Goal: Task Accomplishment & Management: Manage account settings

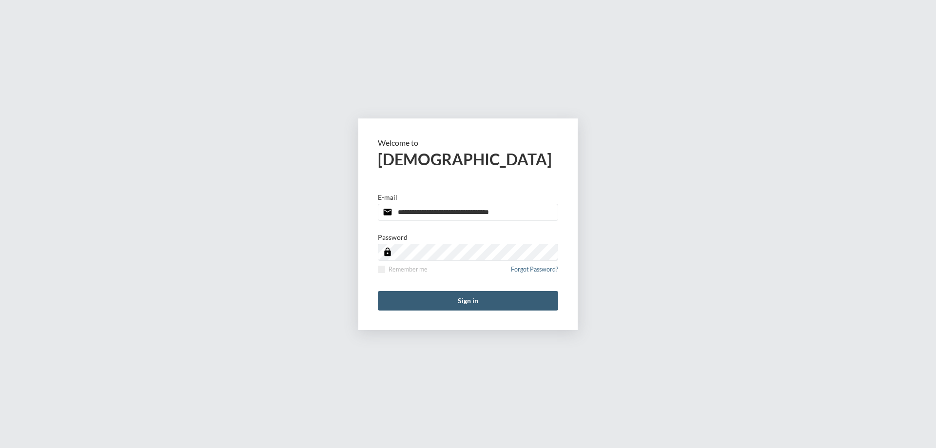
click at [527, 211] on input "**********" at bounding box center [468, 212] width 180 height 17
type input "**********"
click at [386, 266] on label "Remember me" at bounding box center [403, 269] width 50 height 7
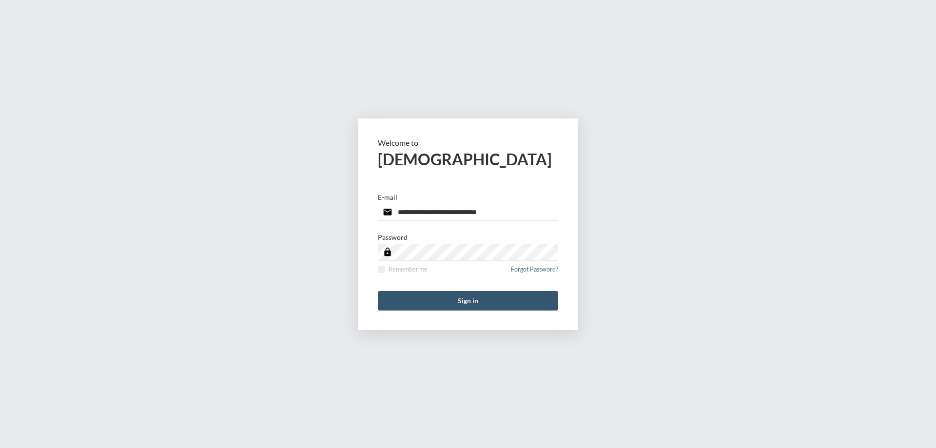
click at [421, 302] on button "Sign in" at bounding box center [468, 300] width 180 height 19
click at [534, 211] on input "**********" at bounding box center [468, 212] width 180 height 17
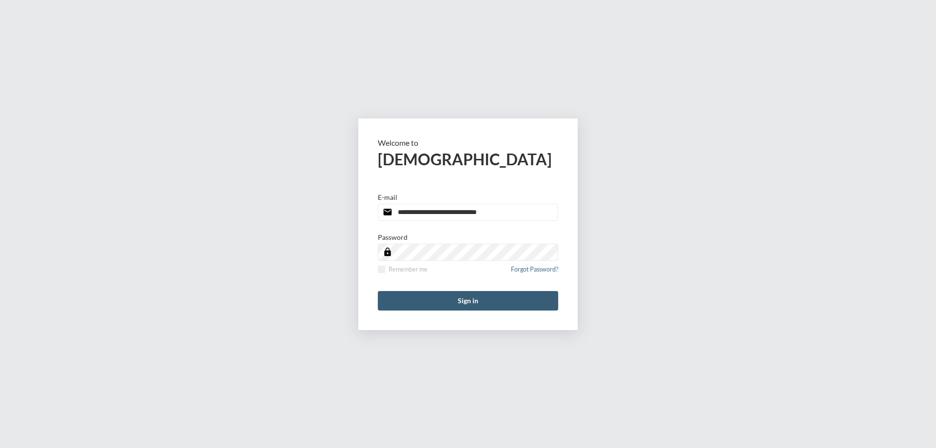
type input "**********"
click at [380, 266] on span at bounding box center [381, 269] width 7 height 7
click at [400, 296] on button "Sign in" at bounding box center [468, 300] width 180 height 19
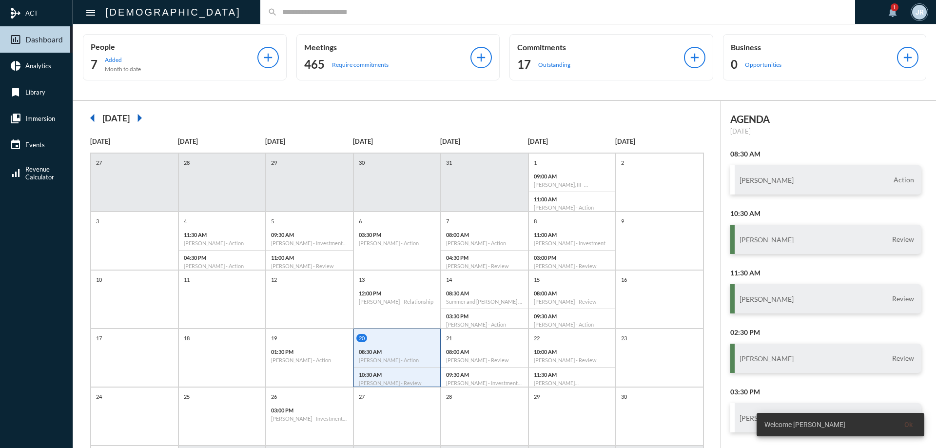
click at [277, 11] on input "text" at bounding box center [562, 12] width 570 height 8
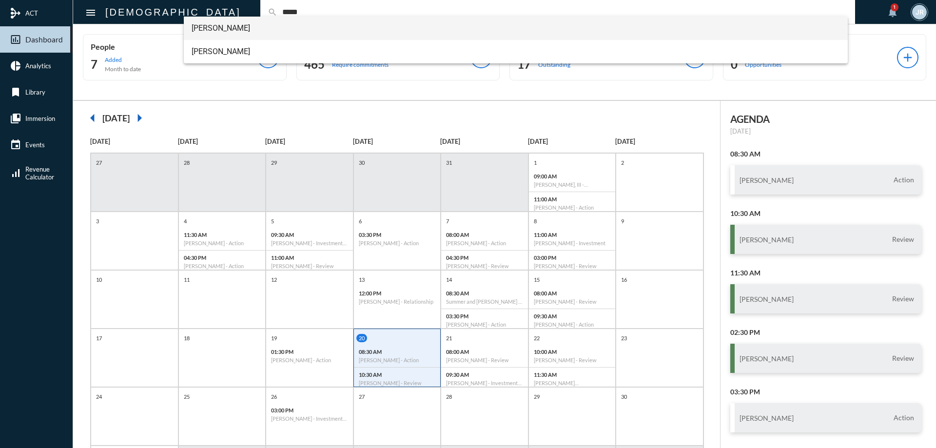
type input "*****"
click at [218, 29] on span "[PERSON_NAME]" at bounding box center [516, 28] width 649 height 23
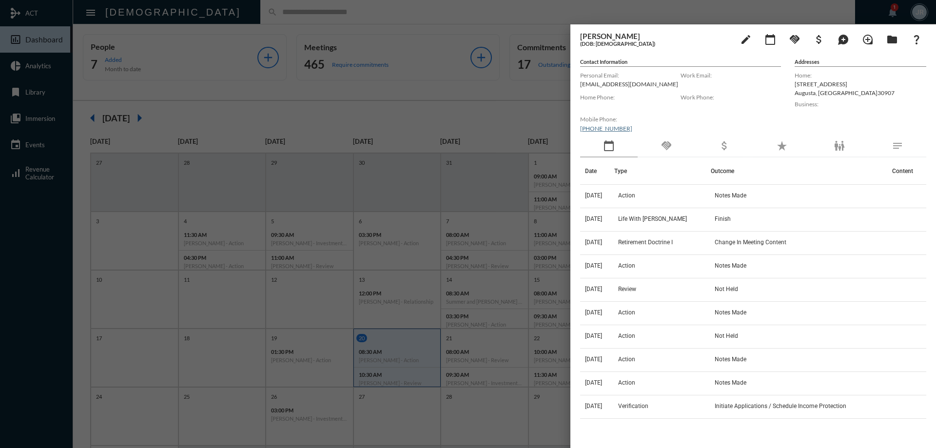
click at [671, 138] on div "handshake" at bounding box center [667, 146] width 58 height 22
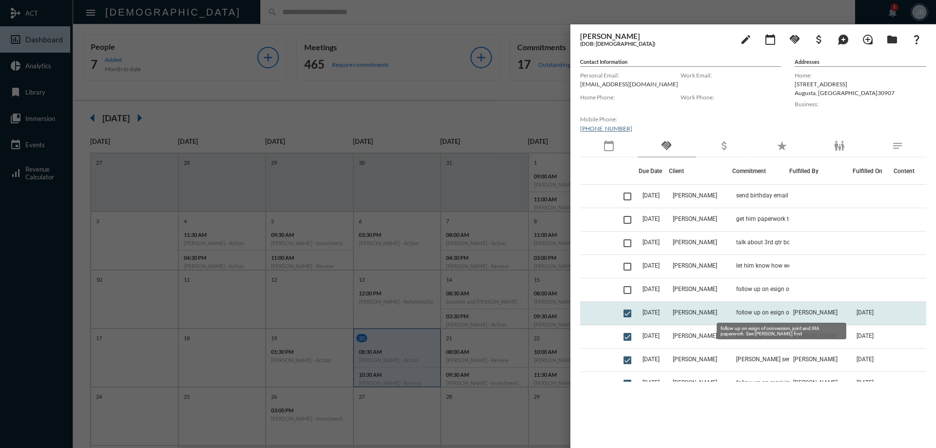
click at [758, 312] on span "follow up on esign of conversion, joint and IRA paperwork. See [PERSON_NAME] fi…" at bounding box center [784, 312] width 97 height 7
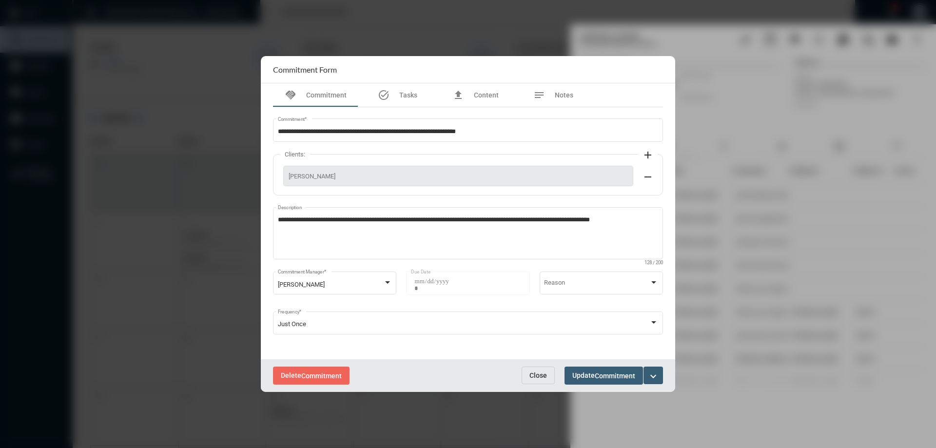
click at [539, 372] on span "Close" at bounding box center [538, 375] width 18 height 8
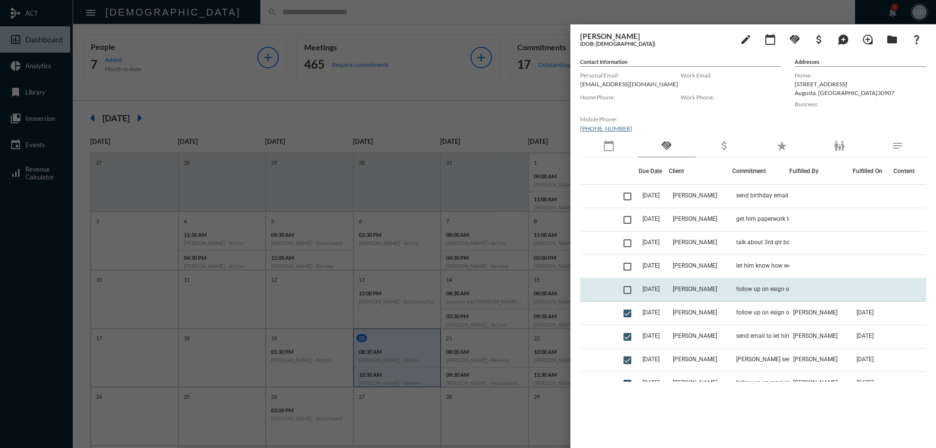
click at [749, 292] on td "follow up on esign of IRA and joint account paperwork" at bounding box center [760, 289] width 57 height 23
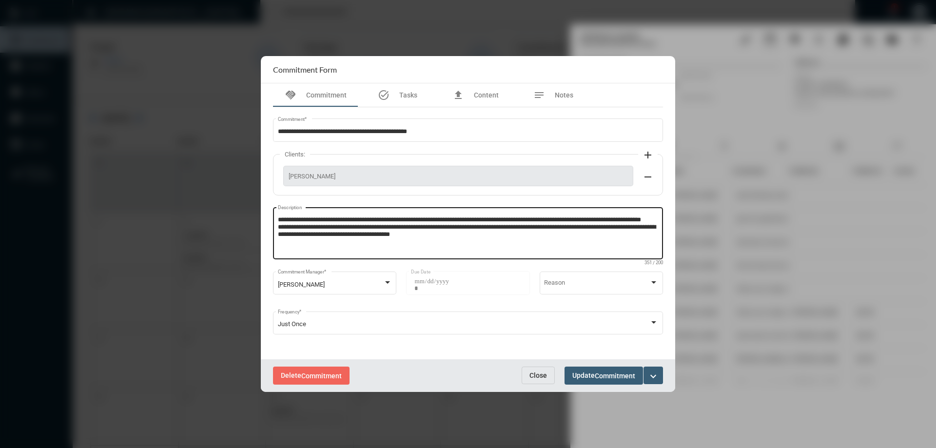
click at [476, 244] on textarea "**********" at bounding box center [468, 234] width 381 height 39
click at [363, 231] on textarea "**********" at bounding box center [468, 234] width 381 height 39
click at [348, 227] on textarea "**********" at bounding box center [468, 234] width 381 height 39
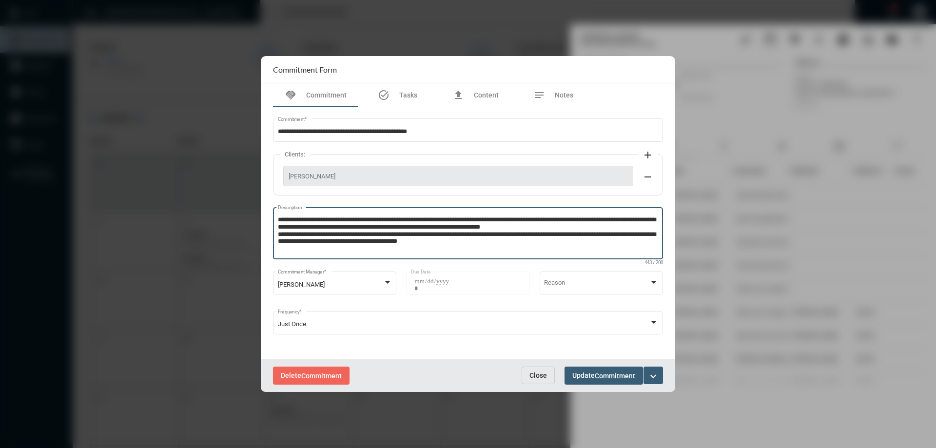
type textarea "**********"
click at [599, 373] on span "Commitment" at bounding box center [615, 376] width 40 height 8
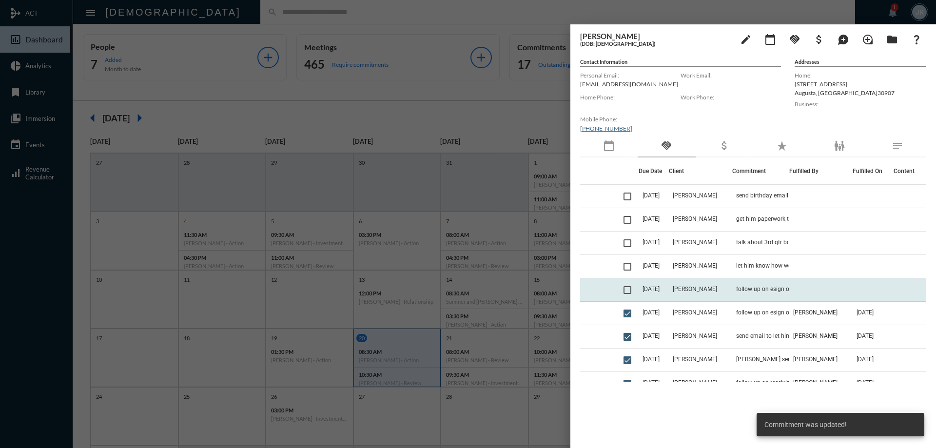
click at [776, 285] on td "follow up on esign of IRA and joint account paperwork" at bounding box center [760, 289] width 57 height 23
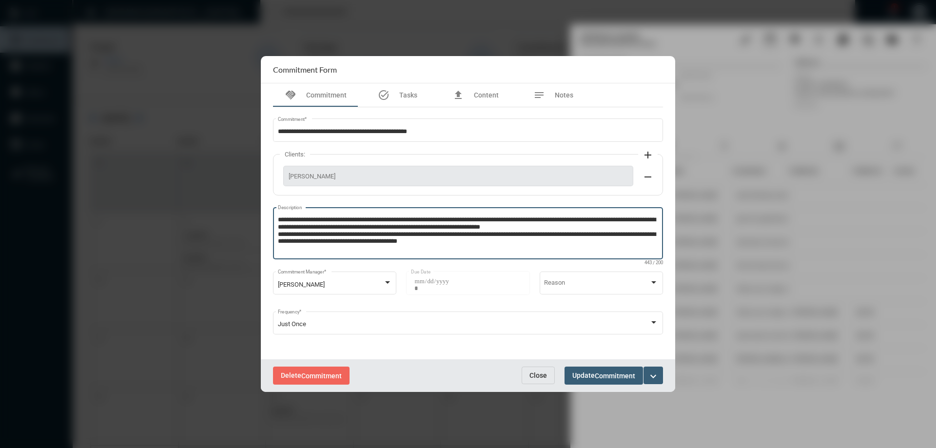
drag, startPoint x: 278, startPoint y: 219, endPoint x: 547, endPoint y: 261, distance: 272.2
click at [547, 261] on div "**********" at bounding box center [468, 237] width 390 height 61
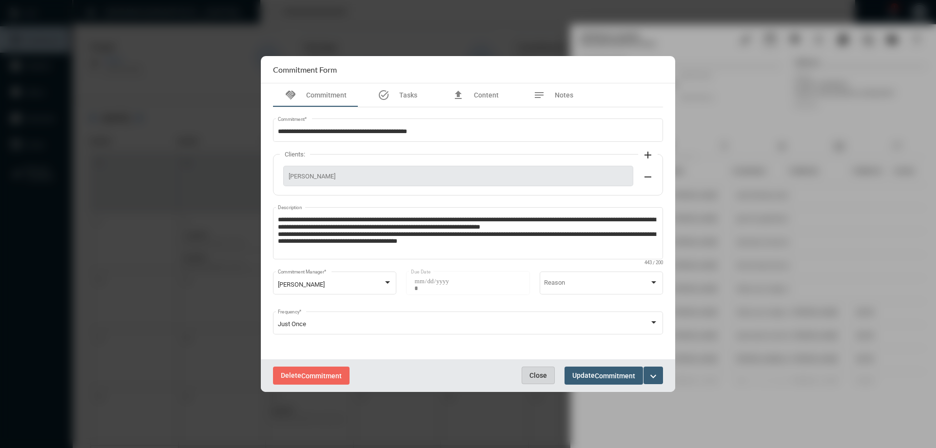
click at [538, 371] on span "Close" at bounding box center [538, 375] width 18 height 8
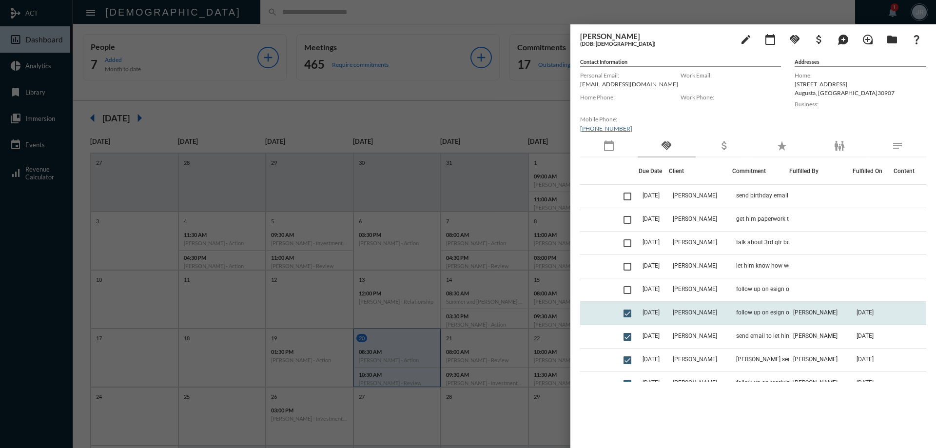
click at [745, 307] on td "follow up on esign of conversion, joint and IRA paperwork. See [PERSON_NAME] fi…" at bounding box center [760, 313] width 57 height 23
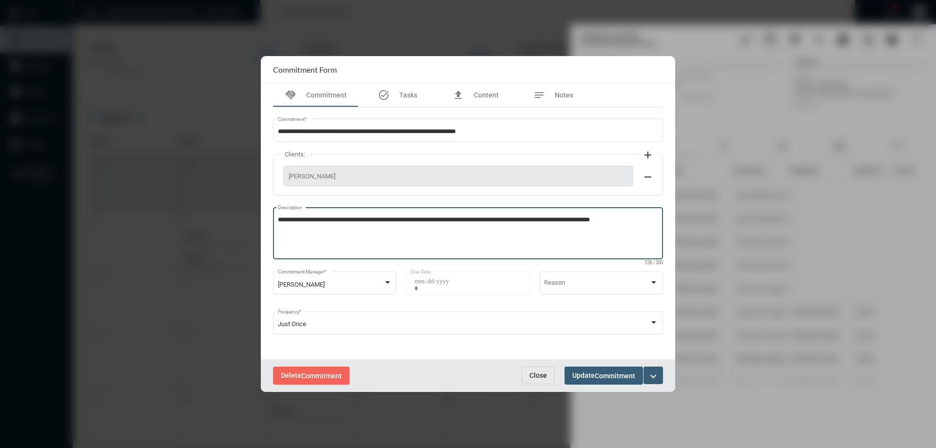
click at [642, 223] on textarea "**********" at bounding box center [468, 234] width 381 height 39
paste textarea "**********"
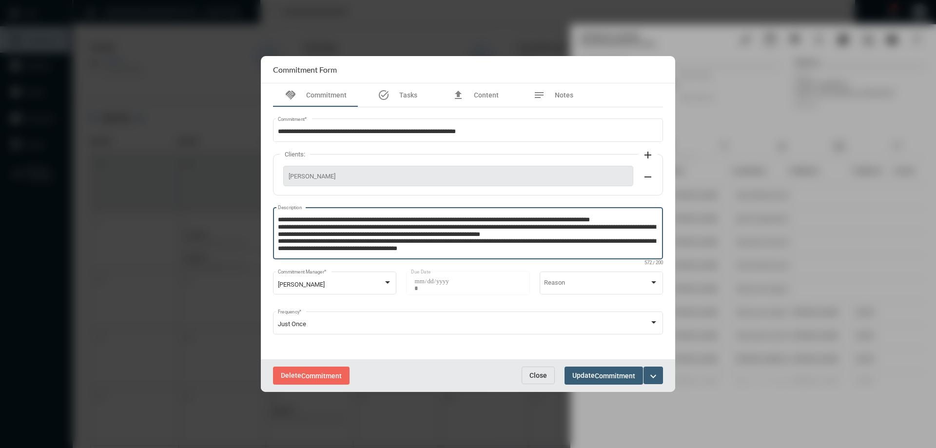
type textarea "**********"
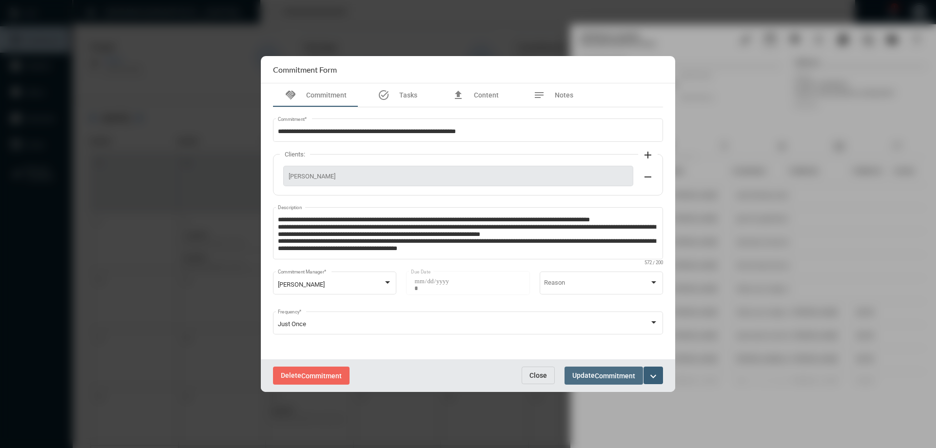
click at [589, 372] on span "Update Commitment" at bounding box center [603, 375] width 63 height 8
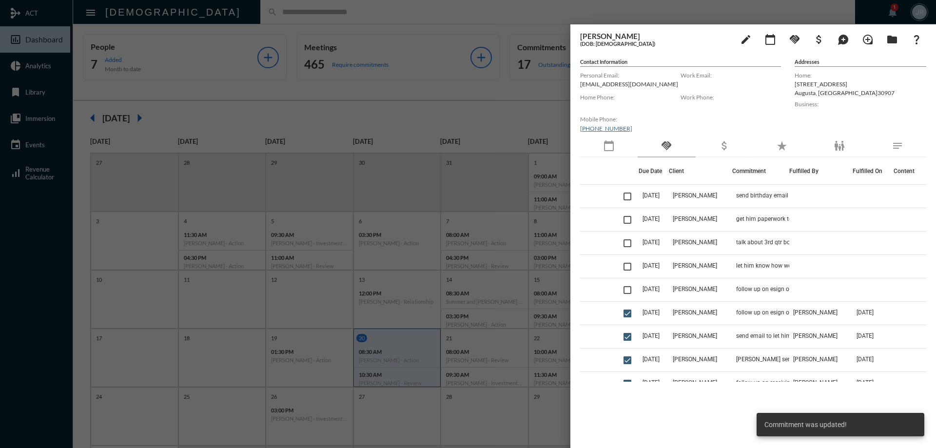
click at [386, 14] on div at bounding box center [468, 224] width 936 height 448
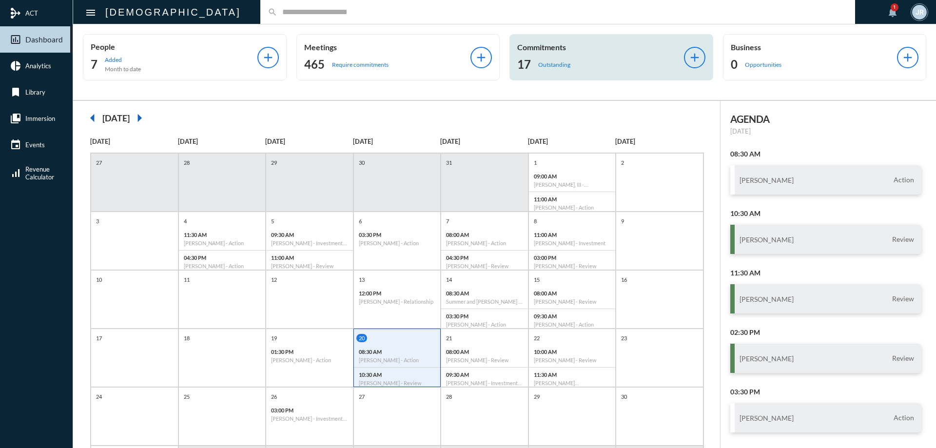
click at [588, 76] on div "Commitments 17 Outstanding add" at bounding box center [611, 57] width 204 height 46
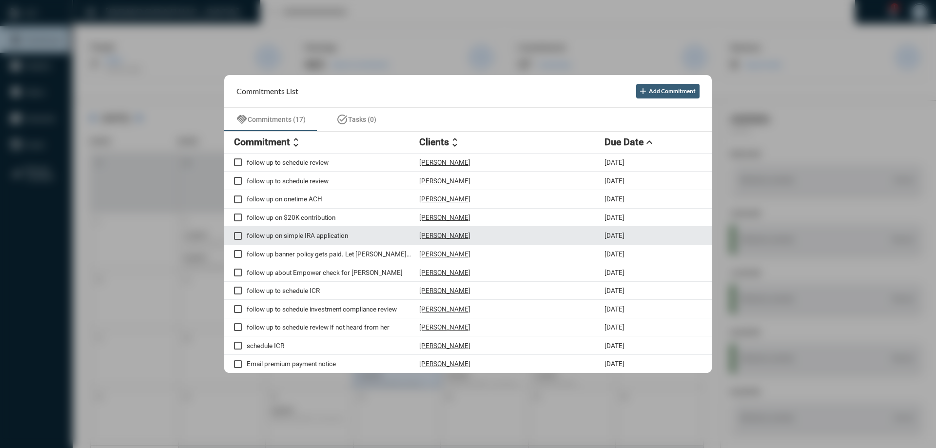
click at [445, 232] on p "Jazmine Griffin" at bounding box center [444, 236] width 51 height 8
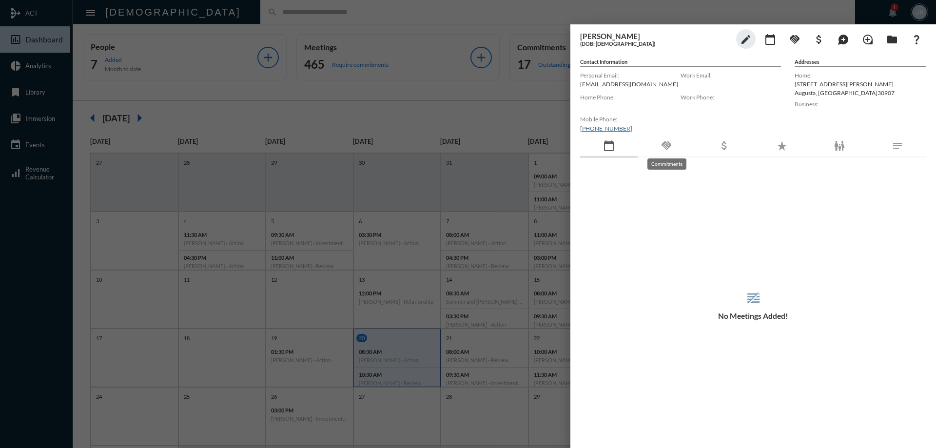
click at [667, 144] on mat-icon "handshake" at bounding box center [666, 146] width 12 height 12
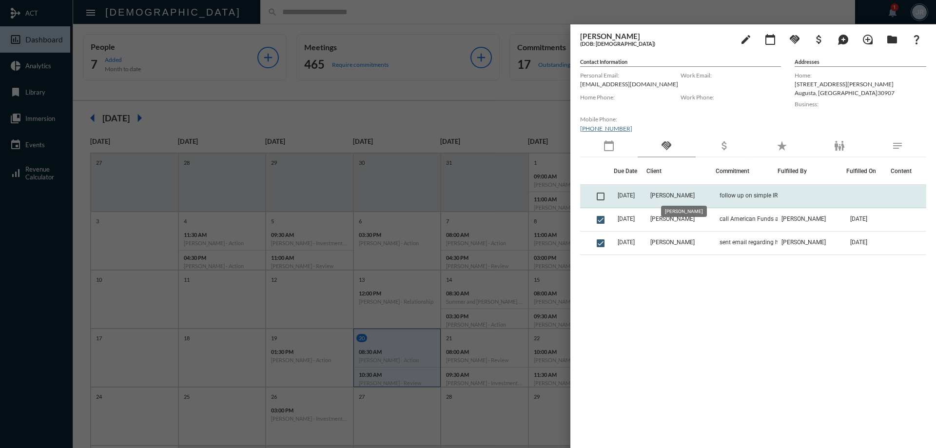
click at [688, 195] on span "Jazmine Griffin" at bounding box center [672, 195] width 44 height 7
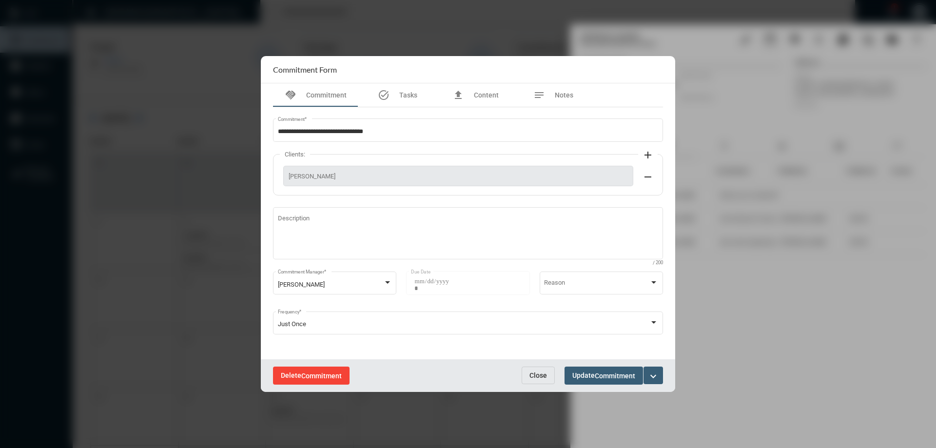
click at [318, 369] on button "Delete Commitment" at bounding box center [311, 376] width 77 height 18
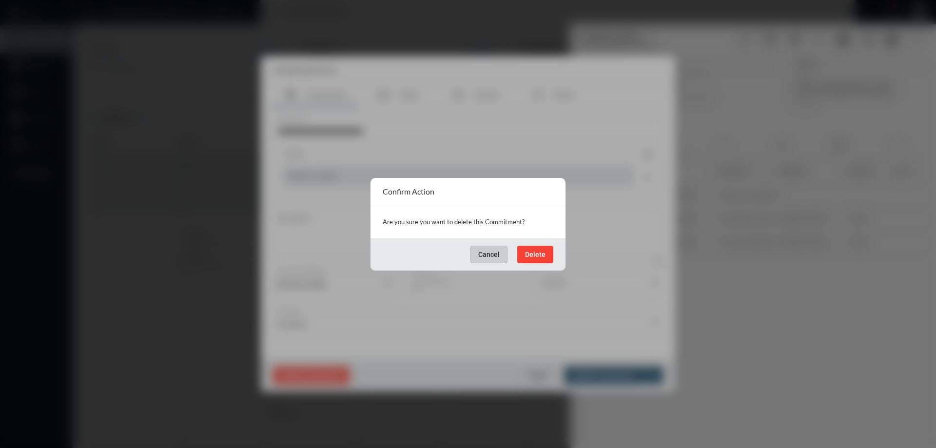
click at [540, 257] on span "Delete" at bounding box center [535, 255] width 20 height 8
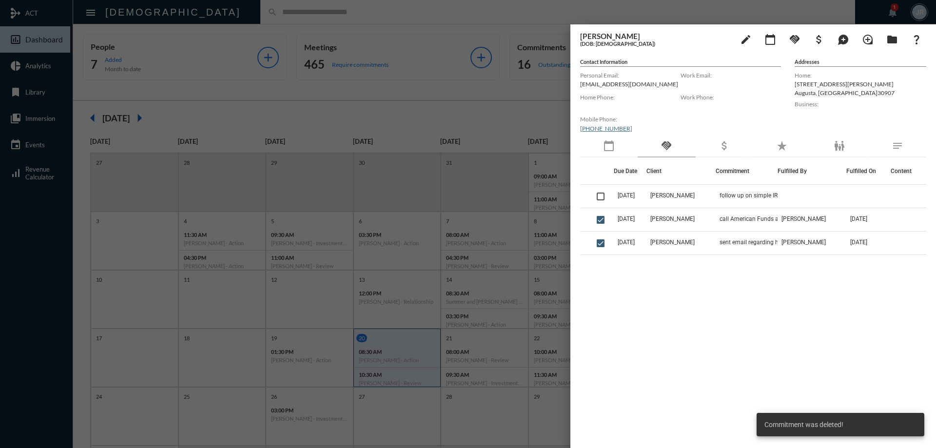
click at [433, 14] on div at bounding box center [468, 224] width 936 height 448
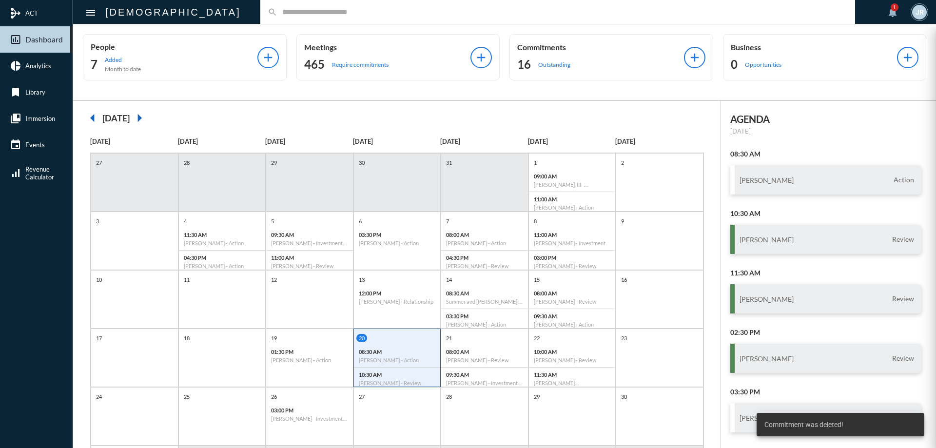
click at [559, 58] on mat-sidenav-container "mediation ACT insert_chart_outlined Dashboard pie_chart Analytics bookmark Libr…" at bounding box center [468, 224] width 936 height 448
click at [559, 58] on div "16 Outstanding" at bounding box center [600, 65] width 167 height 16
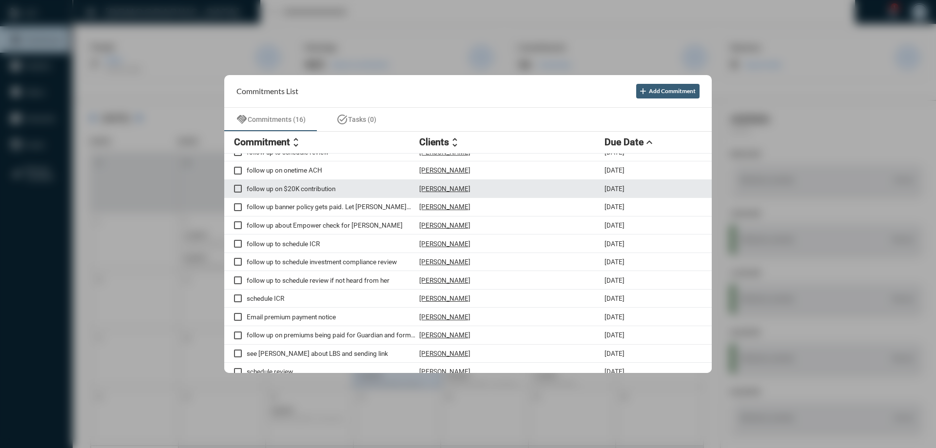
scroll to position [74, 0]
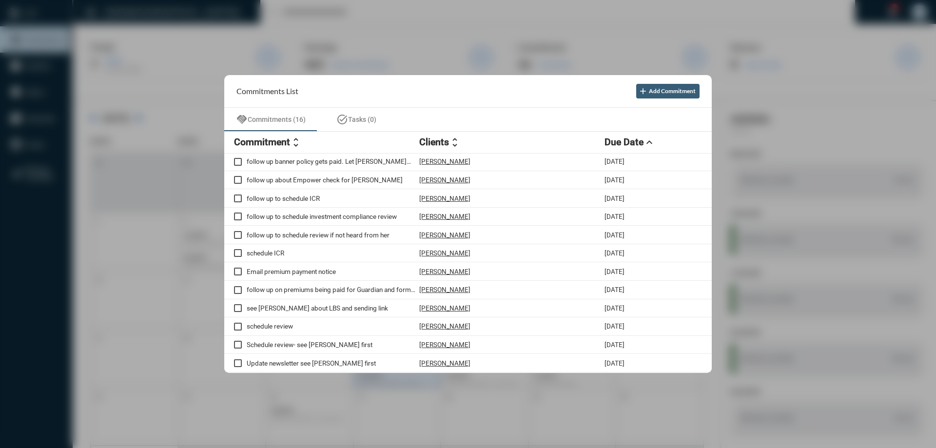
click at [444, 8] on div at bounding box center [468, 224] width 936 height 448
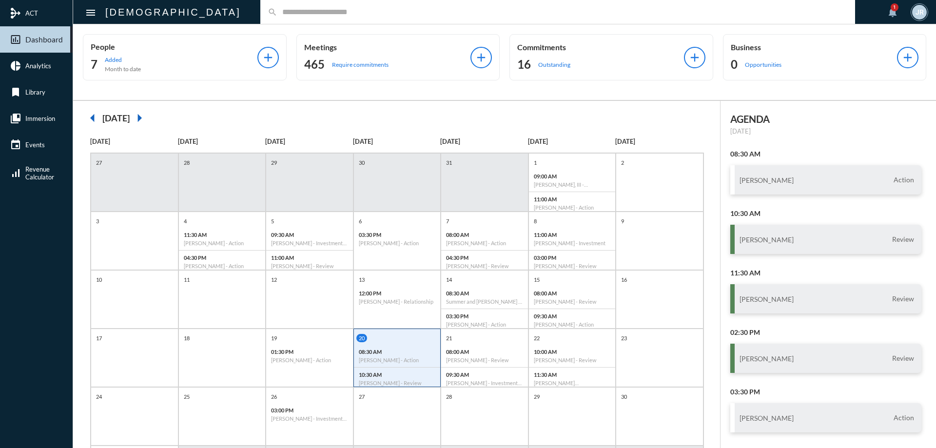
click at [277, 10] on input "text" at bounding box center [562, 12] width 570 height 8
type input "*****"
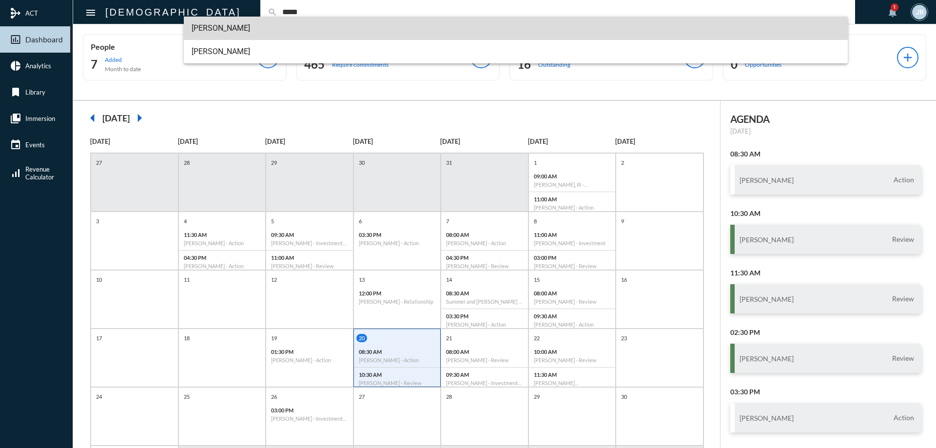
click at [214, 27] on span "[PERSON_NAME]" at bounding box center [516, 28] width 649 height 23
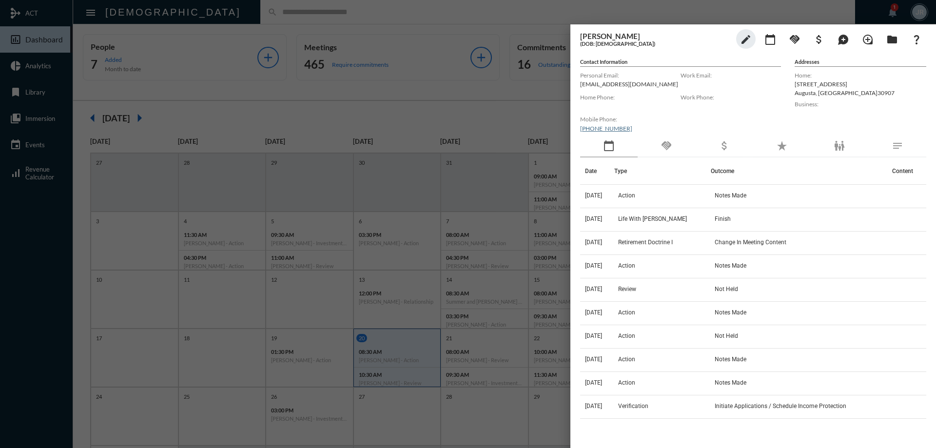
click at [676, 146] on div "handshake" at bounding box center [667, 146] width 58 height 22
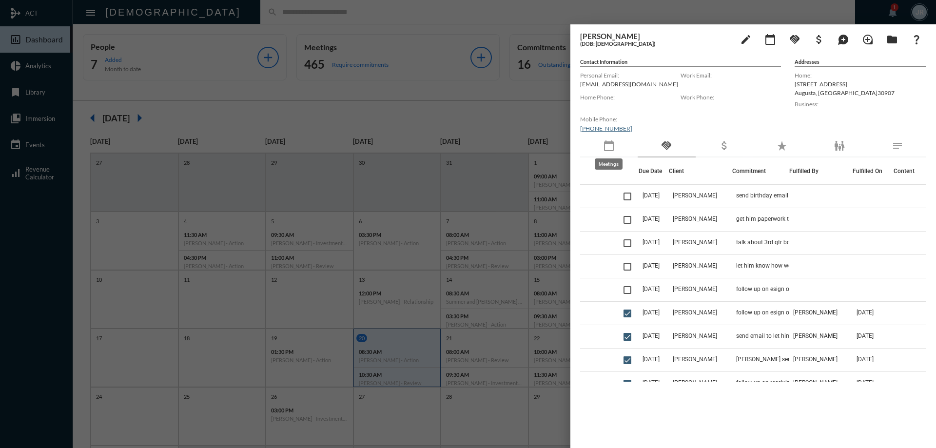
click at [602, 143] on div "calendar_today" at bounding box center [609, 146] width 58 height 22
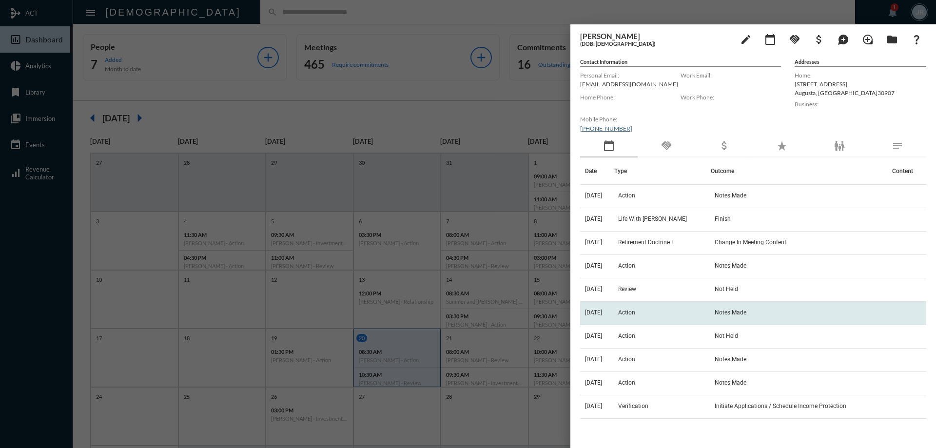
scroll to position [43, 0]
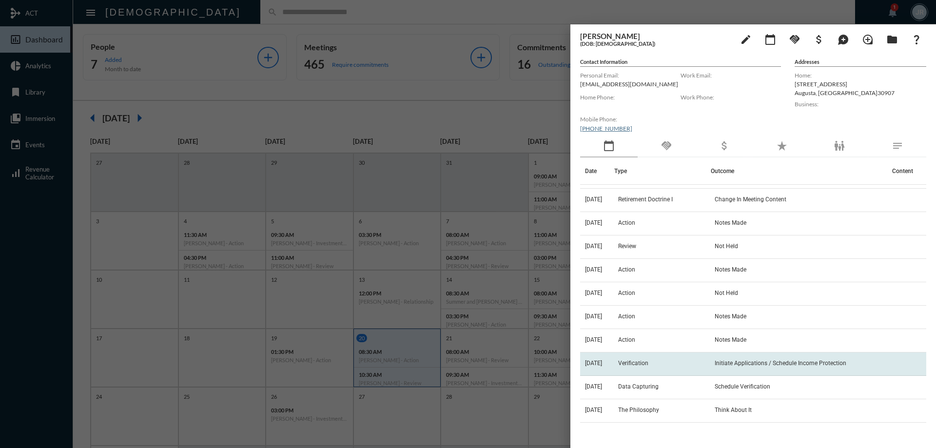
click at [757, 366] on span "Initiate Applications / Schedule Income Protection" at bounding box center [781, 363] width 132 height 7
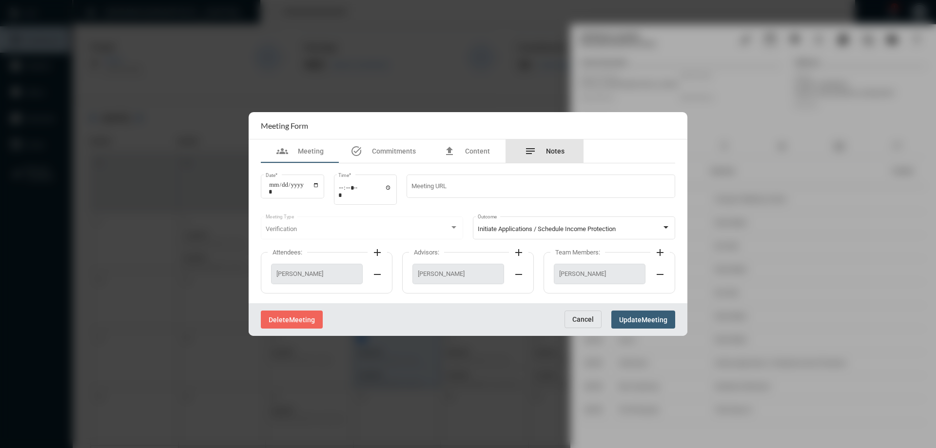
click at [567, 157] on div "notes Notes" at bounding box center [544, 150] width 78 height 23
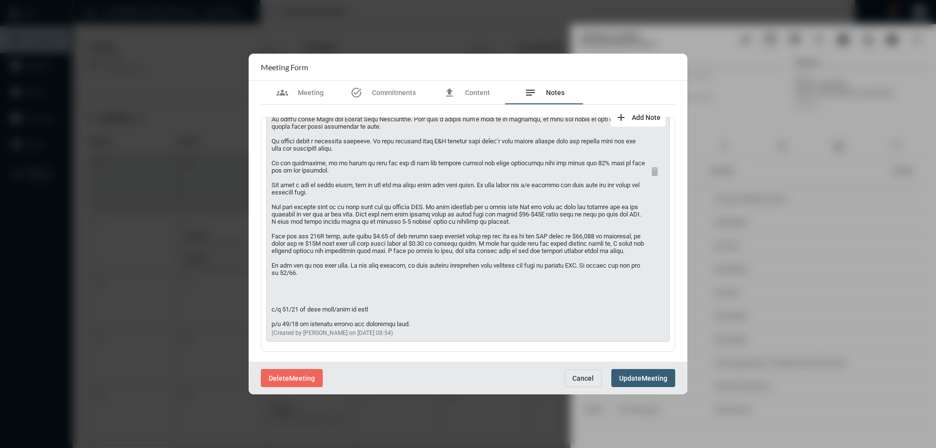
scroll to position [0, 0]
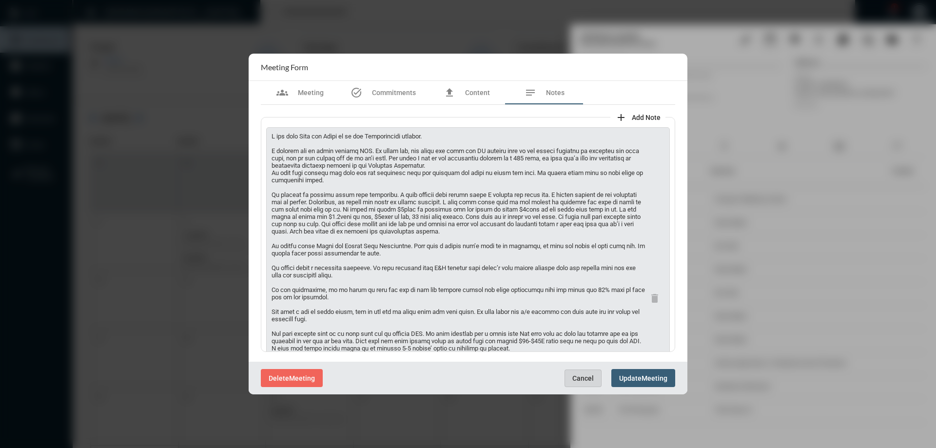
click at [578, 375] on span "Cancel" at bounding box center [582, 378] width 21 height 8
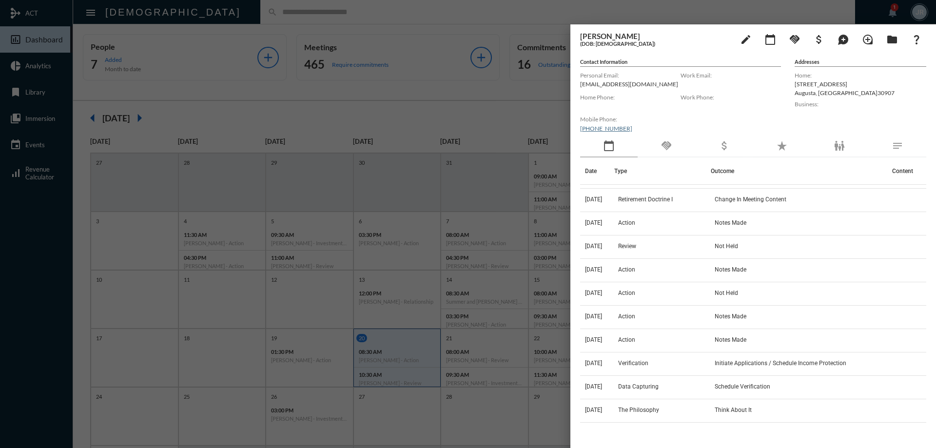
click at [663, 147] on mat-icon "handshake" at bounding box center [666, 146] width 12 height 12
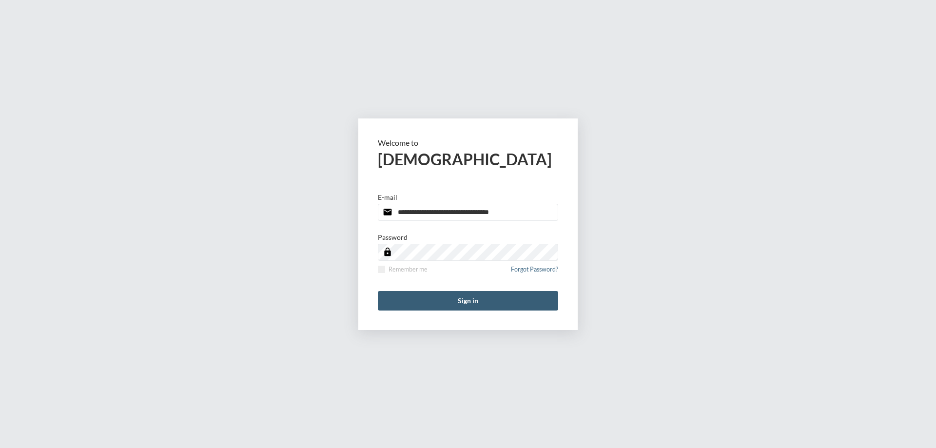
click at [521, 218] on input "**********" at bounding box center [468, 212] width 180 height 17
type input "**********"
click at [382, 271] on span at bounding box center [381, 269] width 7 height 7
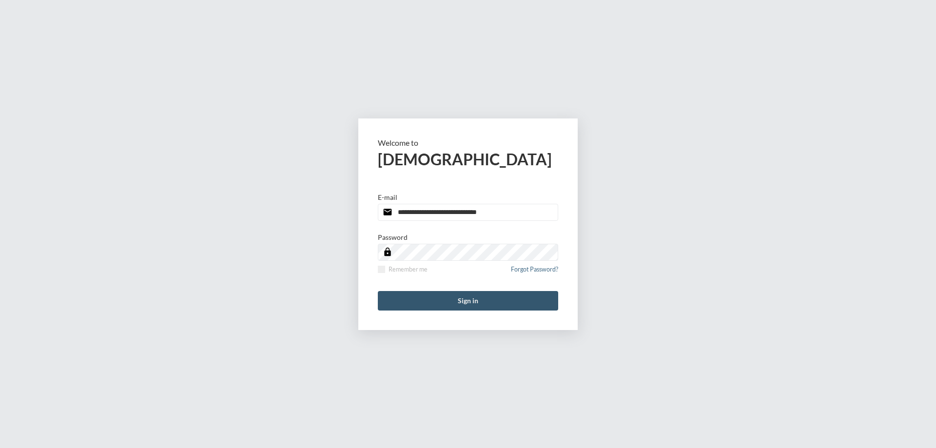
click at [450, 304] on button "Sign in" at bounding box center [468, 300] width 180 height 19
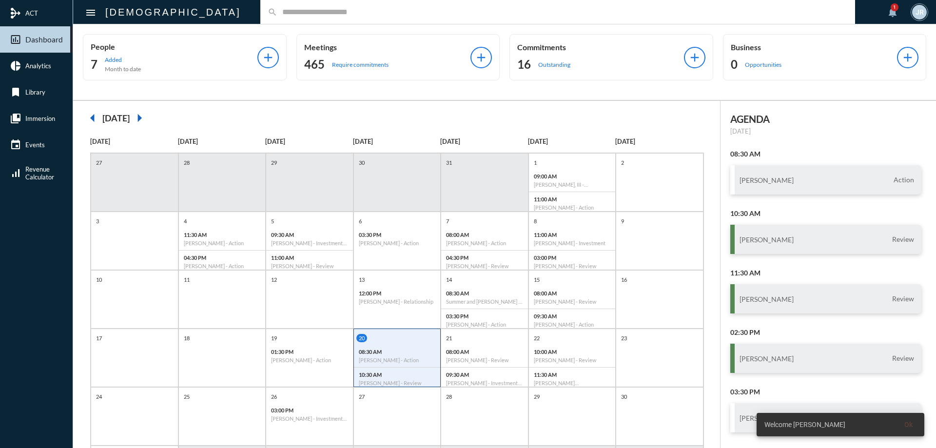
click at [277, 8] on input "text" at bounding box center [562, 12] width 570 height 8
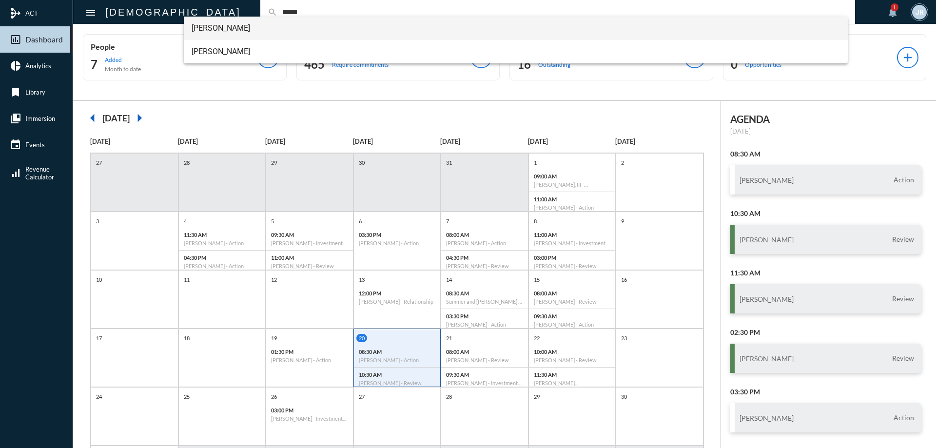
type input "*****"
click at [222, 27] on span "[PERSON_NAME]" at bounding box center [516, 28] width 649 height 23
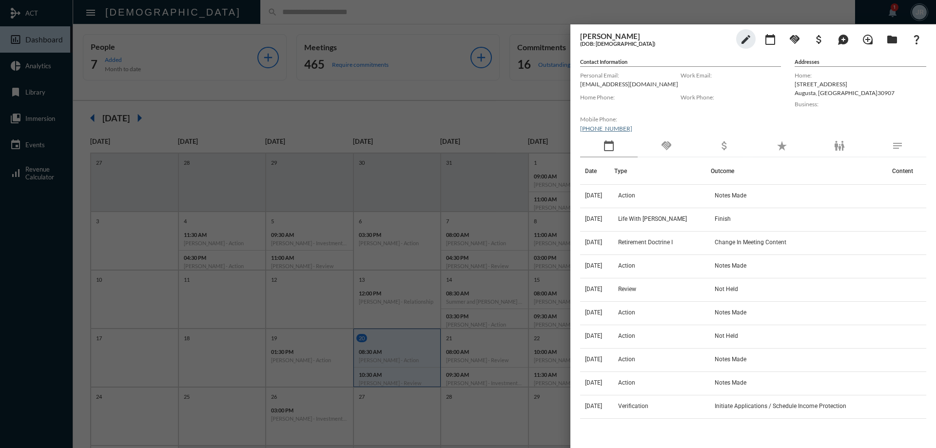
click at [660, 159] on th "Type" at bounding box center [662, 170] width 97 height 27
click at [665, 147] on mat-icon "handshake" at bounding box center [666, 146] width 12 height 12
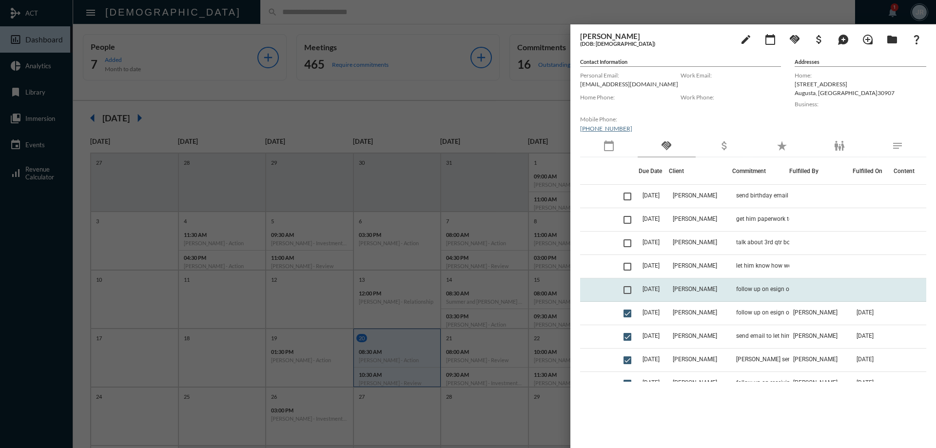
click at [762, 285] on td "follow up on esign of IRA and joint account paperwork" at bounding box center [760, 289] width 57 height 23
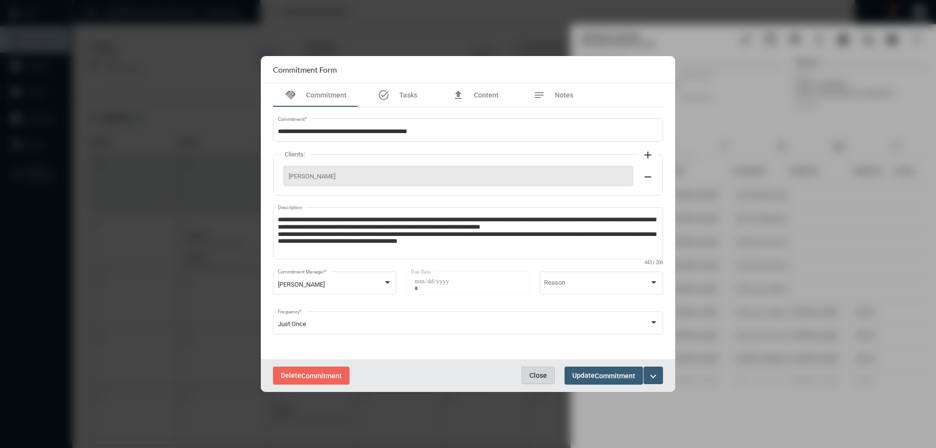
click at [540, 370] on button "Close" at bounding box center [538, 376] width 33 height 18
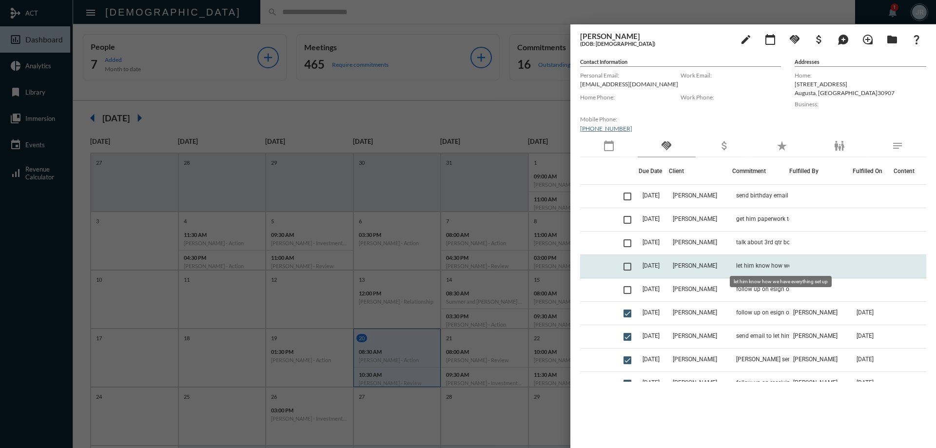
click at [753, 264] on span "let him know how we have everything set up" at bounding box center [784, 265] width 97 height 7
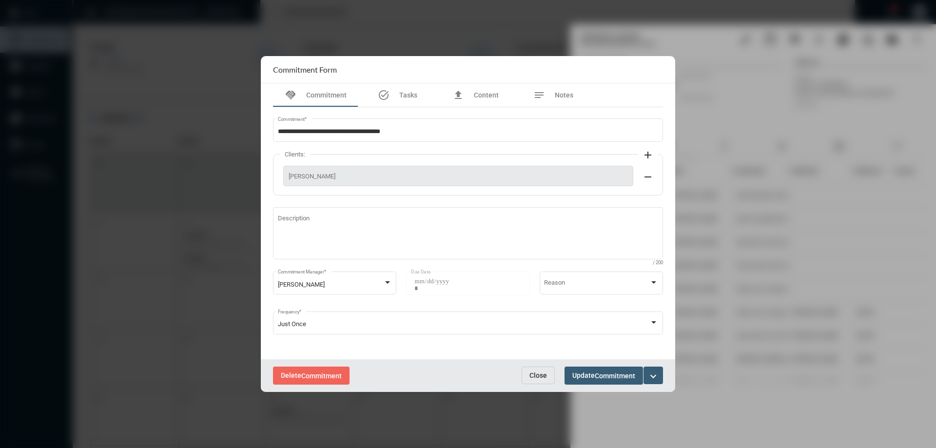
click at [544, 375] on span "Close" at bounding box center [538, 375] width 18 height 8
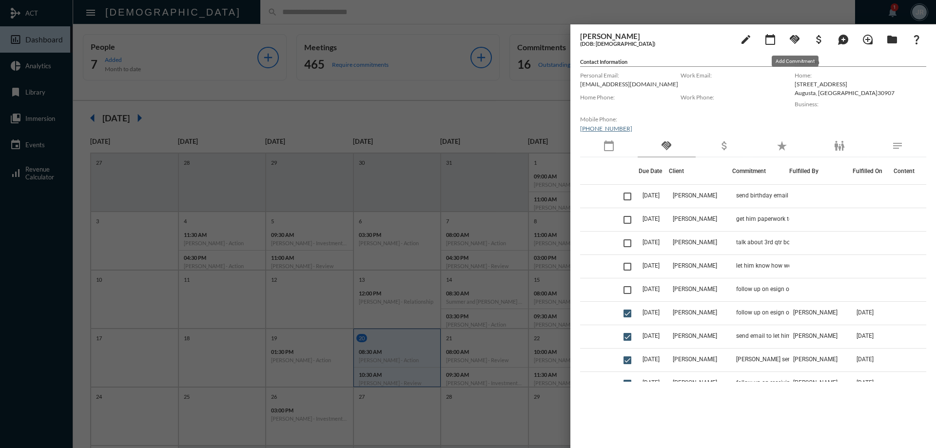
click at [787, 35] on button "handshake" at bounding box center [794, 38] width 19 height 19
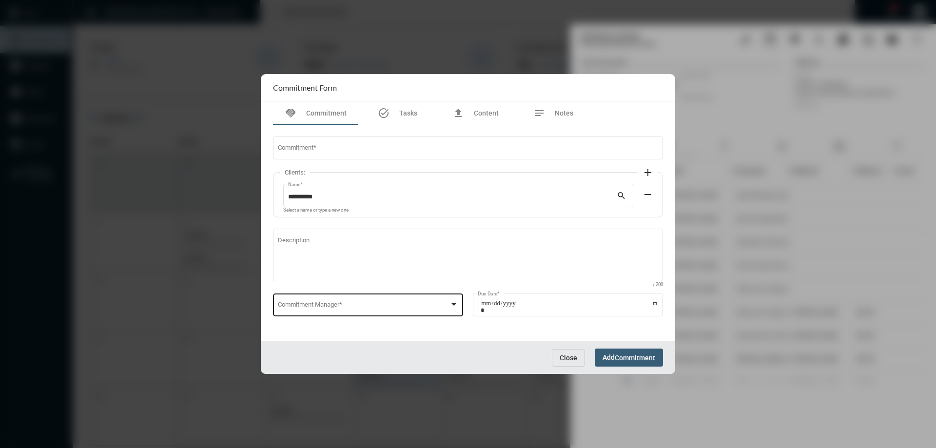
click at [329, 307] on span at bounding box center [364, 306] width 172 height 7
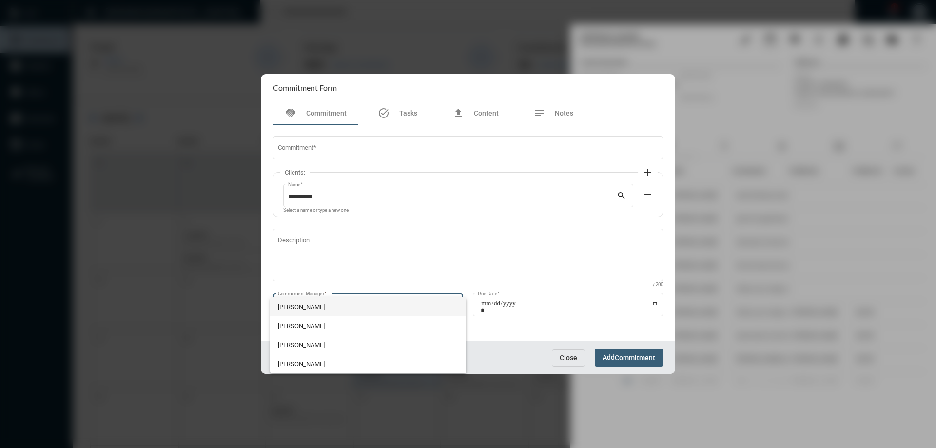
click at [303, 302] on span "[PERSON_NAME]" at bounding box center [368, 306] width 181 height 19
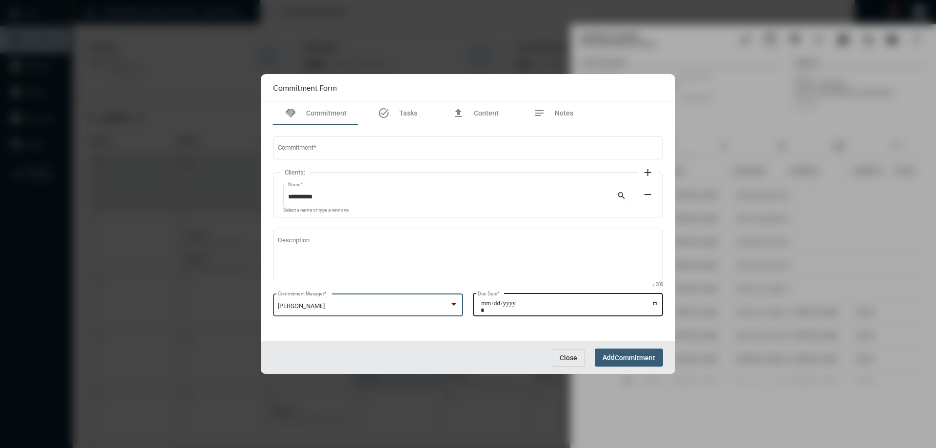
click at [654, 303] on input "Due Date *" at bounding box center [569, 307] width 177 height 14
type input "**********"
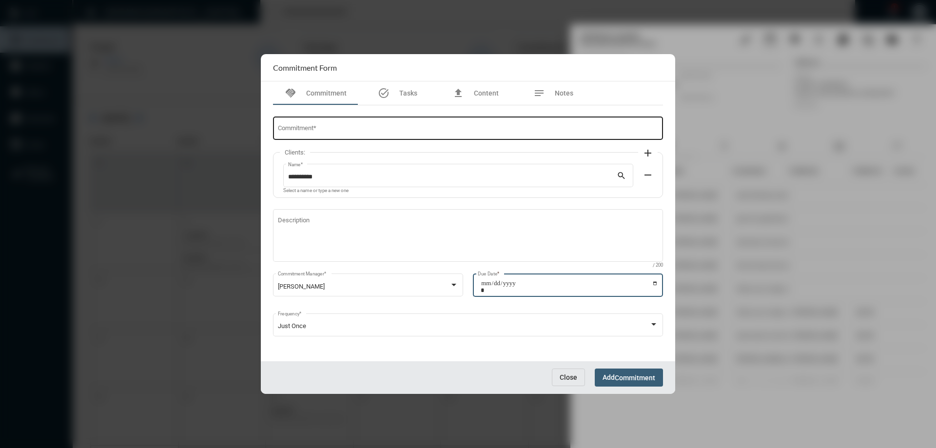
click at [302, 131] on input "Commitment *" at bounding box center [468, 129] width 381 height 7
type input "**********"
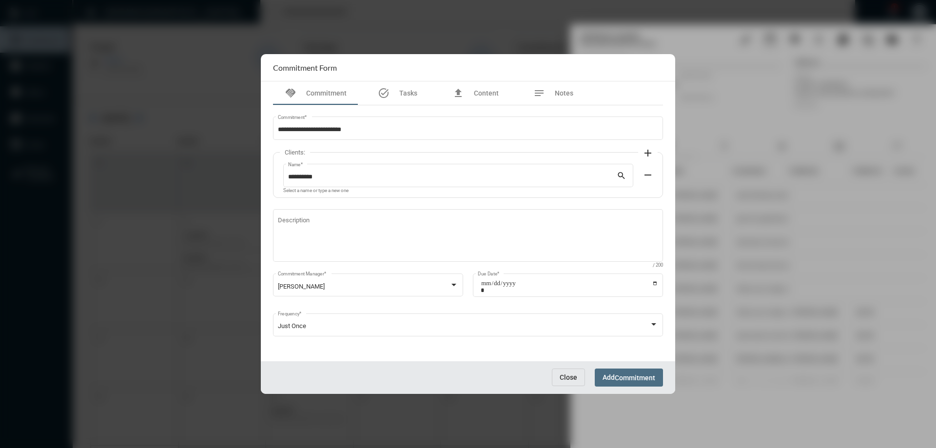
click at [628, 375] on span "Commitment" at bounding box center [635, 378] width 40 height 8
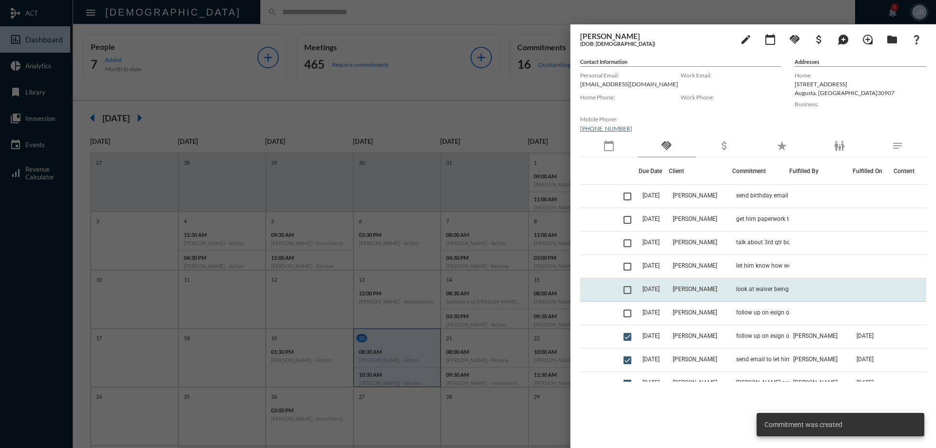
click at [741, 284] on td "look at waiver being added" at bounding box center [760, 289] width 57 height 23
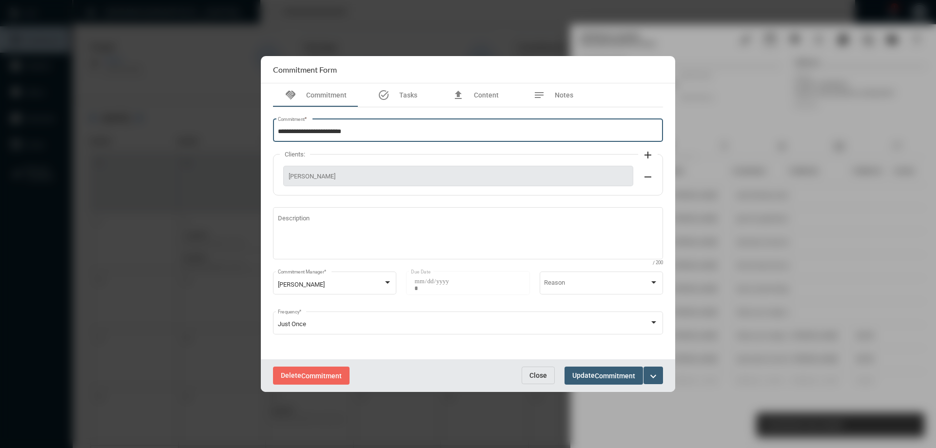
click at [378, 133] on input "**********" at bounding box center [468, 131] width 381 height 7
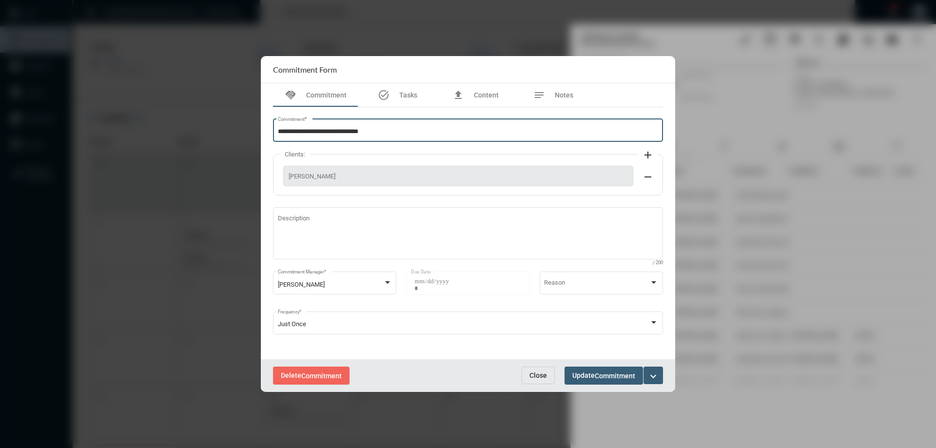
type input "**********"
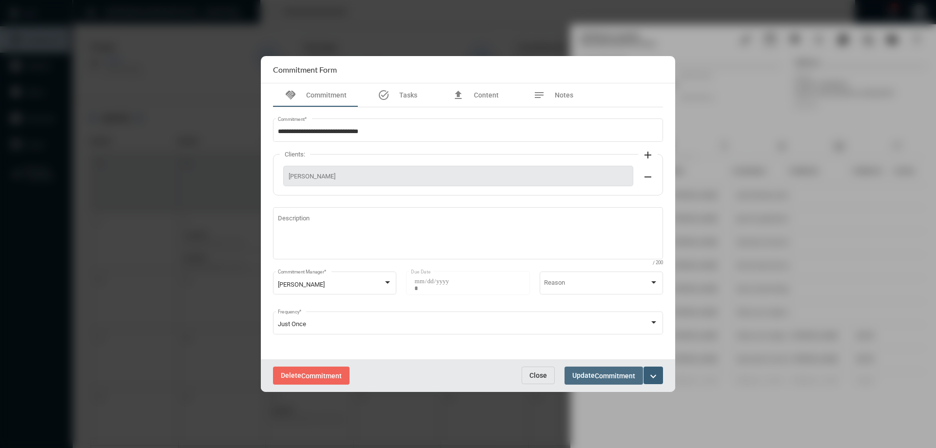
click at [593, 373] on span "Update Commitment" at bounding box center [603, 375] width 63 height 8
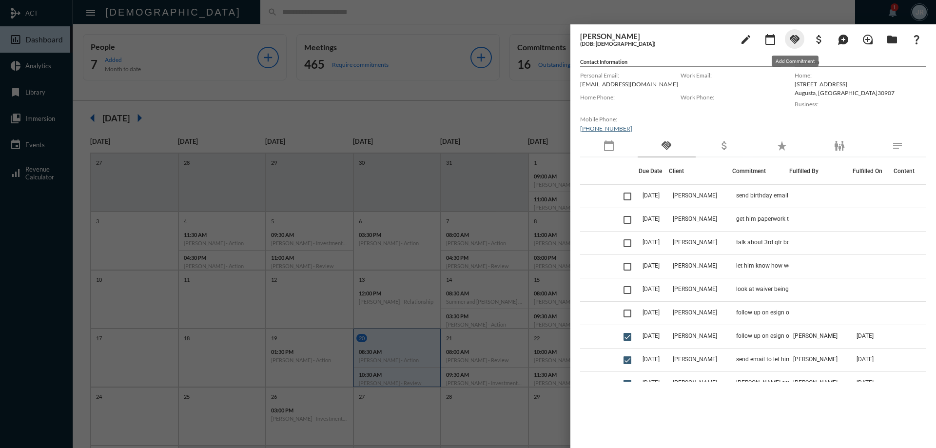
click at [793, 34] on mat-icon "handshake" at bounding box center [795, 40] width 12 height 12
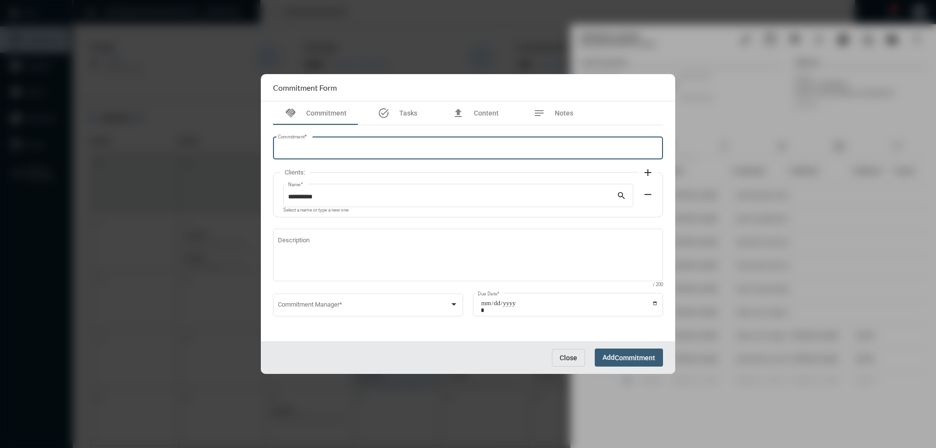
click at [340, 149] on input "Commitment *" at bounding box center [468, 149] width 381 height 7
type input "****"
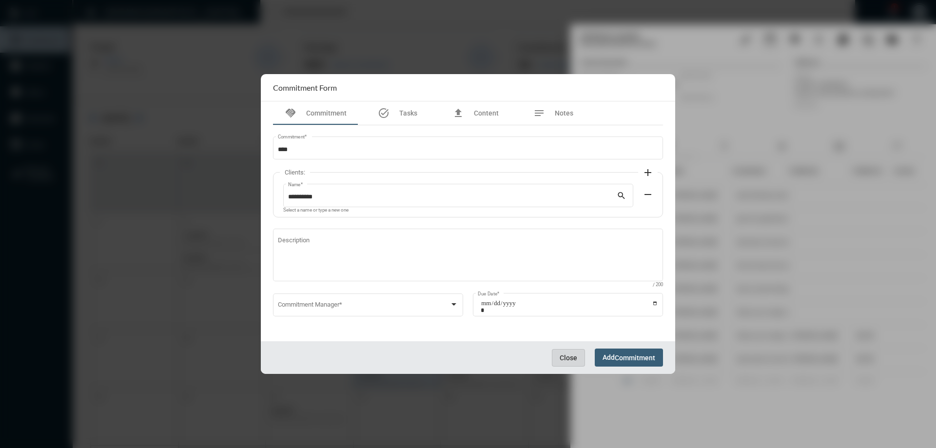
click at [572, 355] on span "Close" at bounding box center [569, 358] width 18 height 8
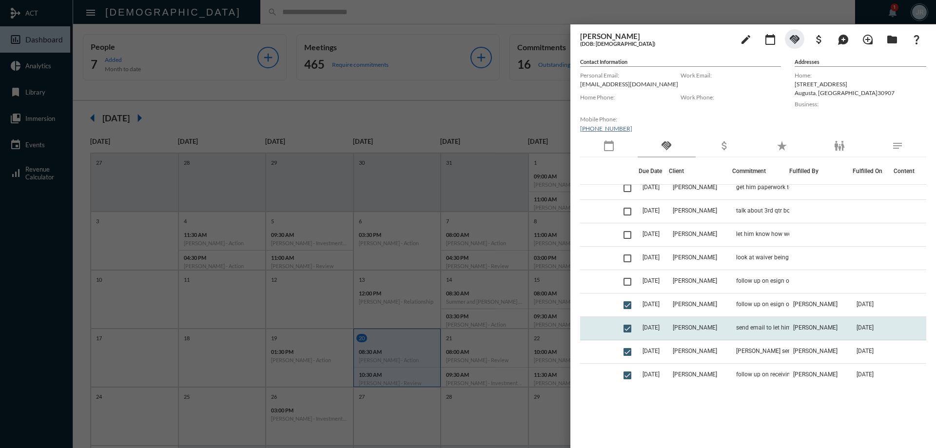
scroll to position [49, 0]
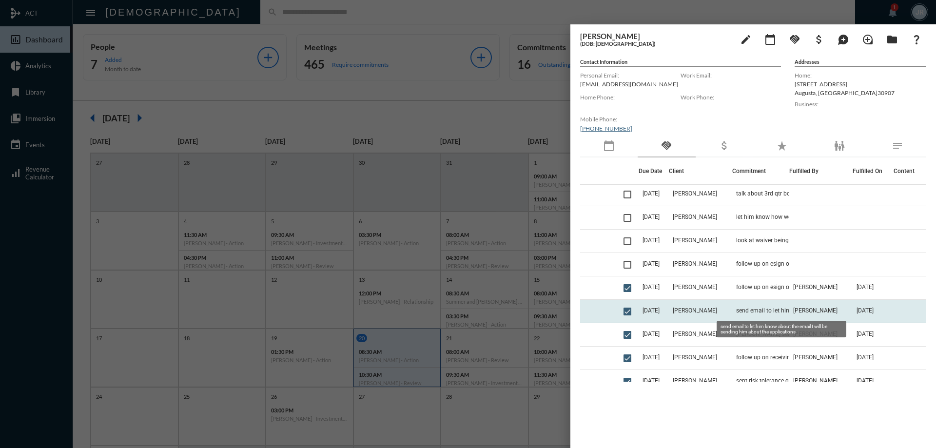
click at [760, 310] on span "send email to let him know about the email I will be sending him about the appl…" at bounding box center [784, 310] width 97 height 7
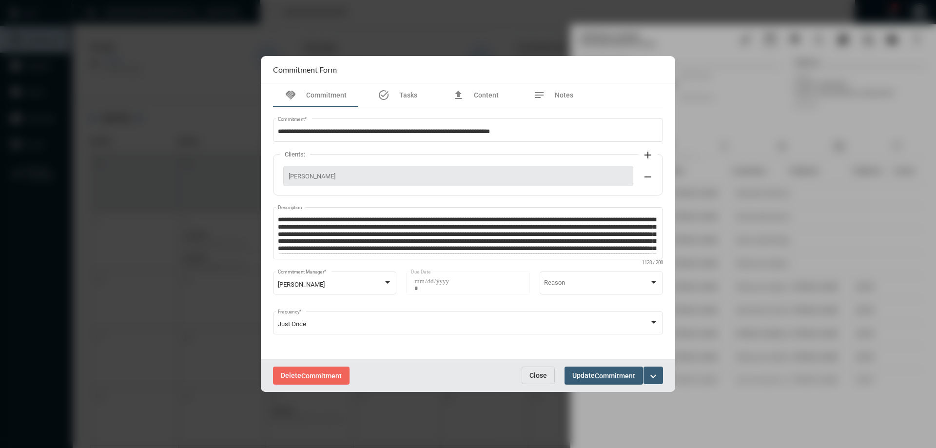
click at [541, 375] on span "Close" at bounding box center [538, 375] width 18 height 8
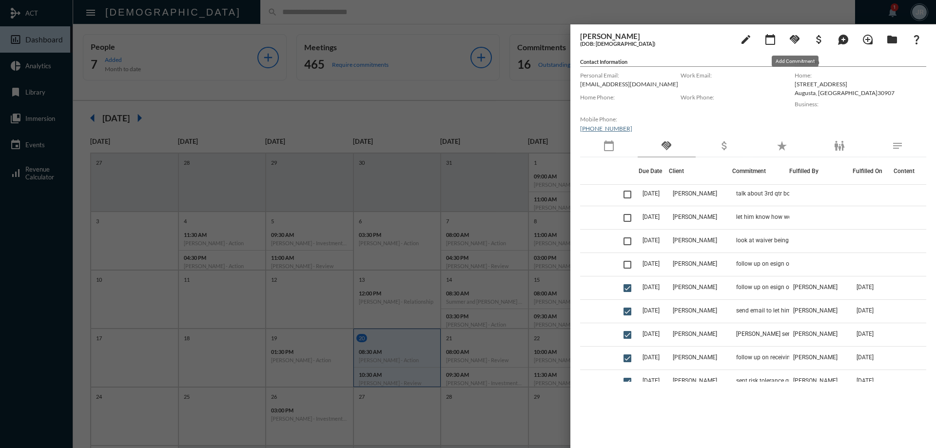
click at [794, 41] on mat-icon "handshake" at bounding box center [795, 40] width 12 height 12
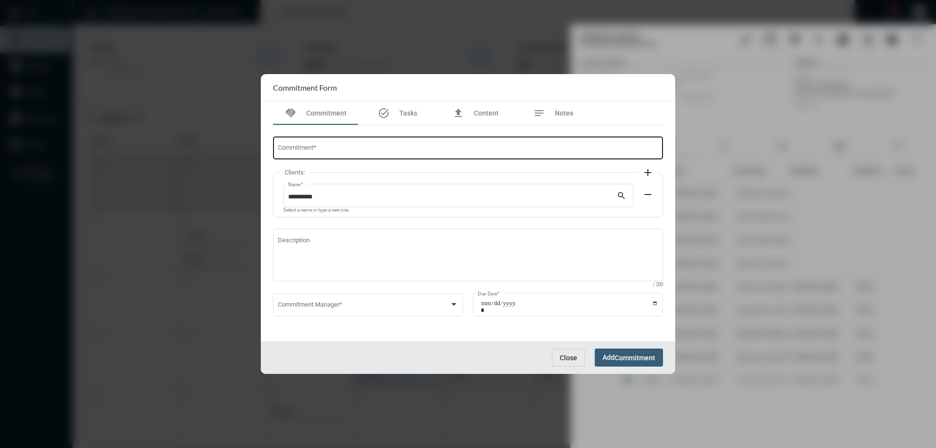
click at [300, 155] on div "Commitment *" at bounding box center [468, 147] width 381 height 25
type input "**********"
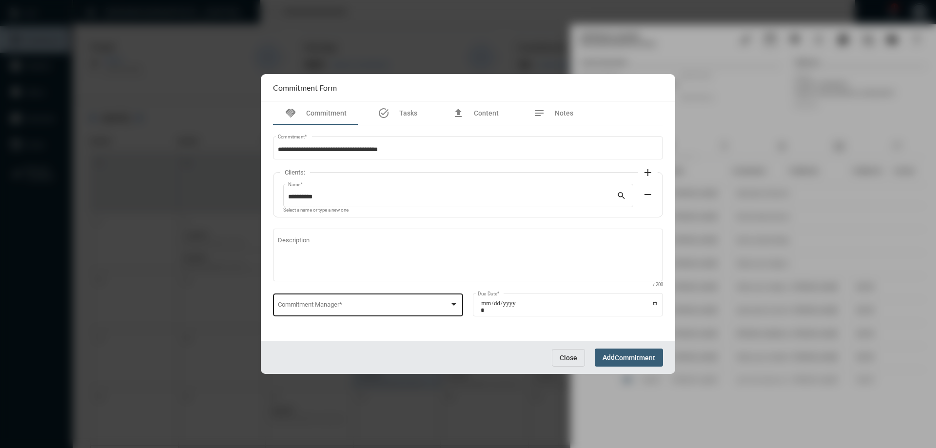
click at [331, 302] on div "Commitment Manager *" at bounding box center [368, 303] width 181 height 25
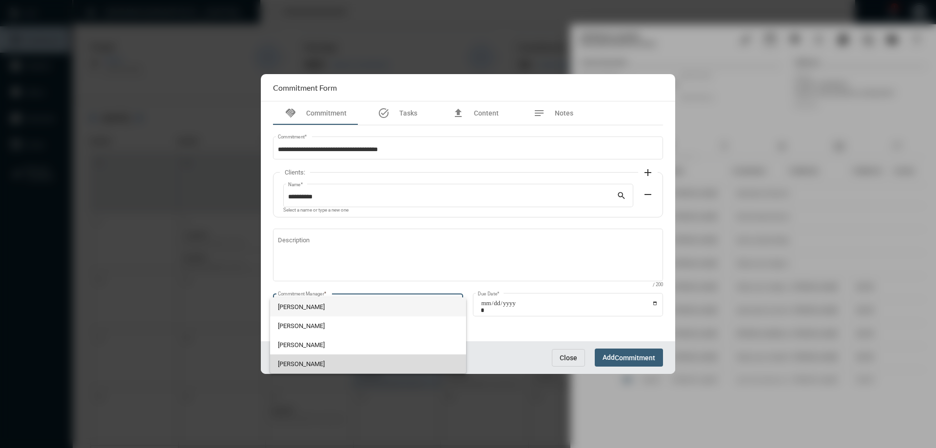
click at [316, 358] on span "[PERSON_NAME]" at bounding box center [368, 363] width 181 height 19
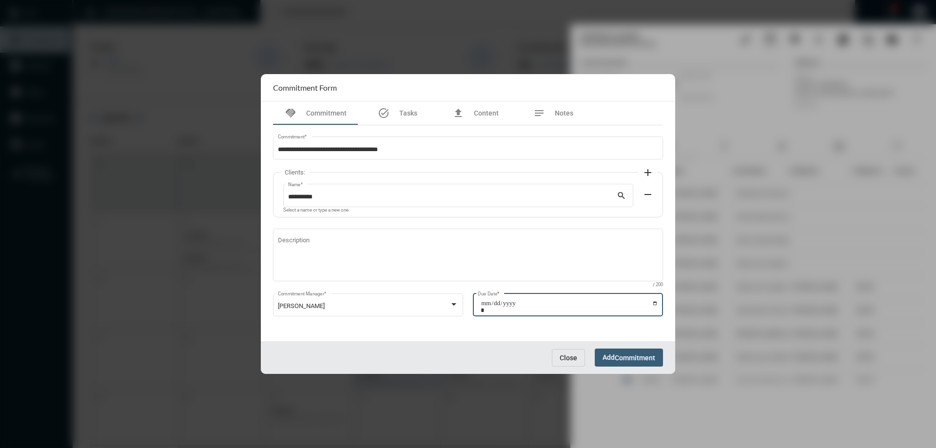
click at [655, 301] on input "Due Date *" at bounding box center [569, 307] width 177 height 14
type input "**********"
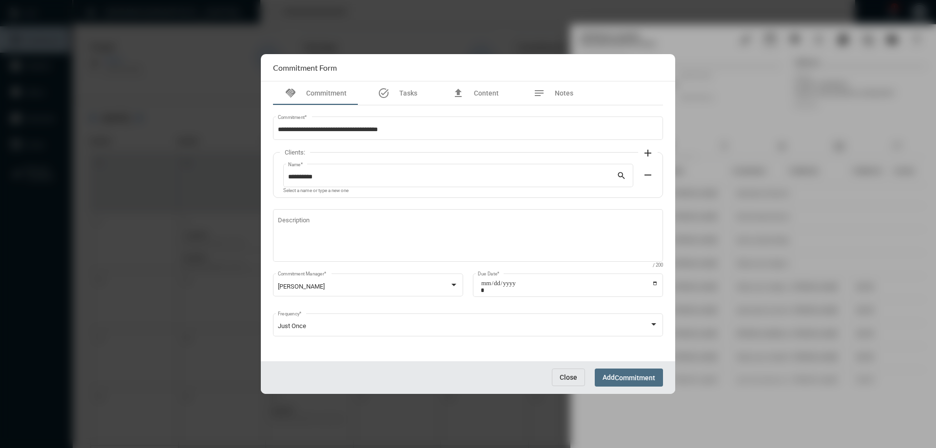
click at [630, 377] on span "Commitment" at bounding box center [635, 378] width 40 height 8
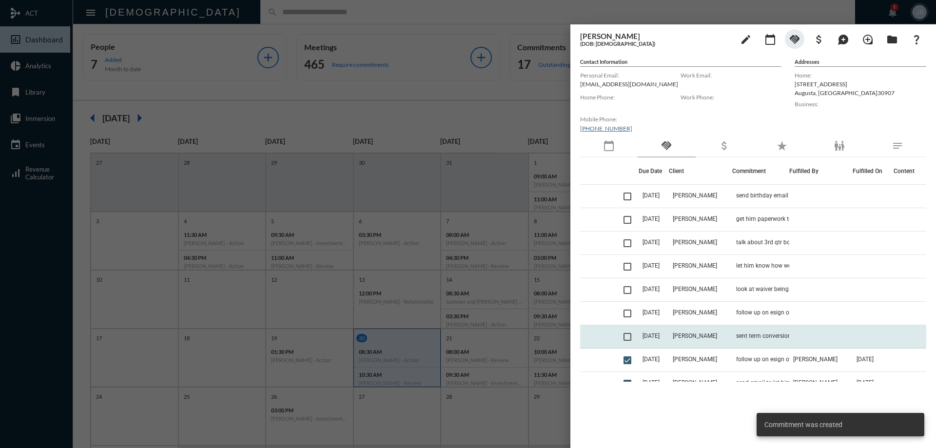
click at [630, 334] on span at bounding box center [627, 337] width 8 height 8
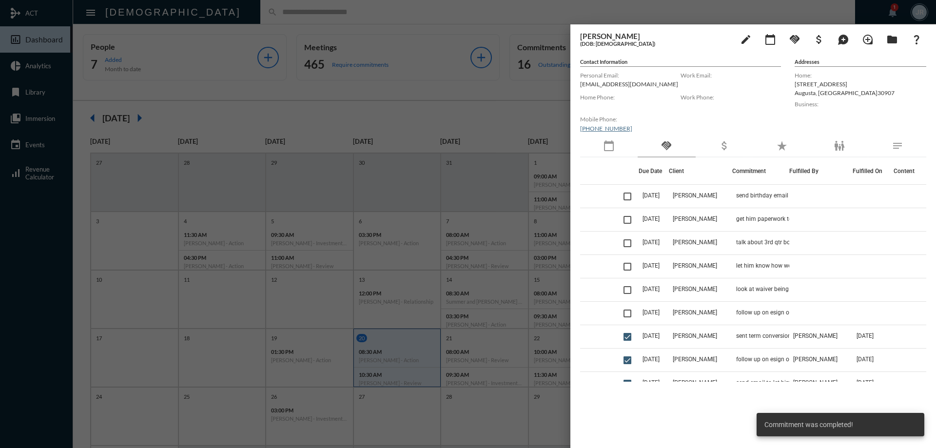
click at [224, 13] on div at bounding box center [468, 224] width 936 height 448
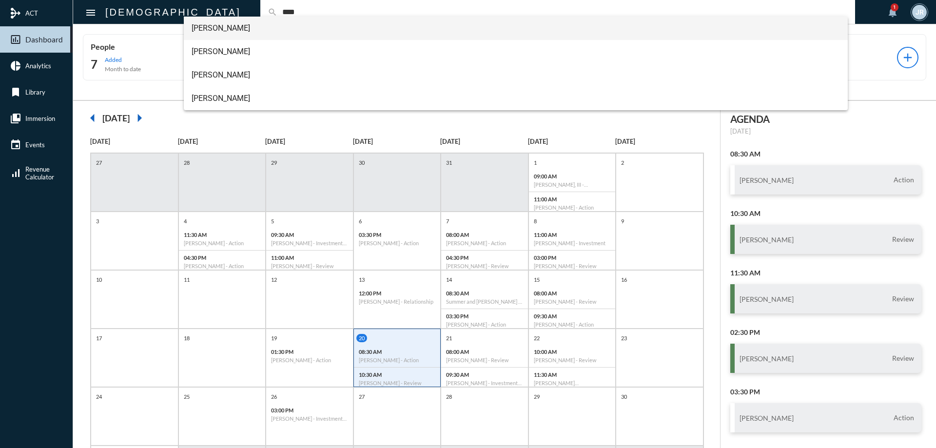
type input "****"
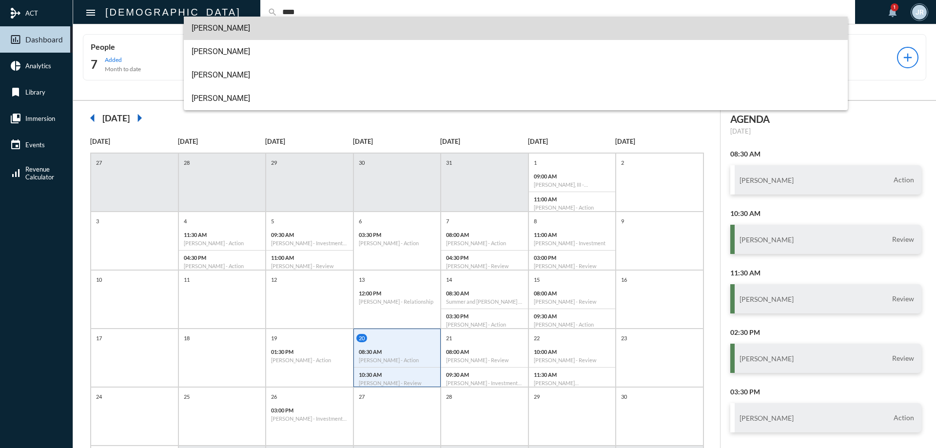
click at [240, 29] on span "[PERSON_NAME]" at bounding box center [516, 28] width 649 height 23
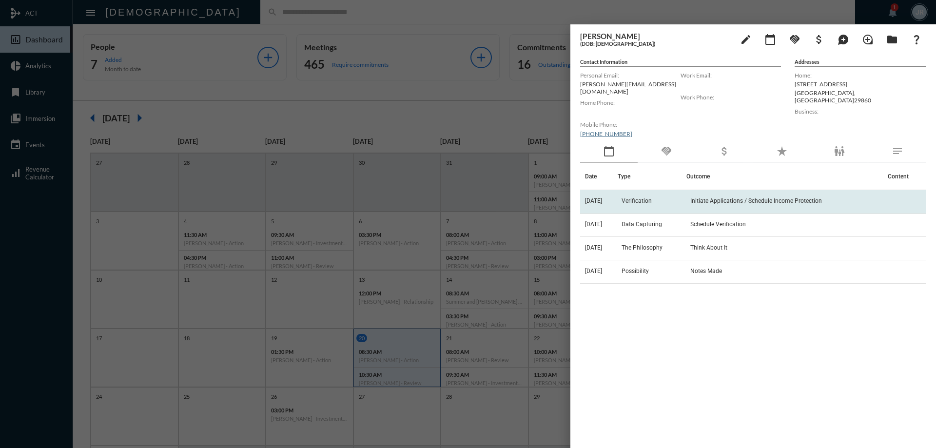
click at [626, 194] on td "Verification" at bounding box center [652, 201] width 69 height 23
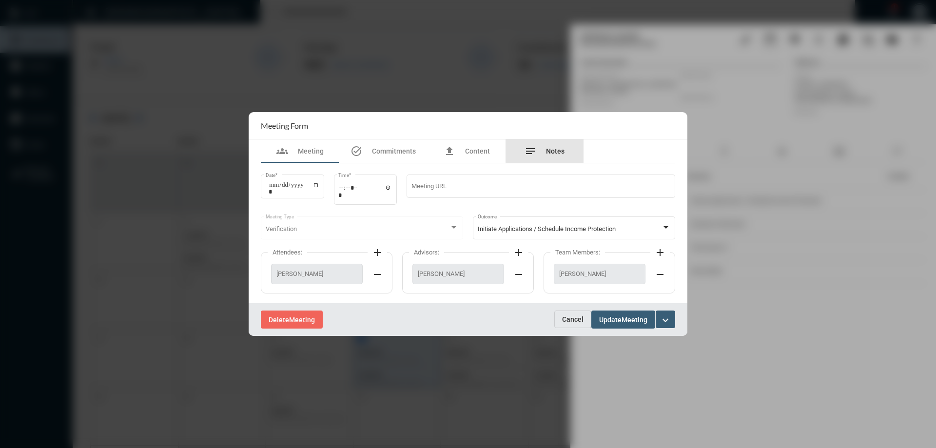
click at [544, 150] on div "notes Notes" at bounding box center [544, 151] width 40 height 12
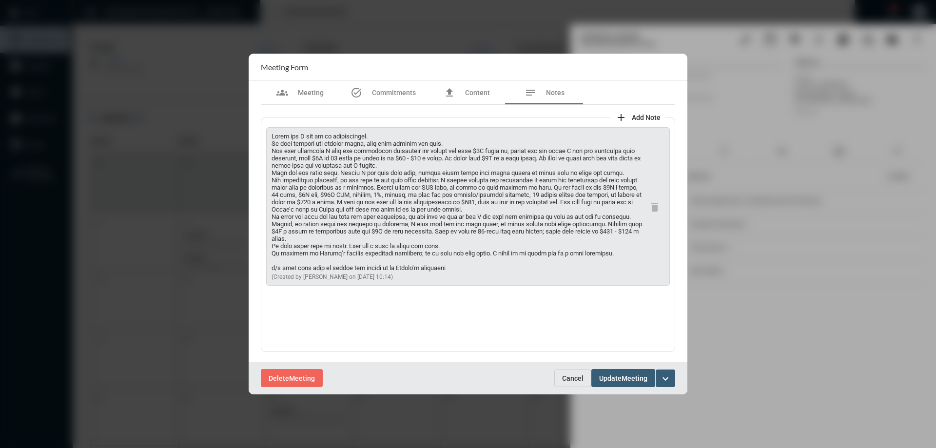
click at [566, 378] on span "Cancel" at bounding box center [572, 378] width 21 height 8
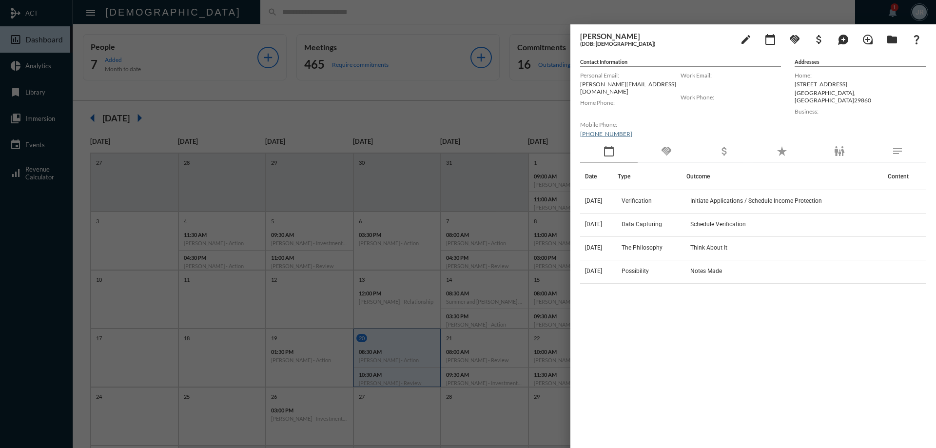
click at [670, 140] on div "handshake" at bounding box center [667, 151] width 58 height 22
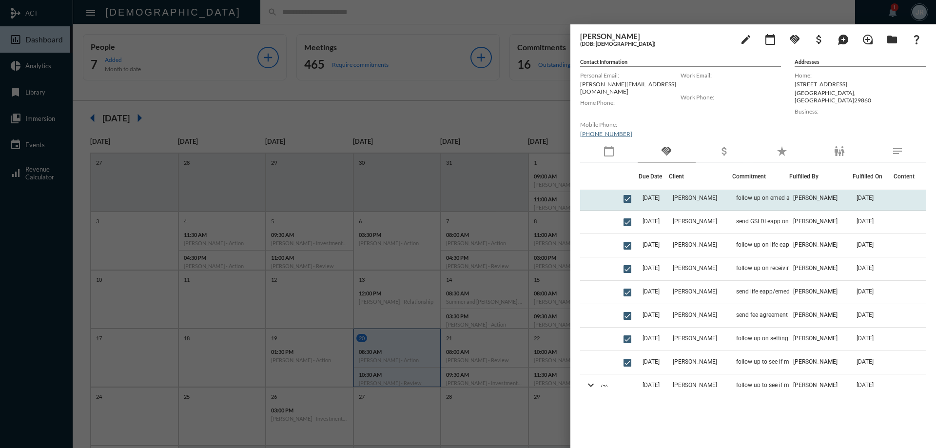
scroll to position [146, 0]
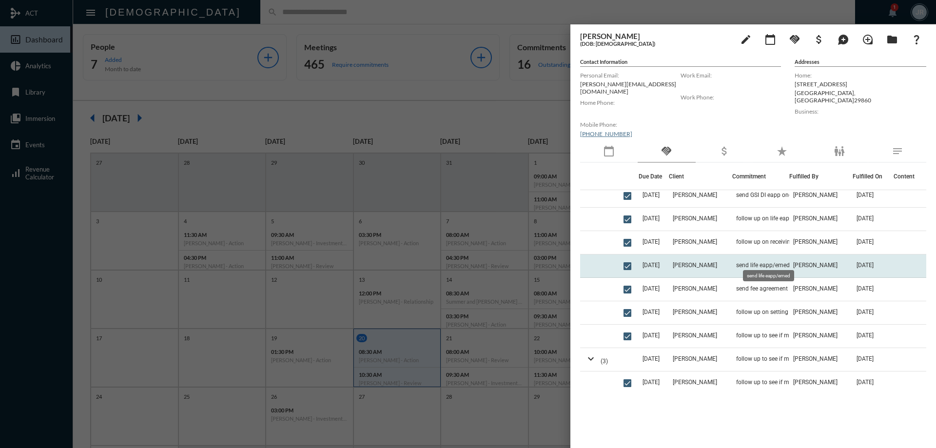
click at [776, 262] on span "send life eapp/emed" at bounding box center [763, 265] width 54 height 7
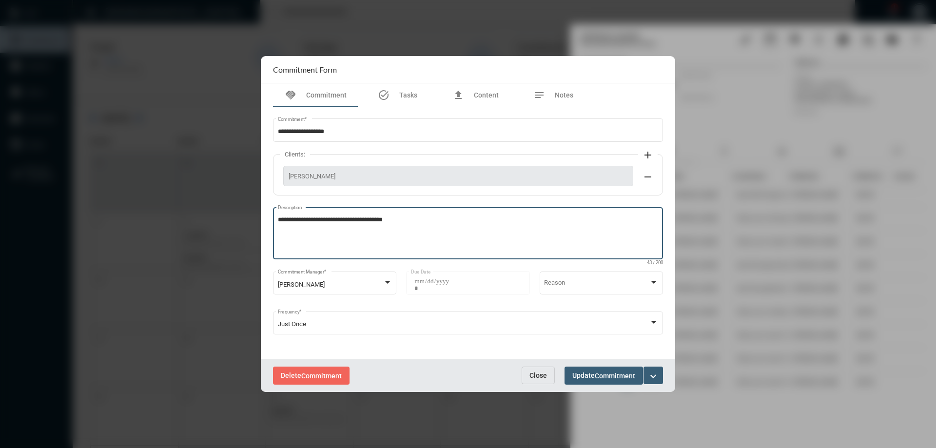
click at [312, 218] on textarea "**********" at bounding box center [468, 234] width 381 height 39
type textarea "**********"
click at [609, 377] on span "Commitment" at bounding box center [615, 376] width 40 height 8
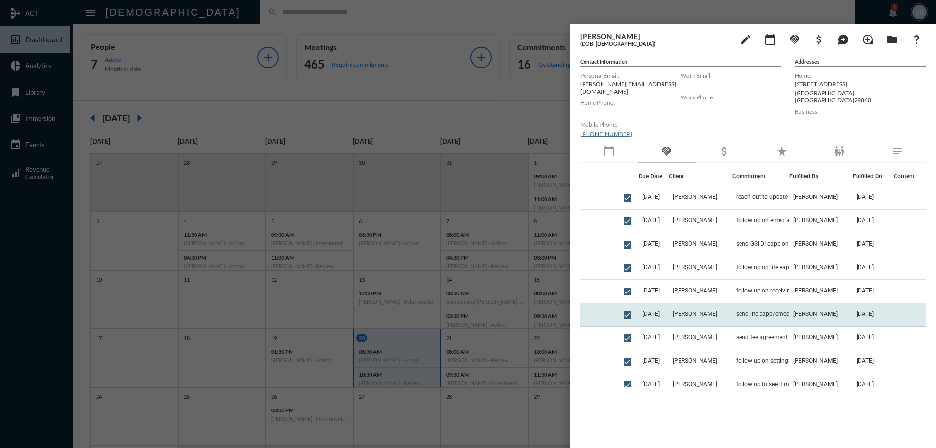
scroll to position [0, 0]
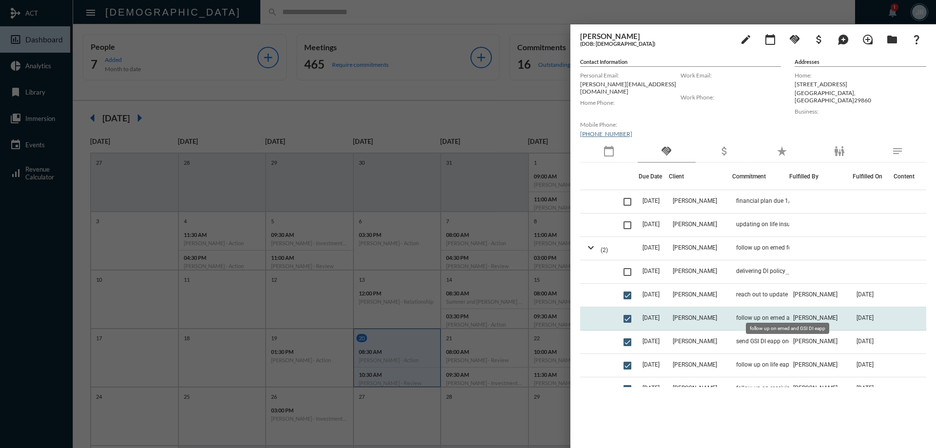
click at [774, 314] on span "follow up on emed and GSI DI eapp" at bounding box center [782, 317] width 92 height 7
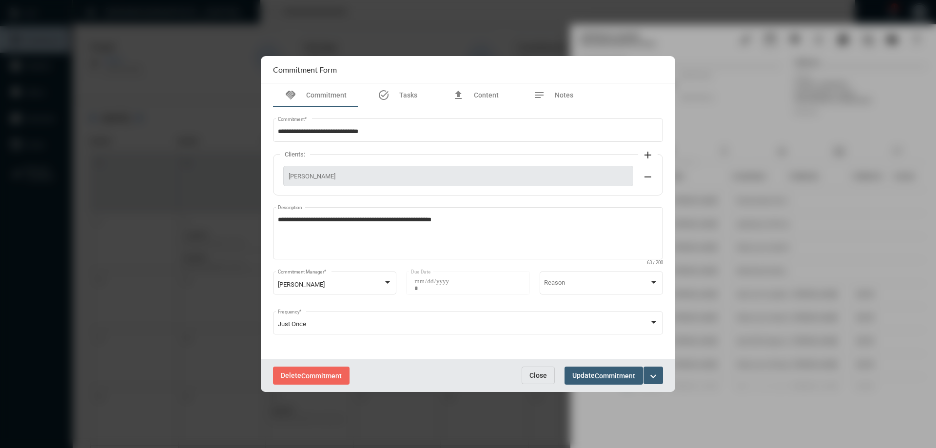
click at [543, 377] on span "Close" at bounding box center [538, 375] width 18 height 8
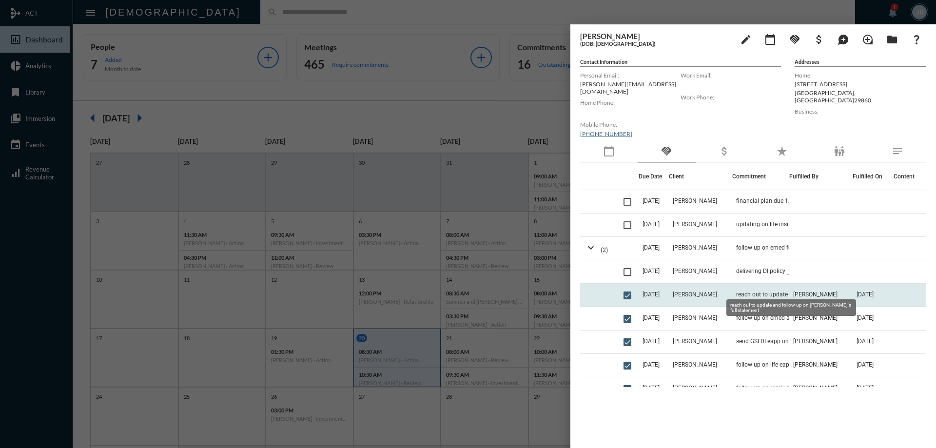
click at [762, 284] on td "reach out to update and follow up on [PERSON_NAME]'s full statement" at bounding box center [760, 295] width 57 height 23
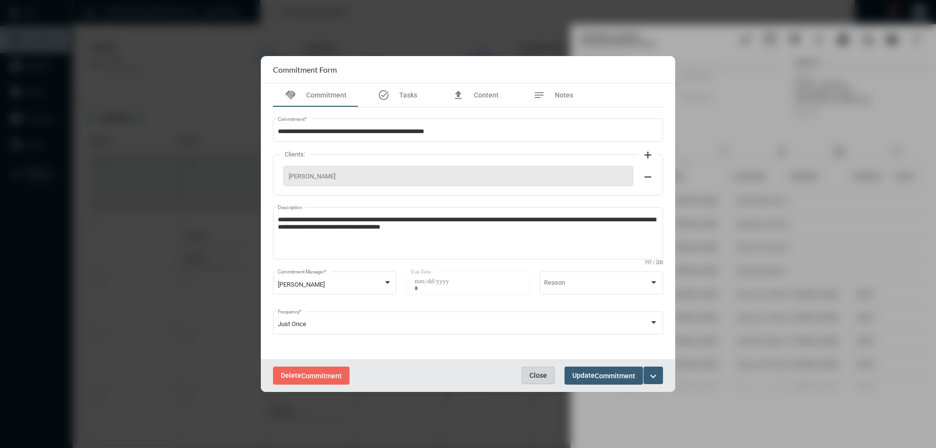
click at [536, 372] on span "Close" at bounding box center [538, 375] width 18 height 8
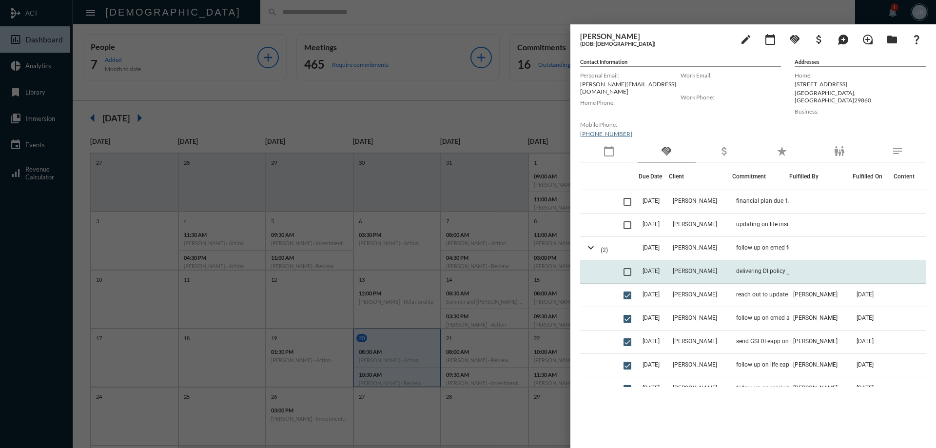
click at [759, 270] on td "delivering DI policy" at bounding box center [760, 271] width 57 height 23
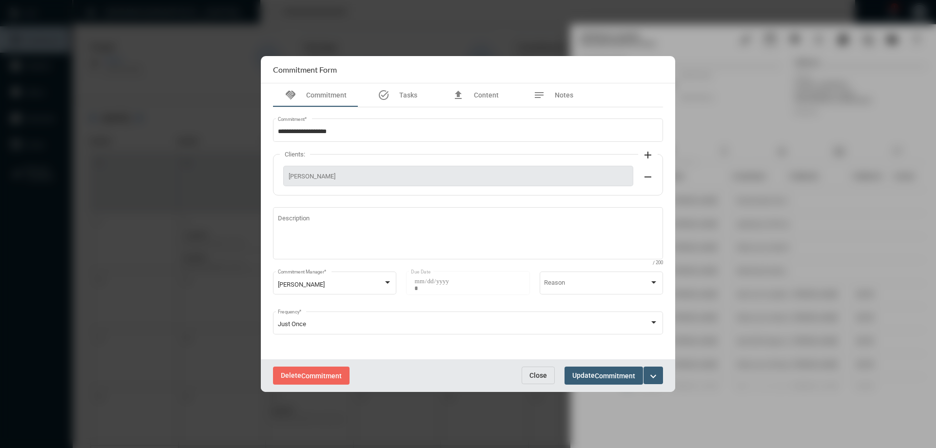
click at [535, 375] on span "Close" at bounding box center [538, 375] width 18 height 8
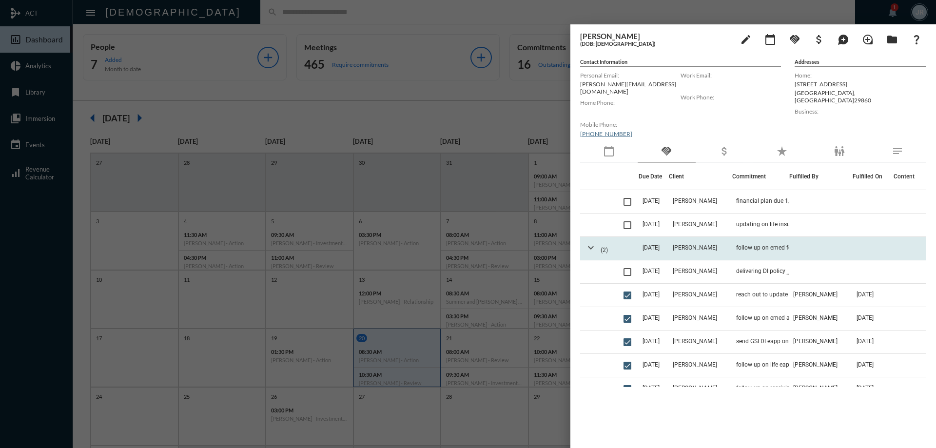
click at [591, 243] on mat-icon "expand_more" at bounding box center [591, 248] width 12 height 12
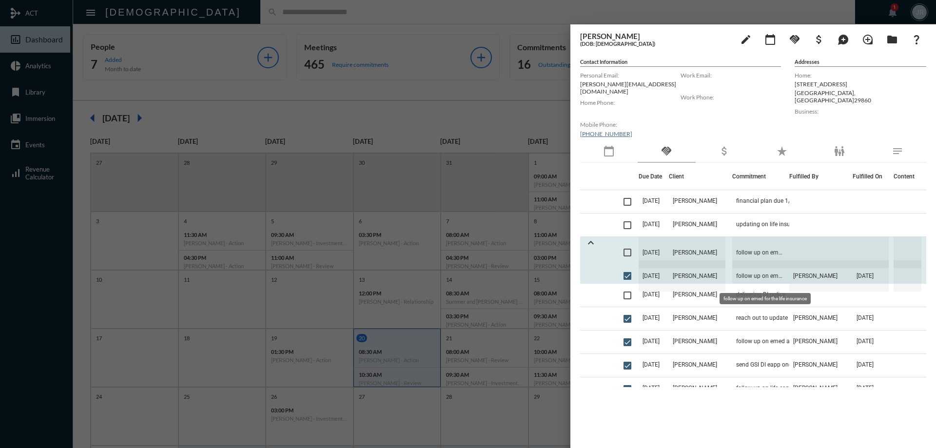
click at [742, 266] on span "follow up on emed for the life insurance" at bounding box center [760, 275] width 57 height 31
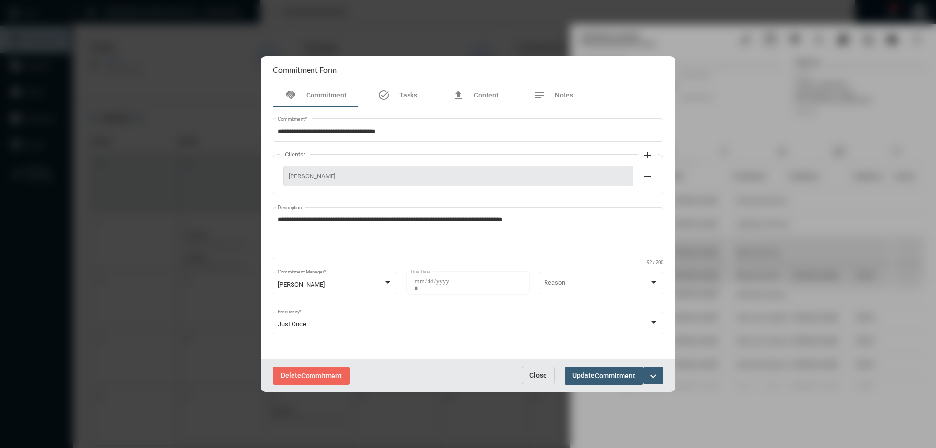
click at [533, 376] on span "Close" at bounding box center [538, 375] width 18 height 8
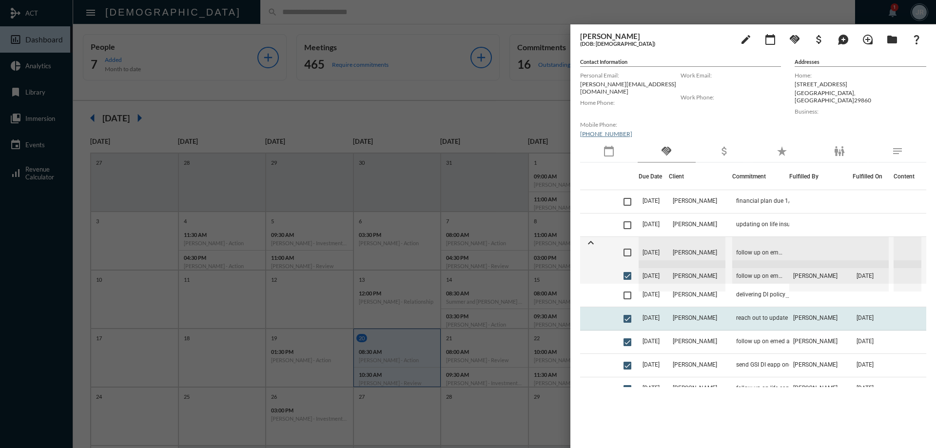
click at [738, 320] on td "reach out to update and follow up on [PERSON_NAME]'s full statement" at bounding box center [760, 318] width 57 height 23
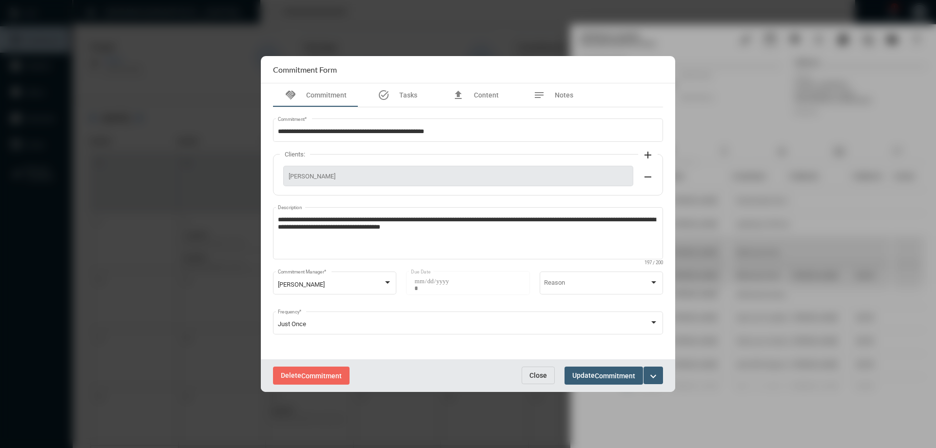
click at [538, 373] on span "Close" at bounding box center [538, 375] width 18 height 8
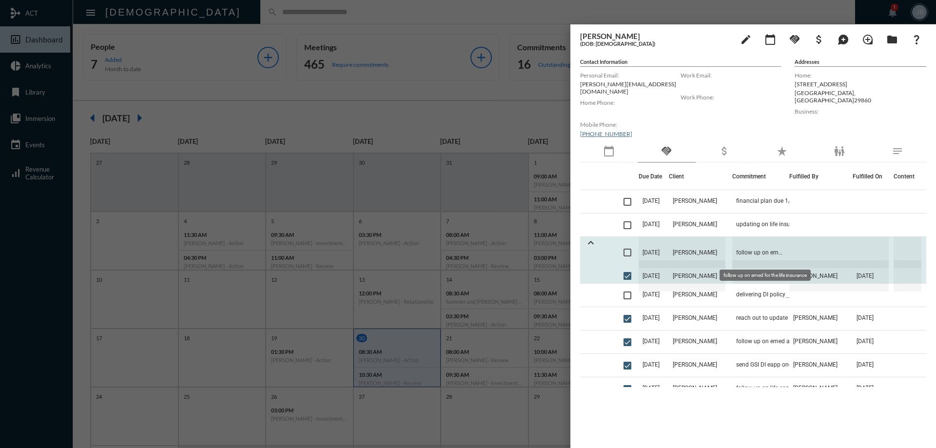
click at [756, 245] on span "follow up on emed for the life insurance" at bounding box center [760, 252] width 57 height 31
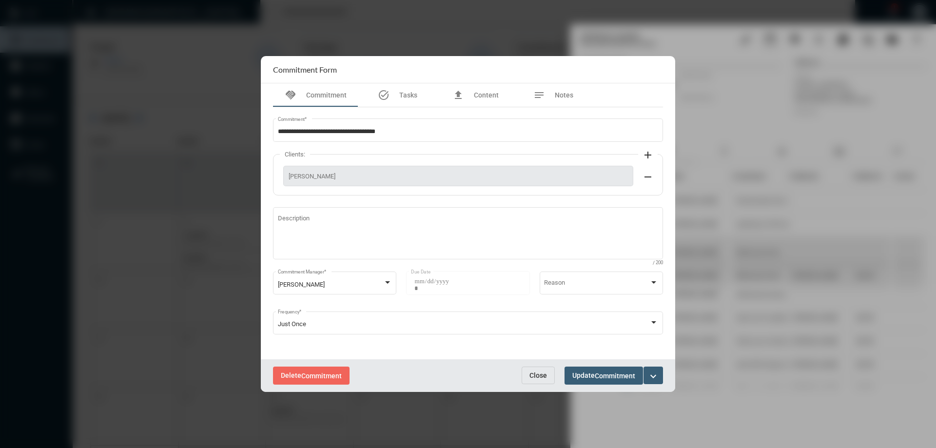
click at [545, 376] on span "Close" at bounding box center [538, 375] width 18 height 8
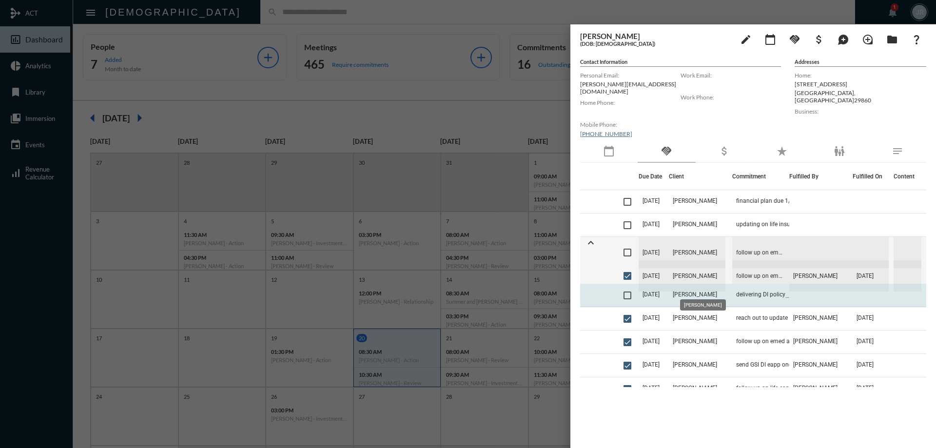
click at [717, 291] on span "[PERSON_NAME]" at bounding box center [695, 294] width 44 height 7
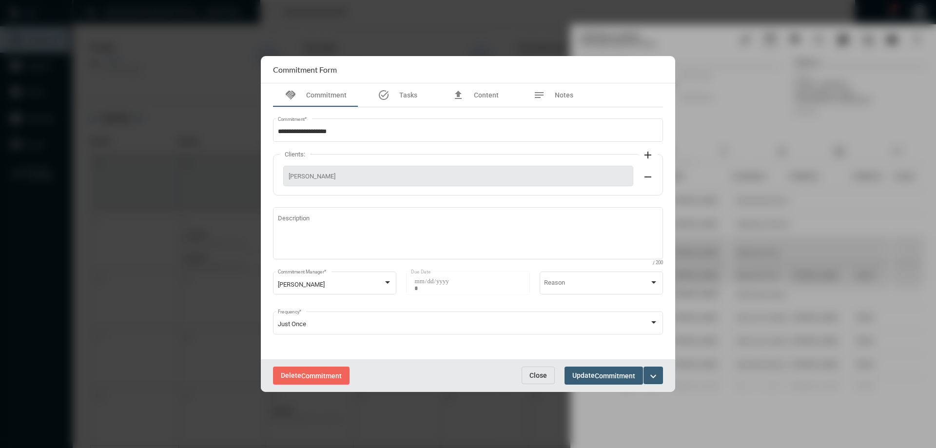
click at [536, 374] on span "Close" at bounding box center [538, 375] width 18 height 8
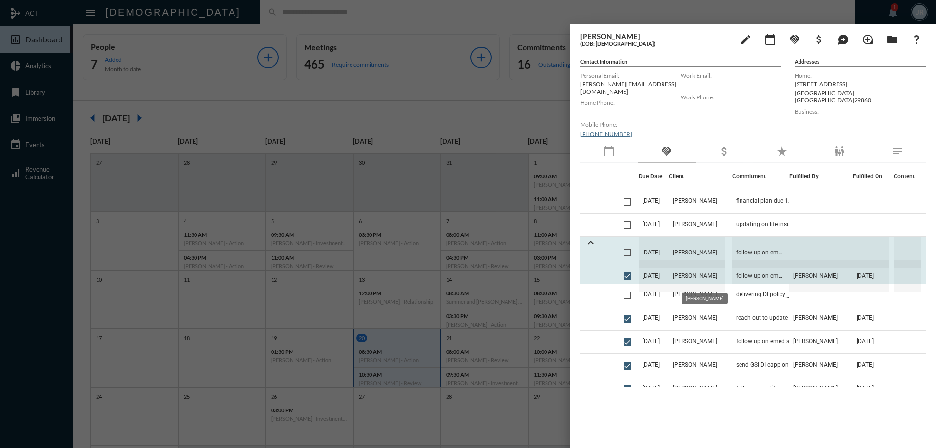
click at [704, 280] on span "[PERSON_NAME]" at bounding box center [697, 275] width 57 height 31
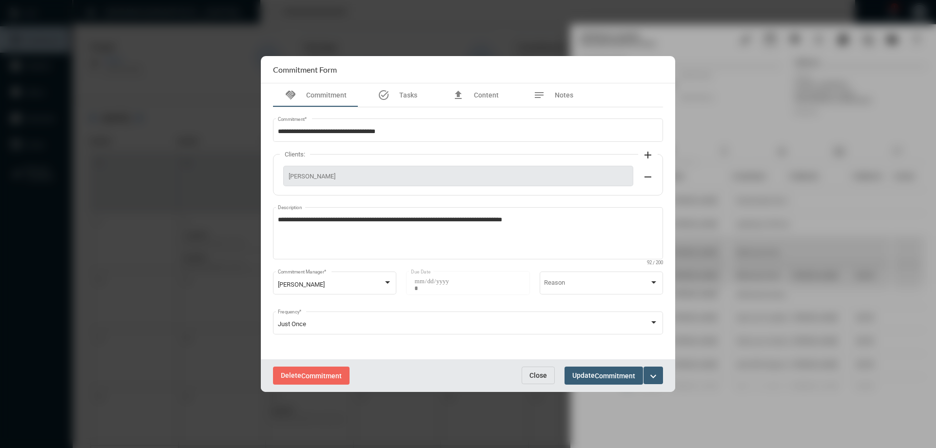
click at [541, 372] on span "Close" at bounding box center [538, 375] width 18 height 8
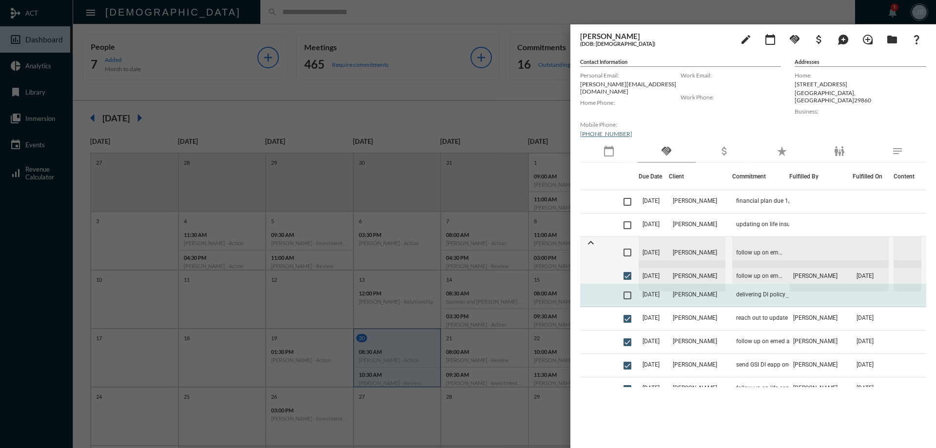
click at [659, 291] on span "[DATE]" at bounding box center [650, 294] width 17 height 7
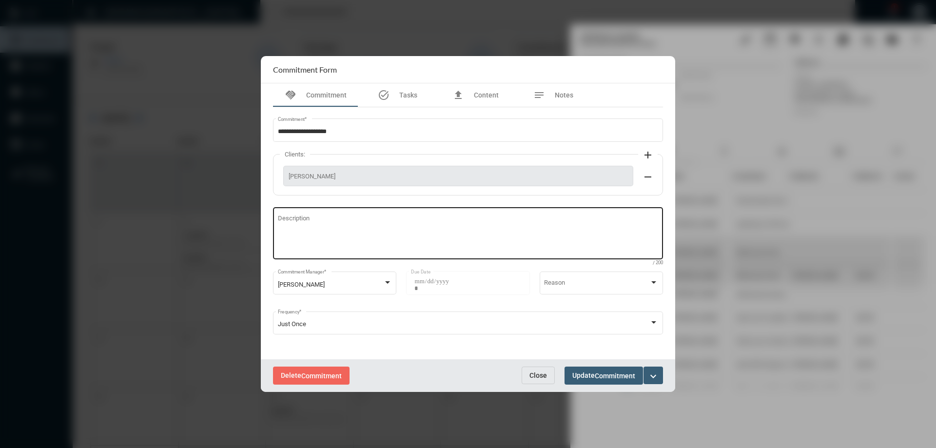
click at [378, 229] on textarea "Description" at bounding box center [468, 234] width 381 height 39
type textarea "*"
click at [385, 221] on textarea "**********" at bounding box center [468, 234] width 381 height 39
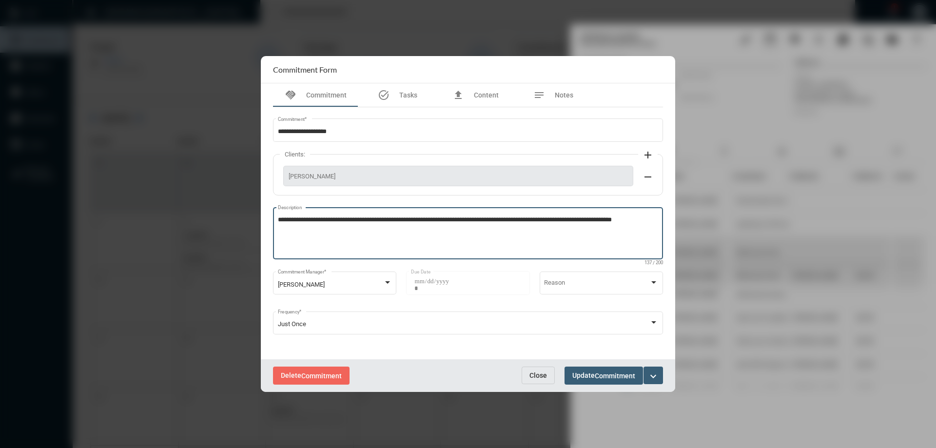
click at [287, 228] on textarea "**********" at bounding box center [468, 234] width 381 height 39
type textarea "**********"
click at [582, 370] on button "Update Commitment" at bounding box center [603, 376] width 78 height 18
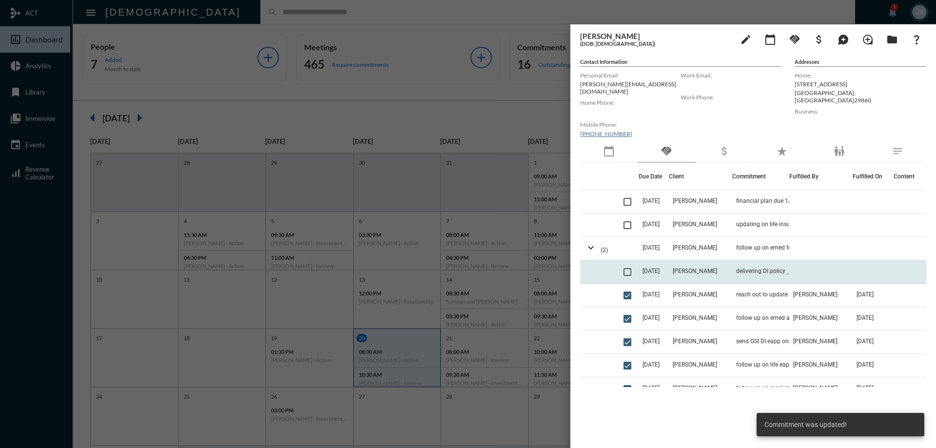
click at [692, 270] on td "[PERSON_NAME]" at bounding box center [700, 271] width 63 height 23
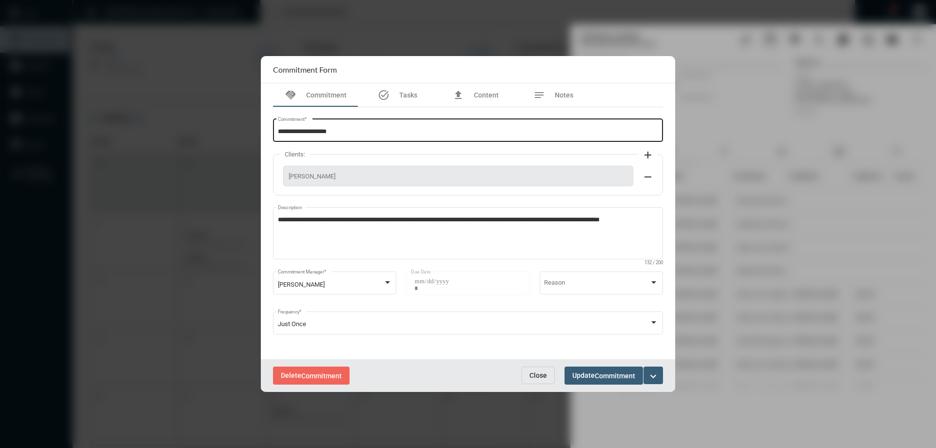
click at [278, 133] on input "**********" at bounding box center [468, 131] width 381 height 7
type input "**********"
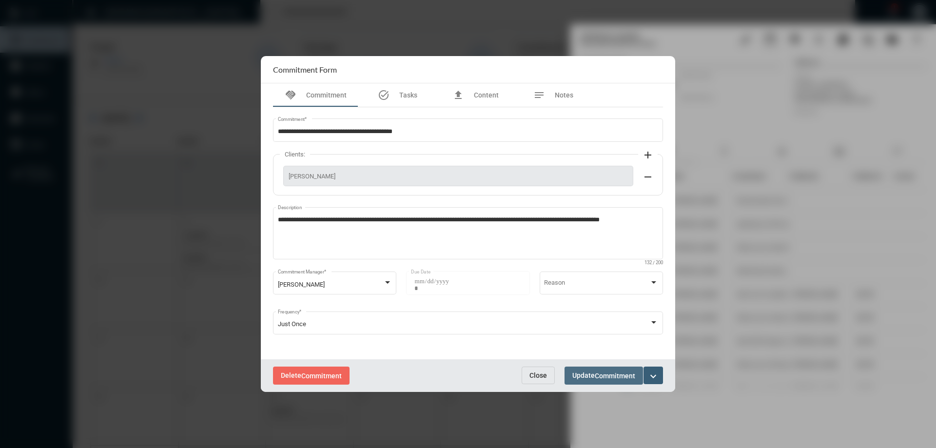
click at [602, 375] on span "Commitment" at bounding box center [615, 376] width 40 height 8
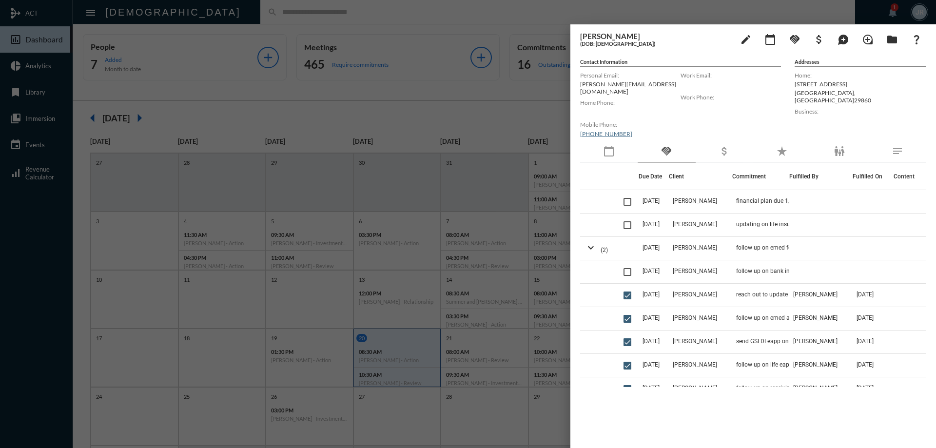
click at [560, 14] on div at bounding box center [468, 224] width 936 height 448
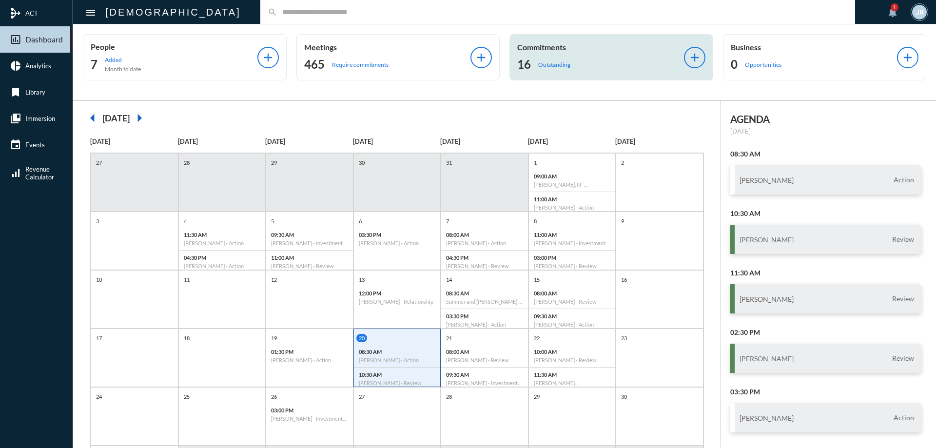
click at [547, 61] on p "Outstanding" at bounding box center [554, 64] width 32 height 7
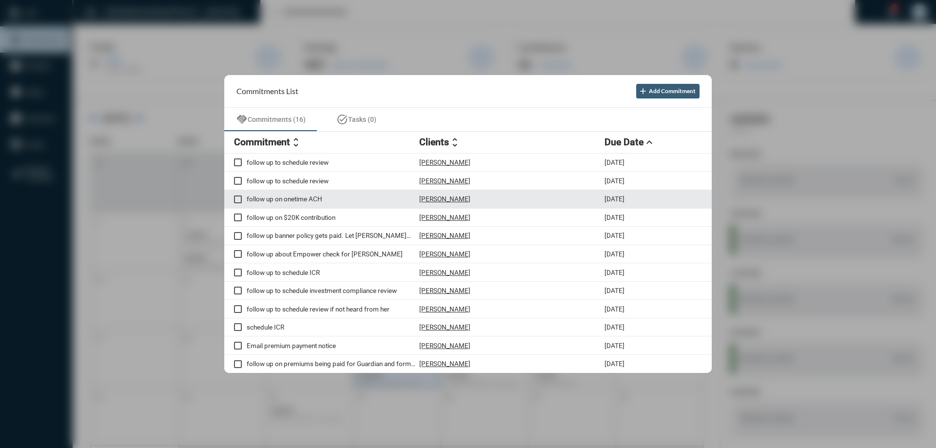
click at [440, 198] on p "[PERSON_NAME]" at bounding box center [444, 199] width 51 height 8
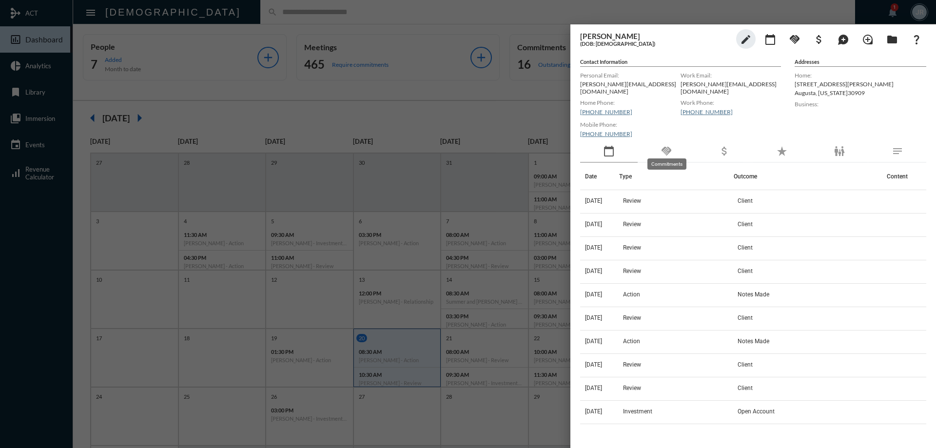
click at [666, 145] on mat-icon "handshake" at bounding box center [666, 151] width 12 height 12
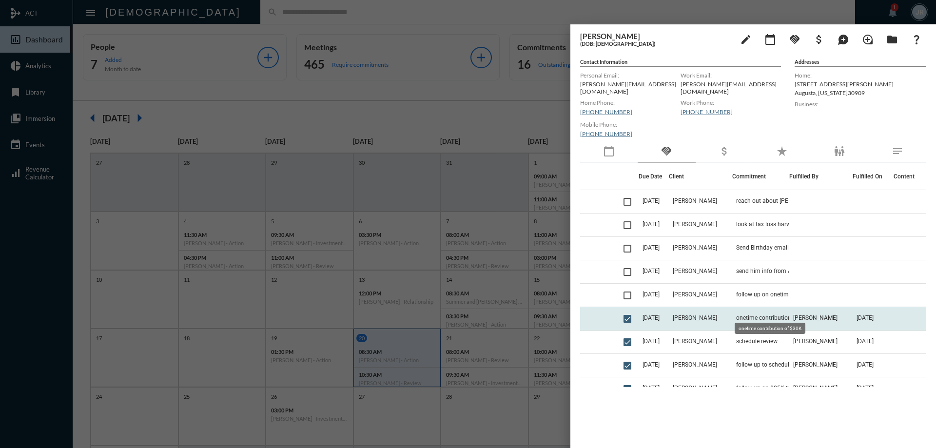
click at [768, 314] on span "onetime contribution of $30K" at bounding box center [774, 317] width 77 height 7
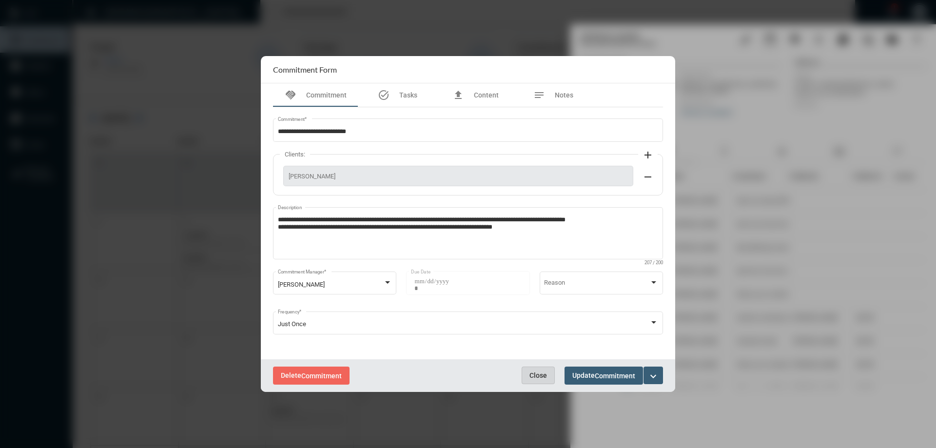
click at [539, 370] on button "Close" at bounding box center [538, 376] width 33 height 18
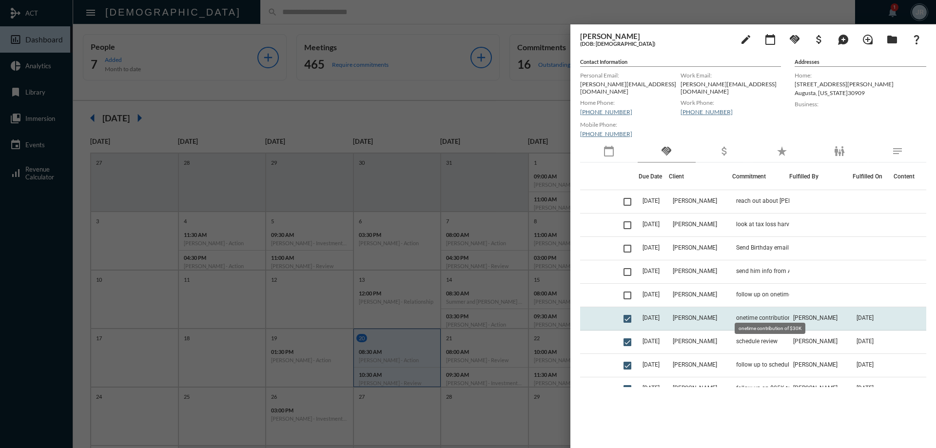
click at [761, 314] on span "onetime contribution of $30K" at bounding box center [774, 317] width 77 height 7
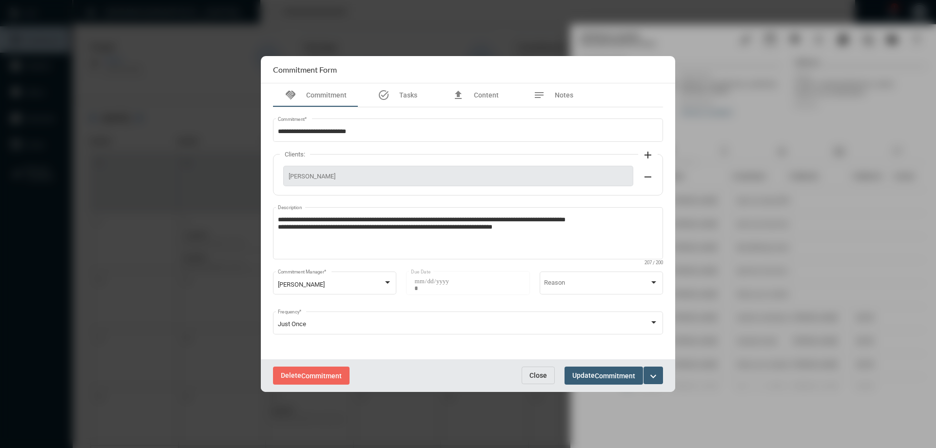
click at [542, 372] on span "Close" at bounding box center [538, 375] width 18 height 8
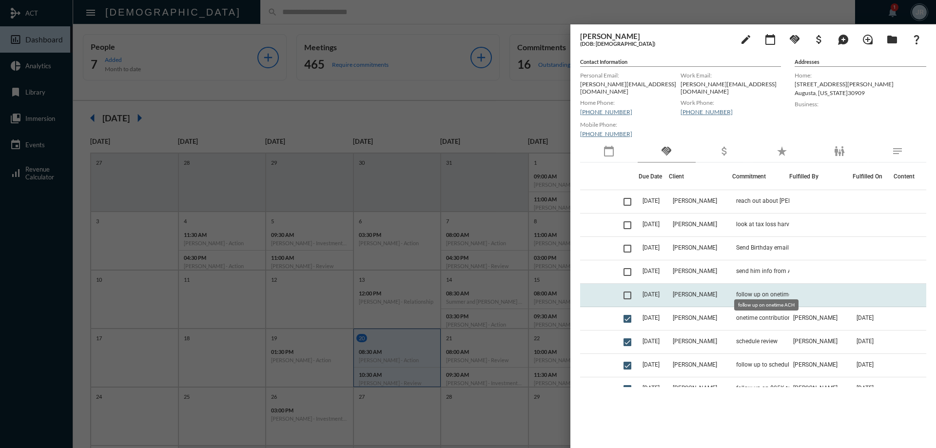
click at [751, 291] on span "follow up on onetime ACH" at bounding box center [770, 294] width 69 height 7
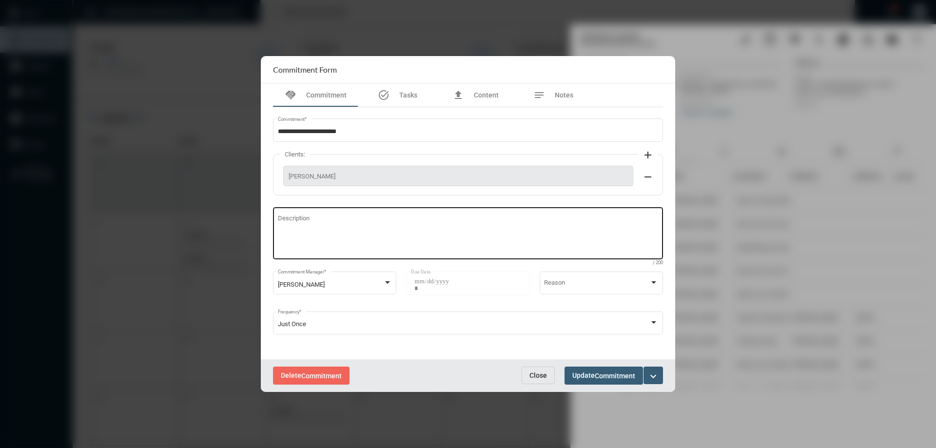
click at [355, 218] on textarea "Description" at bounding box center [468, 234] width 381 height 39
type textarea "**********"
click at [606, 374] on span "Commitment" at bounding box center [615, 376] width 40 height 8
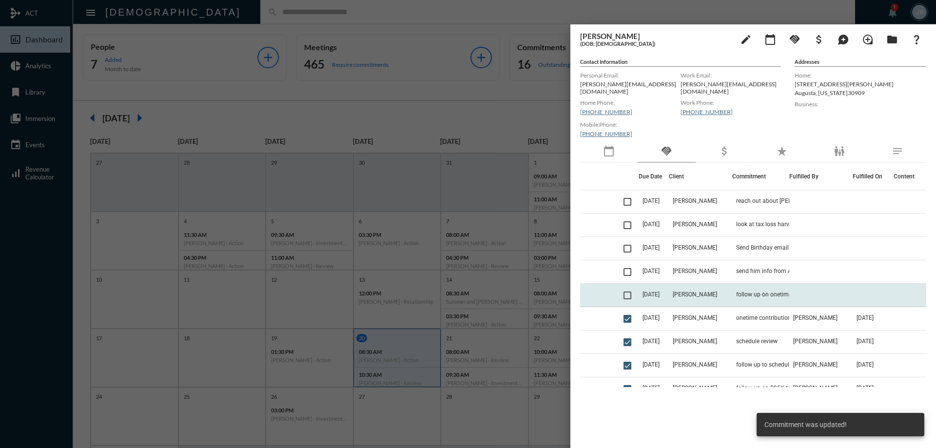
click at [630, 291] on span at bounding box center [627, 295] width 8 height 8
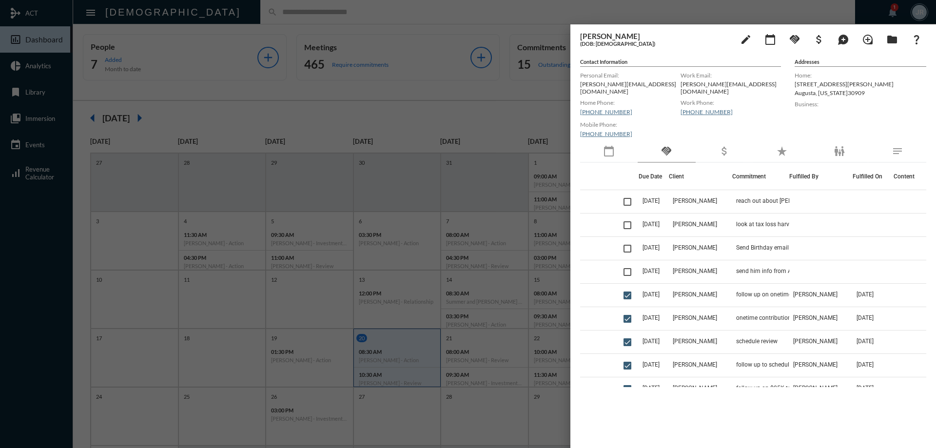
click at [345, 26] on div at bounding box center [468, 224] width 936 height 448
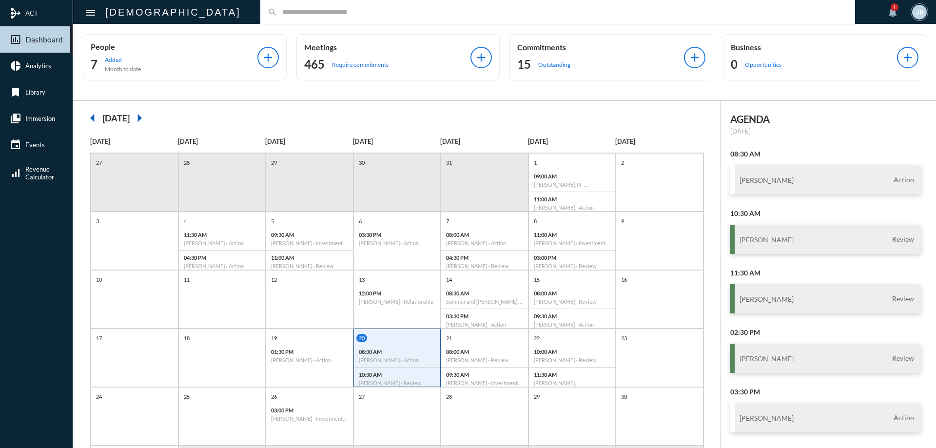
click at [277, 13] on input "text" at bounding box center [562, 12] width 570 height 8
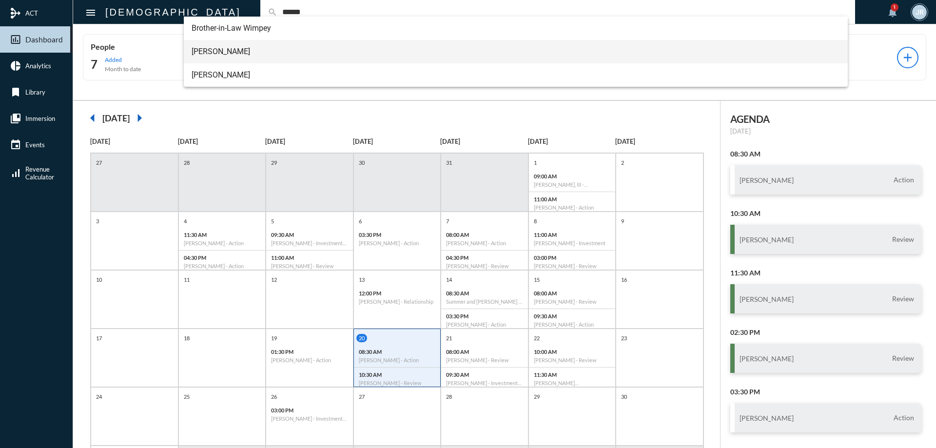
type input "******"
click at [223, 49] on span "[PERSON_NAME]" at bounding box center [516, 51] width 649 height 23
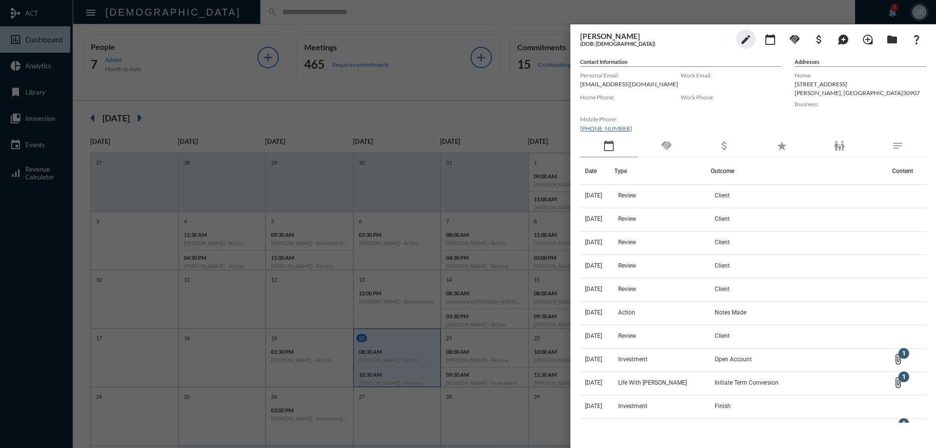
click at [673, 144] on div "handshake" at bounding box center [667, 146] width 58 height 22
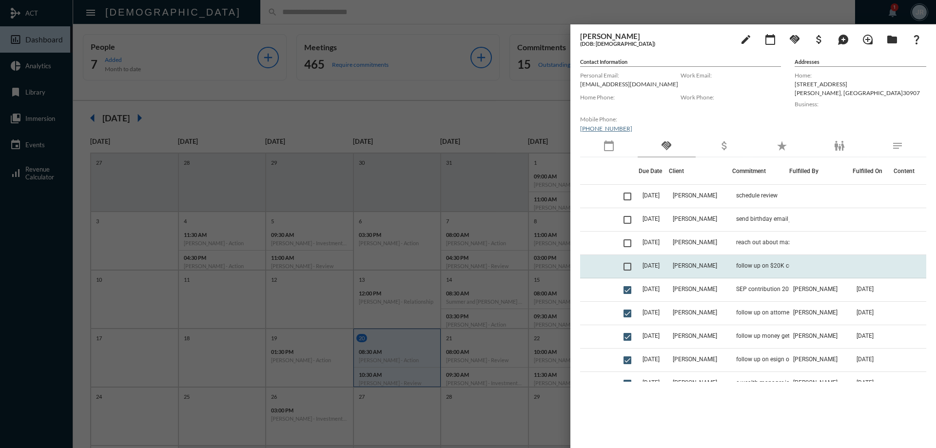
click at [746, 269] on td "follow up on $20K contribution" at bounding box center [760, 266] width 57 height 23
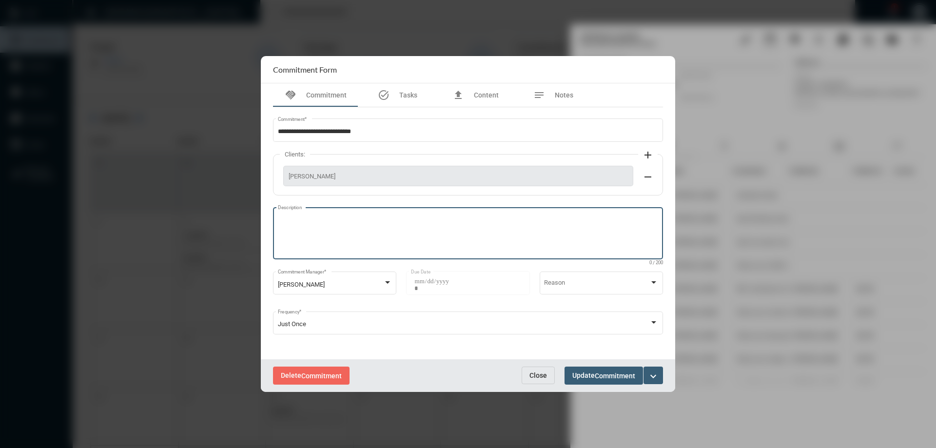
click at [425, 233] on textarea "Description" at bounding box center [468, 234] width 381 height 39
type textarea "**********"
click at [612, 372] on span "Commitment" at bounding box center [615, 376] width 40 height 8
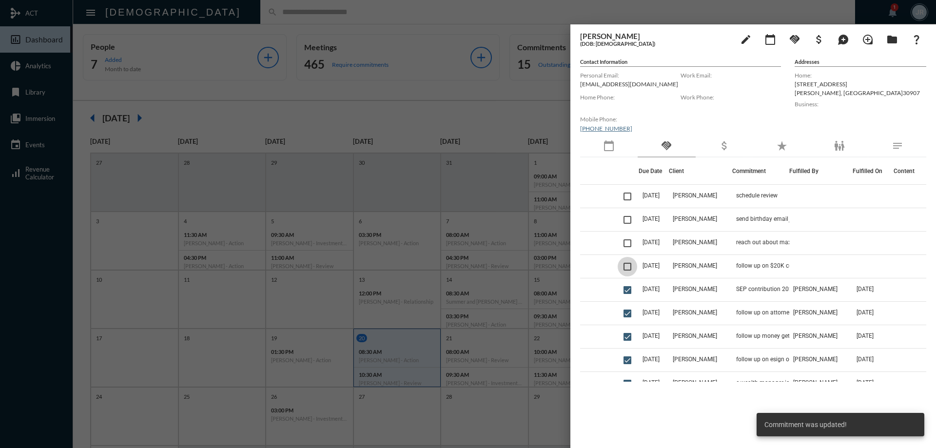
click at [629, 266] on span at bounding box center [627, 267] width 8 height 8
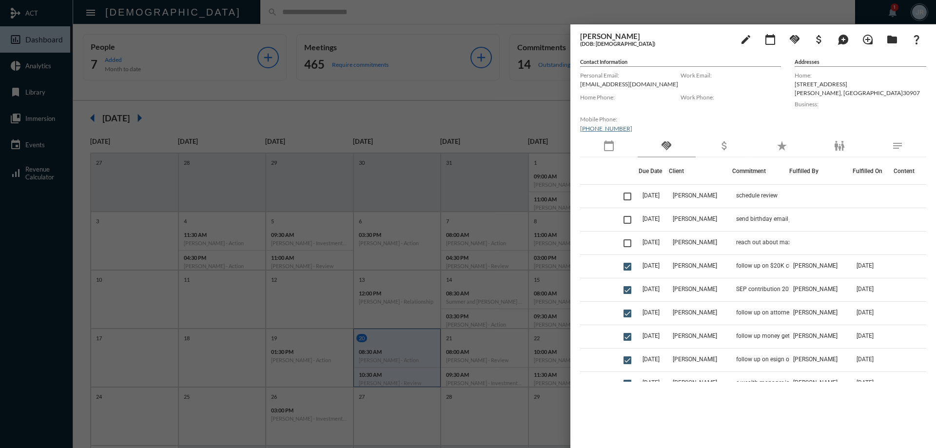
click at [381, 15] on div at bounding box center [468, 224] width 936 height 448
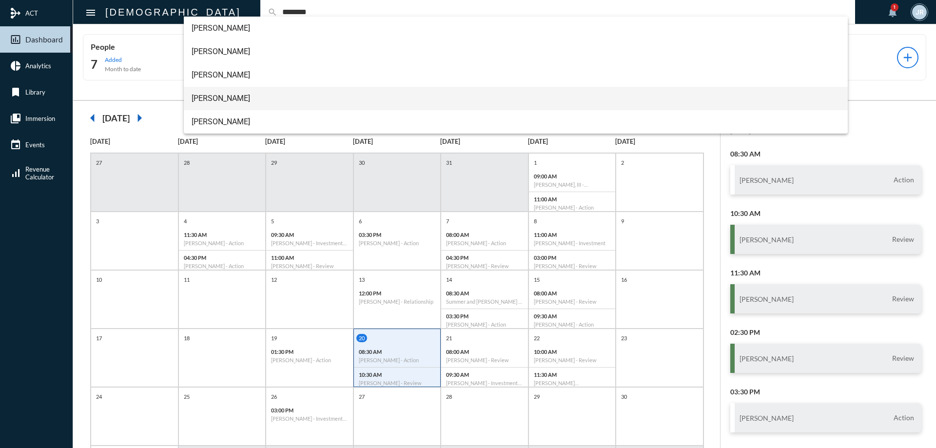
type input "********"
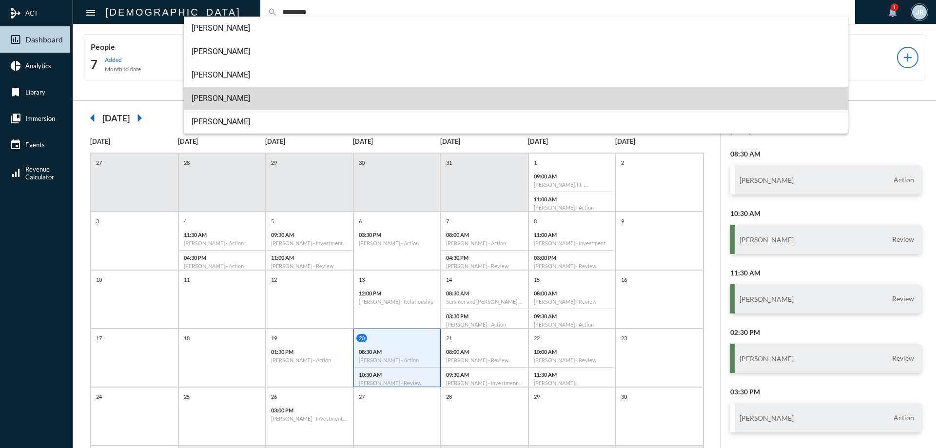
click at [223, 95] on span "[PERSON_NAME]" at bounding box center [516, 98] width 649 height 23
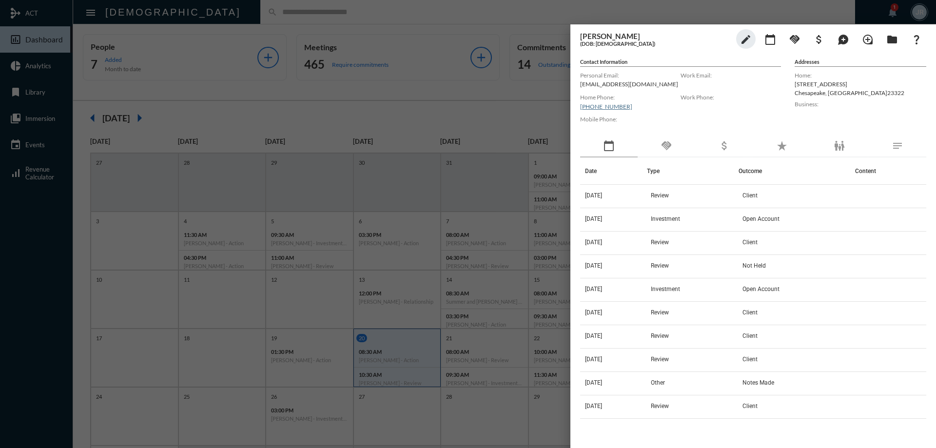
click at [673, 145] on div "handshake" at bounding box center [667, 146] width 58 height 22
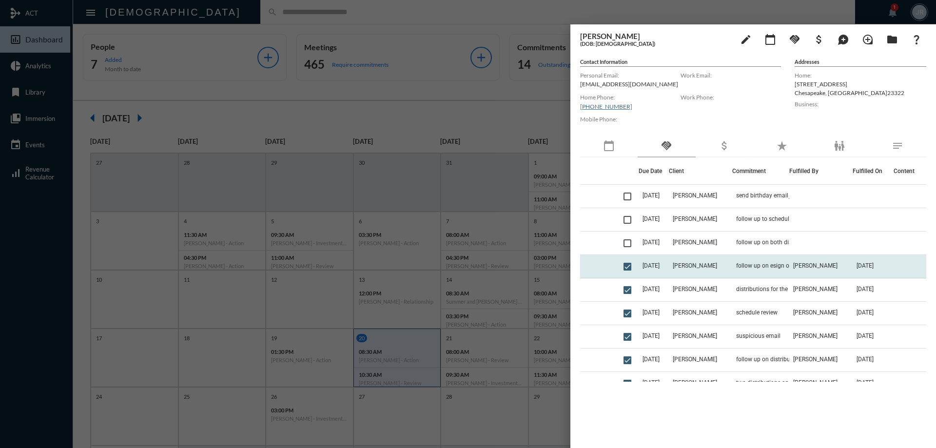
click at [765, 257] on td "follow up on esign of the distributions" at bounding box center [760, 266] width 57 height 23
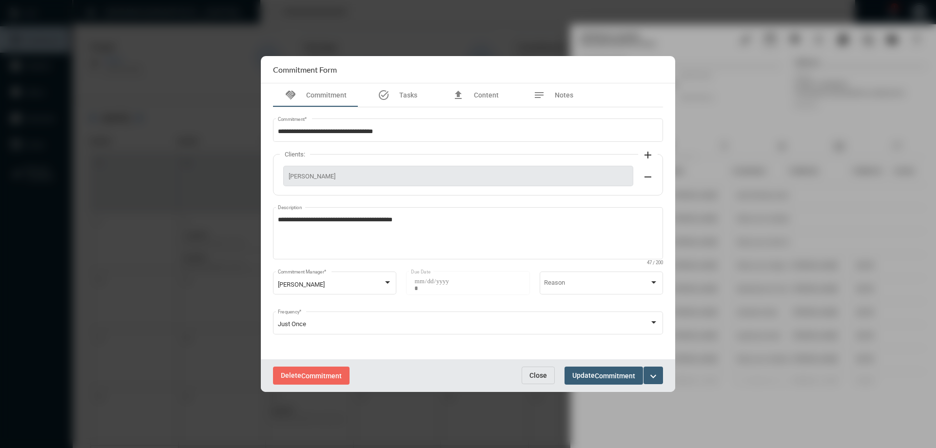
click at [535, 371] on span "Close" at bounding box center [538, 375] width 18 height 8
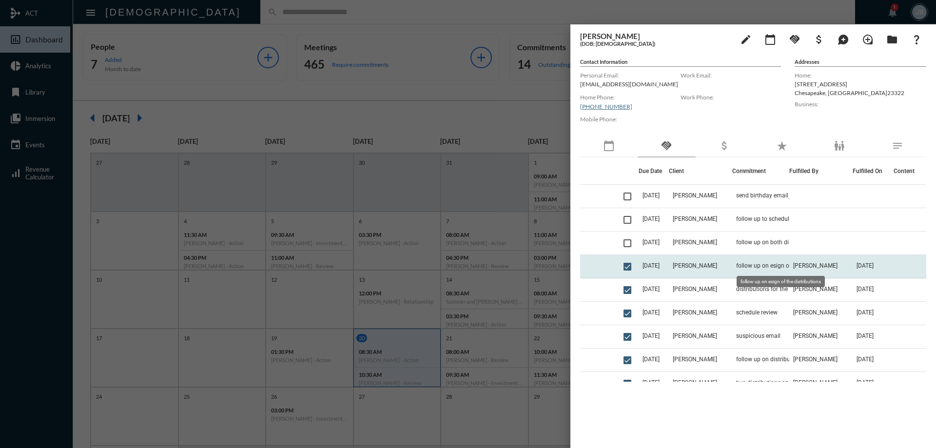
click at [746, 263] on span "follow up on esign of the distributions" at bounding box center [784, 265] width 97 height 7
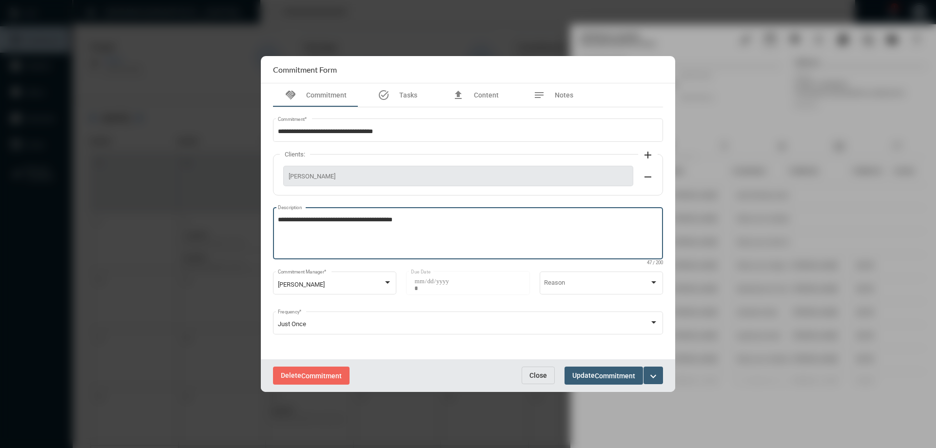
click at [430, 216] on textarea "**********" at bounding box center [468, 234] width 381 height 39
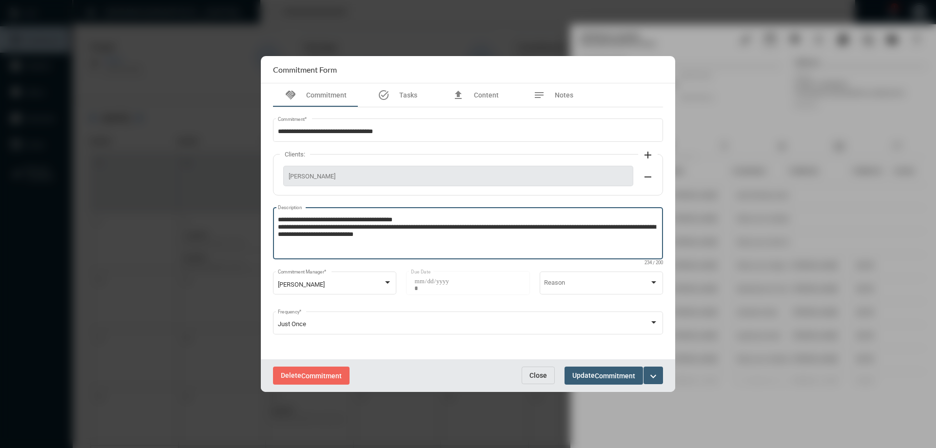
type textarea "**********"
click at [597, 373] on span "Commitment" at bounding box center [615, 376] width 40 height 8
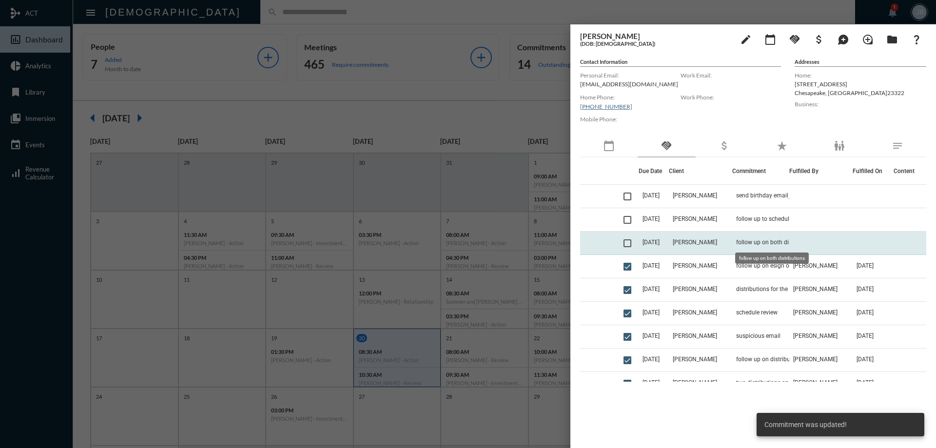
click at [745, 245] on span "follow up on both distributions" at bounding box center [776, 242] width 81 height 7
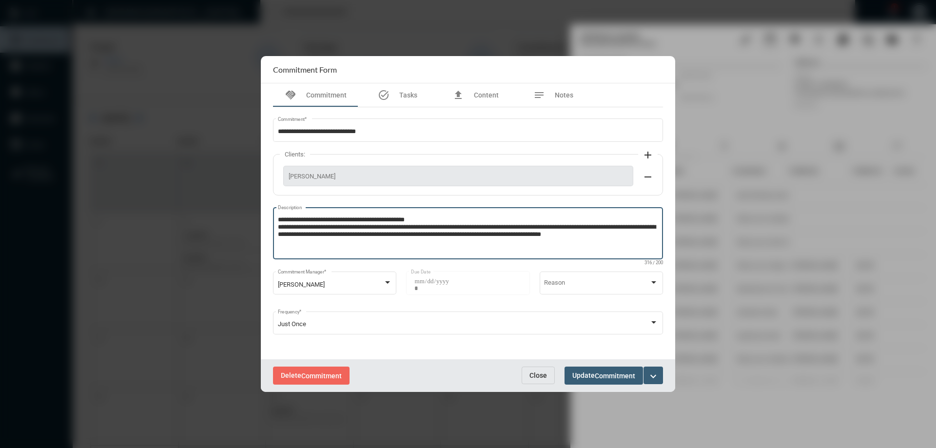
drag, startPoint x: 278, startPoint y: 219, endPoint x: 693, endPoint y: 252, distance: 415.6
click at [693, 252] on div "**********" at bounding box center [468, 224] width 936 height 448
click at [539, 376] on span "Close" at bounding box center [538, 375] width 18 height 8
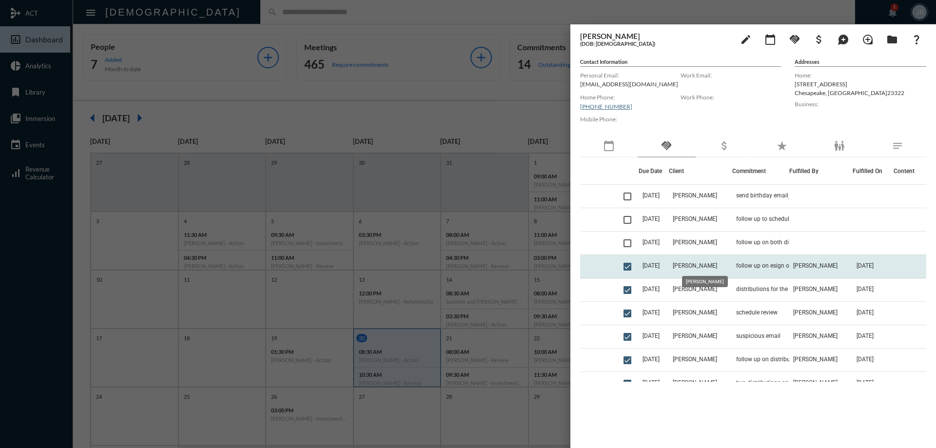
click at [693, 266] on span "[PERSON_NAME]" at bounding box center [695, 265] width 44 height 7
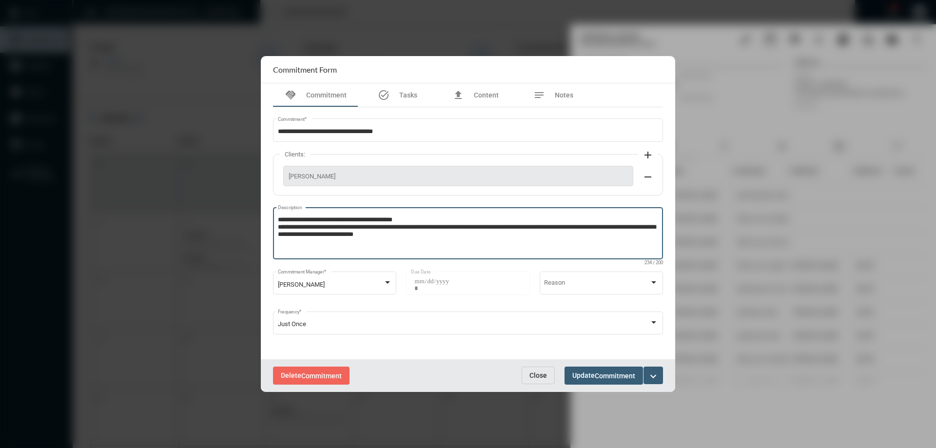
drag, startPoint x: 278, startPoint y: 228, endPoint x: 493, endPoint y: 236, distance: 215.6
click at [493, 236] on textarea "**********" at bounding box center [468, 234] width 381 height 39
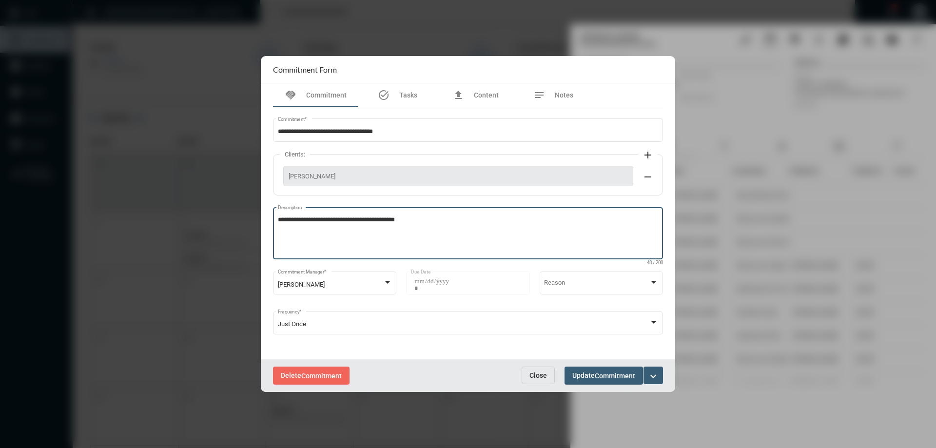
type textarea "**********"
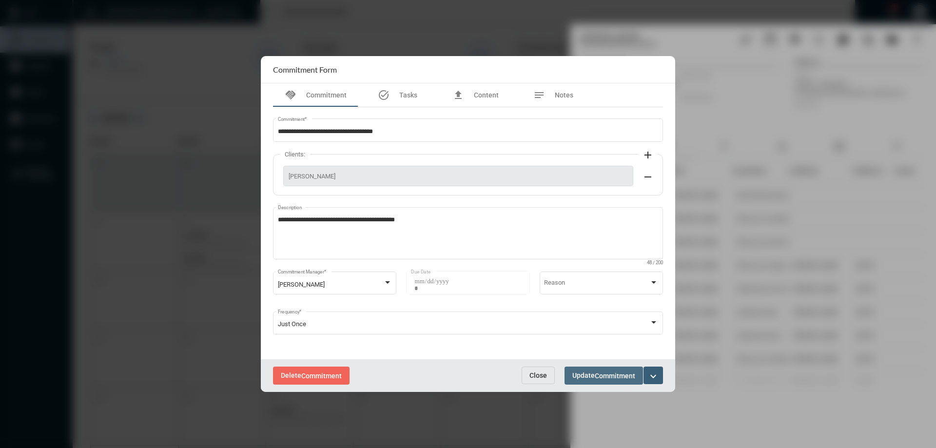
click at [589, 375] on span "Update Commitment" at bounding box center [603, 375] width 63 height 8
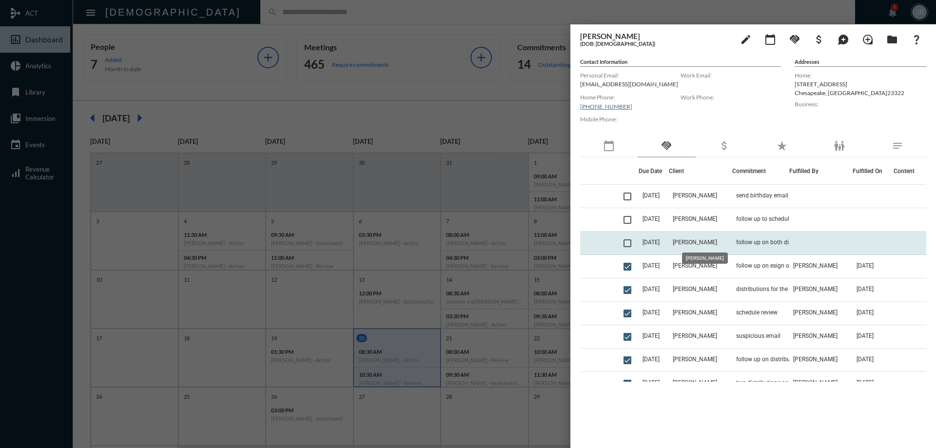
click at [708, 242] on span "[PERSON_NAME]" at bounding box center [695, 242] width 44 height 7
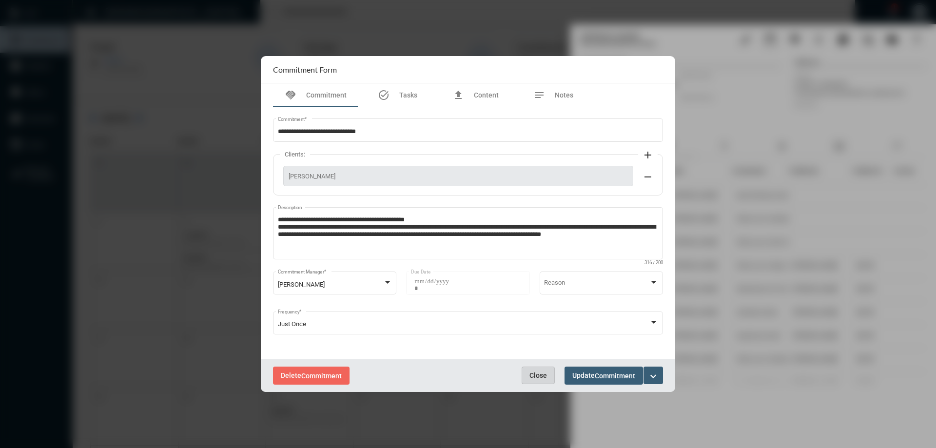
drag, startPoint x: 542, startPoint y: 372, endPoint x: 547, endPoint y: 367, distance: 6.9
click at [542, 372] on span "Close" at bounding box center [538, 375] width 18 height 8
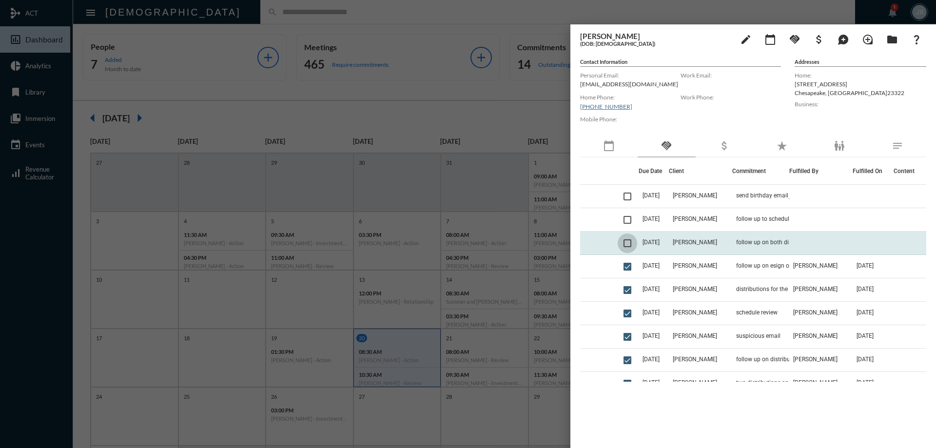
click at [631, 245] on span at bounding box center [627, 243] width 8 height 8
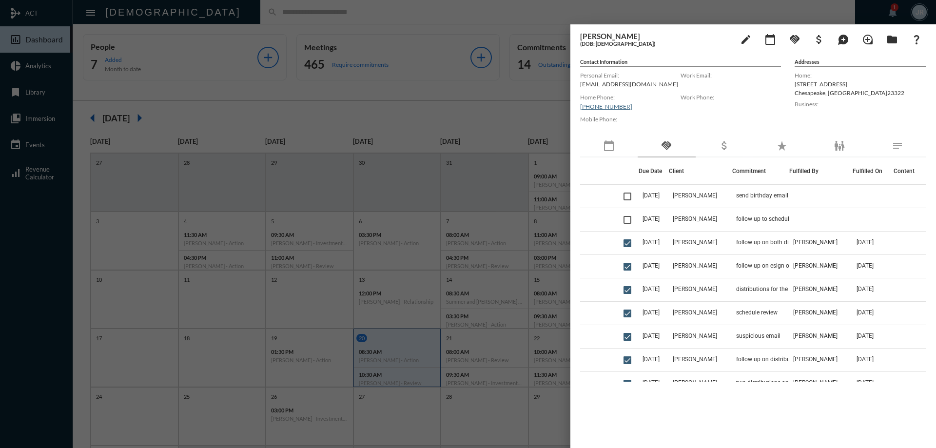
click at [187, 24] on div at bounding box center [468, 224] width 936 height 448
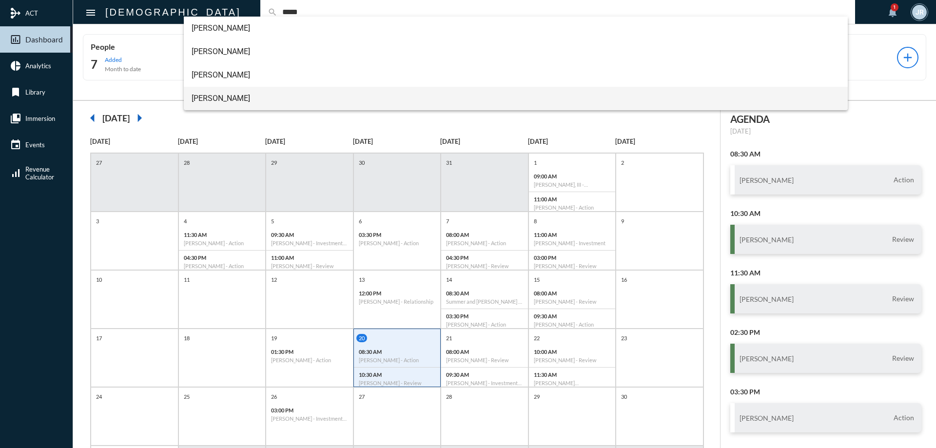
type input "*****"
click at [214, 96] on span "[PERSON_NAME]" at bounding box center [516, 98] width 649 height 23
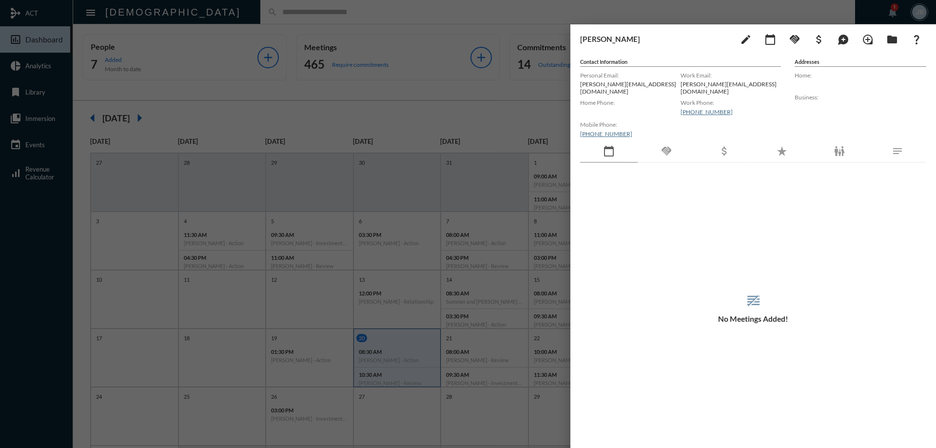
click at [222, 17] on div at bounding box center [468, 224] width 936 height 448
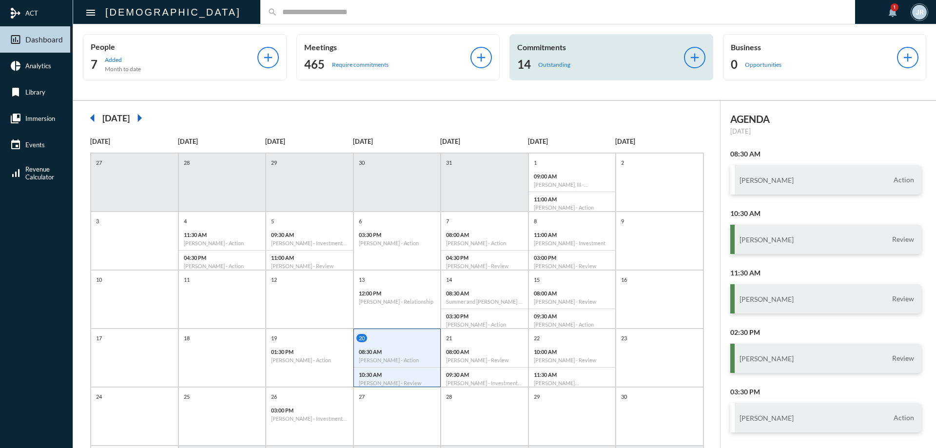
click at [558, 46] on p "Commitments" at bounding box center [600, 46] width 167 height 9
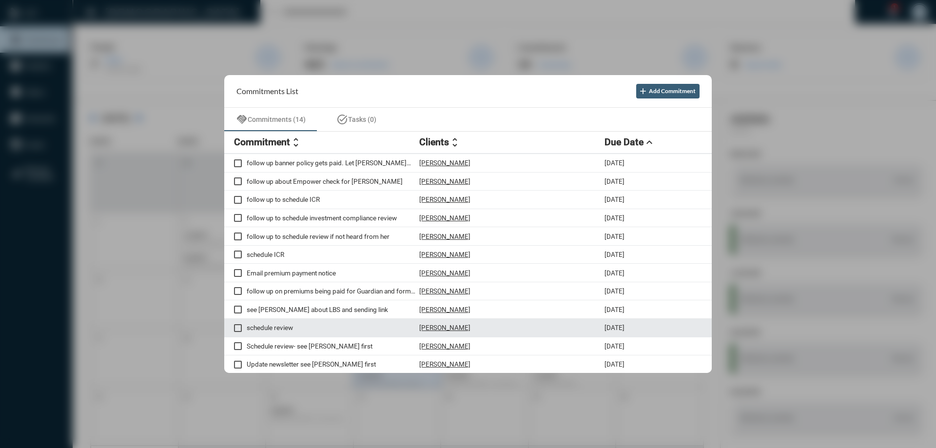
scroll to position [38, 0]
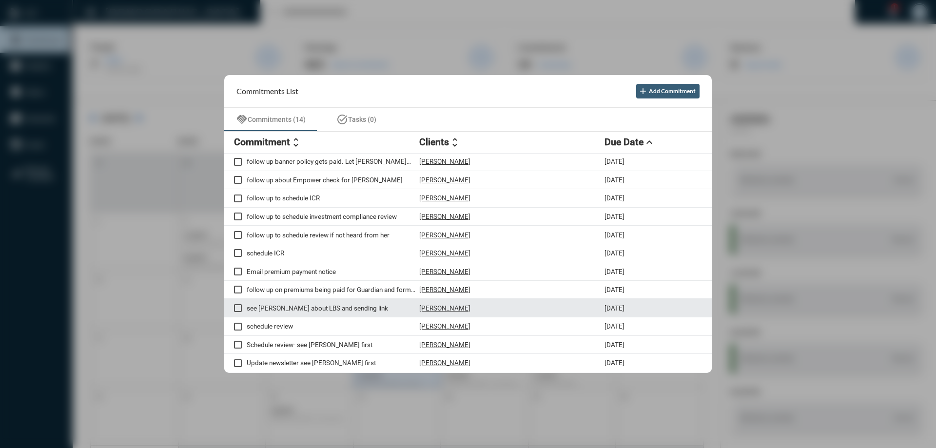
click at [438, 304] on p "[PERSON_NAME]" at bounding box center [444, 308] width 51 height 8
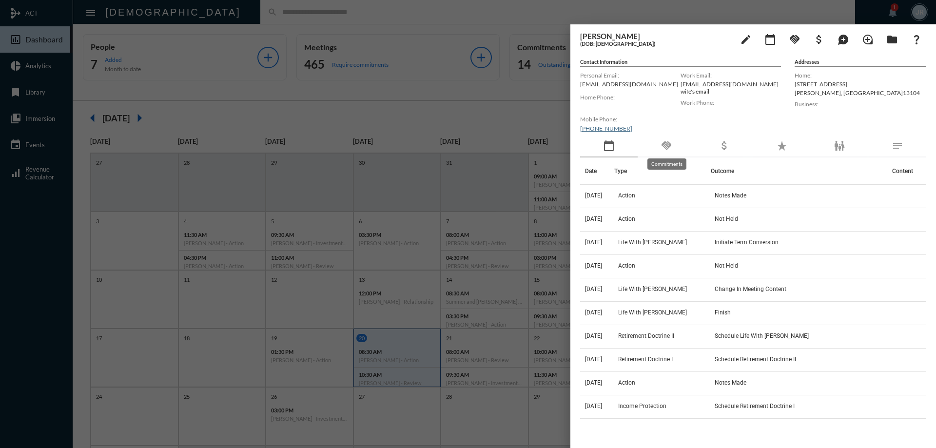
click at [669, 145] on mat-icon "handshake" at bounding box center [666, 146] width 12 height 12
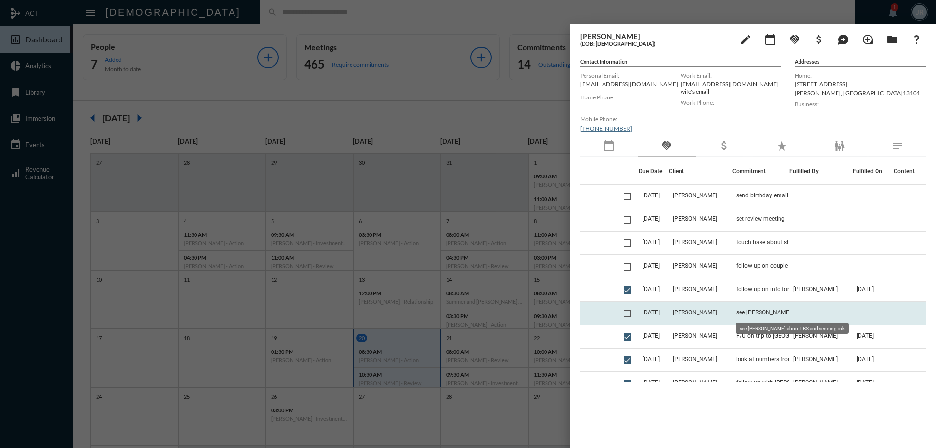
click at [763, 312] on span "see [PERSON_NAME] about LBS and sending link" at bounding box center [784, 312] width 97 height 7
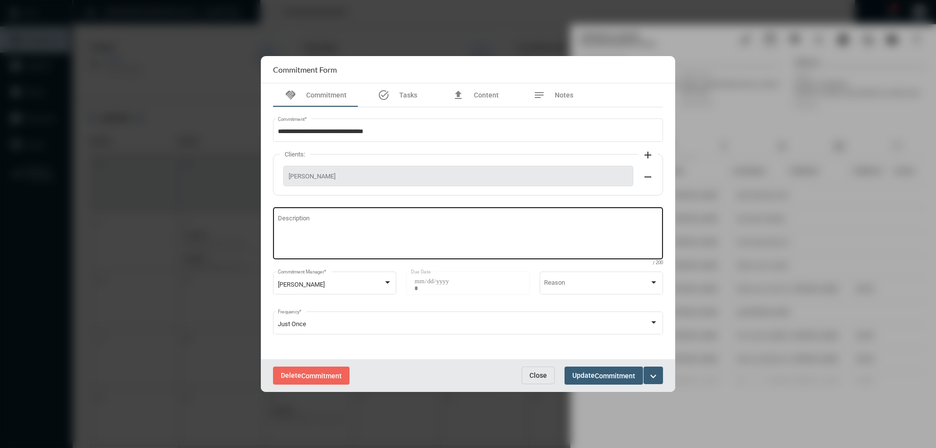
click at [347, 233] on textarea "Description" at bounding box center [468, 234] width 381 height 39
type textarea "**********"
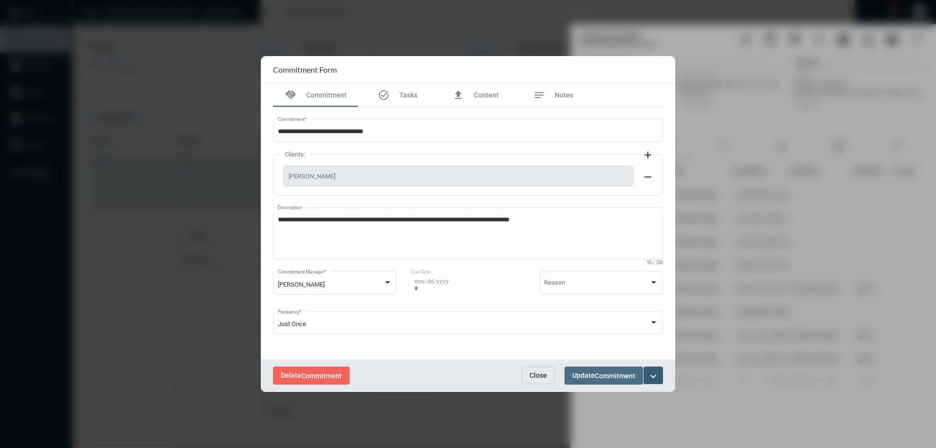
click at [619, 372] on span "Commitment" at bounding box center [615, 376] width 40 height 8
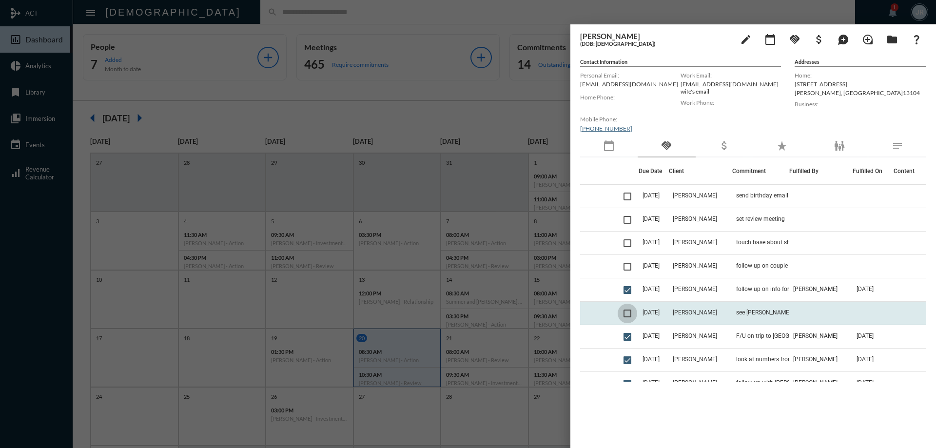
click at [630, 314] on span at bounding box center [627, 313] width 8 height 8
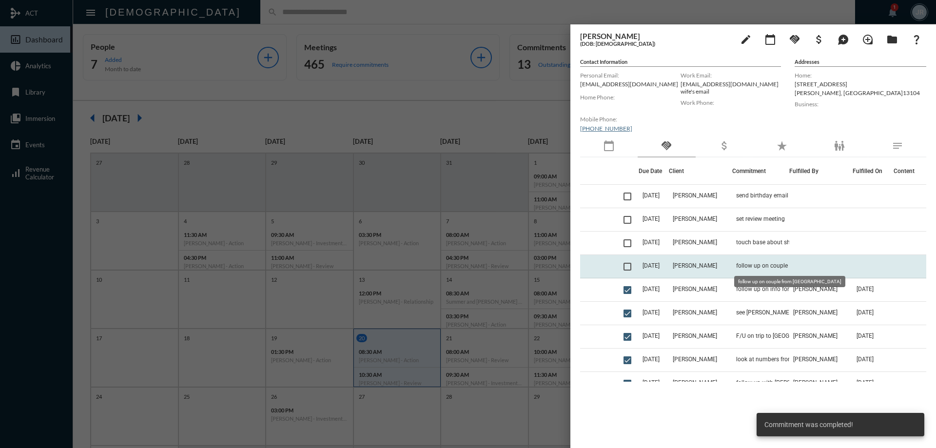
click at [766, 265] on span "follow up on couple from [GEOGRAPHIC_DATA]" at bounding box center [784, 265] width 97 height 7
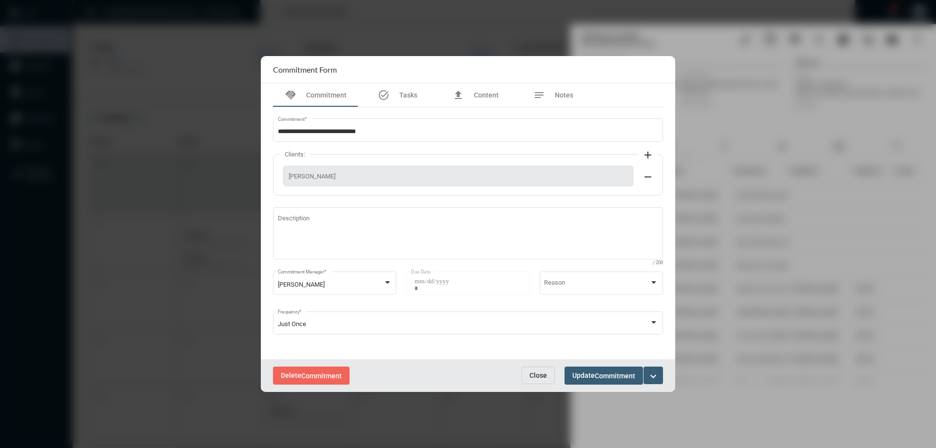
click at [537, 375] on span "Close" at bounding box center [538, 375] width 18 height 8
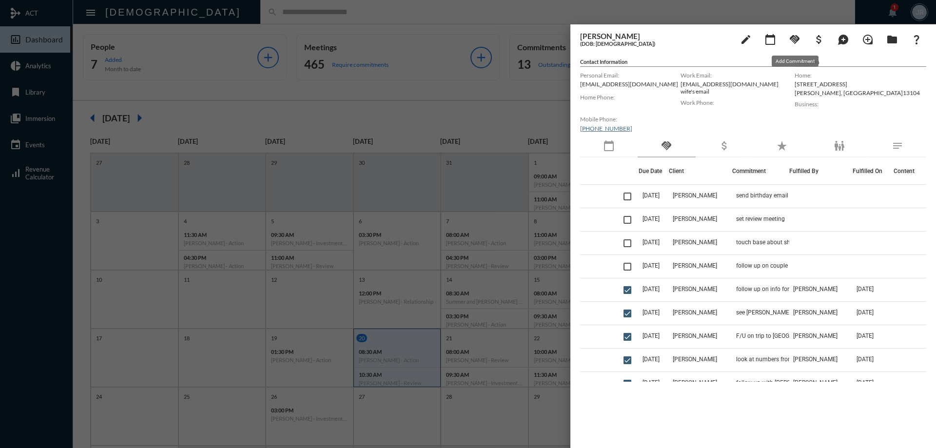
click at [793, 42] on mat-icon "handshake" at bounding box center [795, 40] width 12 height 12
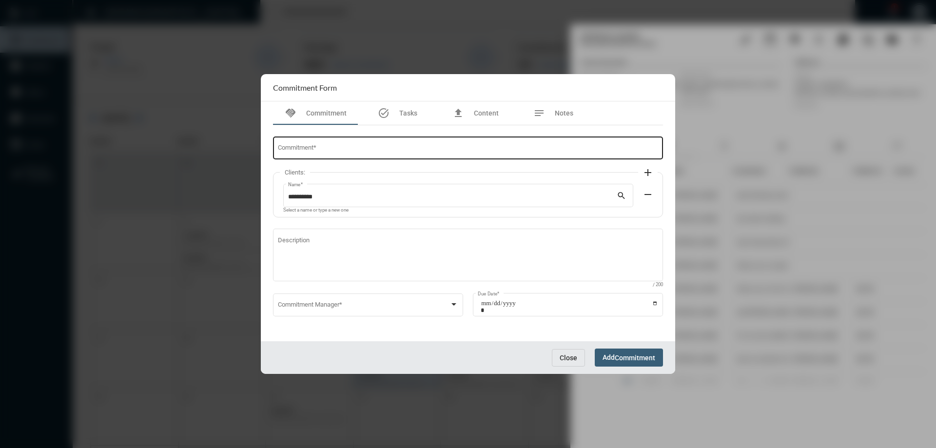
click at [301, 147] on input "Commitment *" at bounding box center [468, 149] width 381 height 7
type input "**********"
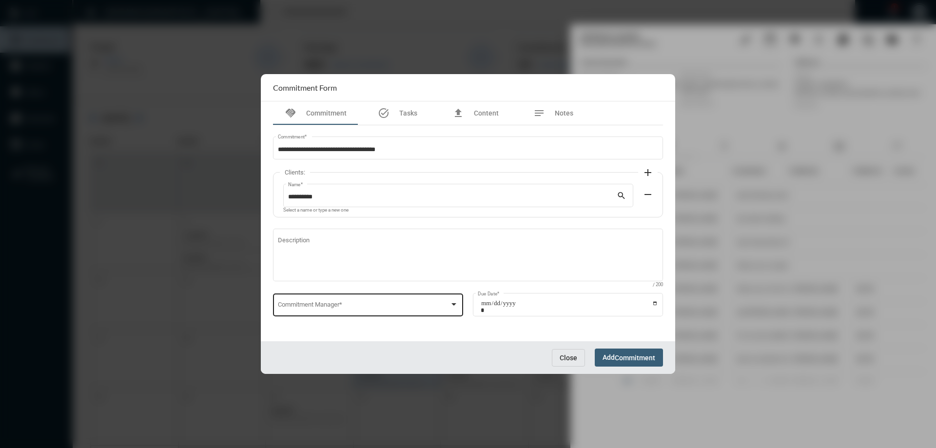
click at [343, 302] on div "Commitment Manager *" at bounding box center [368, 303] width 181 height 25
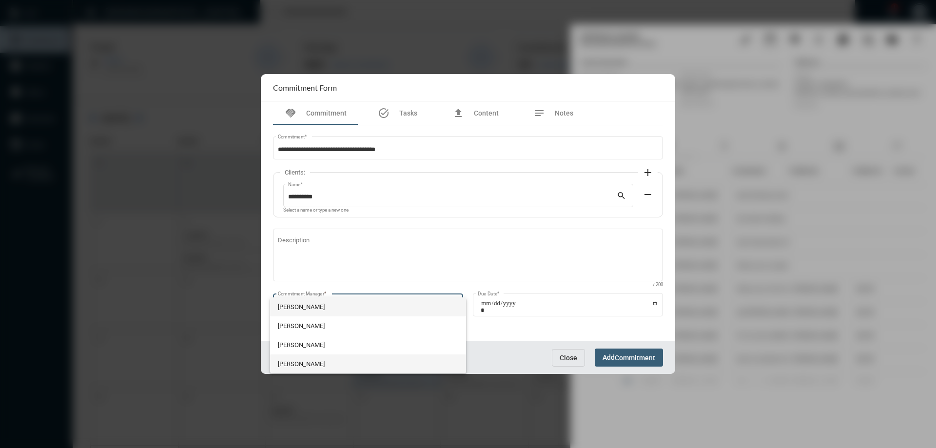
click at [306, 357] on span "[PERSON_NAME]" at bounding box center [368, 363] width 181 height 19
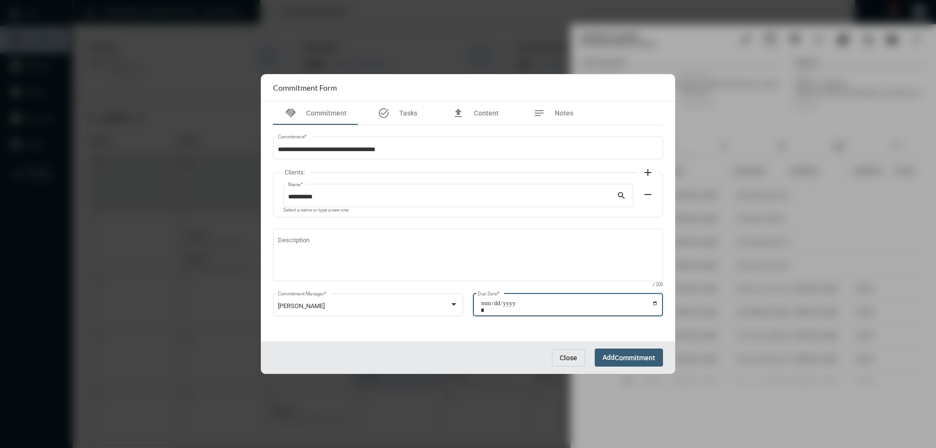
click at [655, 303] on input "Due Date *" at bounding box center [569, 307] width 177 height 14
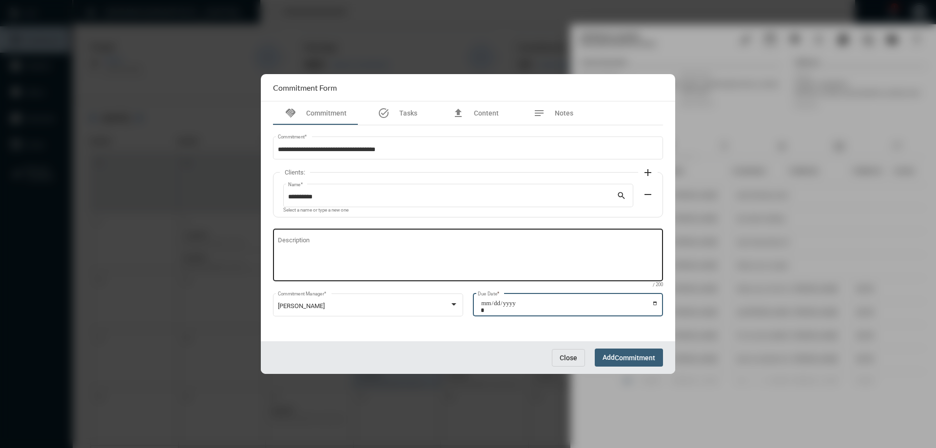
type input "**********"
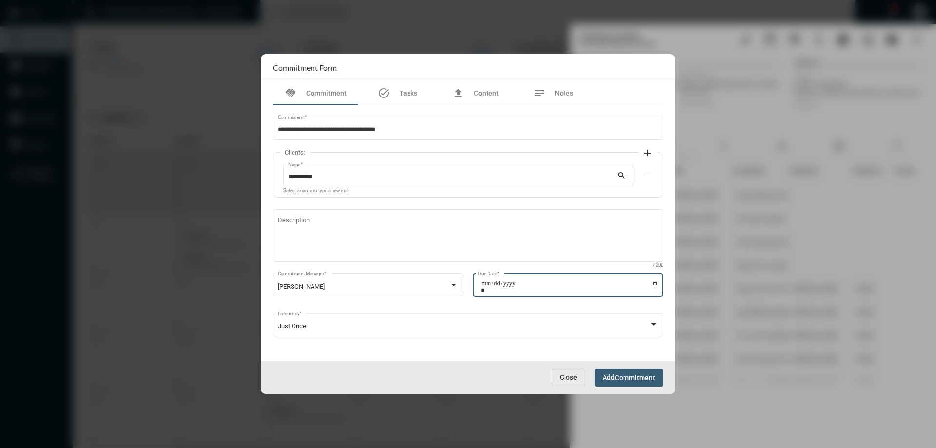
click at [626, 377] on span "Commitment" at bounding box center [635, 378] width 40 height 8
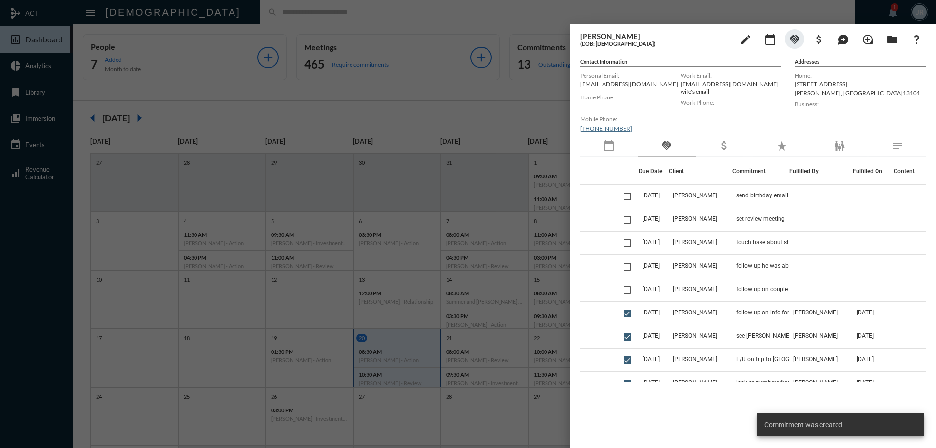
click at [196, 17] on div at bounding box center [468, 224] width 936 height 448
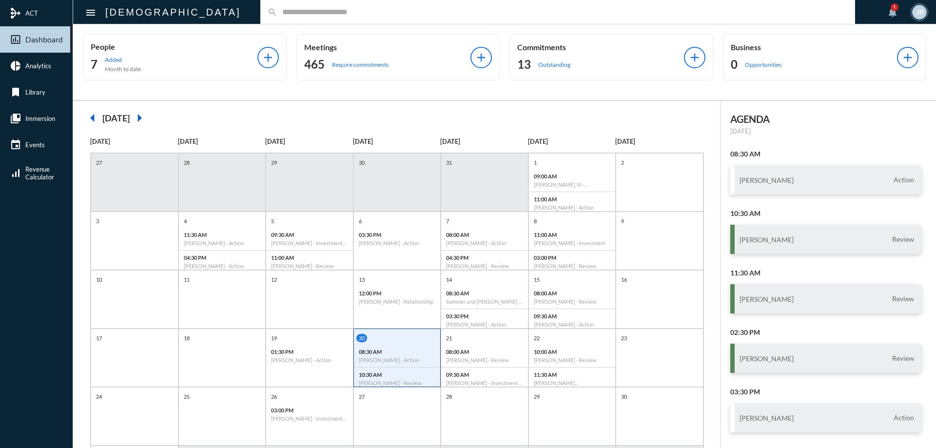
click at [278, 15] on input "text" at bounding box center [562, 12] width 570 height 8
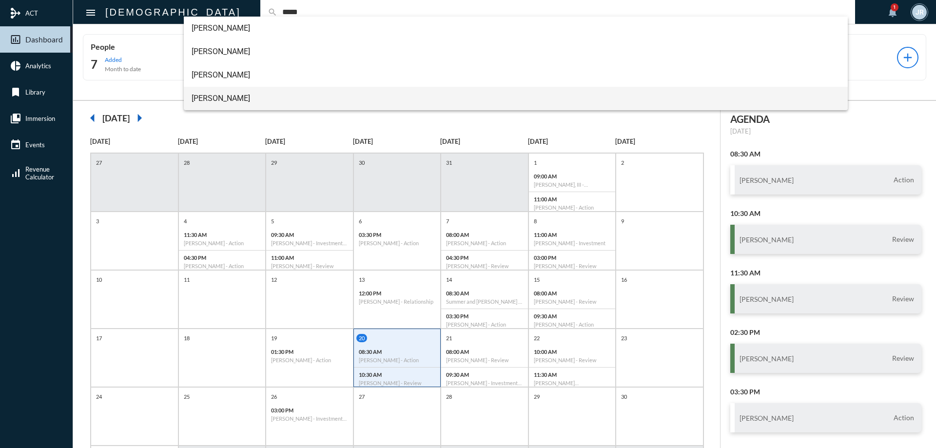
type input "*****"
click at [221, 98] on span "[PERSON_NAME]" at bounding box center [516, 98] width 649 height 23
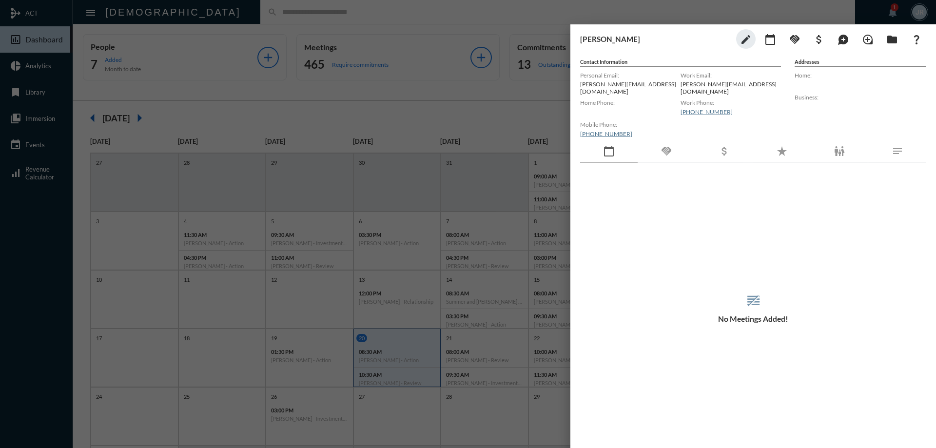
click at [336, 17] on div at bounding box center [468, 224] width 936 height 448
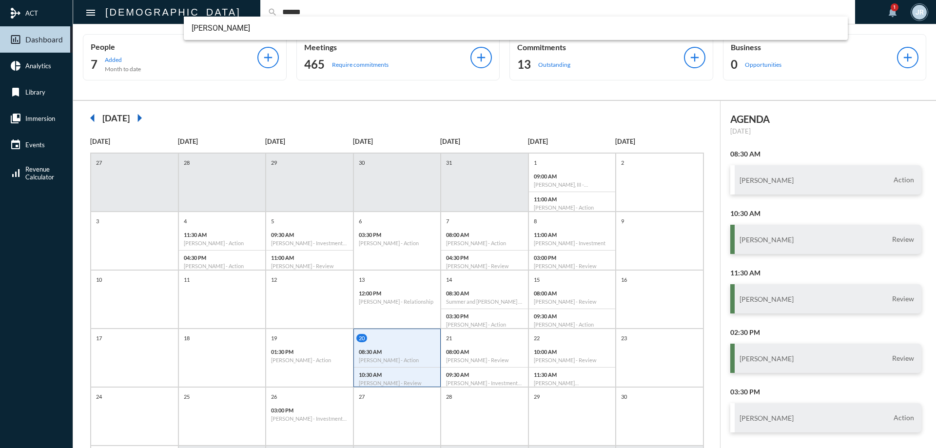
type input "******"
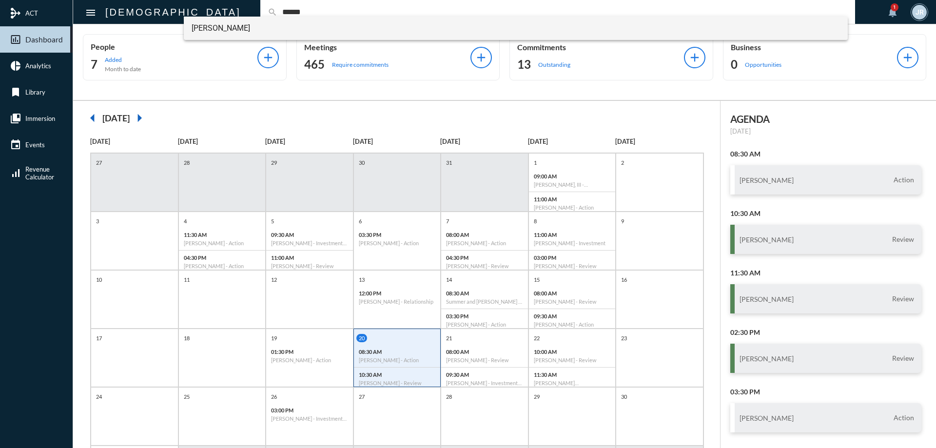
click at [224, 29] on span "[PERSON_NAME]" at bounding box center [516, 28] width 649 height 23
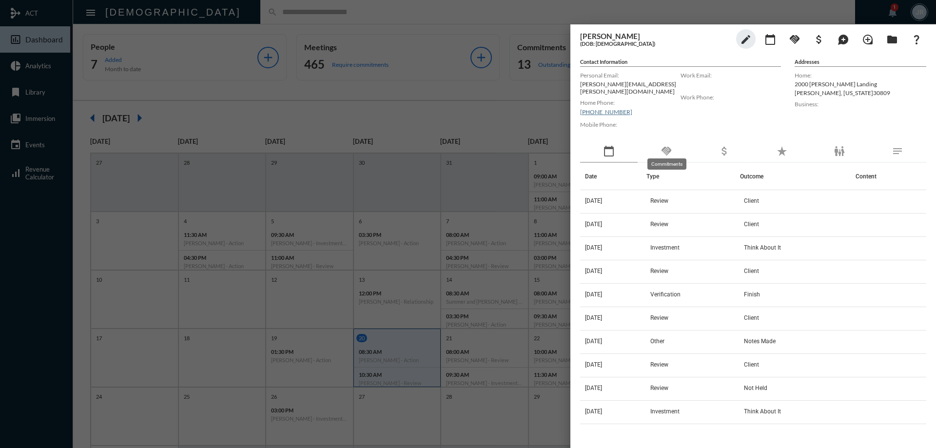
click at [667, 146] on mat-icon "handshake" at bounding box center [666, 151] width 12 height 12
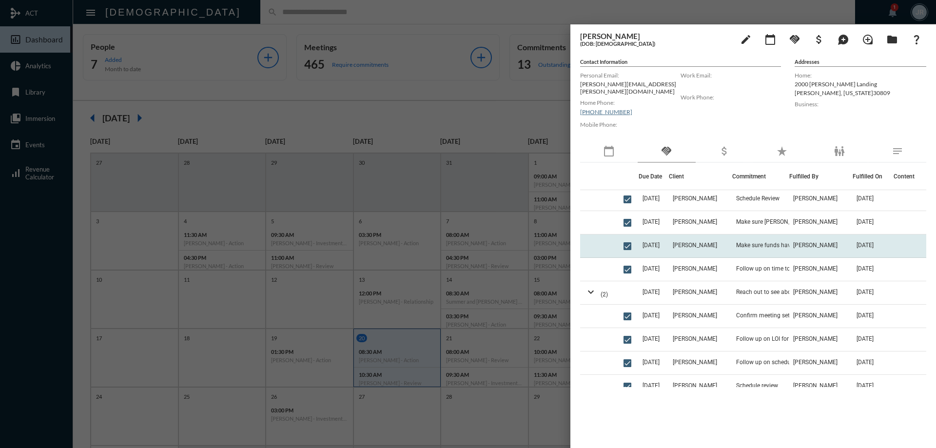
scroll to position [487, 0]
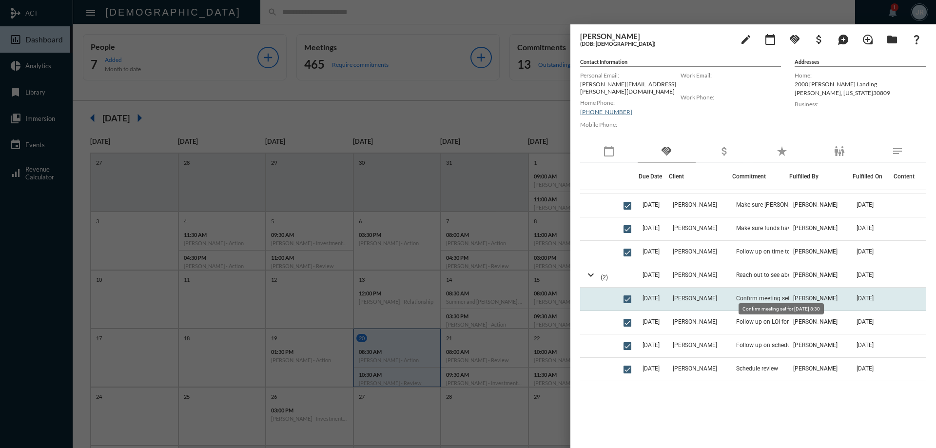
click at [781, 295] on span "Confirm meeting set for [DATE] 8:30" at bounding box center [783, 298] width 94 height 7
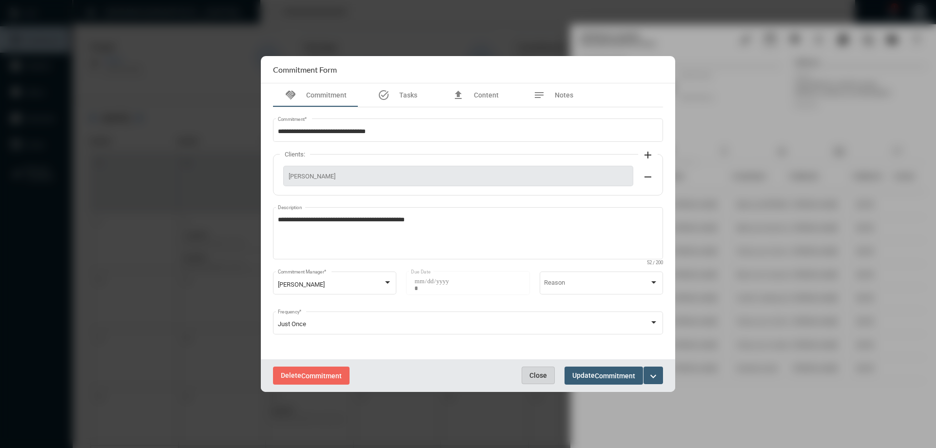
click at [544, 371] on span "Close" at bounding box center [538, 375] width 18 height 8
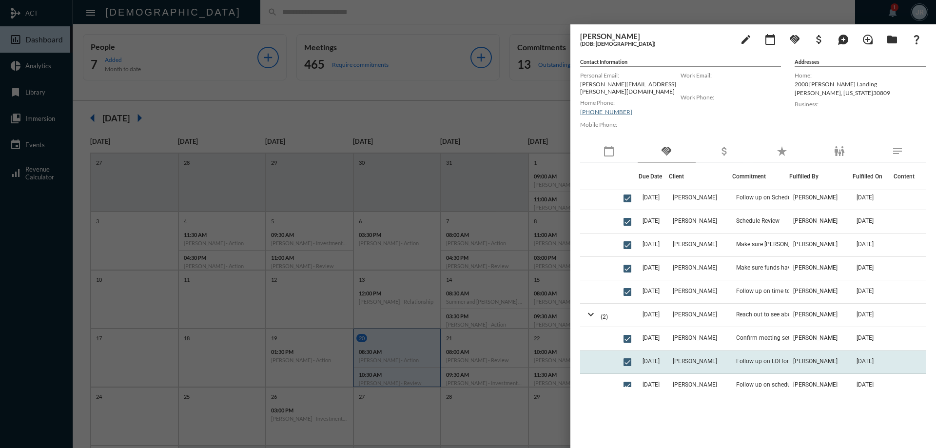
scroll to position [439, 0]
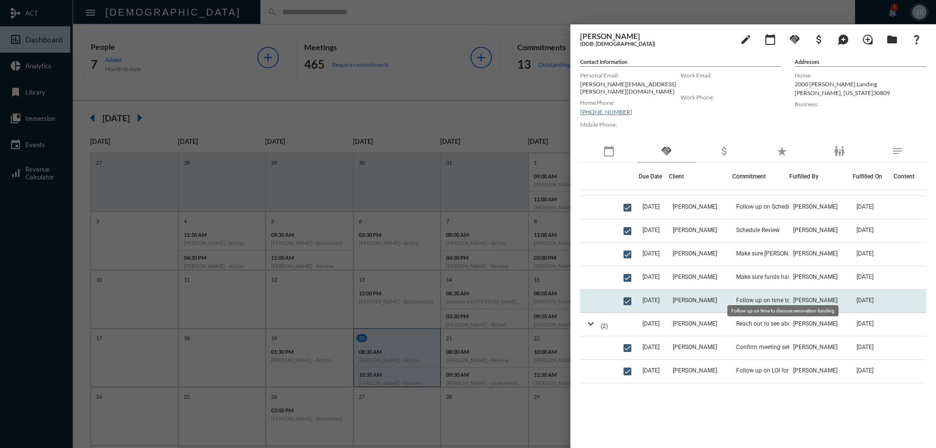
click at [758, 297] on span "Follow up on time to discuss renovation funding" at bounding box center [784, 300] width 97 height 7
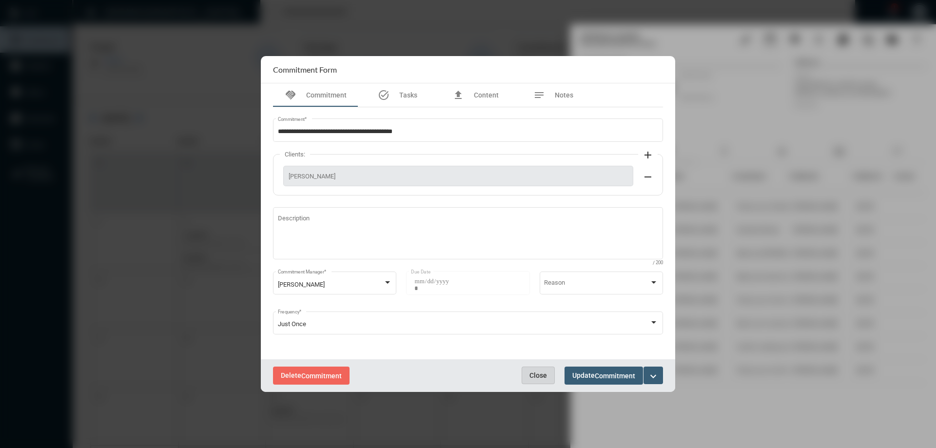
click at [537, 373] on span "Close" at bounding box center [538, 375] width 18 height 8
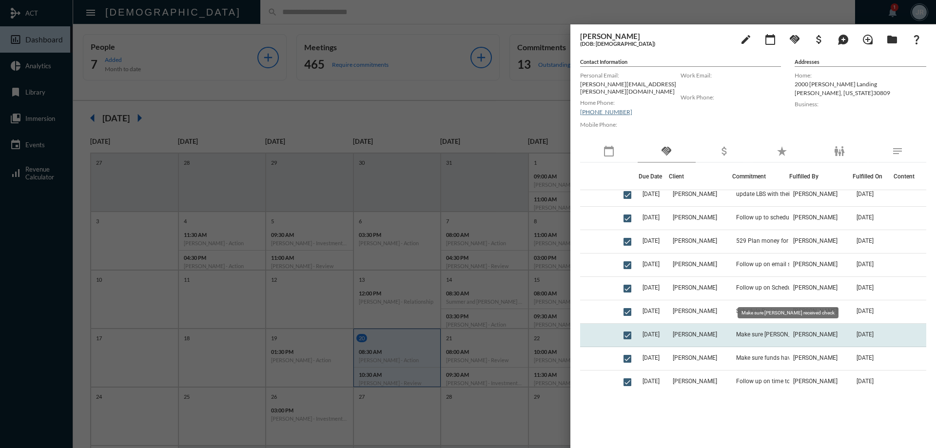
scroll to position [341, 0]
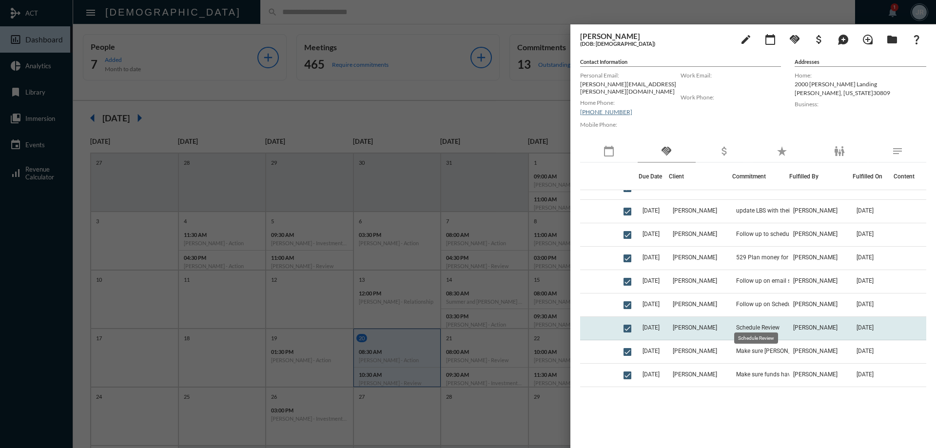
click at [755, 324] on span "Schedule Review" at bounding box center [757, 327] width 43 height 7
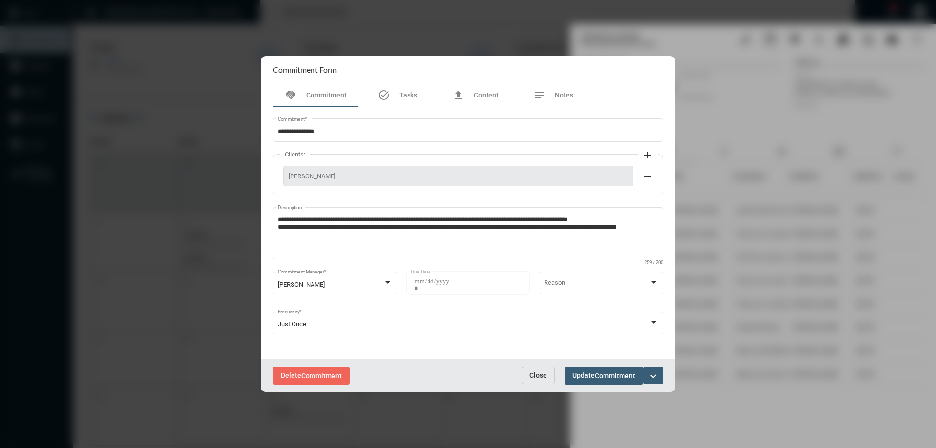
click at [535, 370] on button "Close" at bounding box center [538, 376] width 33 height 18
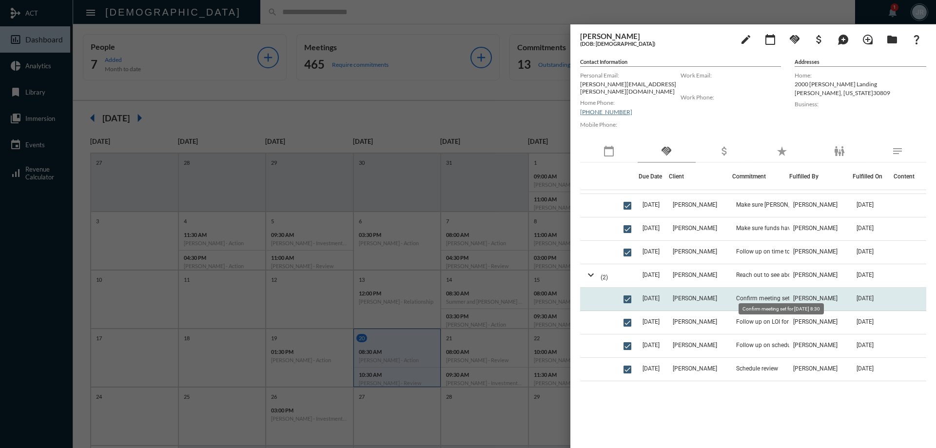
scroll to position [536, 0]
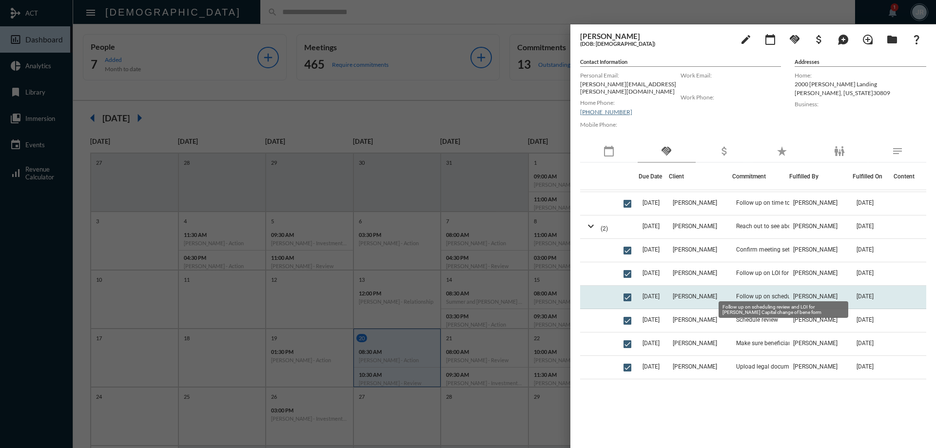
click at [754, 293] on span "Follow up on scheduling review and LOI for [PERSON_NAME] Capital change of bene…" at bounding box center [784, 296] width 97 height 7
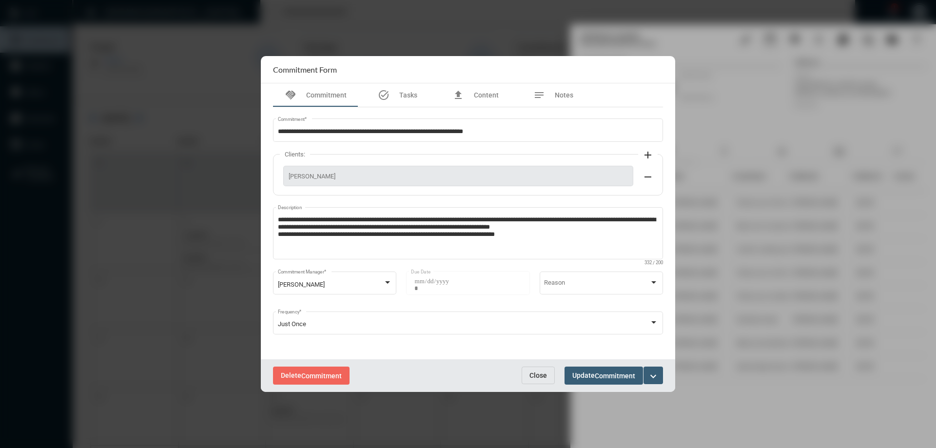
click at [540, 369] on button "Close" at bounding box center [538, 376] width 33 height 18
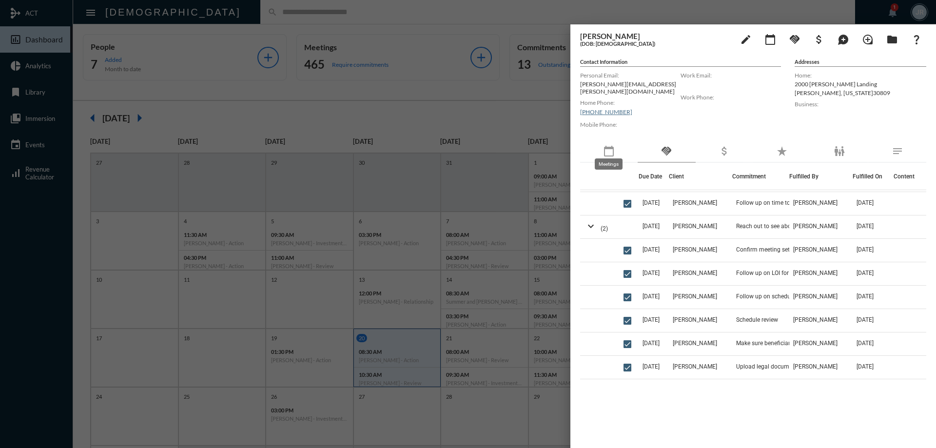
click at [614, 148] on mat-icon "calendar_today" at bounding box center [609, 151] width 12 height 12
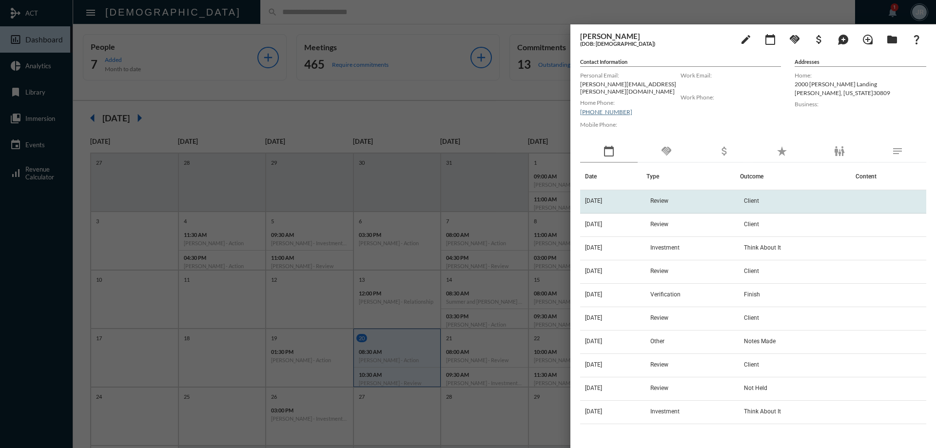
click at [664, 194] on td "Review" at bounding box center [693, 201] width 94 height 23
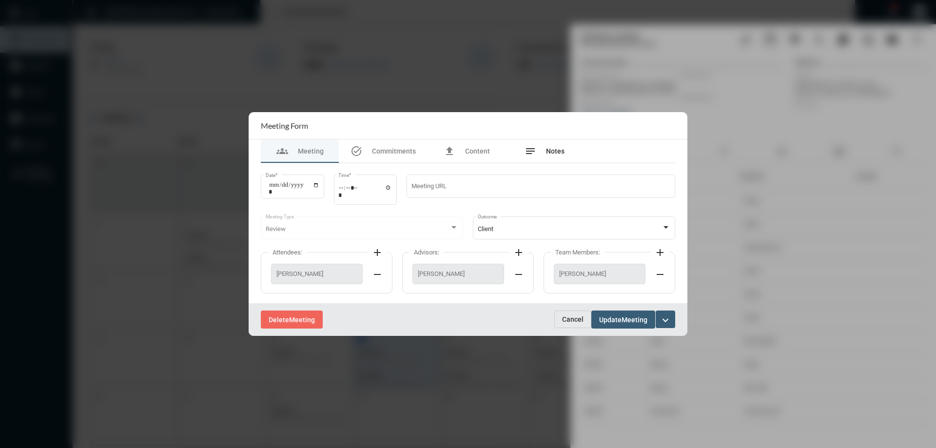
click at [551, 155] on span "Notes" at bounding box center [555, 151] width 19 height 8
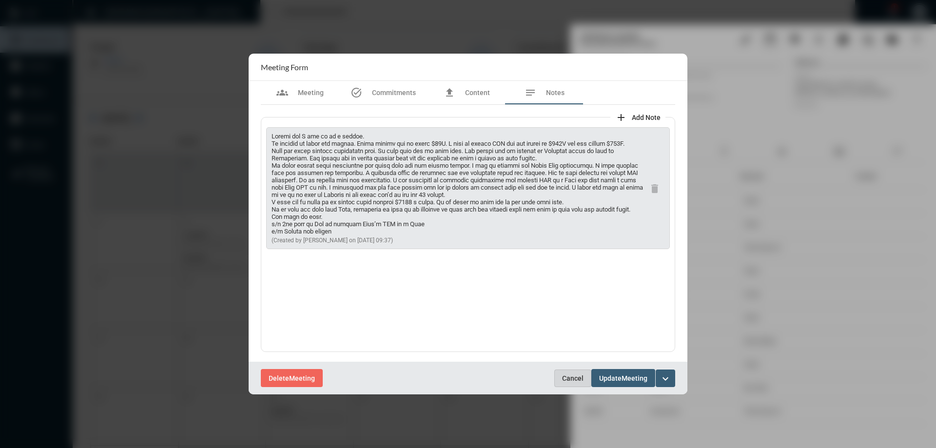
click at [567, 374] on span "Cancel" at bounding box center [572, 378] width 21 height 8
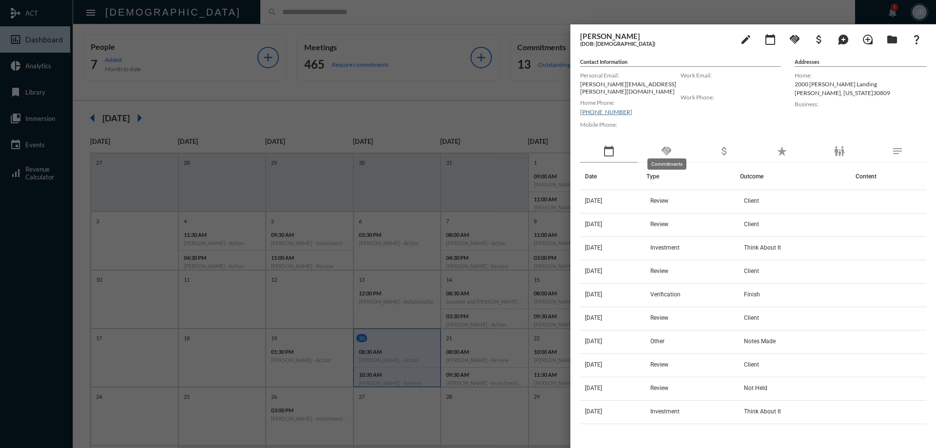
click at [666, 145] on mat-icon "handshake" at bounding box center [666, 151] width 12 height 12
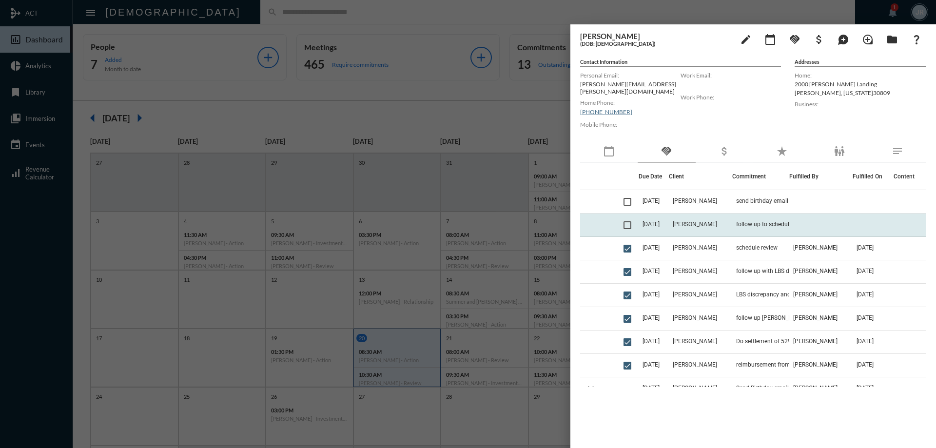
click at [668, 223] on td "[DATE]" at bounding box center [653, 224] width 30 height 23
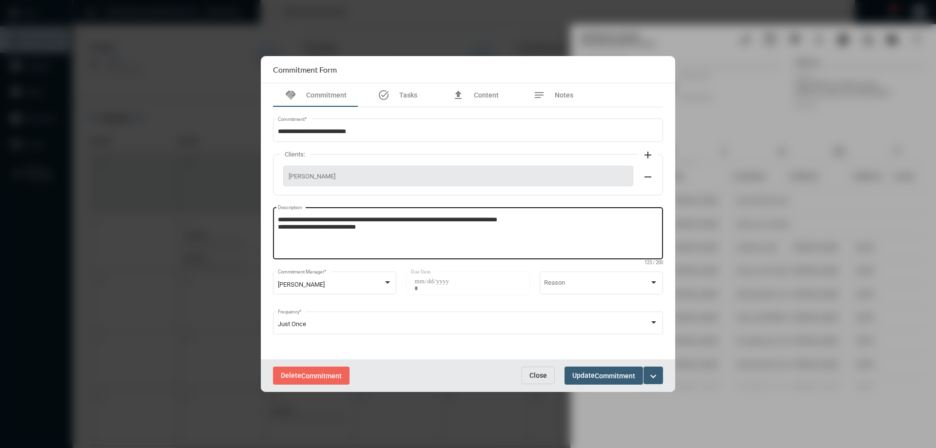
click at [369, 230] on textarea "**********" at bounding box center [468, 234] width 381 height 39
type textarea "**********"
click at [609, 375] on span "Commitment" at bounding box center [615, 376] width 40 height 8
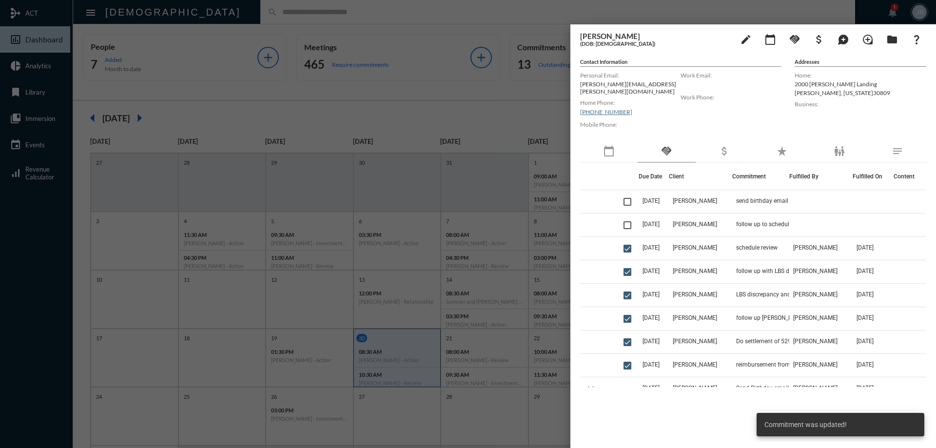
click at [630, 221] on span at bounding box center [627, 225] width 8 height 8
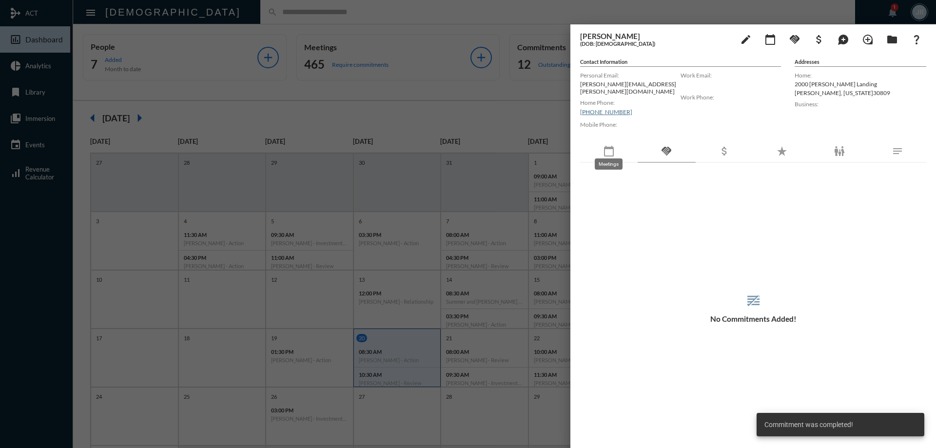
click at [611, 149] on mat-icon "calendar_today" at bounding box center [609, 151] width 12 height 12
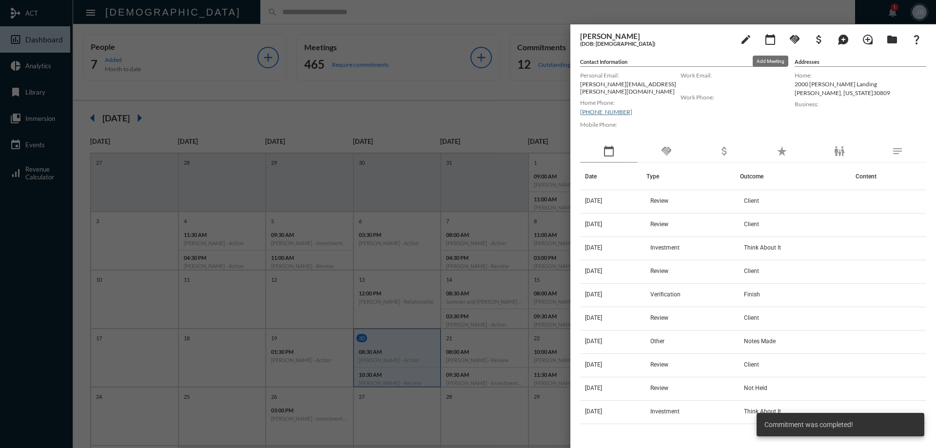
click at [773, 40] on mat-icon "calendar_today" at bounding box center [770, 40] width 12 height 12
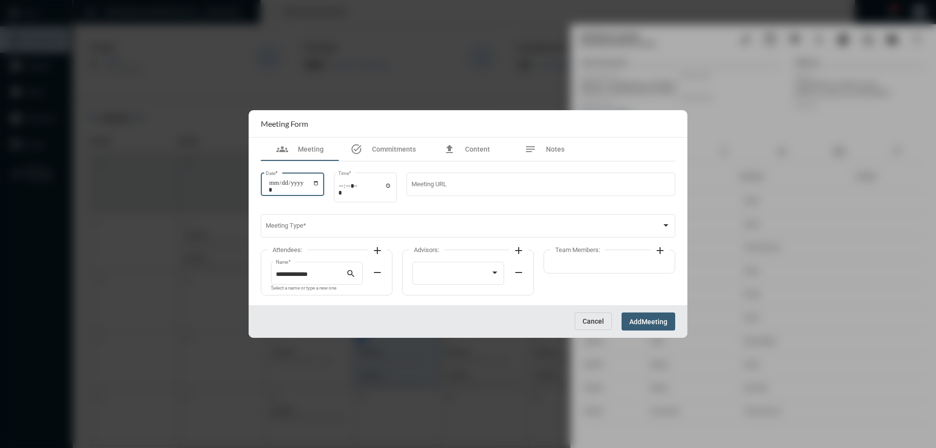
click at [319, 181] on input "Date *" at bounding box center [294, 186] width 51 height 14
type input "**********"
click at [392, 184] on input "Time *" at bounding box center [365, 189] width 54 height 14
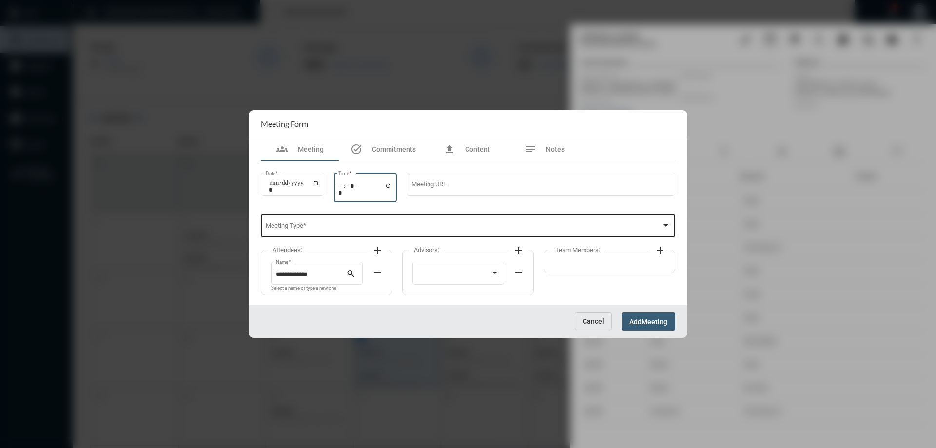
type input "*****"
click at [437, 223] on div "Meeting Type *" at bounding box center [468, 225] width 405 height 25
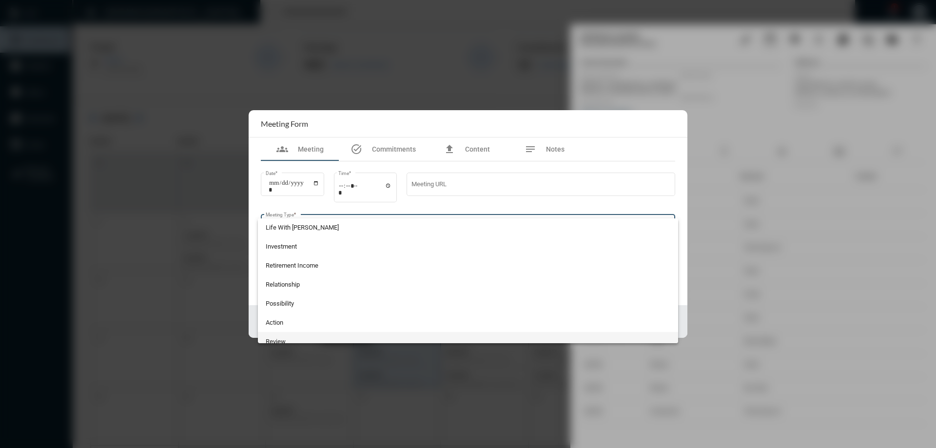
scroll to position [244, 0]
click at [292, 291] on span "Review" at bounding box center [468, 288] width 405 height 19
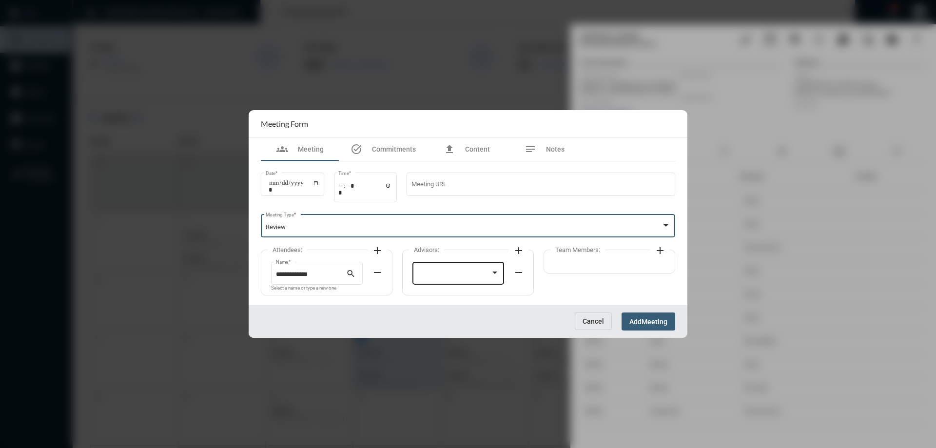
click at [428, 281] on div at bounding box center [458, 272] width 82 height 25
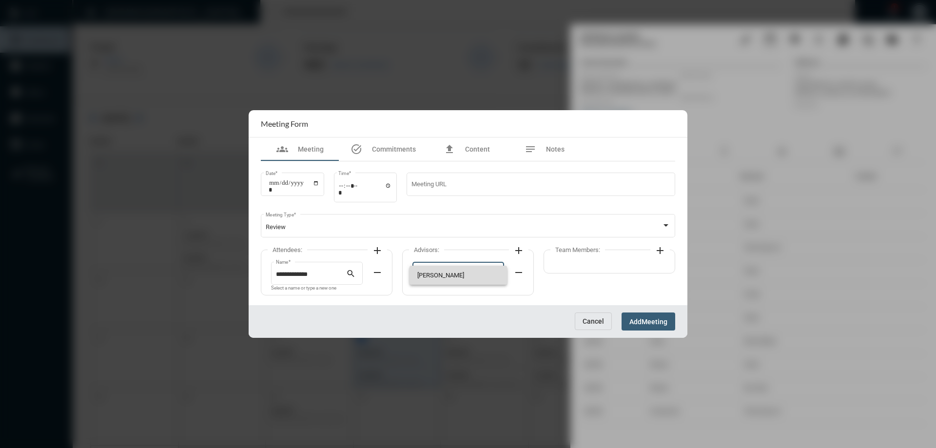
click at [428, 275] on span "[PERSON_NAME]" at bounding box center [458, 275] width 82 height 19
click at [658, 249] on mat-icon "add" at bounding box center [660, 251] width 12 height 12
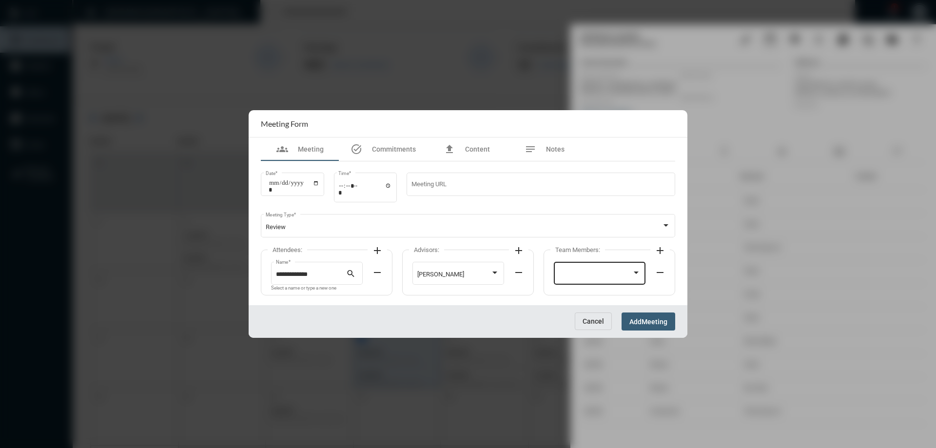
click at [588, 269] on div at bounding box center [600, 272] width 82 height 25
click at [564, 304] on span "[PERSON_NAME]" at bounding box center [600, 313] width 82 height 19
click at [641, 318] on span "Add" at bounding box center [635, 322] width 12 height 8
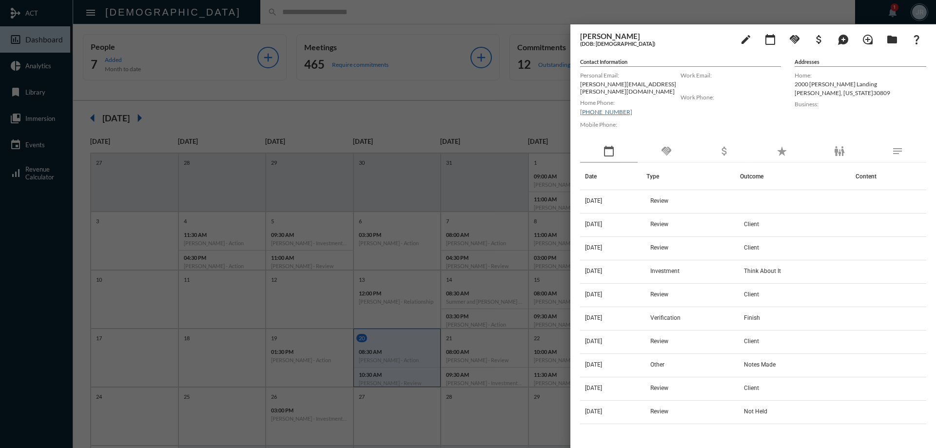
click at [418, 16] on div at bounding box center [468, 224] width 936 height 448
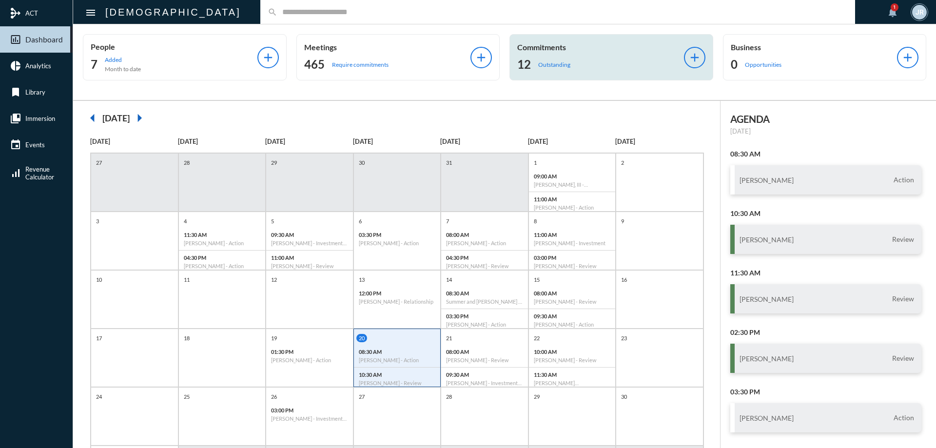
click at [607, 75] on div "Commitments 12 Outstanding add" at bounding box center [611, 57] width 204 height 46
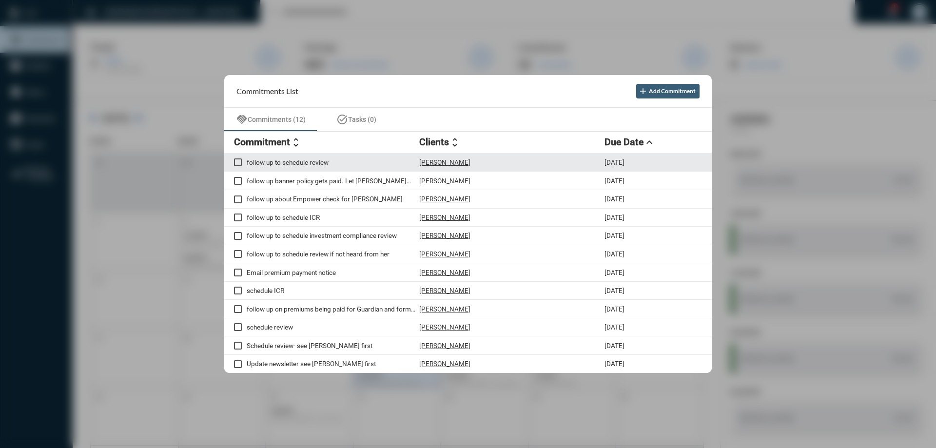
click at [453, 163] on p "[PERSON_NAME]" at bounding box center [444, 162] width 51 height 8
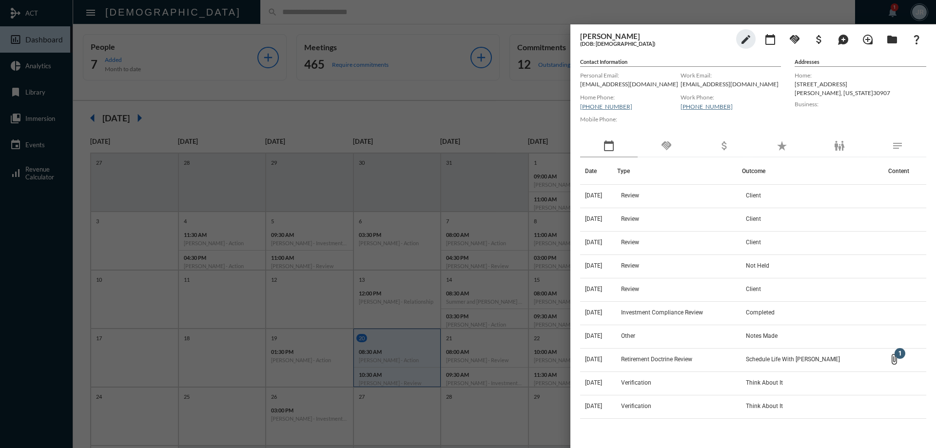
click at [676, 145] on div "handshake" at bounding box center [667, 146] width 58 height 22
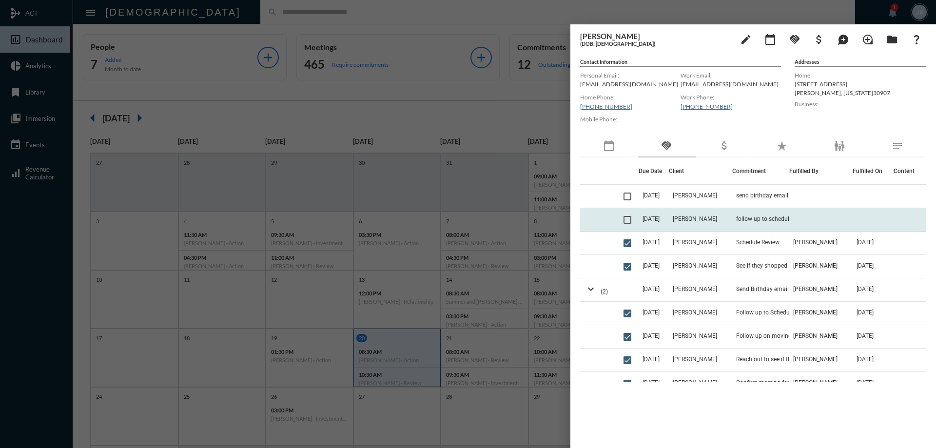
click at [732, 225] on td "follow up to schedule review" at bounding box center [760, 219] width 57 height 23
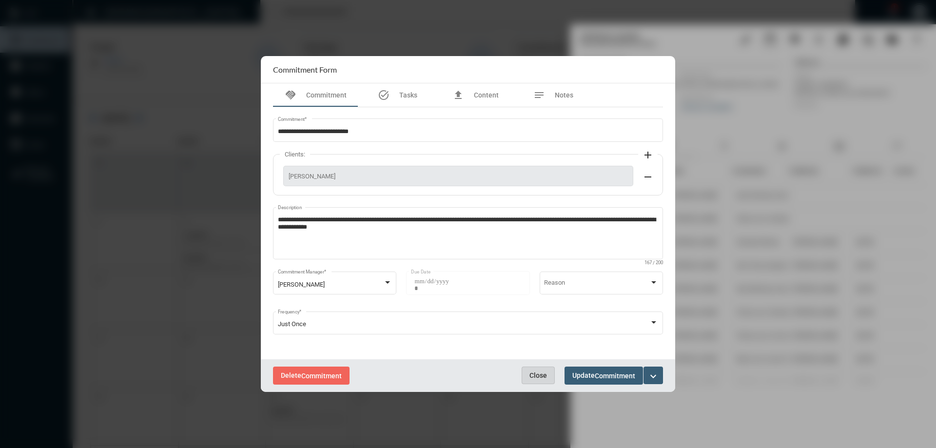
click at [537, 375] on span "Close" at bounding box center [538, 375] width 18 height 8
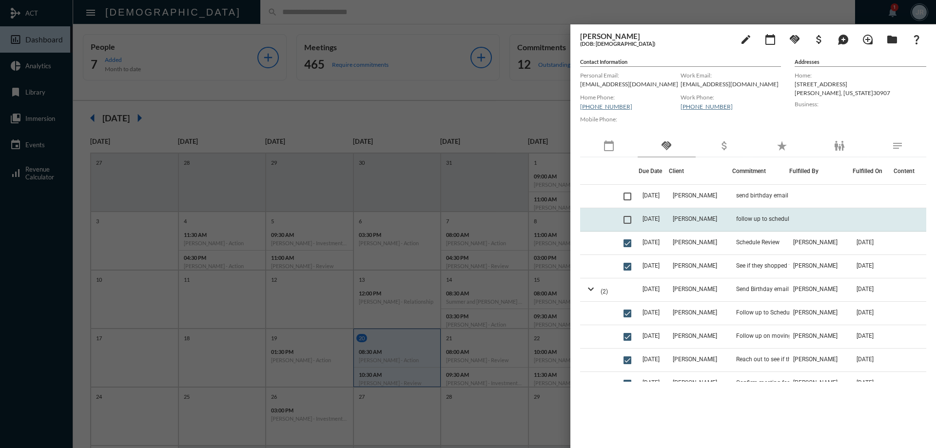
click at [686, 213] on td "[PERSON_NAME]" at bounding box center [700, 219] width 63 height 23
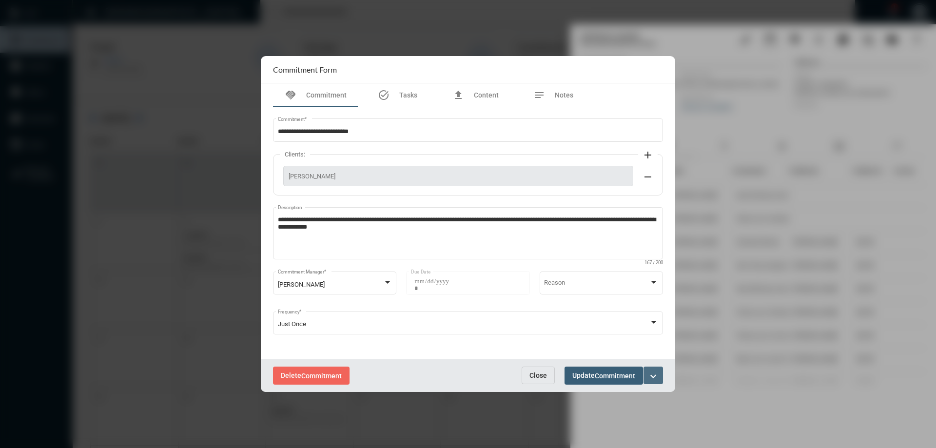
click at [652, 375] on mat-icon "expand_more" at bounding box center [653, 376] width 12 height 12
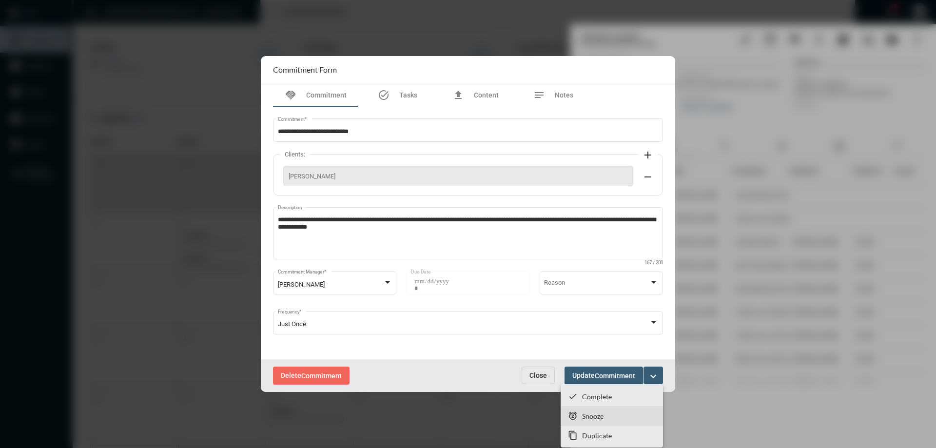
click at [592, 414] on p "Snooze" at bounding box center [592, 416] width 21 height 8
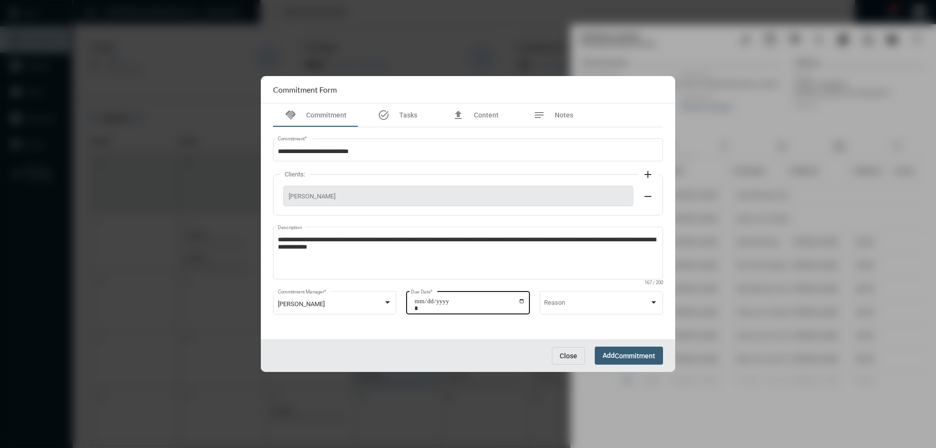
click at [522, 303] on input "**********" at bounding box center [469, 305] width 111 height 14
type input "**********"
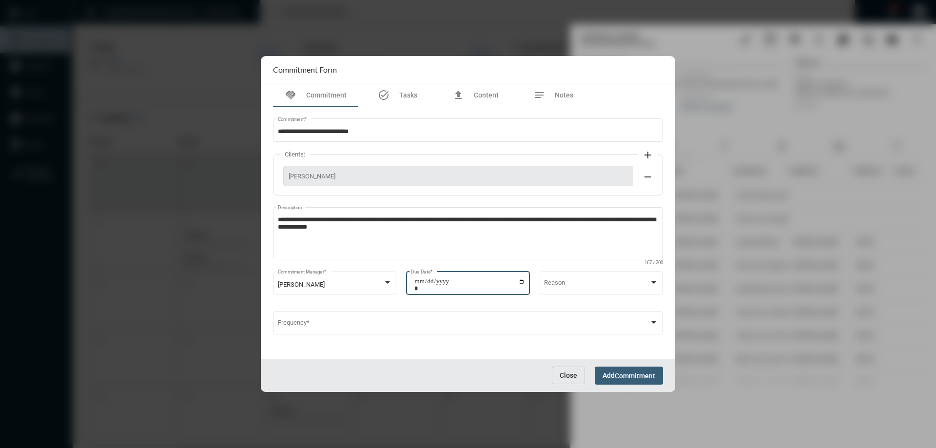
click at [614, 372] on span "Add Commitment" at bounding box center [628, 375] width 53 height 8
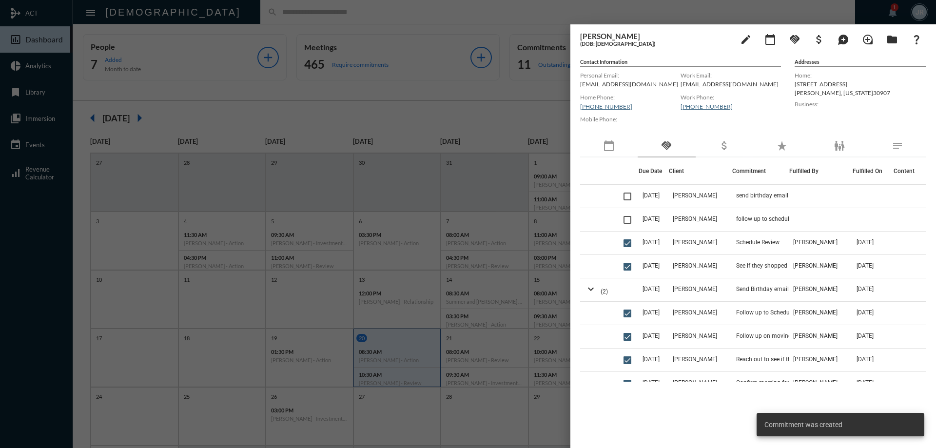
click at [486, 12] on div at bounding box center [468, 224] width 936 height 448
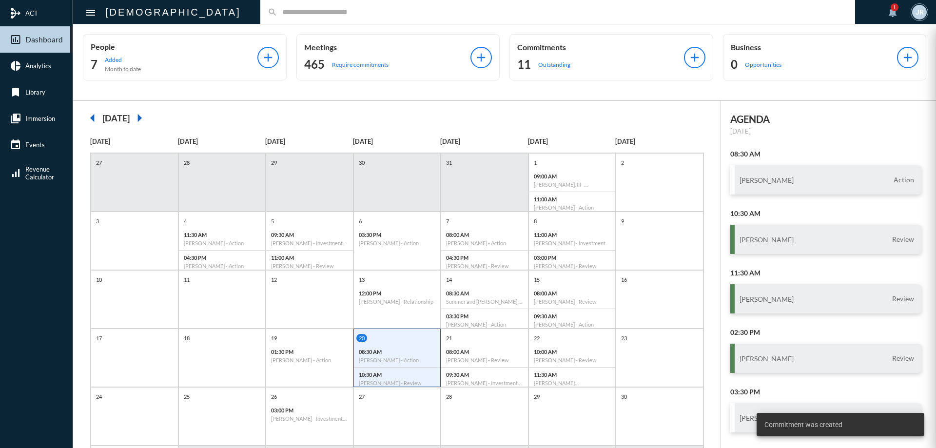
click at [620, 85] on div "People 7 Added Month to date add Meetings 465 Require commitments add Commitmen…" at bounding box center [504, 62] width 863 height 76
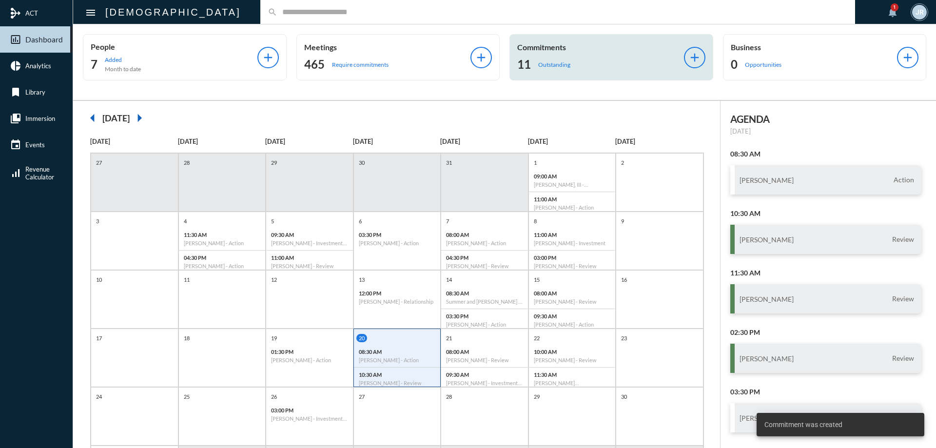
click at [599, 65] on div "11 Outstanding" at bounding box center [600, 65] width 167 height 16
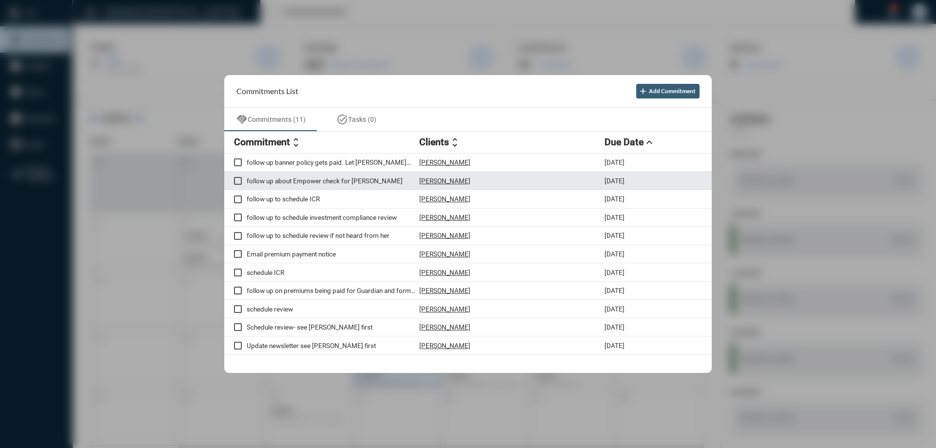
click at [458, 182] on p "[PERSON_NAME]" at bounding box center [444, 181] width 51 height 8
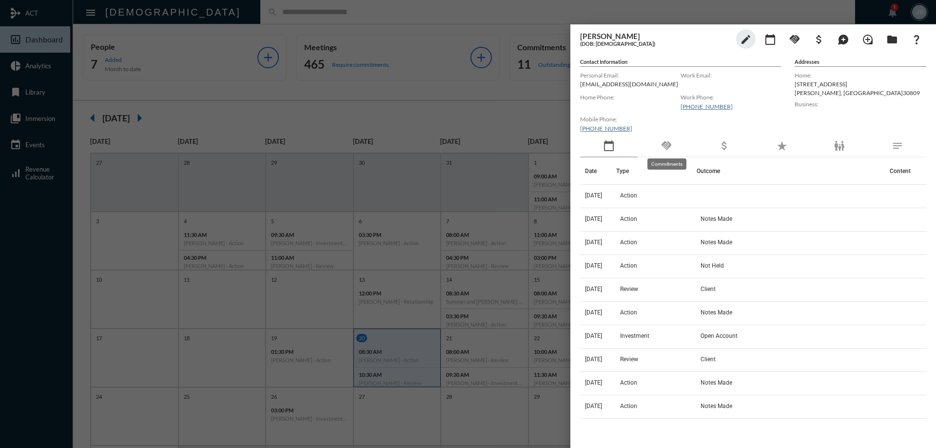
click at [662, 146] on mat-icon "handshake" at bounding box center [666, 146] width 12 height 12
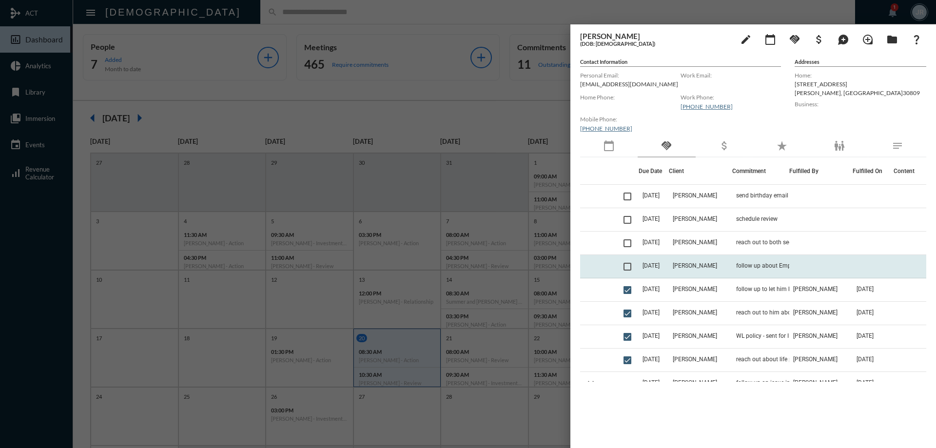
click at [744, 263] on td "follow up about Empower check for [PERSON_NAME]" at bounding box center [760, 266] width 57 height 23
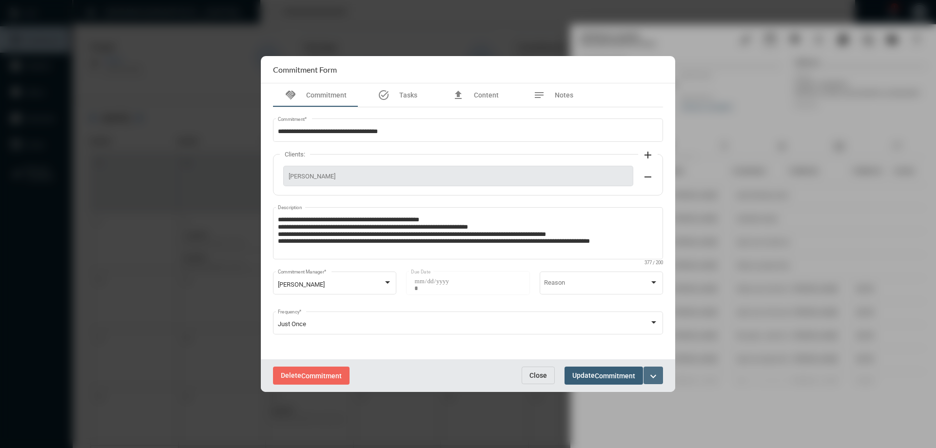
click at [657, 373] on mat-icon "expand_more" at bounding box center [653, 376] width 12 height 12
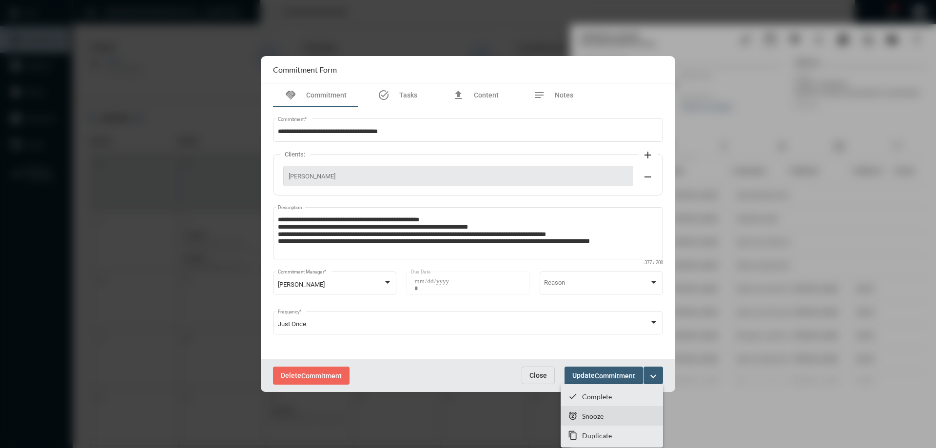
click at [589, 415] on p "Snooze" at bounding box center [592, 416] width 21 height 8
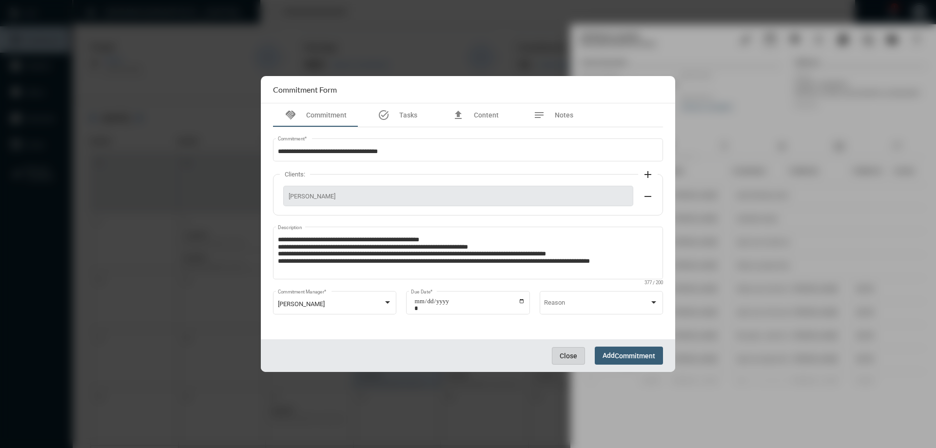
click at [572, 352] on span "Close" at bounding box center [569, 356] width 18 height 8
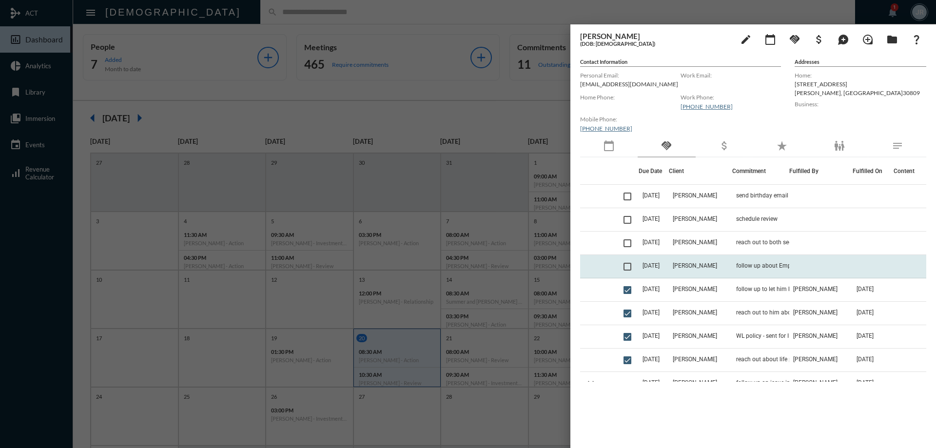
click at [692, 260] on td "[PERSON_NAME]" at bounding box center [700, 266] width 63 height 23
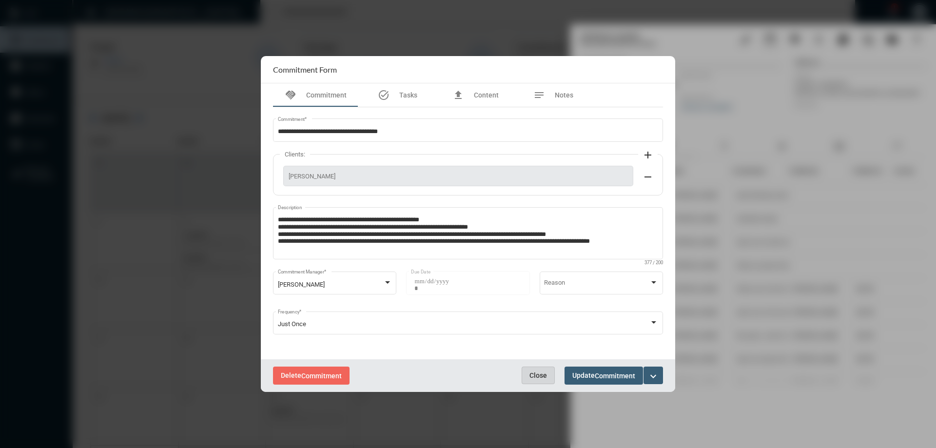
click at [536, 375] on span "Close" at bounding box center [538, 375] width 18 height 8
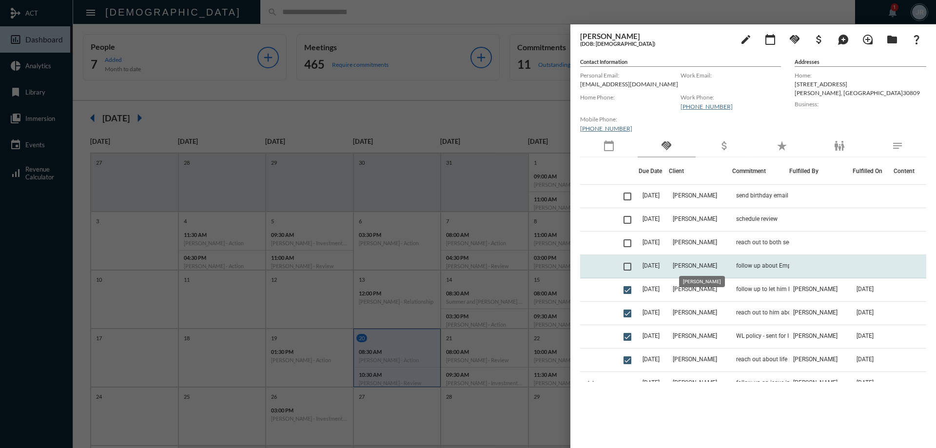
click at [688, 268] on span "[PERSON_NAME]" at bounding box center [695, 265] width 44 height 7
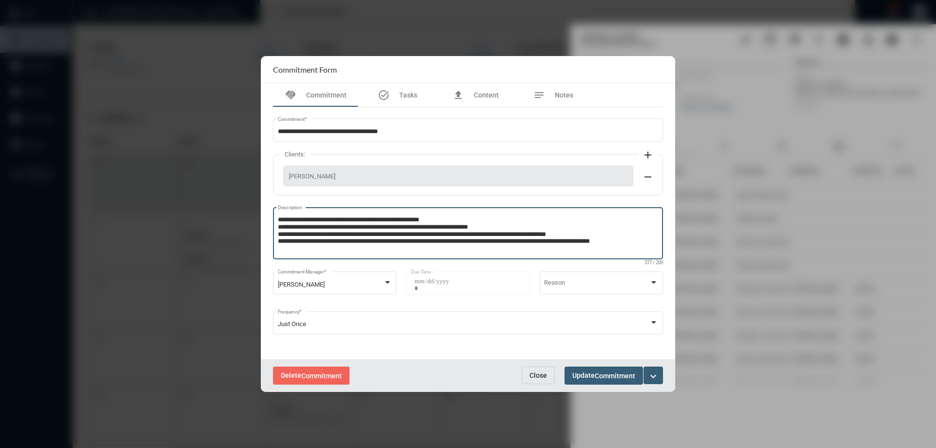
click at [646, 242] on textarea "**********" at bounding box center [468, 234] width 381 height 39
type textarea "**********"
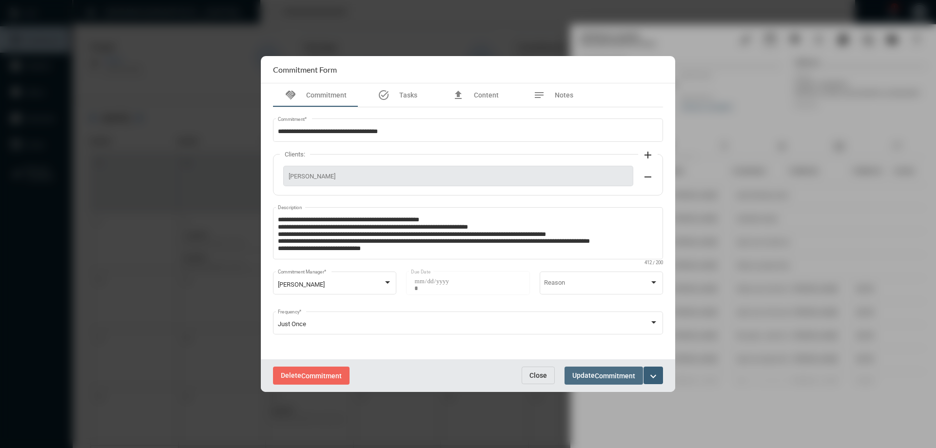
click at [588, 367] on button "Update Commitment" at bounding box center [603, 376] width 78 height 18
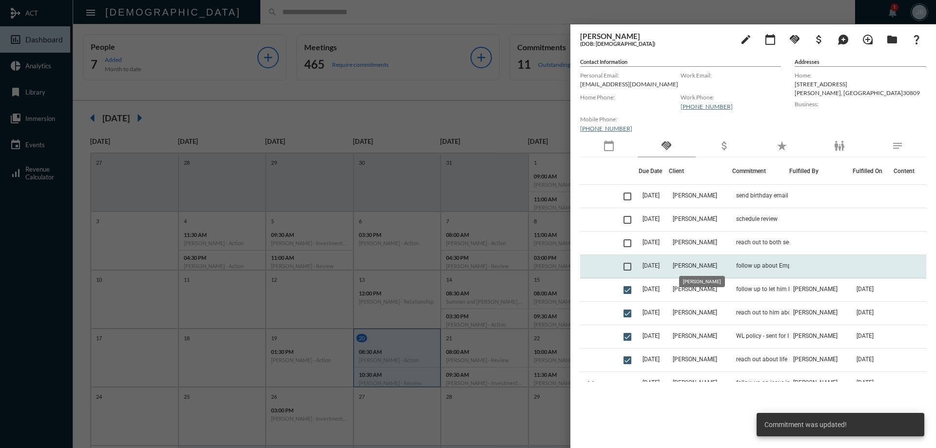
click at [693, 262] on span "[PERSON_NAME]" at bounding box center [695, 265] width 44 height 7
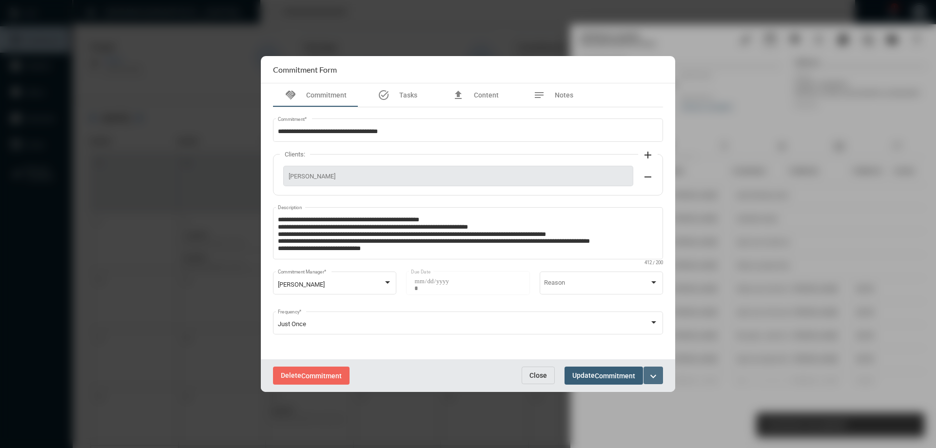
click at [649, 378] on mat-icon "expand_more" at bounding box center [653, 376] width 12 height 12
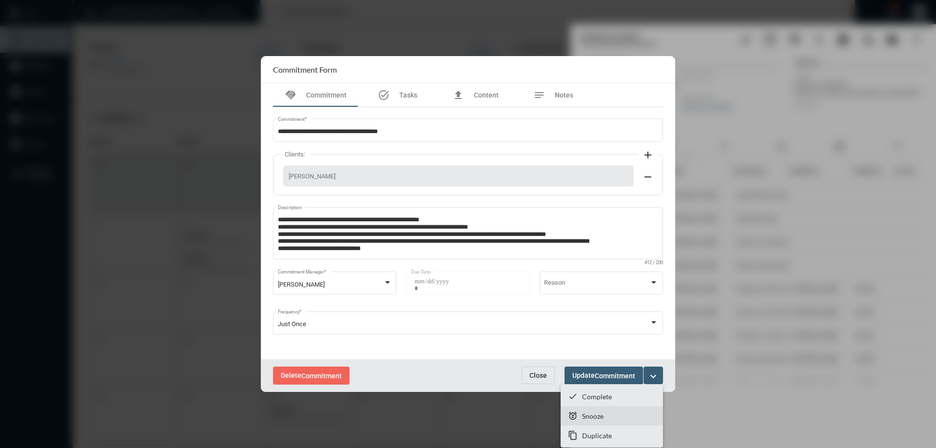
click at [596, 412] on p "Snooze" at bounding box center [592, 416] width 21 height 8
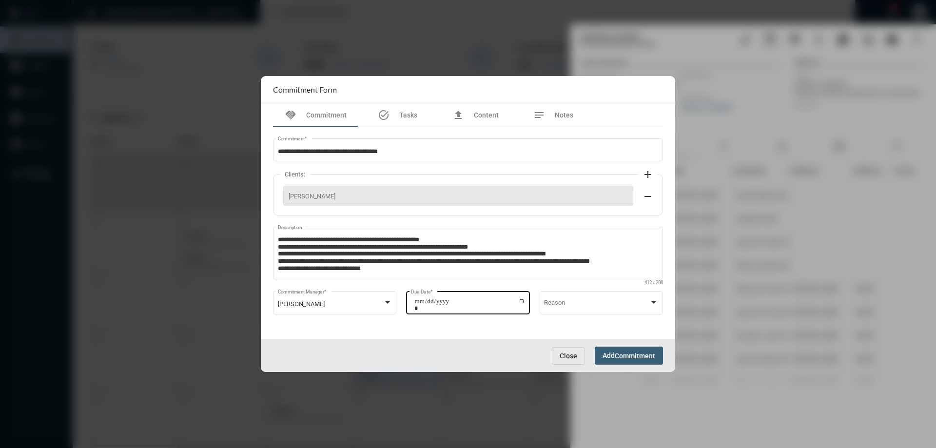
click at [521, 300] on input "**********" at bounding box center [469, 305] width 111 height 14
type input "**********"
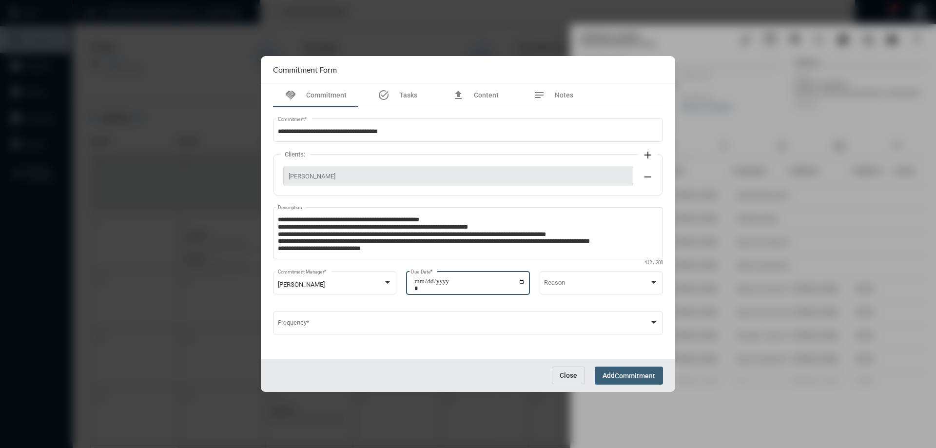
click at [632, 367] on button "Add Commitment" at bounding box center [629, 376] width 68 height 18
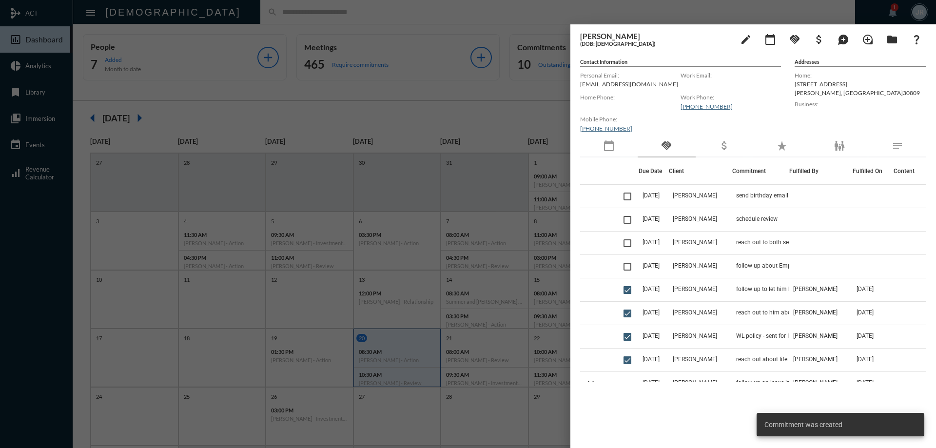
click at [381, 22] on div at bounding box center [468, 224] width 936 height 448
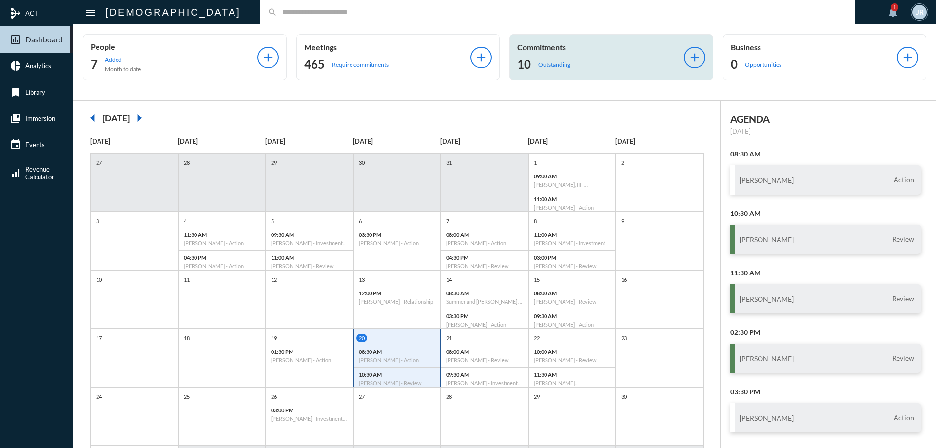
click at [578, 52] on div "Commitments 10 Outstanding" at bounding box center [600, 57] width 167 height 30
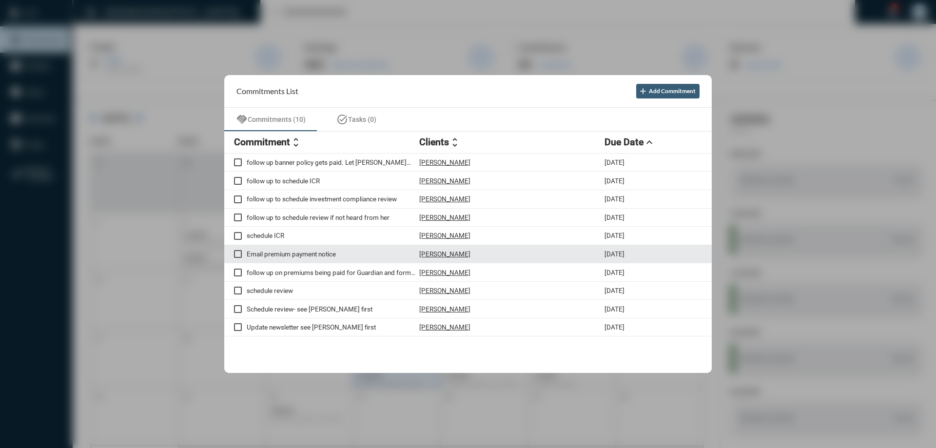
click at [451, 253] on p "[PERSON_NAME]" at bounding box center [444, 254] width 51 height 8
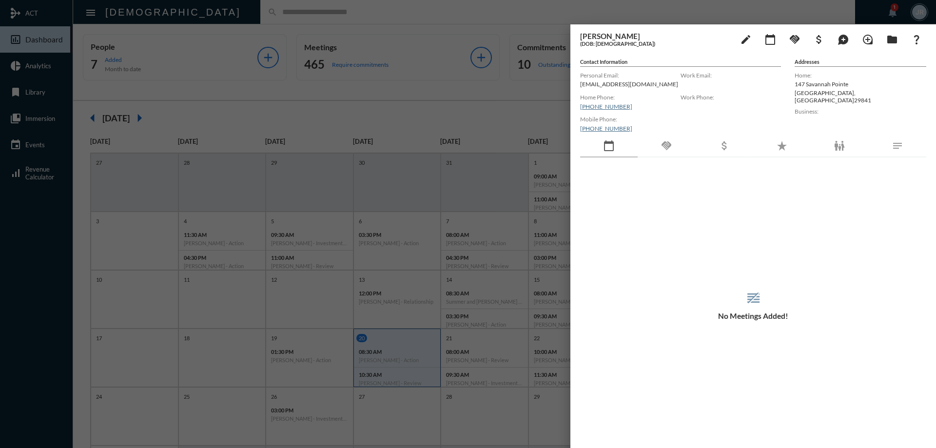
click at [673, 155] on div "handshake" at bounding box center [667, 146] width 58 height 22
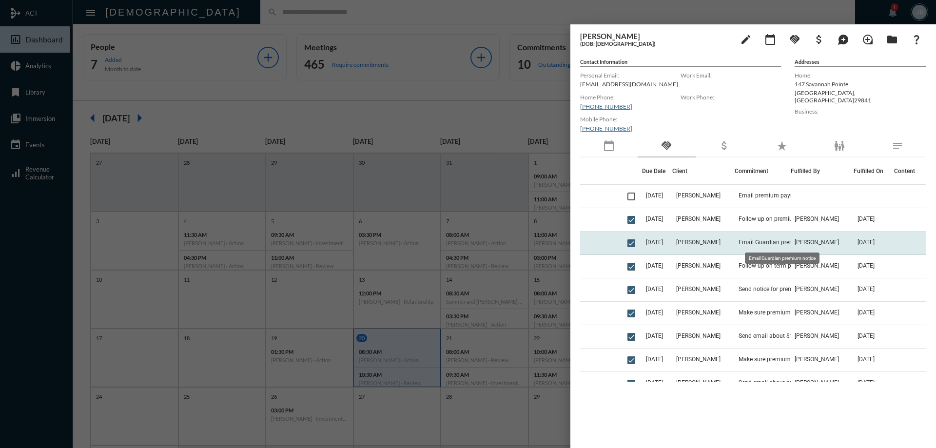
click at [752, 240] on span "Email Guardian premium notice" at bounding box center [780, 242] width 84 height 7
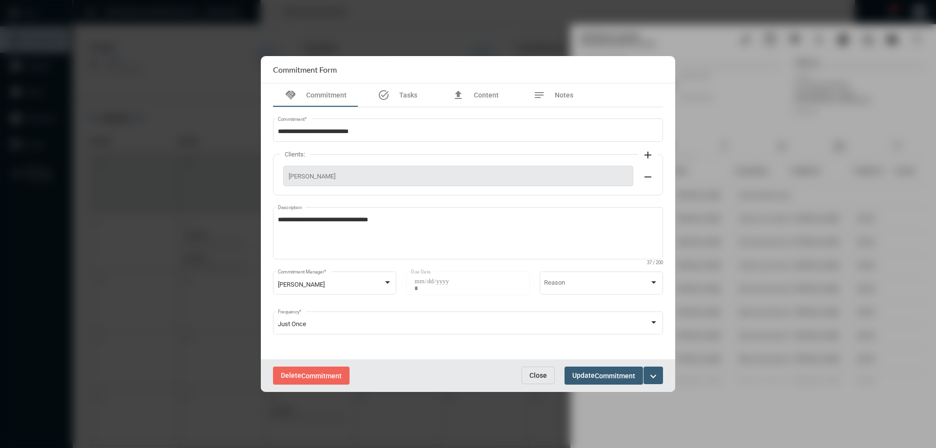
click at [535, 370] on button "Close" at bounding box center [538, 376] width 33 height 18
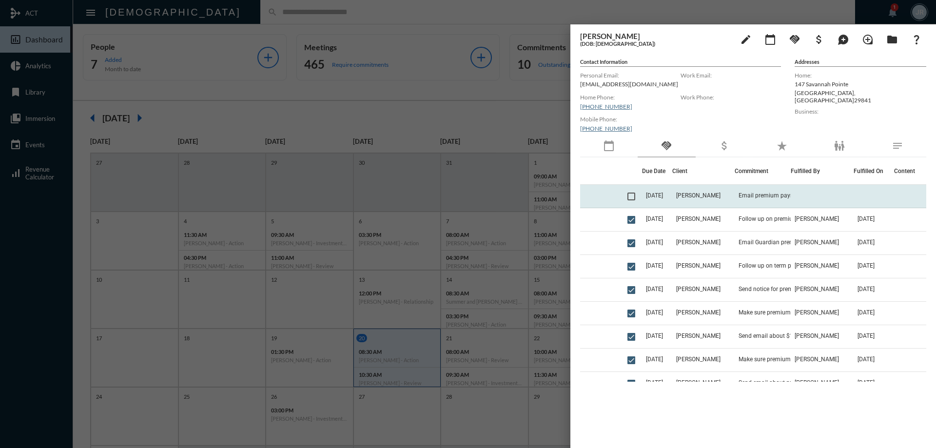
click at [632, 197] on span at bounding box center [631, 197] width 8 height 8
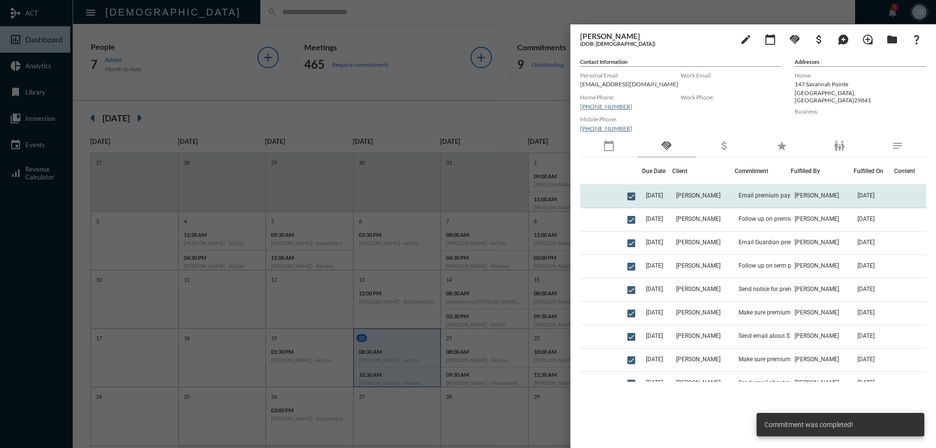
click at [680, 196] on td "[PERSON_NAME]" at bounding box center [703, 196] width 63 height 23
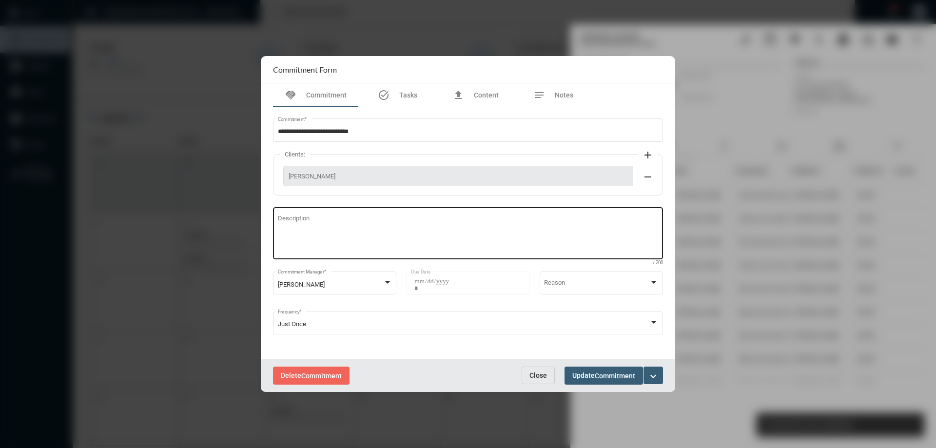
click at [393, 242] on textarea "Description" at bounding box center [468, 234] width 381 height 39
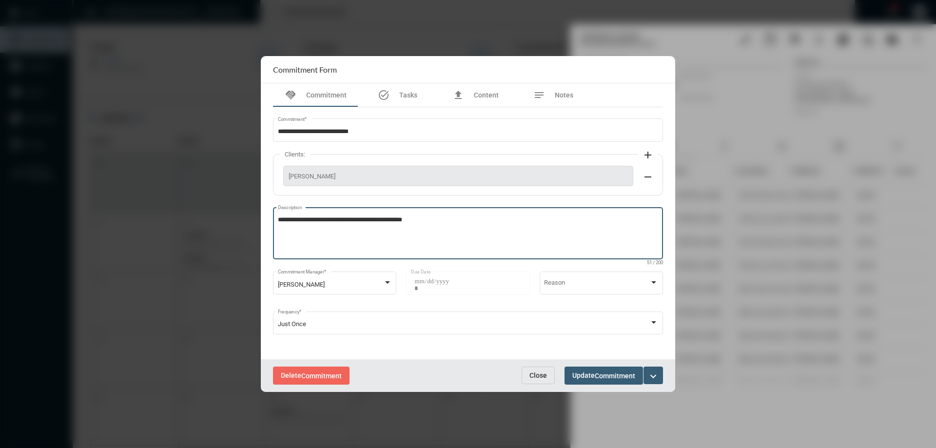
type textarea "**********"
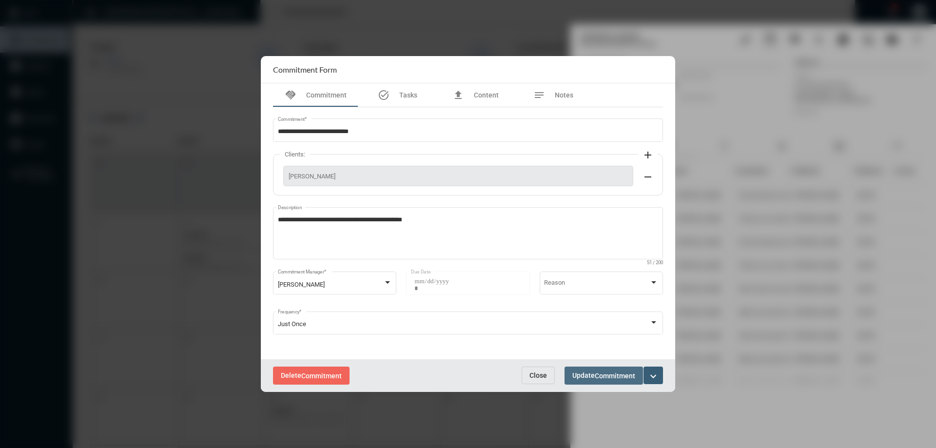
click at [600, 369] on button "Update Commitment" at bounding box center [603, 376] width 78 height 18
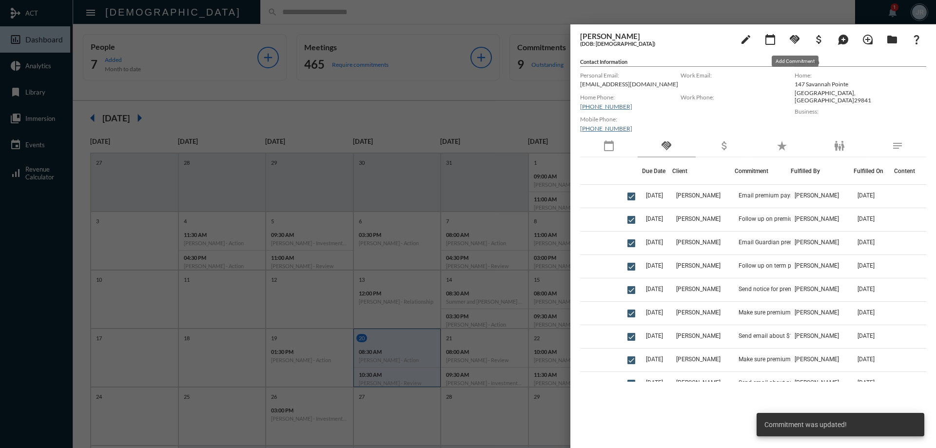
click at [796, 38] on mat-icon "handshake" at bounding box center [795, 40] width 12 height 12
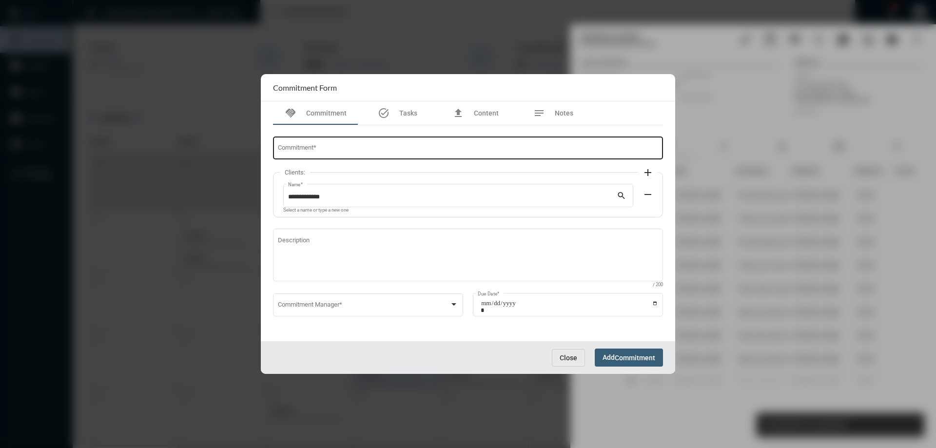
click at [375, 149] on input "Commitment *" at bounding box center [468, 149] width 381 height 7
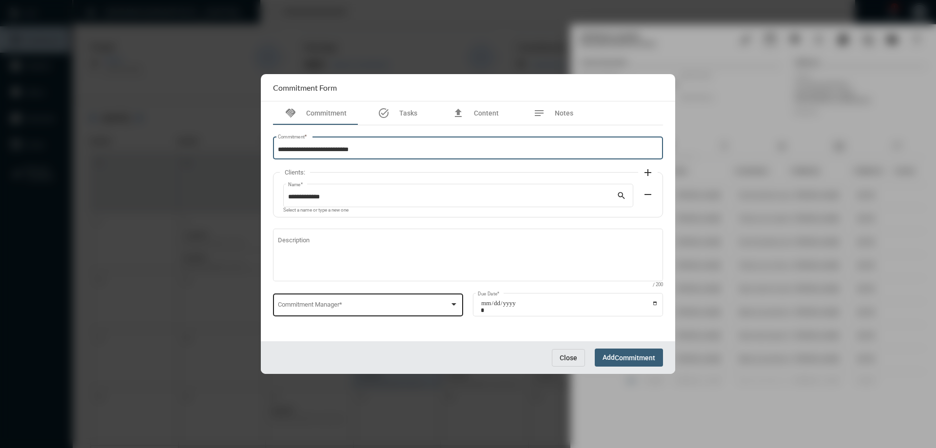
type input "**********"
click at [323, 293] on div "Commitment Manager *" at bounding box center [368, 303] width 181 height 25
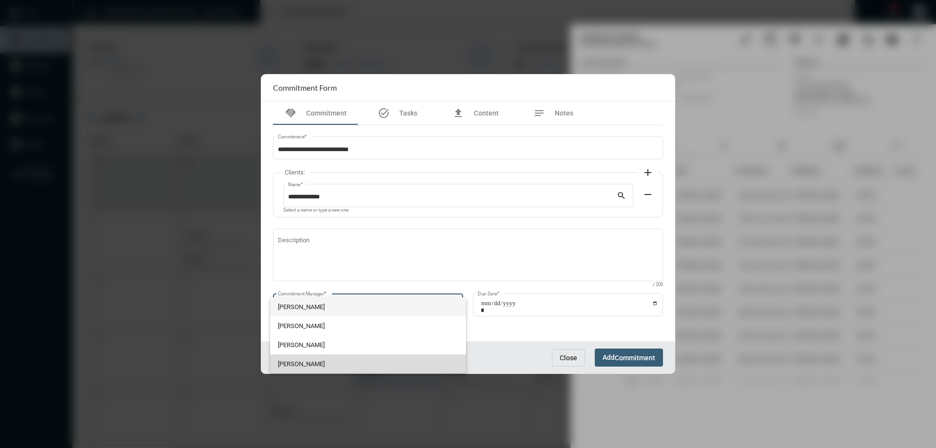
click at [306, 363] on span "[PERSON_NAME]" at bounding box center [368, 363] width 181 height 19
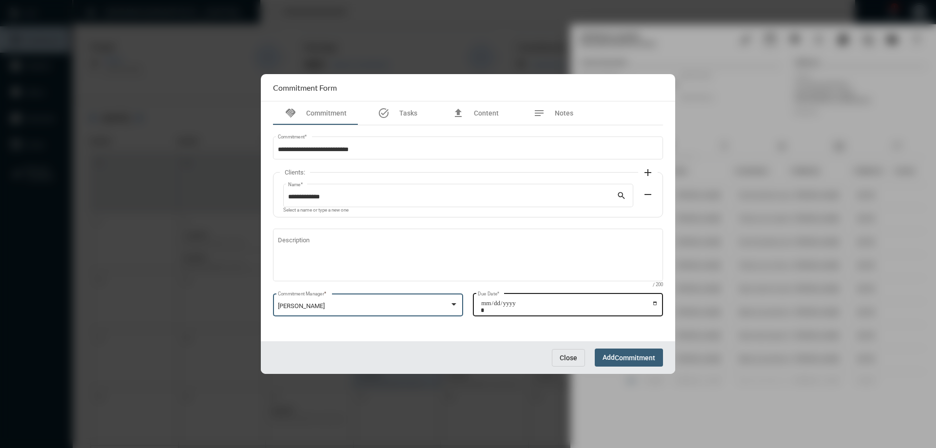
click at [655, 303] on input "Due Date *" at bounding box center [569, 307] width 177 height 14
type input "**********"
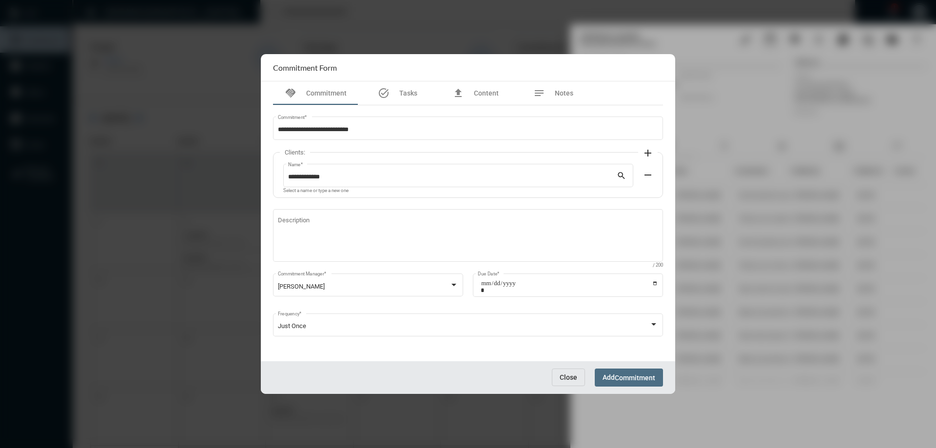
click at [614, 375] on span "Add Commitment" at bounding box center [628, 377] width 53 height 8
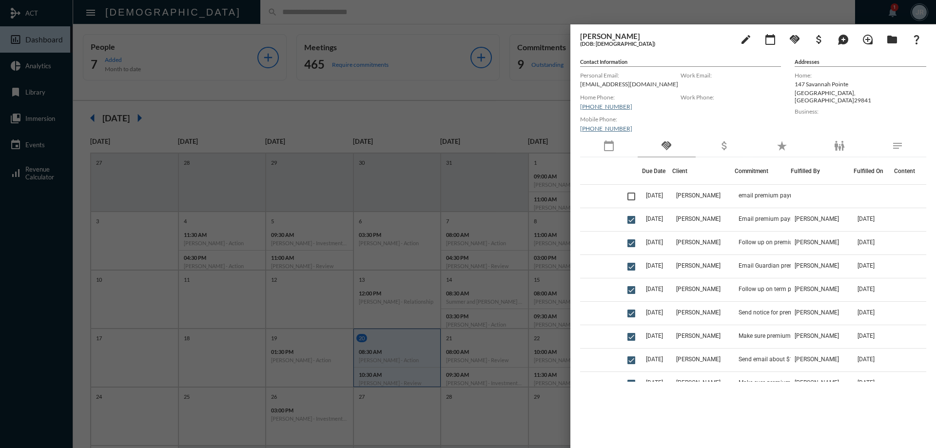
click at [407, 18] on div at bounding box center [468, 224] width 936 height 448
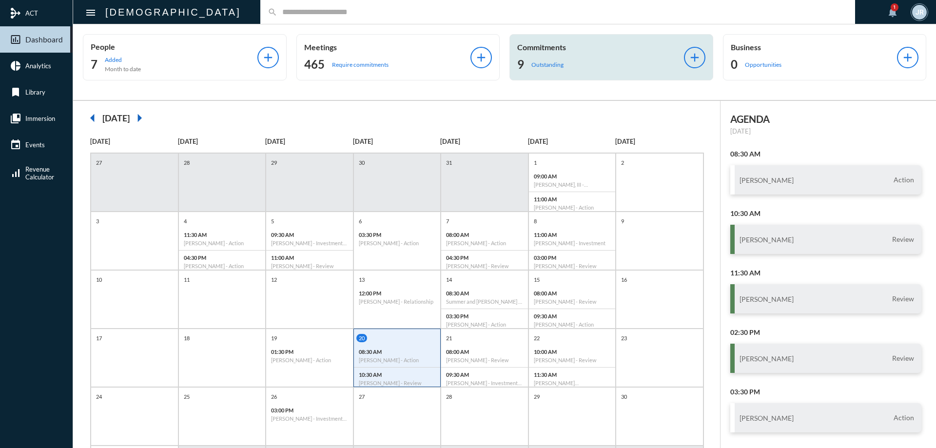
click at [519, 59] on h2 "9" at bounding box center [520, 65] width 7 height 16
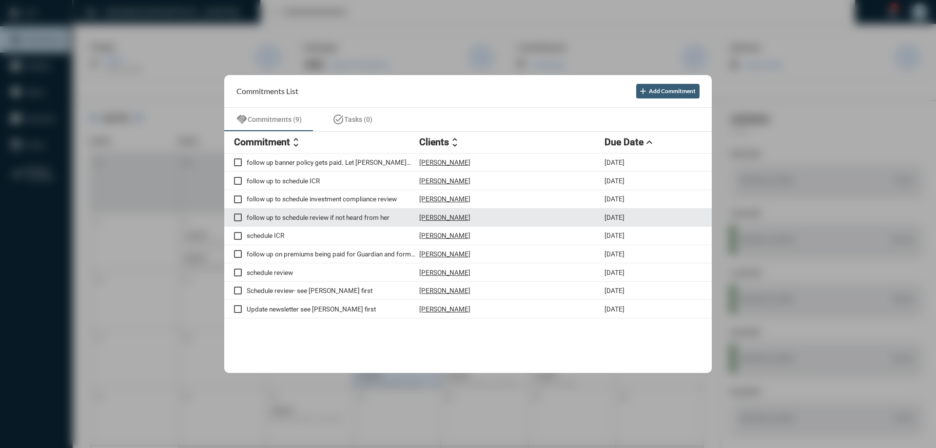
click at [453, 217] on p "[PERSON_NAME]" at bounding box center [444, 217] width 51 height 8
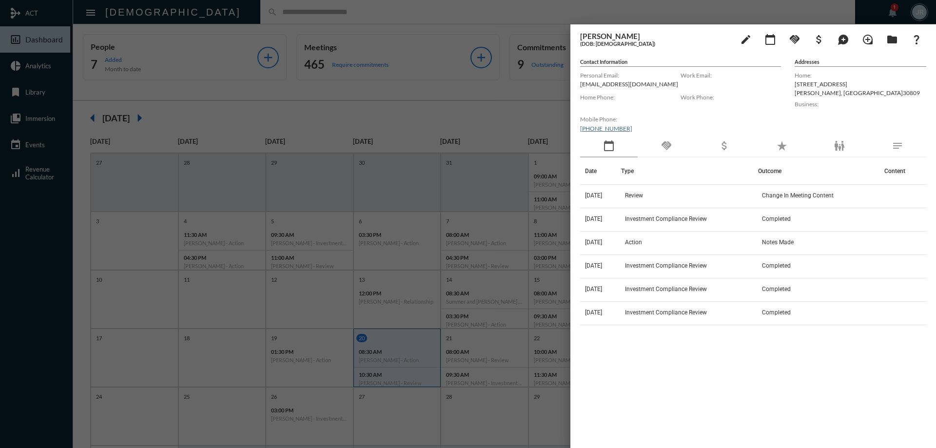
click at [677, 143] on div "handshake" at bounding box center [667, 146] width 58 height 22
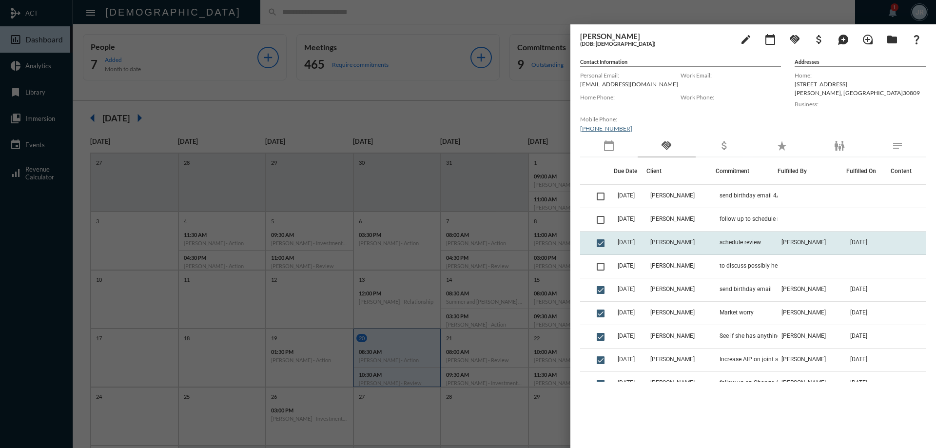
click at [725, 235] on td "schedule review" at bounding box center [746, 243] width 62 height 23
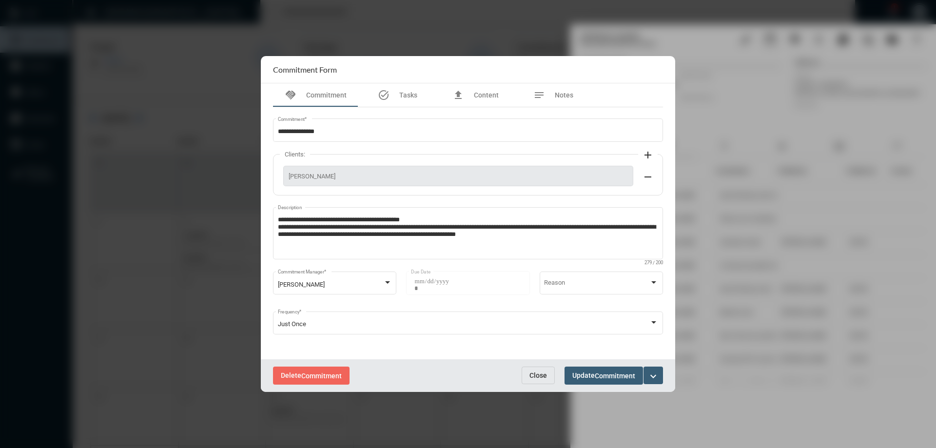
click at [537, 377] on span "Close" at bounding box center [538, 375] width 18 height 8
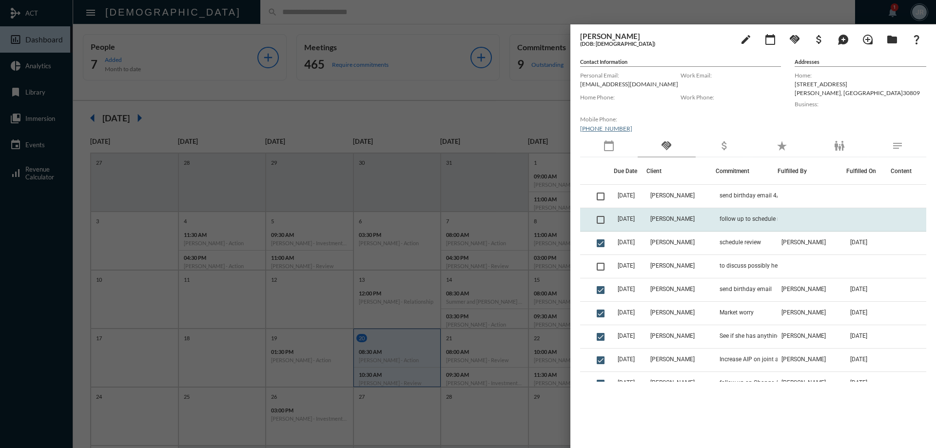
click at [675, 209] on td "[PERSON_NAME]" at bounding box center [680, 219] width 69 height 23
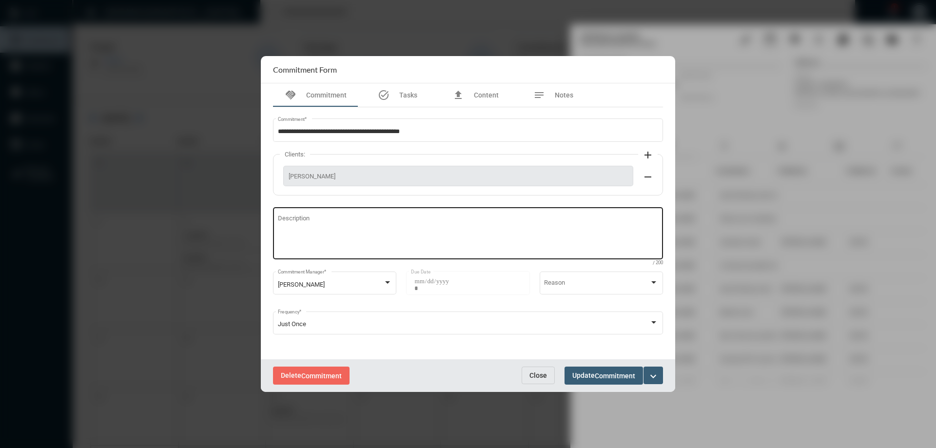
click at [360, 233] on textarea "Description" at bounding box center [468, 234] width 381 height 39
type textarea "**********"
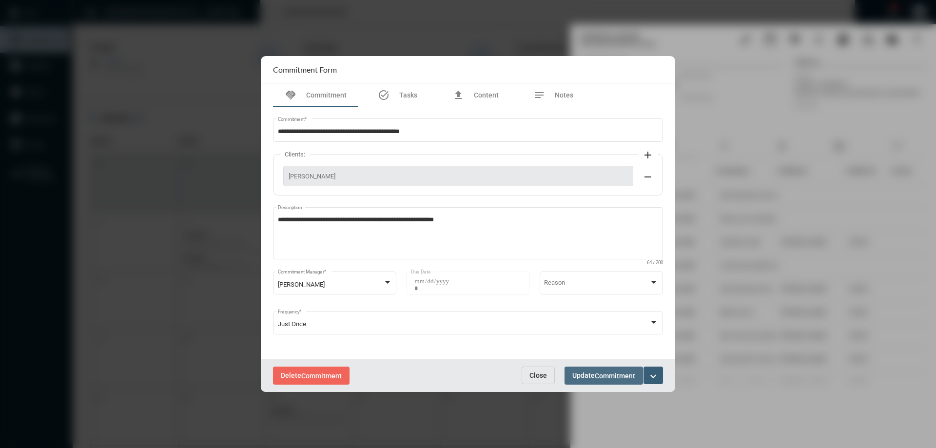
click at [585, 368] on button "Update Commitment" at bounding box center [603, 376] width 78 height 18
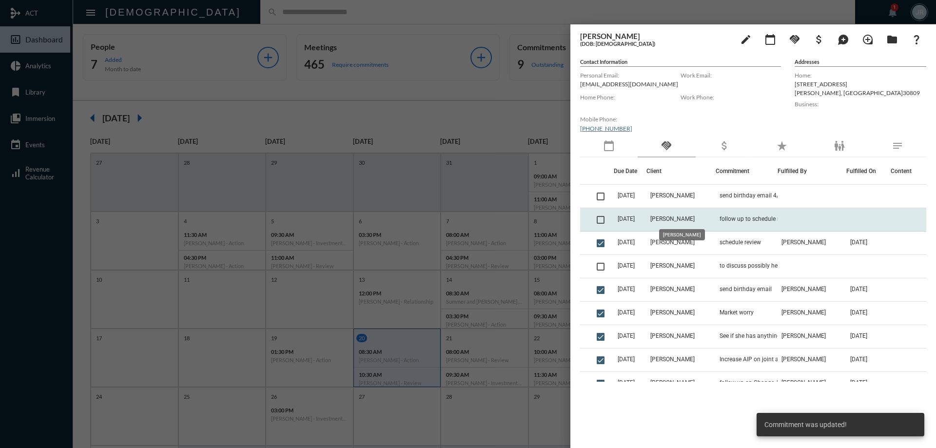
click at [689, 219] on span "[PERSON_NAME]" at bounding box center [672, 218] width 44 height 7
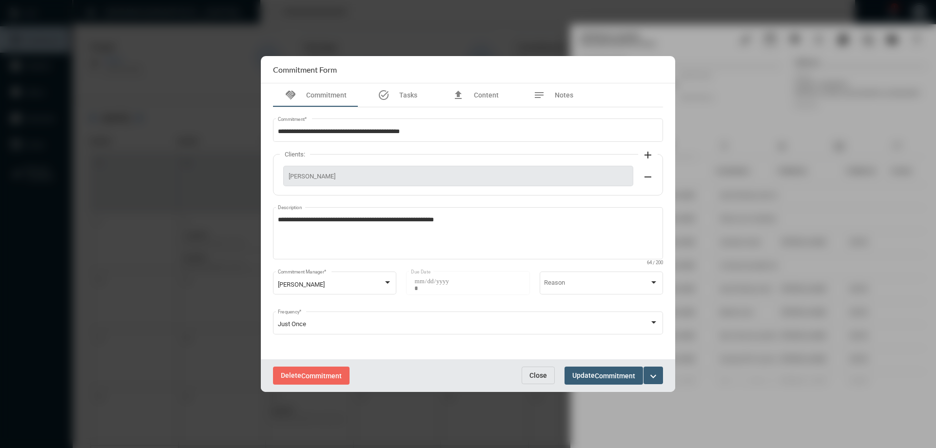
click at [662, 373] on button "expand_more" at bounding box center [652, 376] width 19 height 18
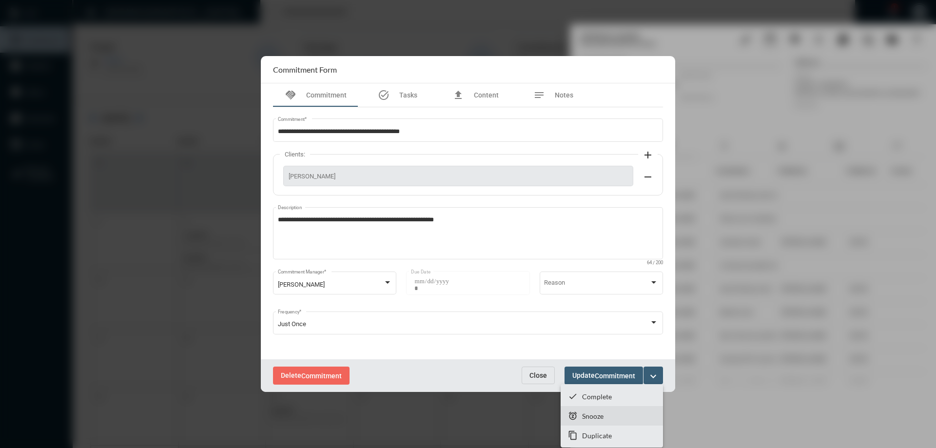
click at [597, 408] on section "snooze Snooze" at bounding box center [612, 415] width 102 height 19
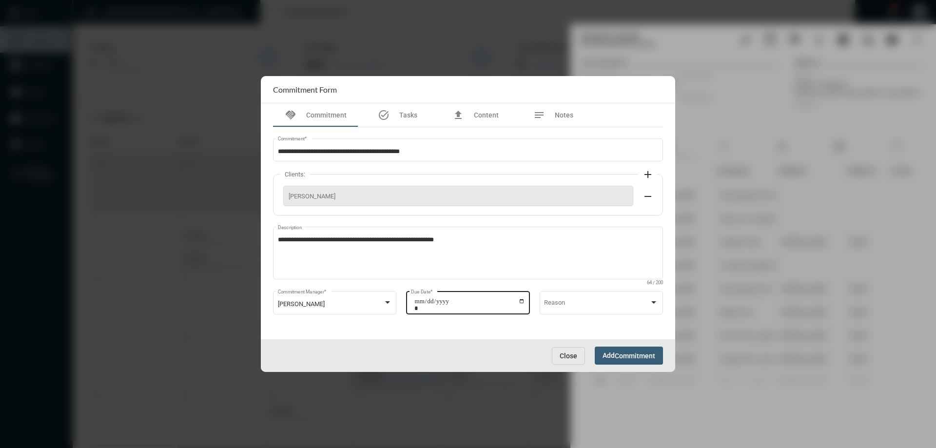
click at [522, 300] on input "**********" at bounding box center [469, 305] width 111 height 14
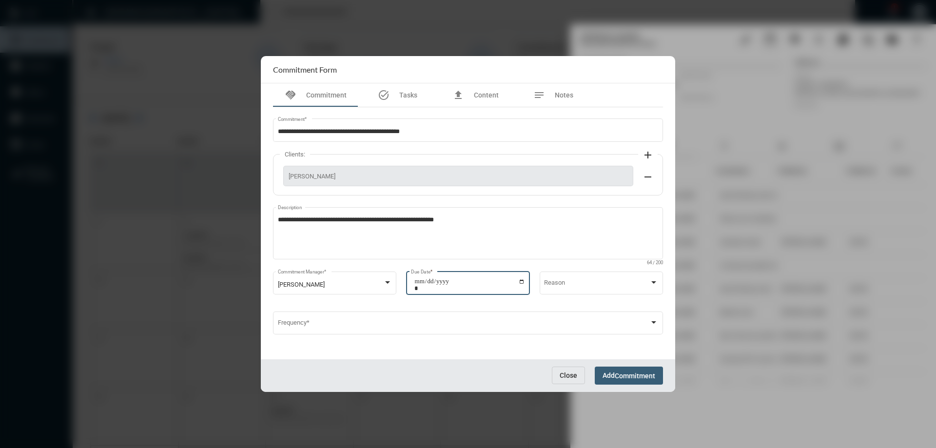
click at [522, 282] on input "**********" at bounding box center [469, 285] width 111 height 14
type input "**********"
click at [633, 376] on span "Commitment" at bounding box center [635, 376] width 40 height 8
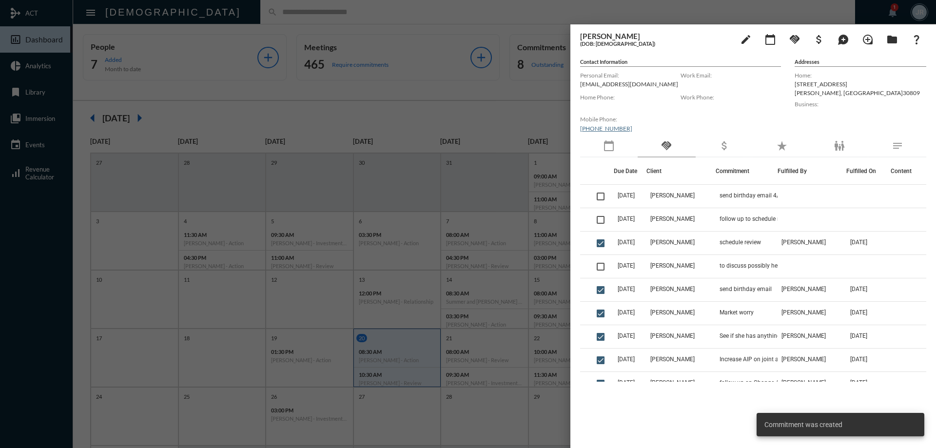
click at [525, 30] on div at bounding box center [468, 224] width 936 height 448
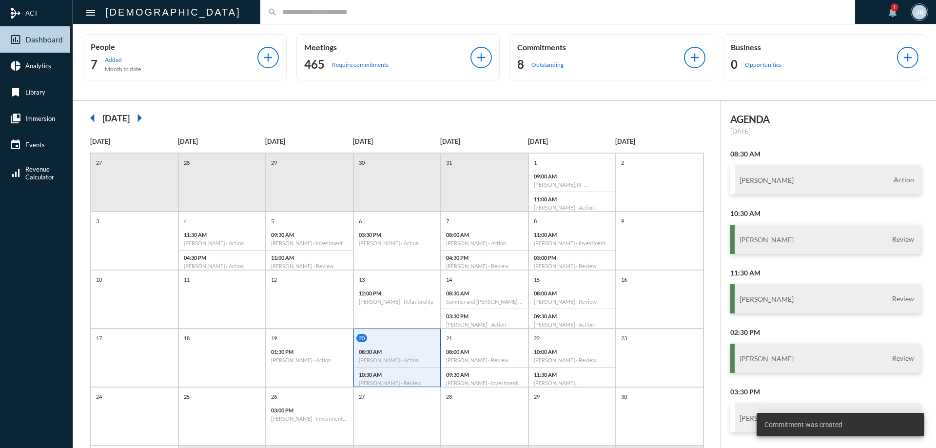
click at [547, 40] on div "Commitments 8 Outstanding add" at bounding box center [611, 57] width 204 height 46
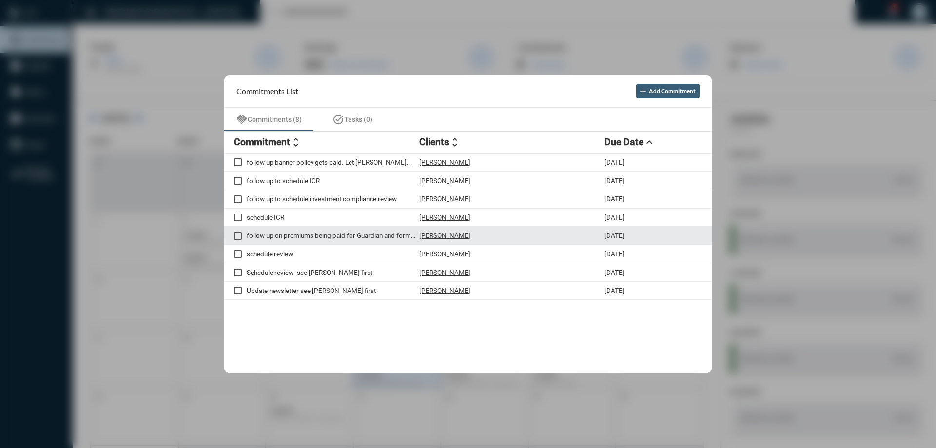
click at [442, 233] on p "[PERSON_NAME]" at bounding box center [444, 236] width 51 height 8
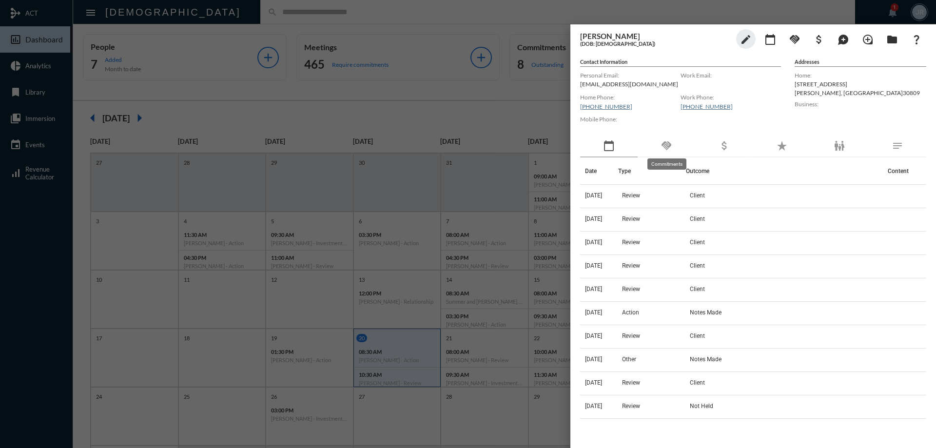
click at [669, 145] on mat-icon "handshake" at bounding box center [666, 146] width 12 height 12
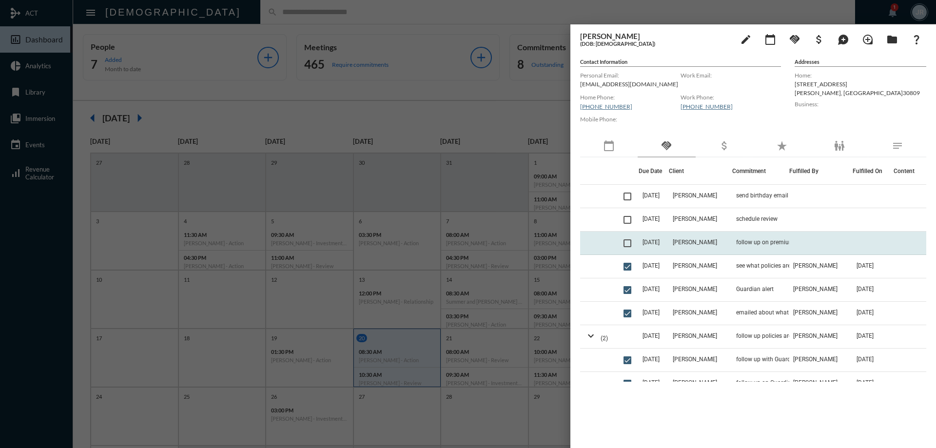
click at [669, 238] on td "[DATE]" at bounding box center [653, 243] width 30 height 23
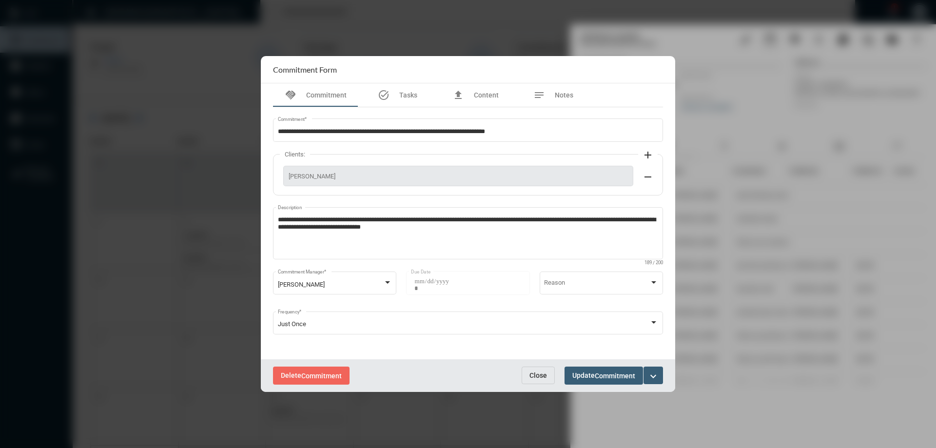
click at [518, 373] on div "Delete Commitment Close Update Commitment expand_more" at bounding box center [468, 375] width 414 height 33
click at [533, 375] on span "Close" at bounding box center [538, 375] width 18 height 8
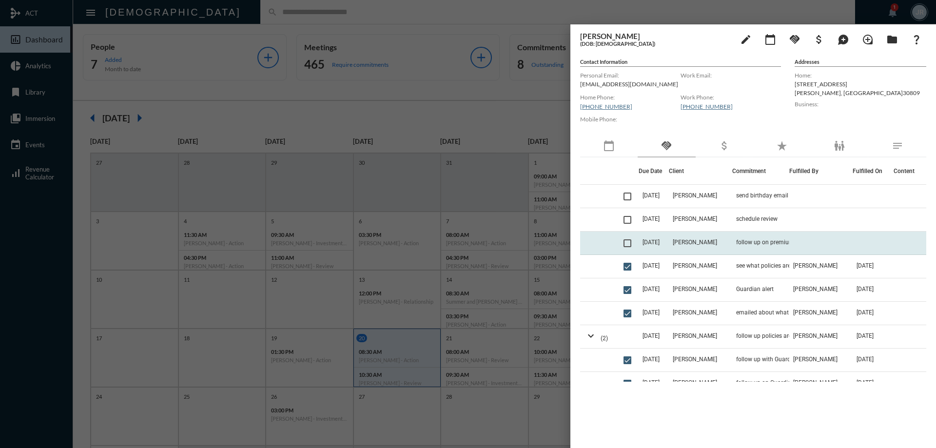
click at [682, 243] on td "[PERSON_NAME]" at bounding box center [700, 243] width 63 height 23
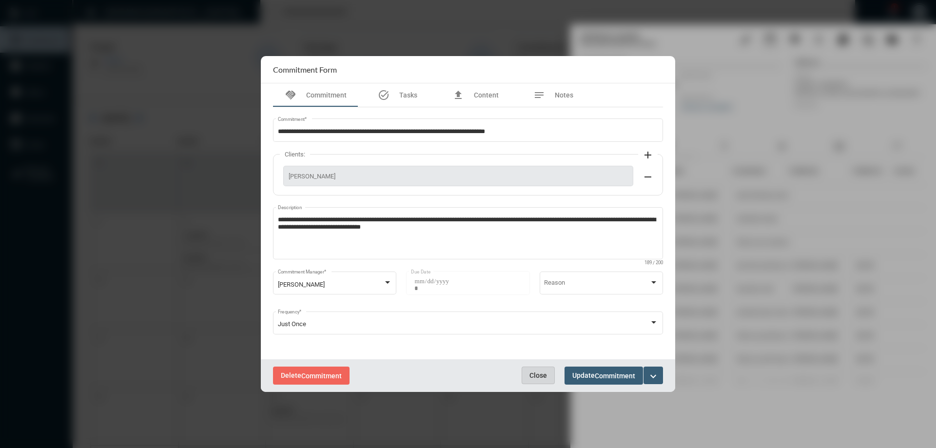
click at [535, 376] on span "Close" at bounding box center [538, 375] width 18 height 8
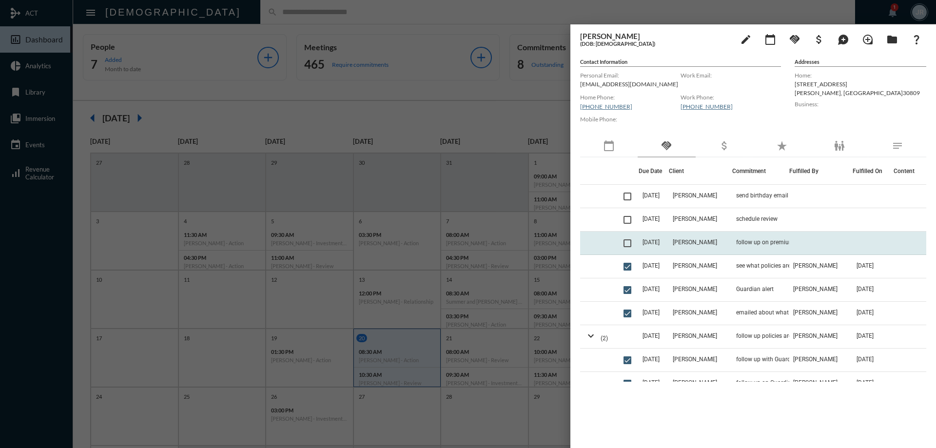
click at [654, 232] on td "[DATE]" at bounding box center [653, 243] width 30 height 23
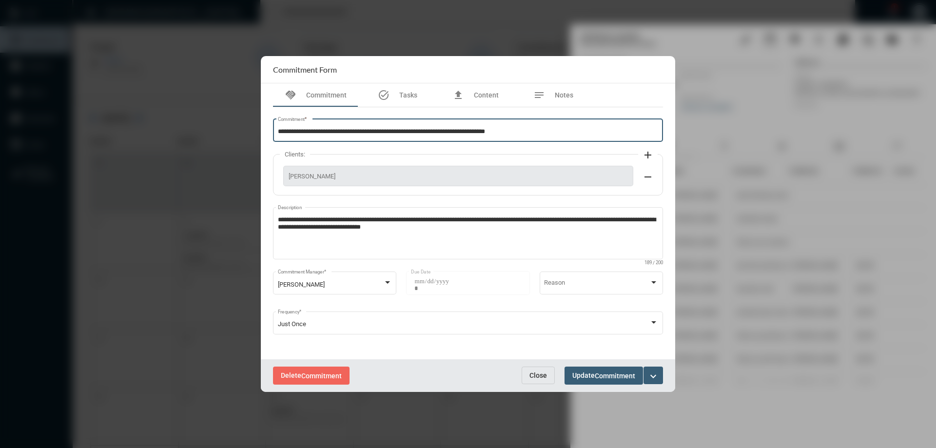
drag, startPoint x: 410, startPoint y: 132, endPoint x: 279, endPoint y: 134, distance: 131.1
click at [279, 134] on input "**********" at bounding box center [468, 131] width 381 height 7
click at [415, 134] on input "**********" at bounding box center [468, 131] width 381 height 7
drag, startPoint x: 409, startPoint y: 132, endPoint x: 276, endPoint y: 132, distance: 133.5
click at [276, 132] on div "**********" at bounding box center [468, 129] width 390 height 25
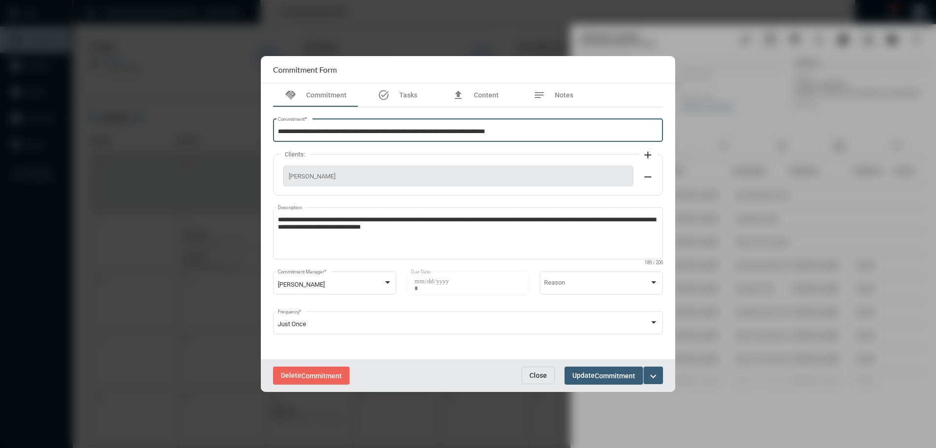
click at [541, 374] on span "Close" at bounding box center [538, 375] width 18 height 8
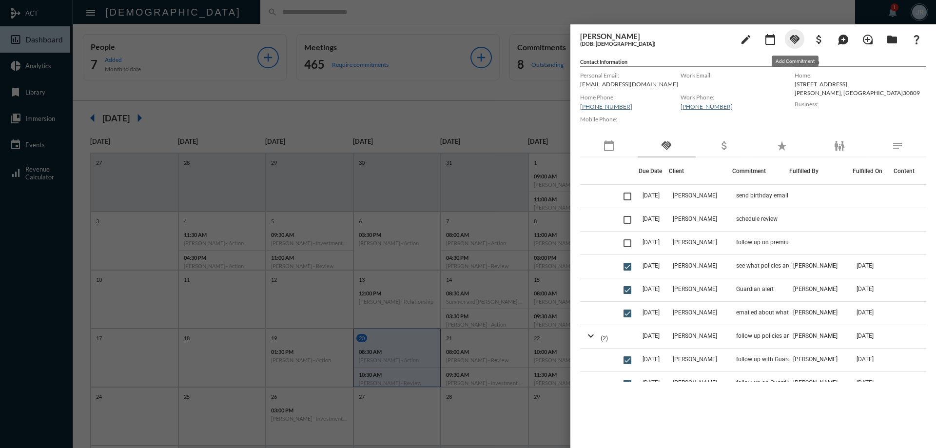
click at [796, 39] on mat-icon "handshake" at bounding box center [795, 40] width 12 height 12
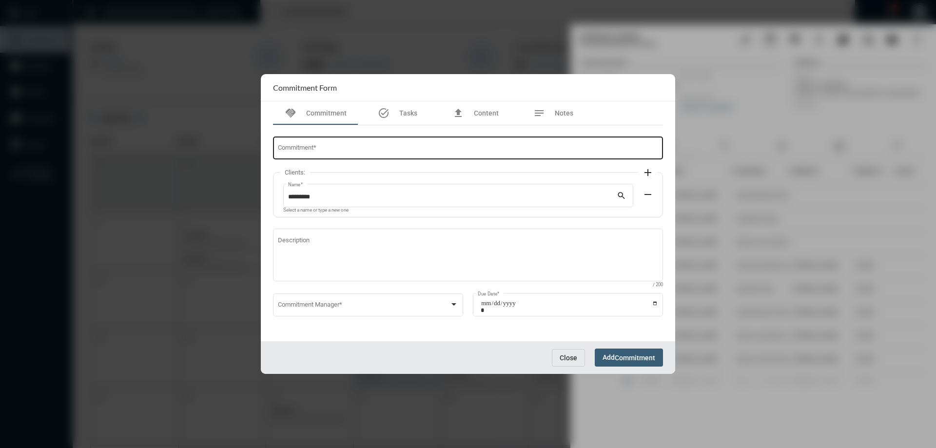
click at [357, 141] on div "Commitment *" at bounding box center [468, 147] width 381 height 25
paste input "**********"
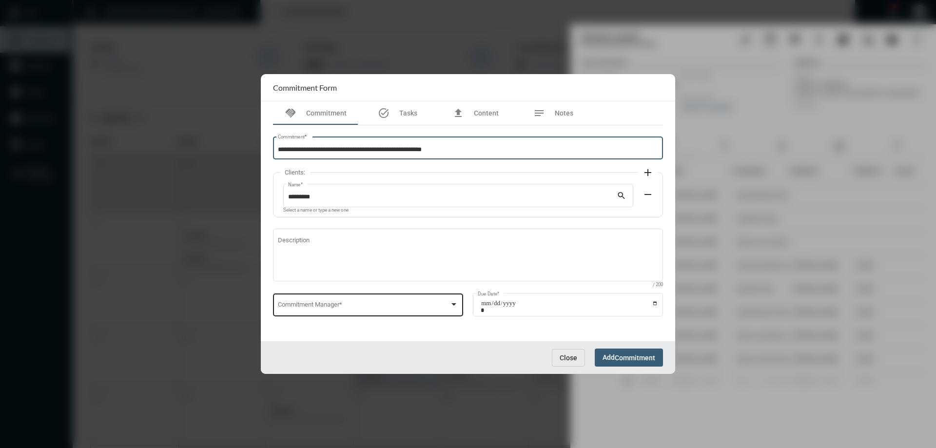
type input "**********"
click at [366, 302] on div "Commitment Manager *" at bounding box center [368, 303] width 181 height 25
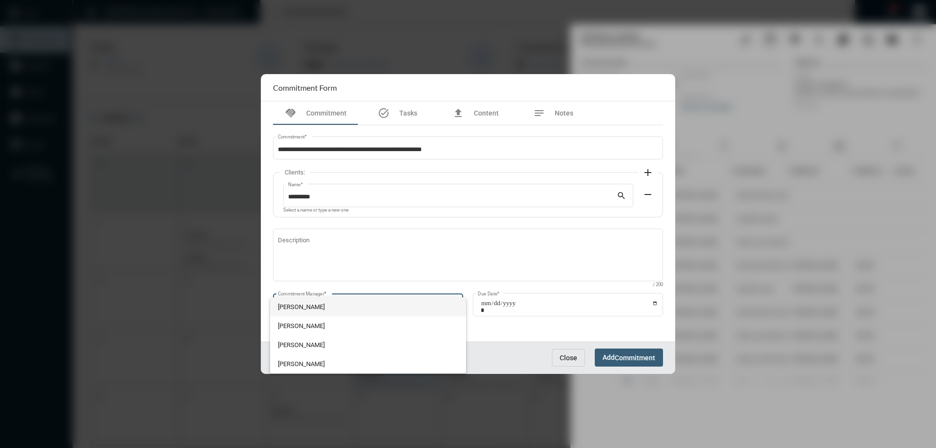
click at [321, 303] on span "[PERSON_NAME]" at bounding box center [368, 306] width 181 height 19
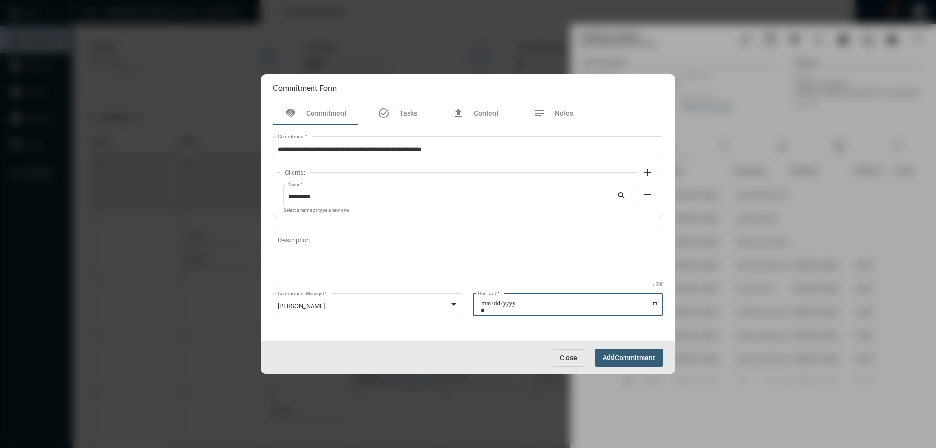
click at [655, 300] on input "Due Date *" at bounding box center [569, 307] width 177 height 14
type input "**********"
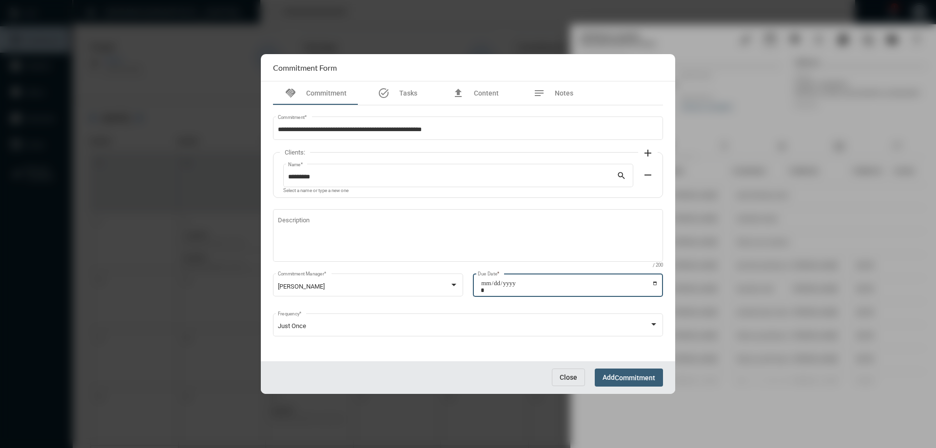
click at [616, 375] on span "Commitment" at bounding box center [635, 378] width 40 height 8
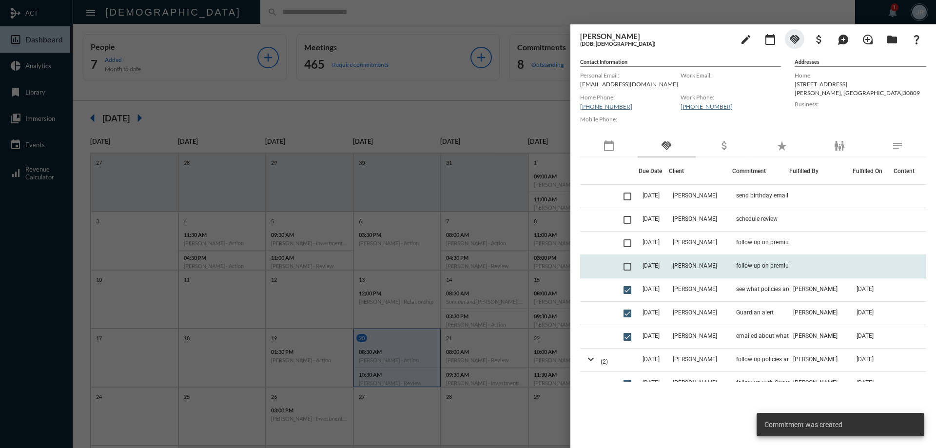
click at [630, 266] on span at bounding box center [627, 267] width 8 height 8
click at [686, 266] on span "[PERSON_NAME]" at bounding box center [695, 265] width 44 height 7
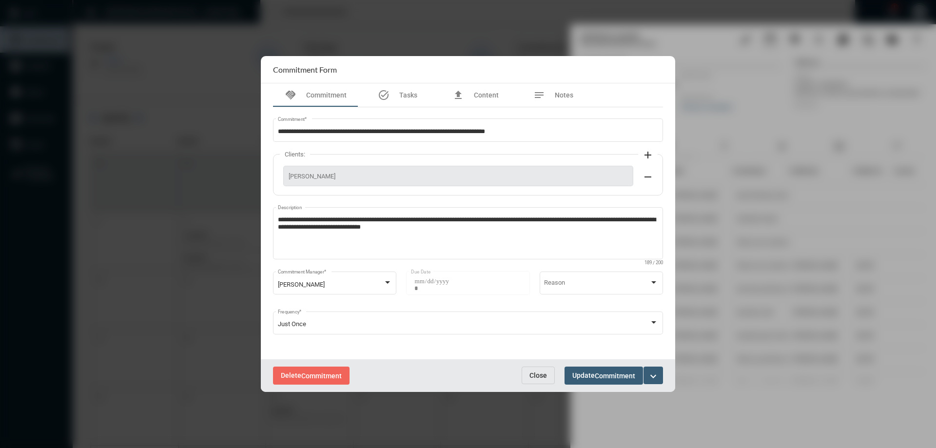
click at [544, 370] on button "Close" at bounding box center [538, 376] width 33 height 18
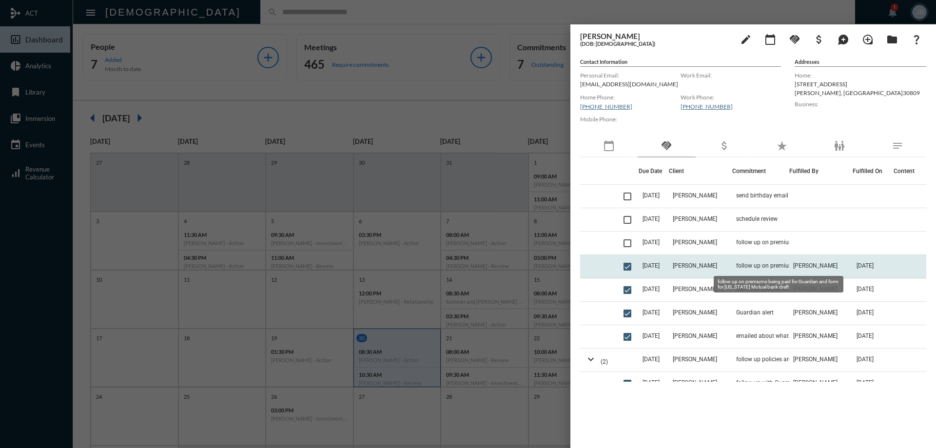
click at [736, 265] on span "follow up on premiums being paid for Guardian and form for [US_STATE] Mutual ba…" at bounding box center [784, 265] width 97 height 7
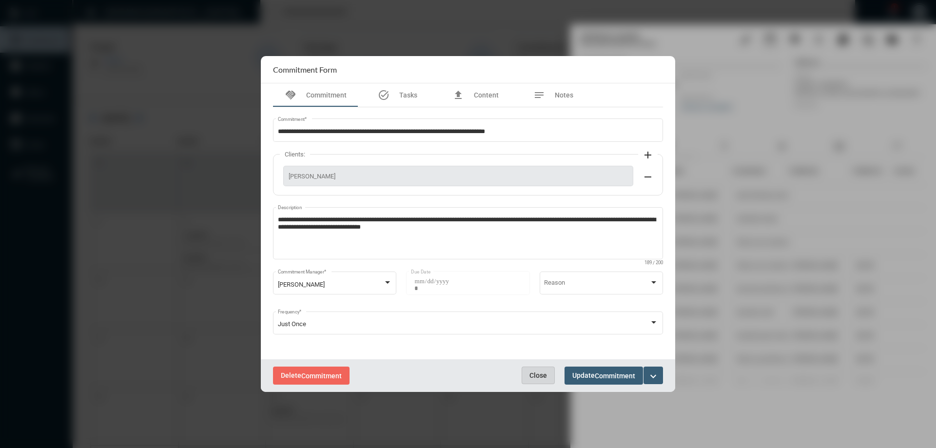
click at [535, 371] on span "Close" at bounding box center [538, 375] width 18 height 8
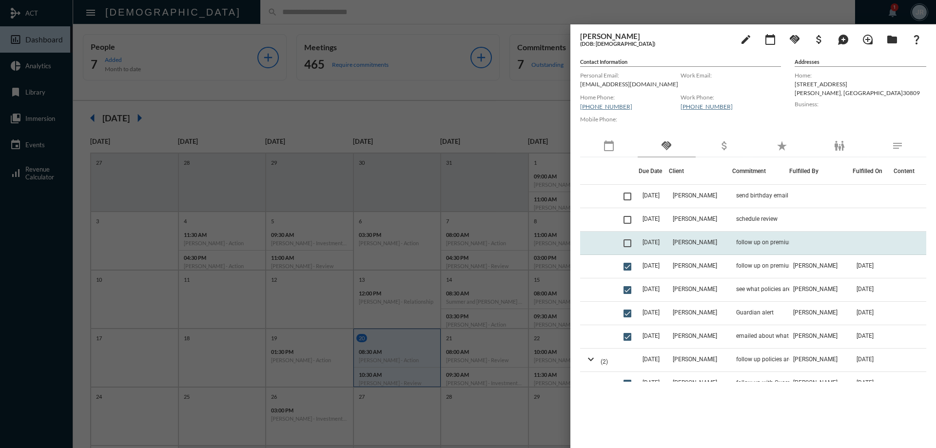
click at [701, 236] on td "[PERSON_NAME]" at bounding box center [700, 243] width 63 height 23
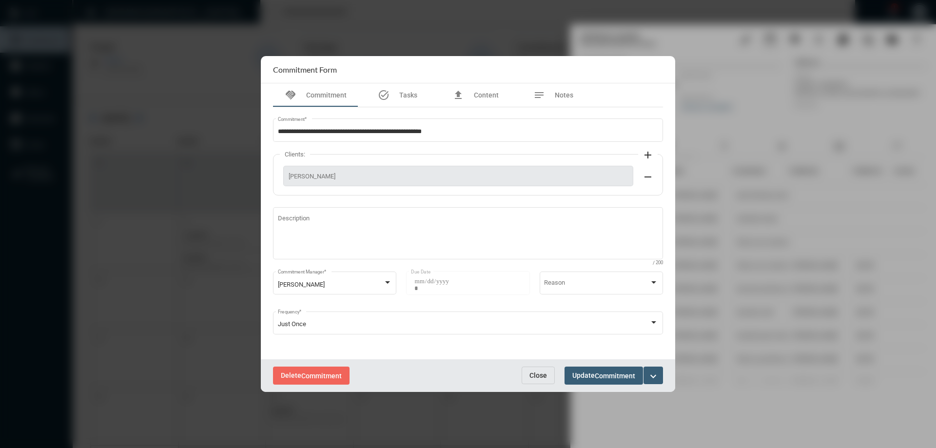
click at [536, 374] on span "Close" at bounding box center [538, 375] width 18 height 8
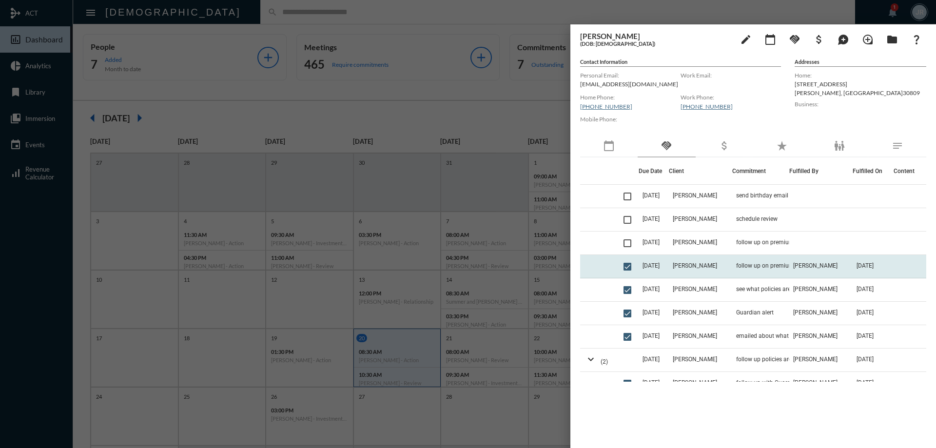
click at [732, 263] on td "follow up on premiums being paid for Guardian and form for [US_STATE] Mutual ba…" at bounding box center [760, 266] width 57 height 23
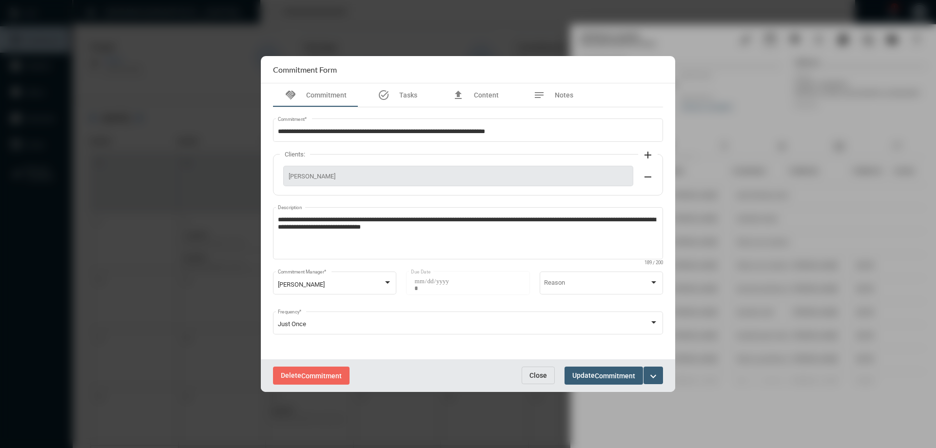
click at [541, 374] on span "Close" at bounding box center [538, 375] width 18 height 8
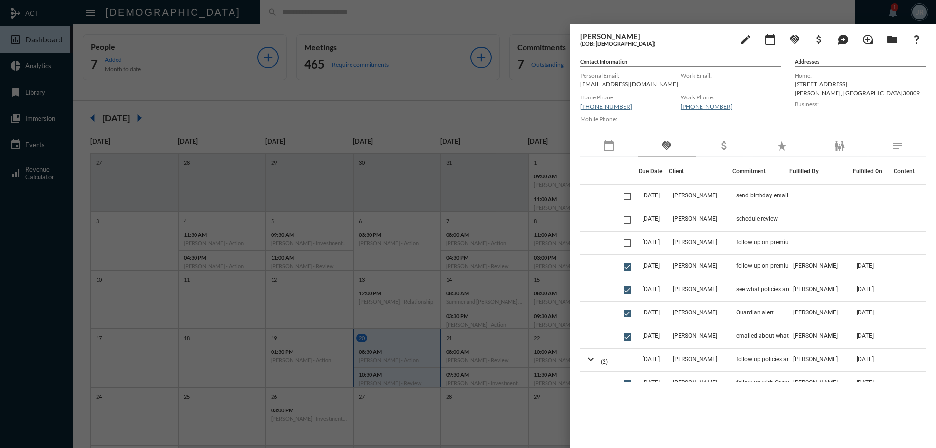
click at [471, 21] on div at bounding box center [468, 224] width 936 height 448
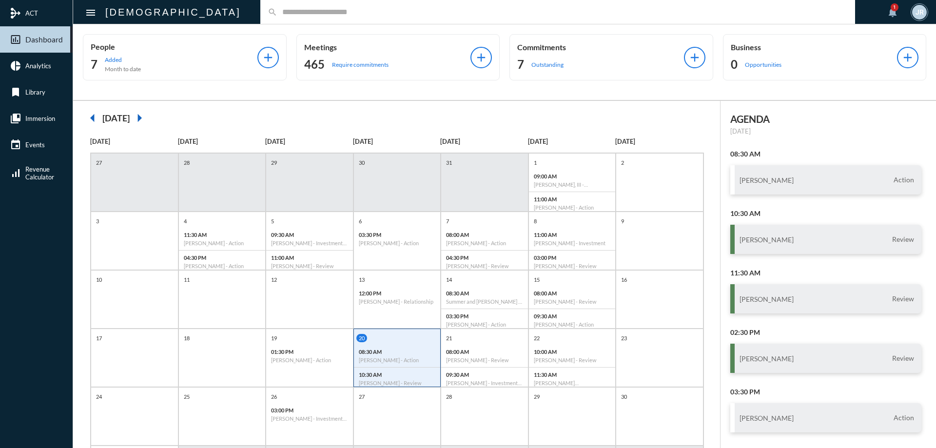
click at [527, 52] on div "Commitments 7 Outstanding" at bounding box center [600, 57] width 167 height 30
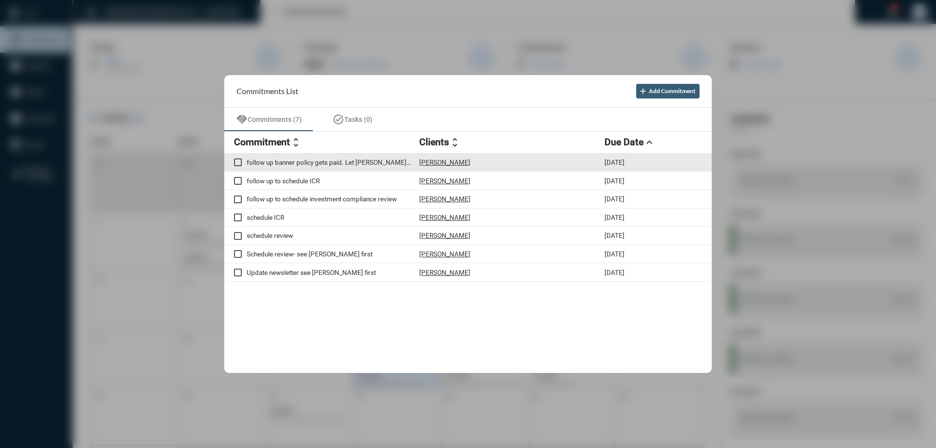
click at [435, 159] on p "[PERSON_NAME]" at bounding box center [444, 162] width 51 height 8
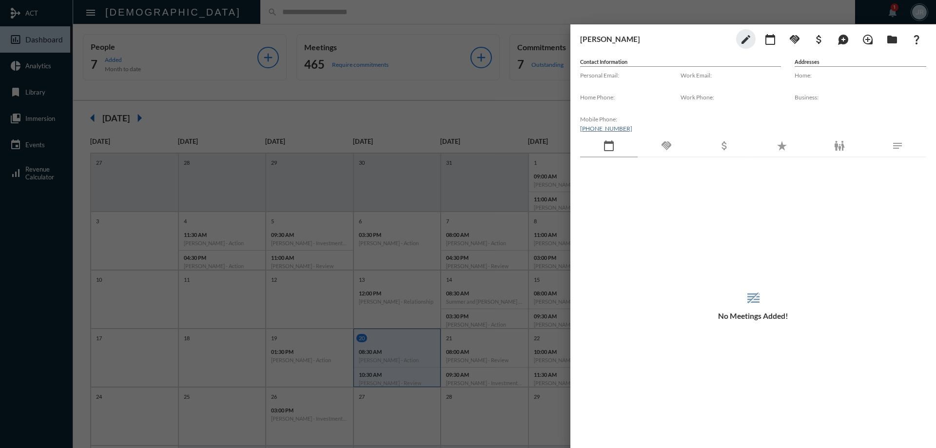
click at [667, 151] on mat-icon "handshake" at bounding box center [666, 146] width 12 height 12
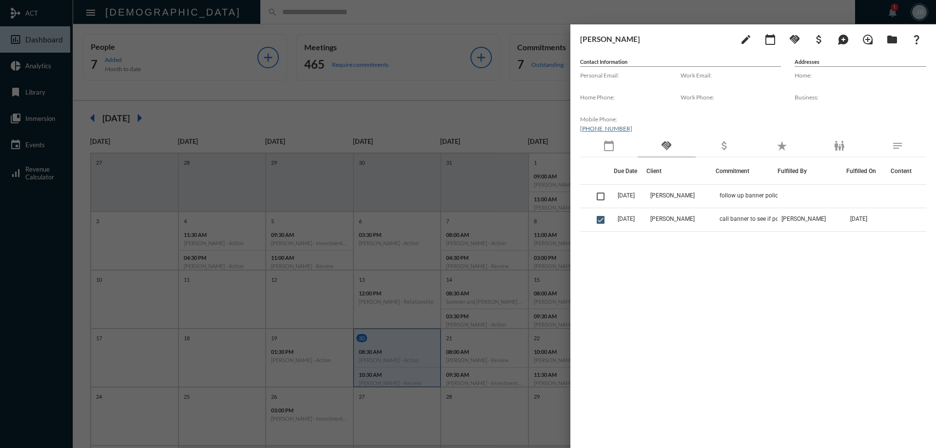
click at [201, 18] on div at bounding box center [468, 224] width 936 height 448
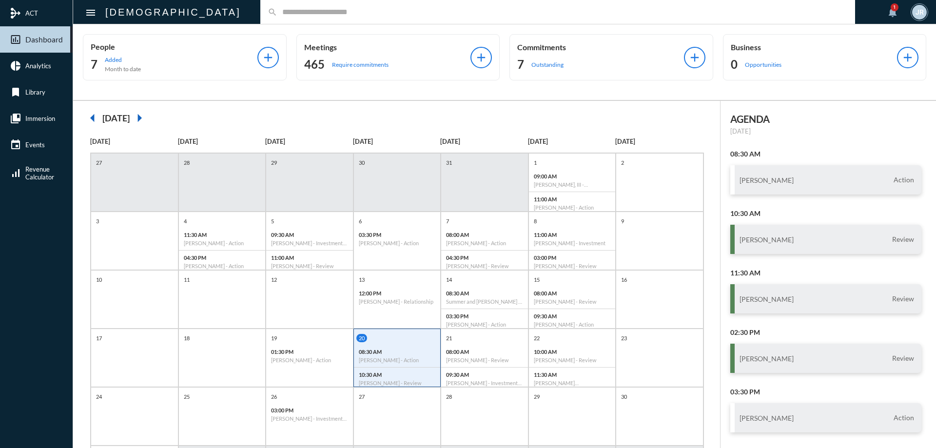
click at [260, 5] on div "search" at bounding box center [557, 12] width 595 height 24
click at [277, 16] on input "text" at bounding box center [562, 12] width 570 height 8
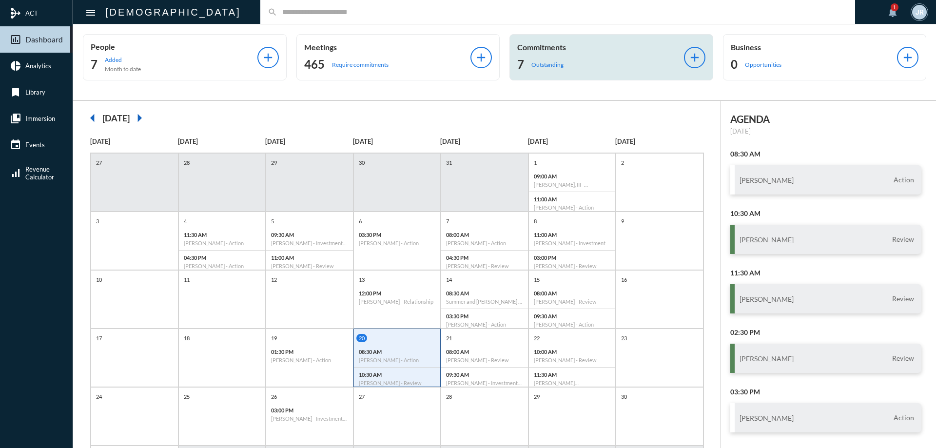
click at [580, 65] on div "7 Outstanding" at bounding box center [600, 65] width 167 height 16
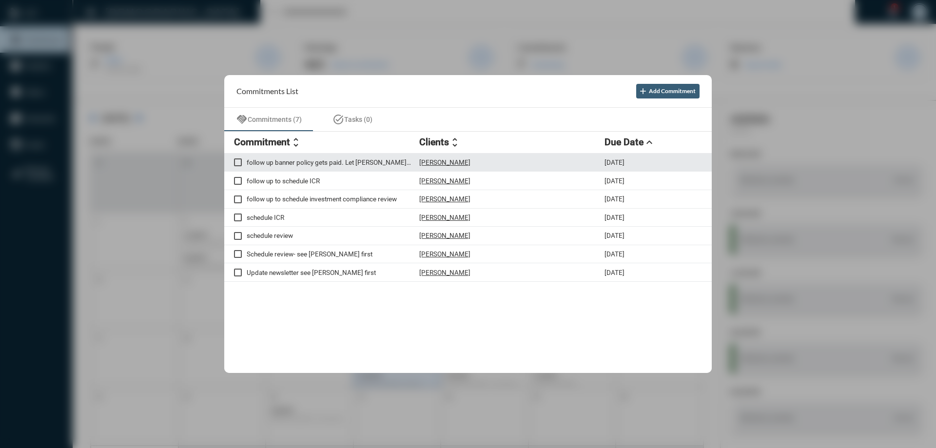
click at [439, 160] on p "[PERSON_NAME]" at bounding box center [444, 162] width 51 height 8
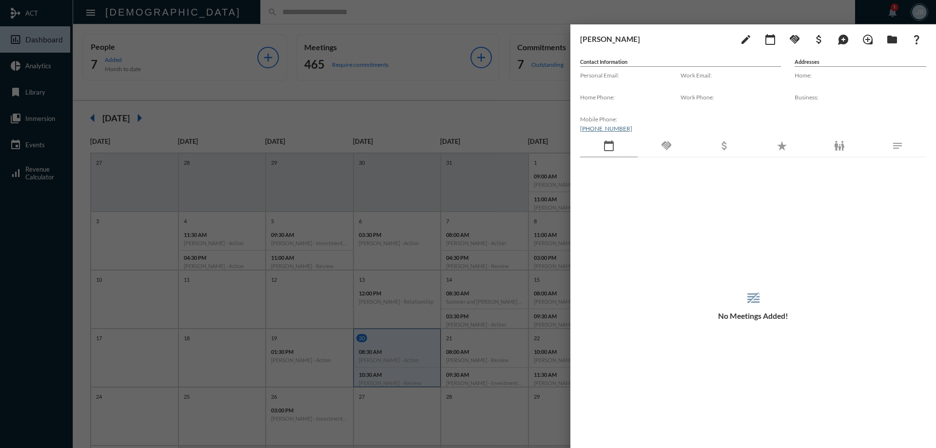
click at [213, 13] on div at bounding box center [468, 224] width 936 height 448
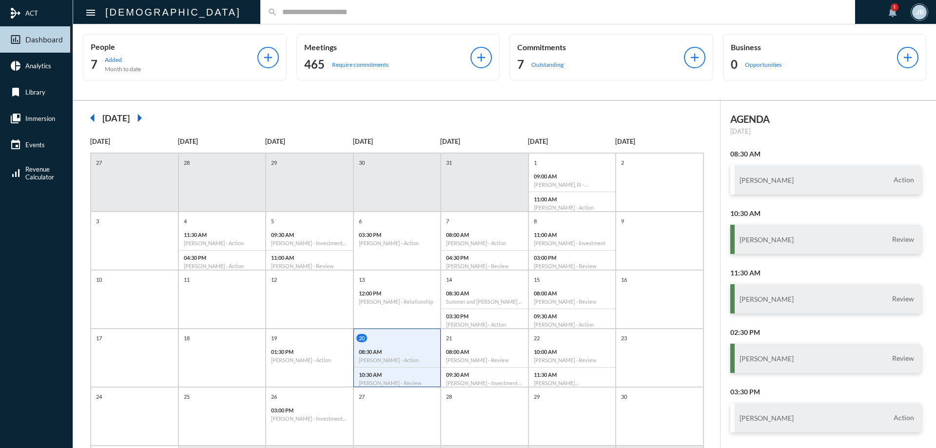
click at [277, 15] on input "text" at bounding box center [562, 12] width 570 height 8
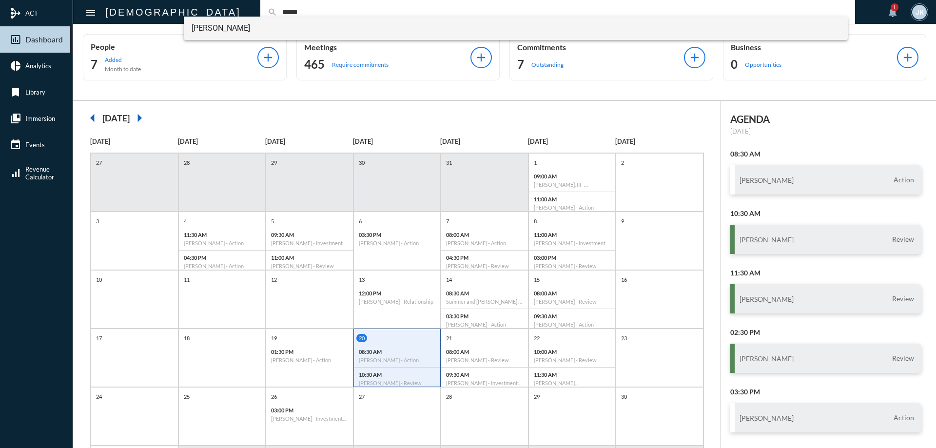
type input "*****"
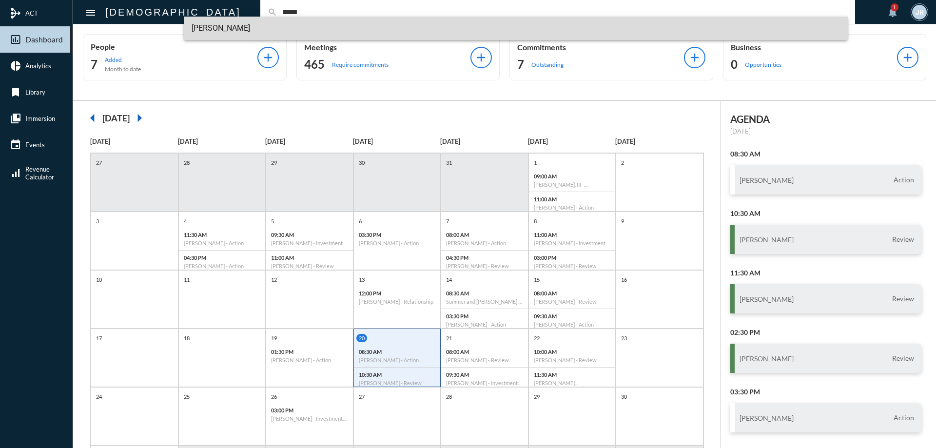
click at [241, 19] on span "[PERSON_NAME]" at bounding box center [516, 28] width 649 height 23
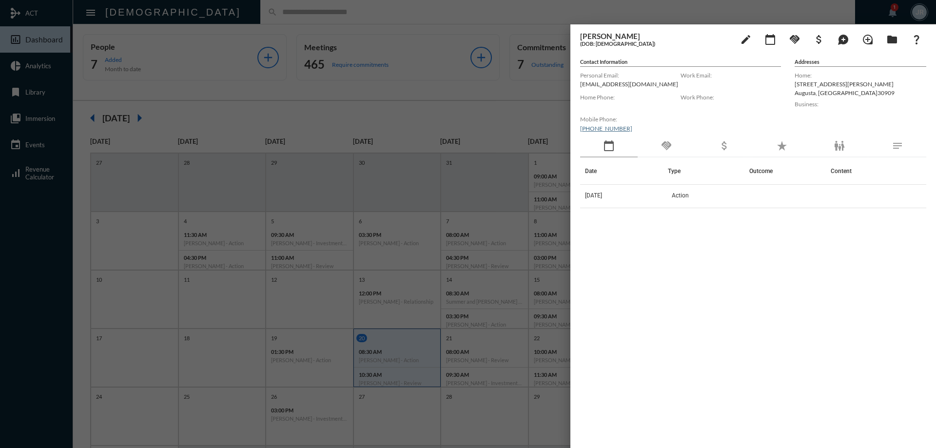
click at [221, 10] on div at bounding box center [468, 224] width 936 height 448
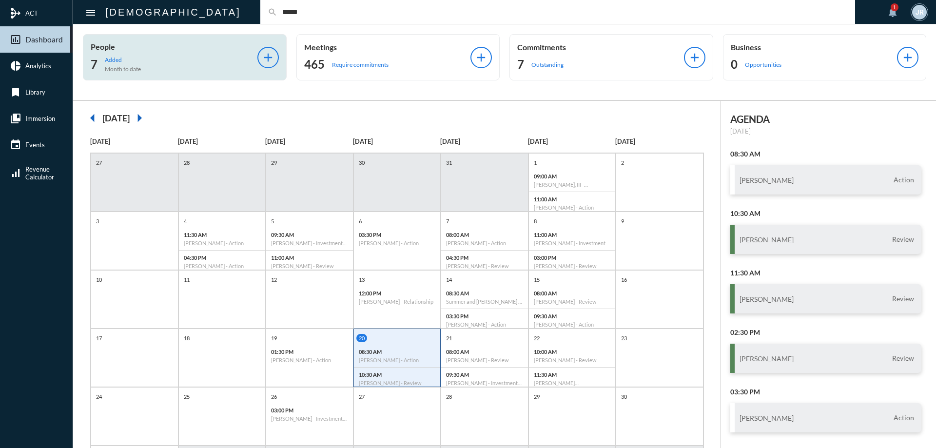
type input "*****"
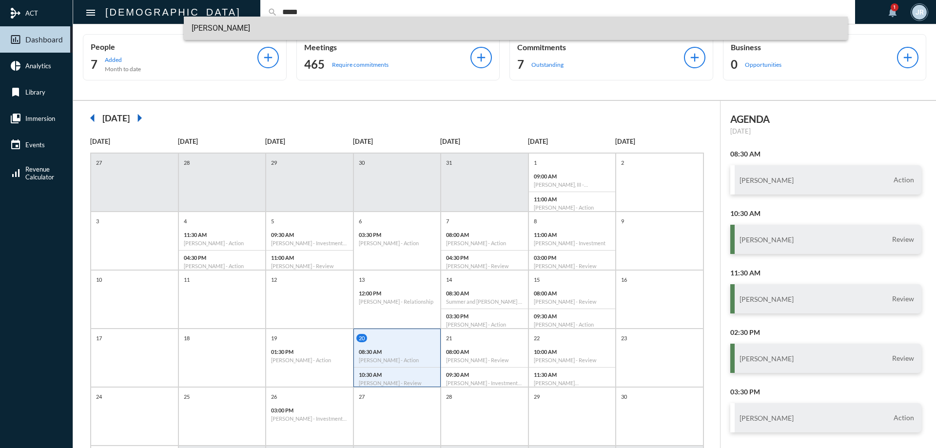
click at [225, 35] on span "[PERSON_NAME]" at bounding box center [516, 28] width 649 height 23
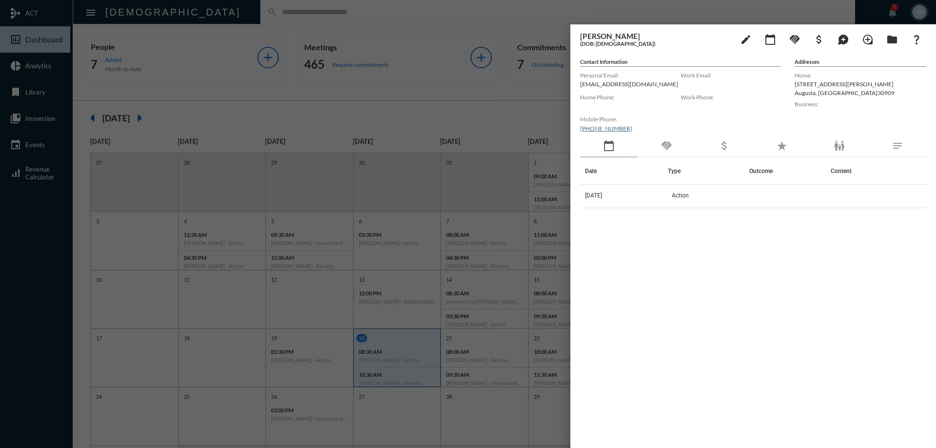
click at [334, 24] on div at bounding box center [468, 224] width 936 height 448
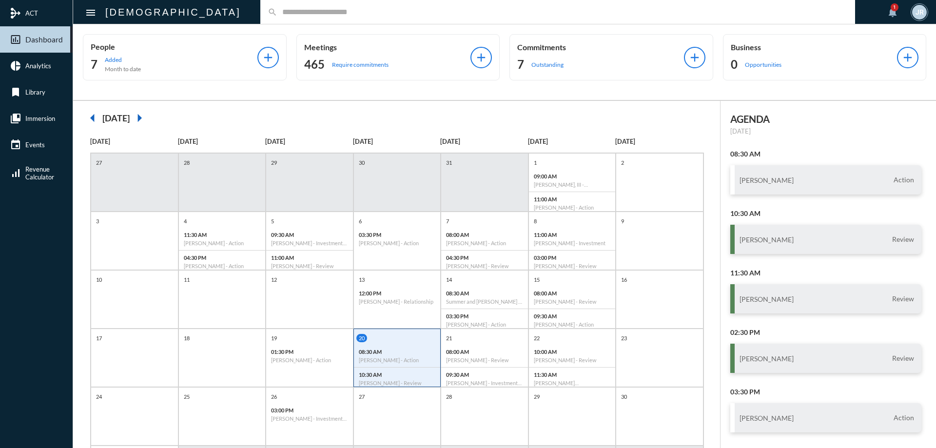
click at [277, 12] on input "text" at bounding box center [562, 12] width 570 height 8
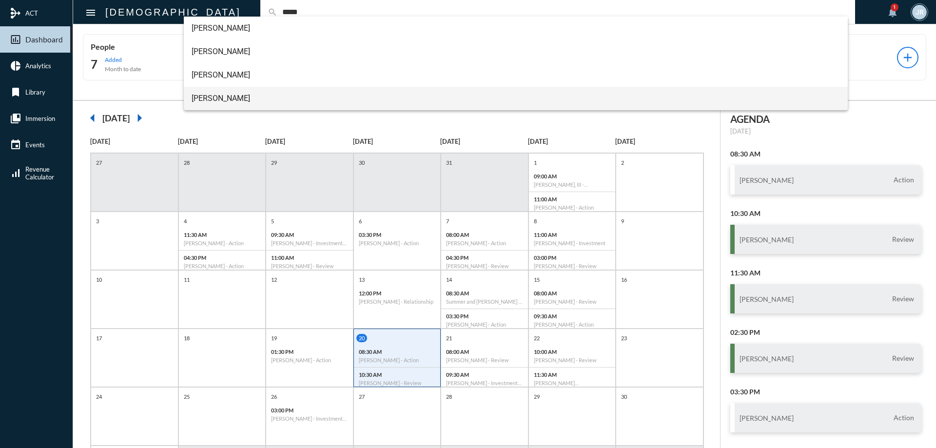
type input "*****"
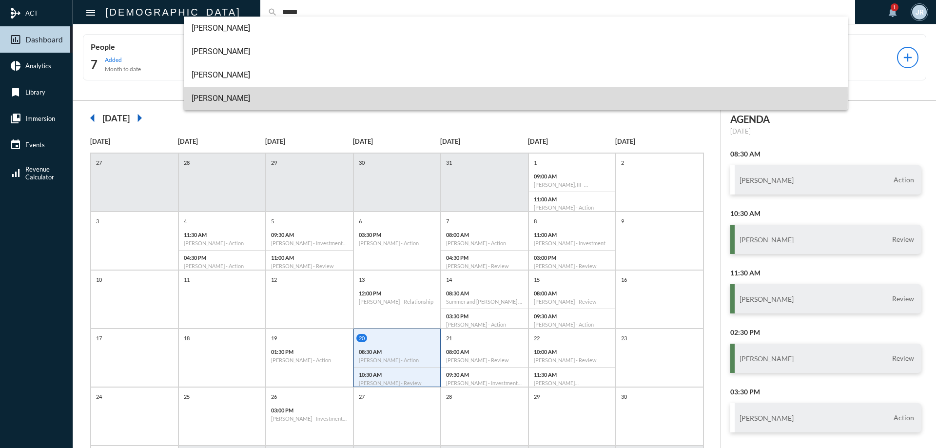
click at [202, 95] on span "[PERSON_NAME]" at bounding box center [516, 98] width 649 height 23
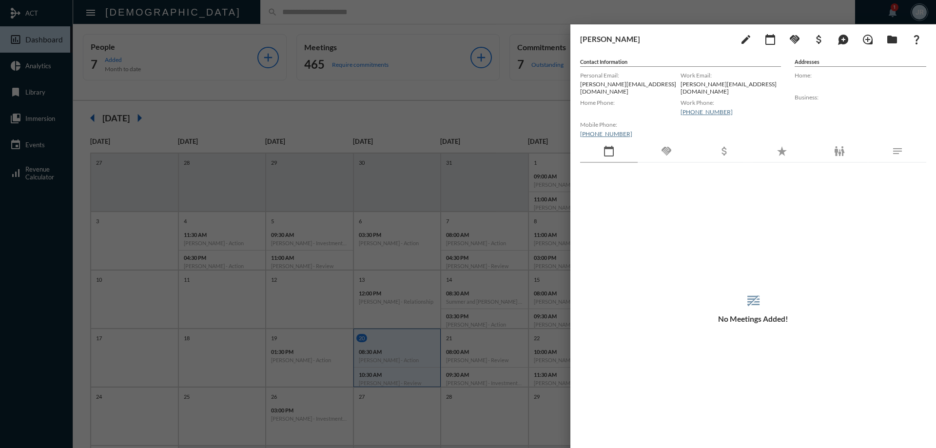
click at [197, 15] on div at bounding box center [468, 224] width 936 height 448
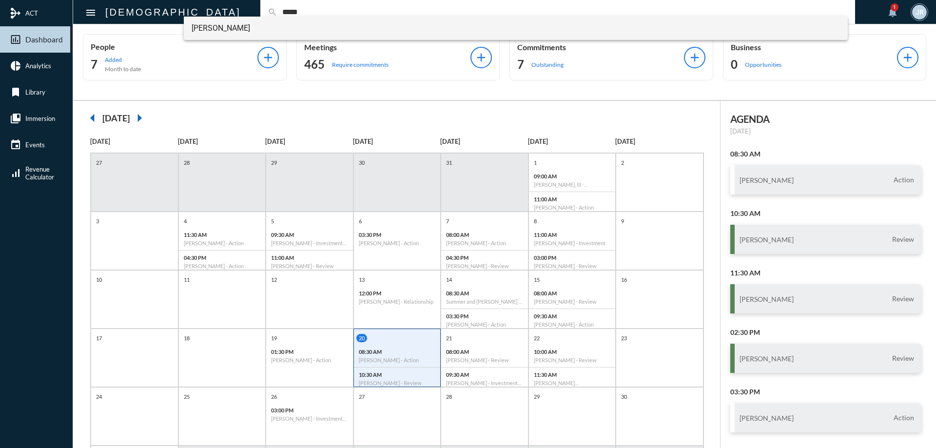
type input "*****"
click at [213, 23] on span "[PERSON_NAME]" at bounding box center [516, 28] width 649 height 23
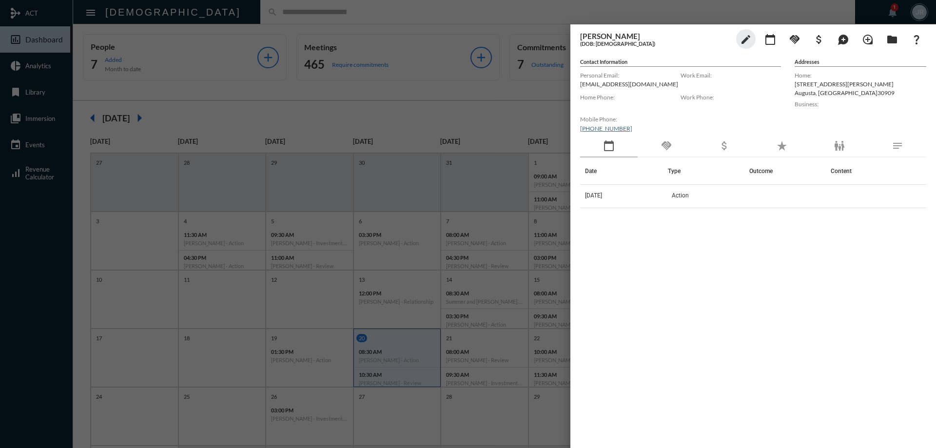
click at [269, 14] on div at bounding box center [468, 224] width 936 height 448
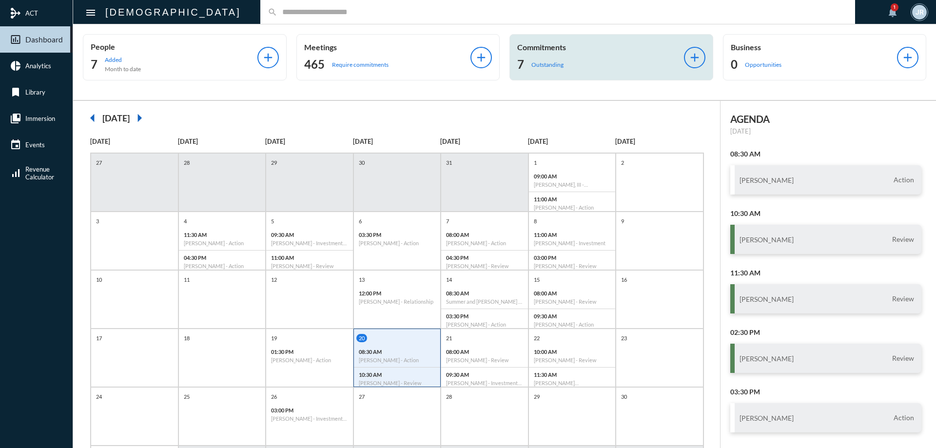
click at [588, 48] on p "Commitments" at bounding box center [600, 46] width 167 height 9
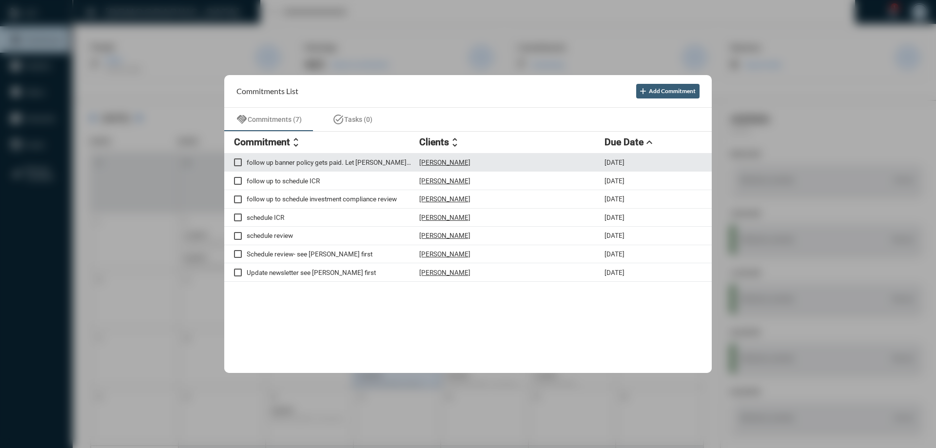
click at [438, 160] on p "[PERSON_NAME]" at bounding box center [444, 162] width 51 height 8
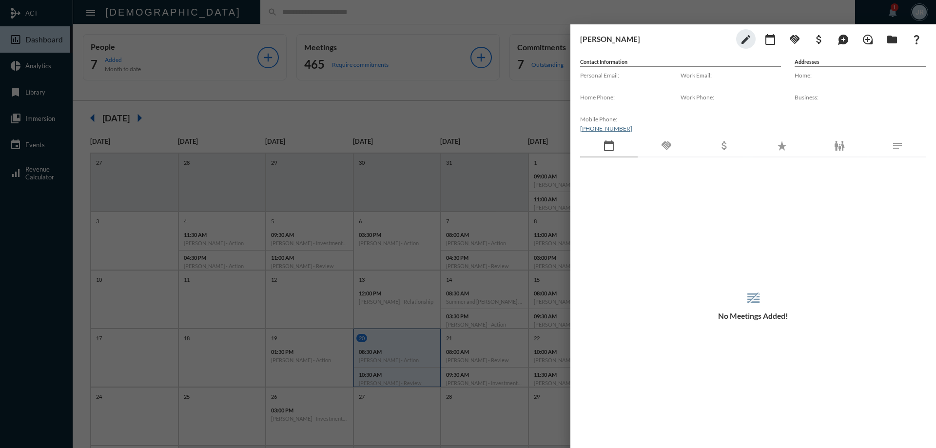
click at [674, 144] on div "handshake" at bounding box center [667, 146] width 58 height 22
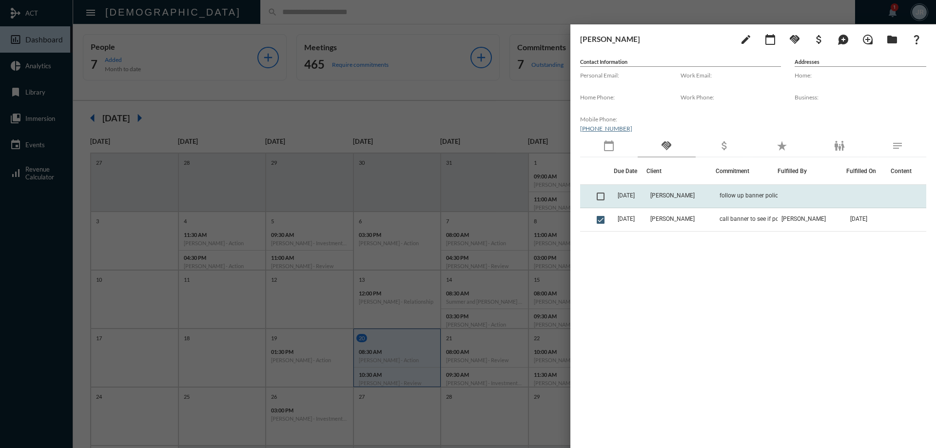
click at [698, 189] on td "[PERSON_NAME]" at bounding box center [680, 196] width 69 height 23
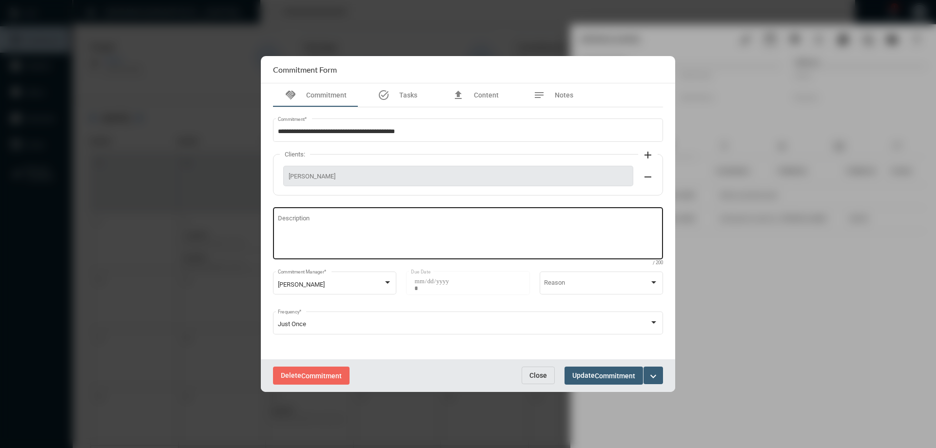
click at [364, 221] on textarea "Description" at bounding box center [468, 234] width 381 height 39
type textarea "**********"
click at [599, 367] on button "Update Commitment" at bounding box center [603, 376] width 78 height 18
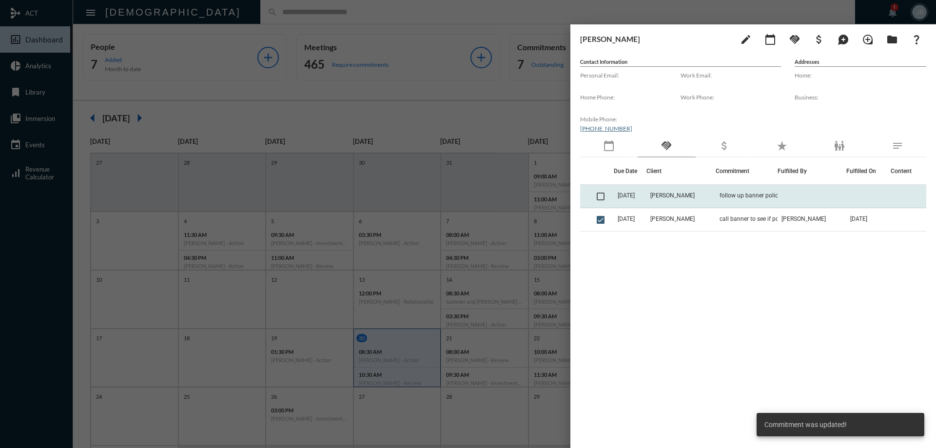
click at [604, 195] on span at bounding box center [601, 197] width 8 height 8
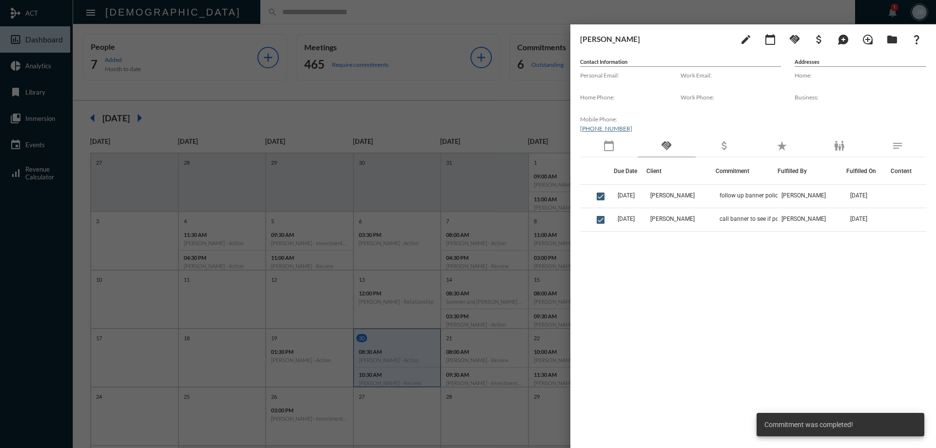
click at [378, 6] on div at bounding box center [468, 224] width 936 height 448
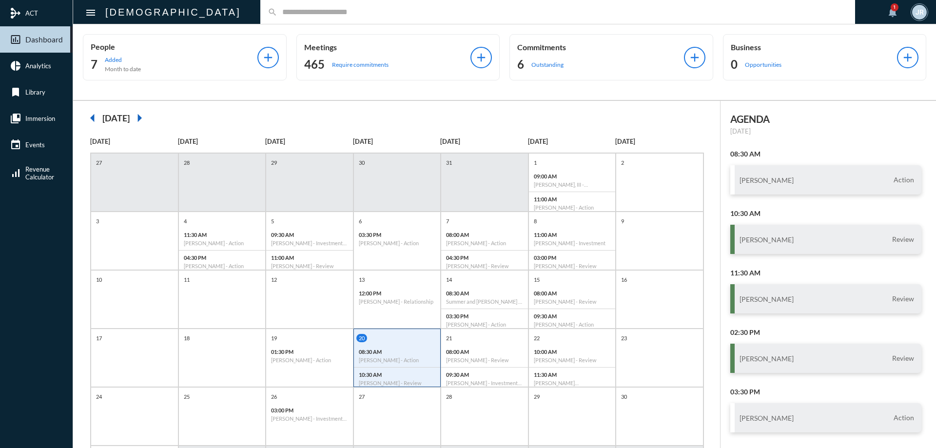
click at [277, 12] on input "text" at bounding box center [562, 12] width 570 height 8
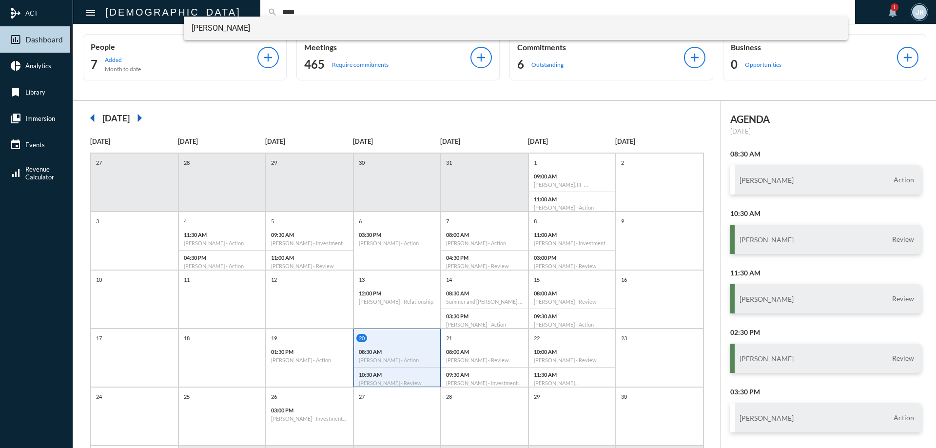
type input "****"
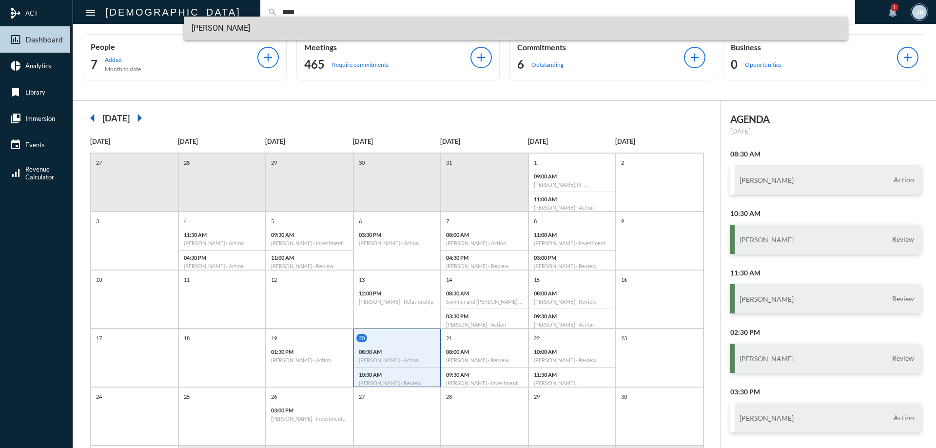
click at [233, 26] on span "[PERSON_NAME]" at bounding box center [516, 28] width 649 height 23
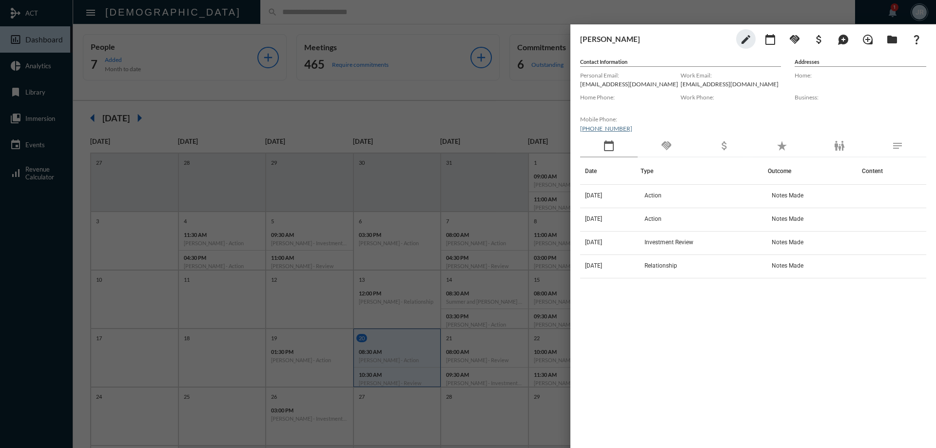
click at [673, 145] on div "handshake" at bounding box center [667, 146] width 58 height 22
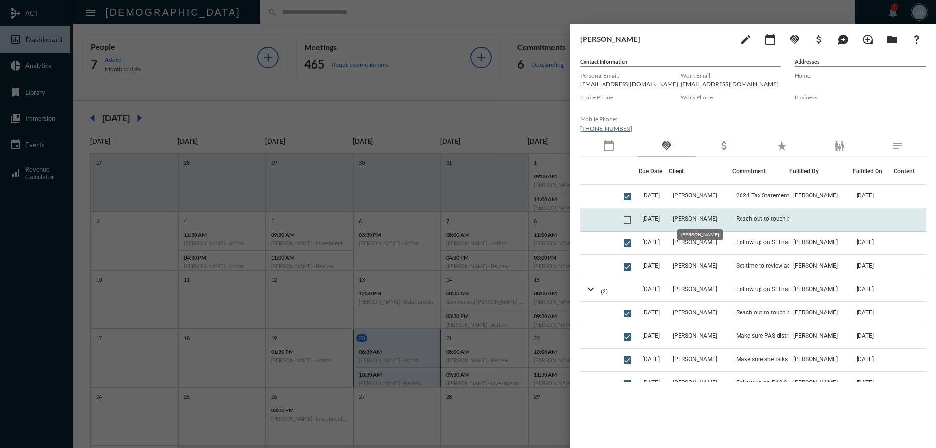
click at [704, 219] on span "[PERSON_NAME]" at bounding box center [695, 218] width 44 height 7
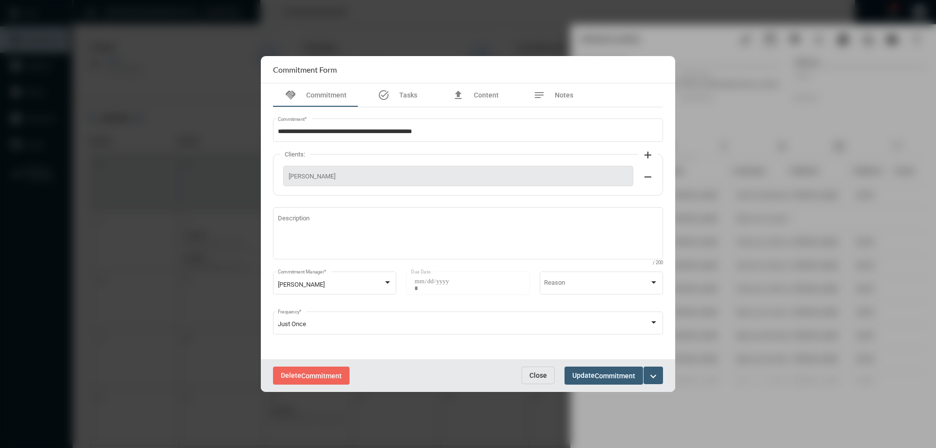
click at [542, 364] on div "Delete Commitment Close Update Commitment expand_more" at bounding box center [468, 375] width 414 height 33
click at [544, 378] on span "Close" at bounding box center [538, 375] width 18 height 8
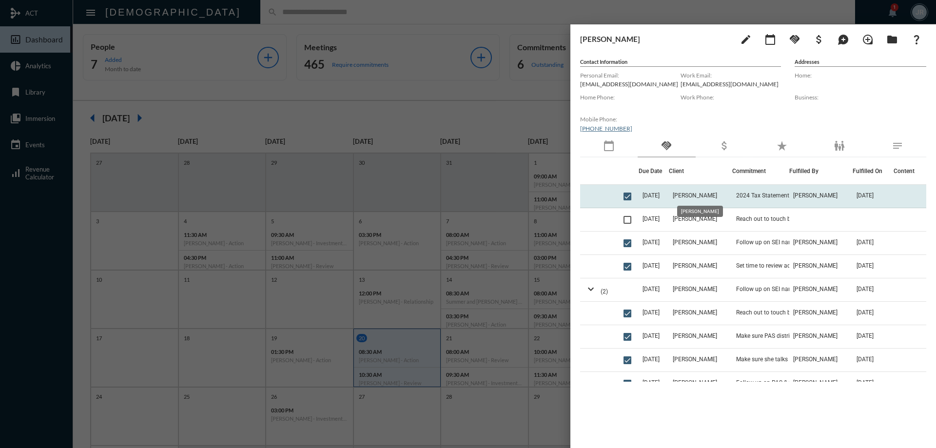
click at [717, 193] on span "[PERSON_NAME]" at bounding box center [695, 195] width 44 height 7
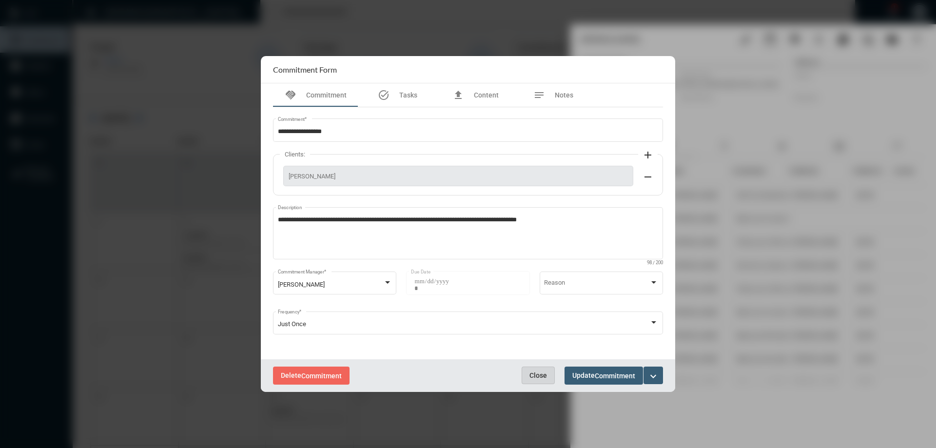
click at [540, 372] on span "Close" at bounding box center [538, 375] width 18 height 8
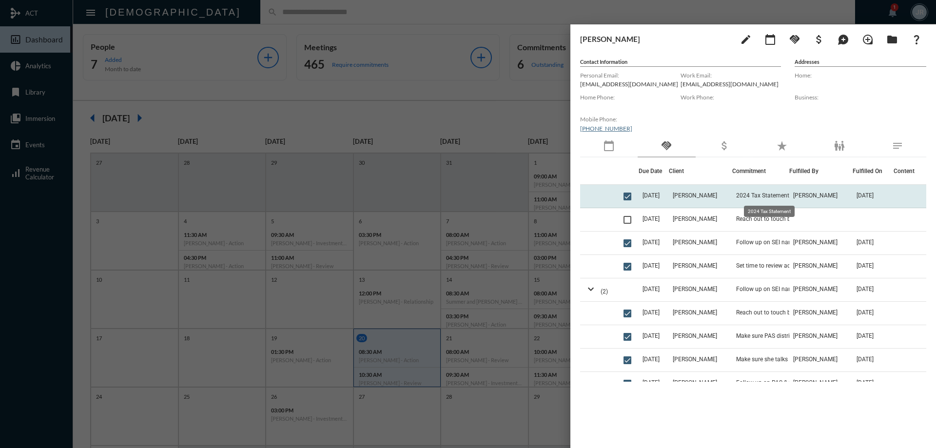
click at [757, 196] on span "2024 Tax Statement" at bounding box center [762, 195] width 53 height 7
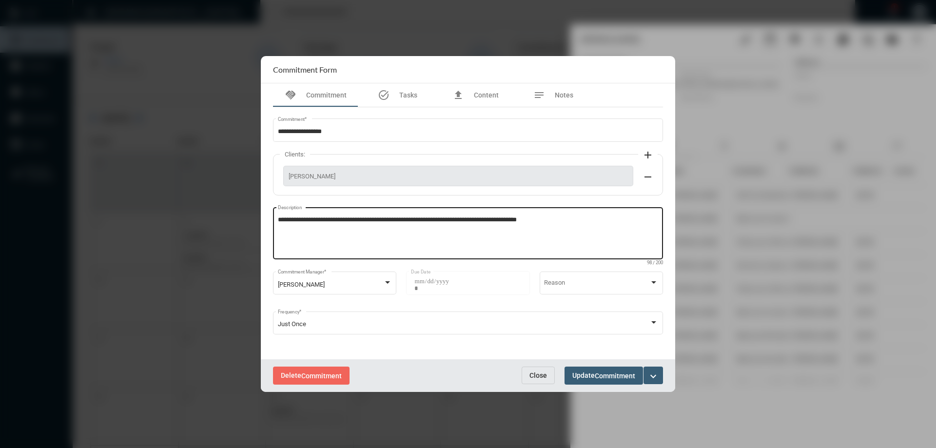
click at [487, 220] on textarea "**********" at bounding box center [468, 234] width 381 height 39
click at [471, 218] on textarea "**********" at bounding box center [468, 234] width 381 height 39
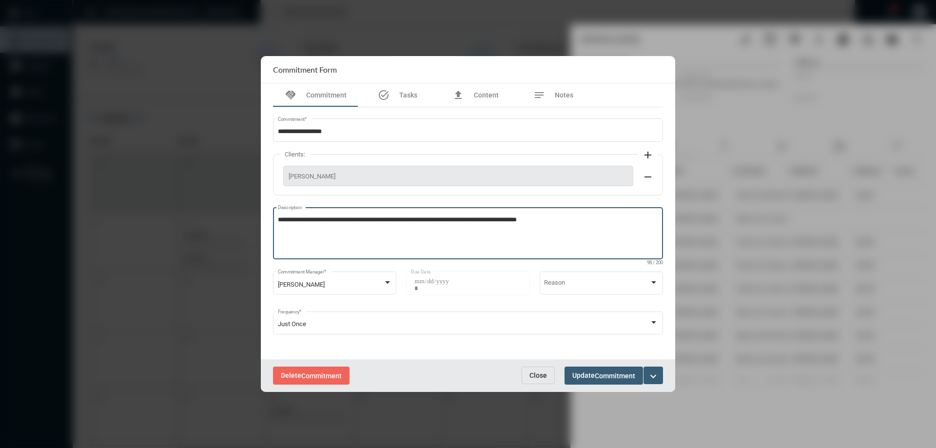
click at [537, 372] on span "Close" at bounding box center [538, 375] width 18 height 8
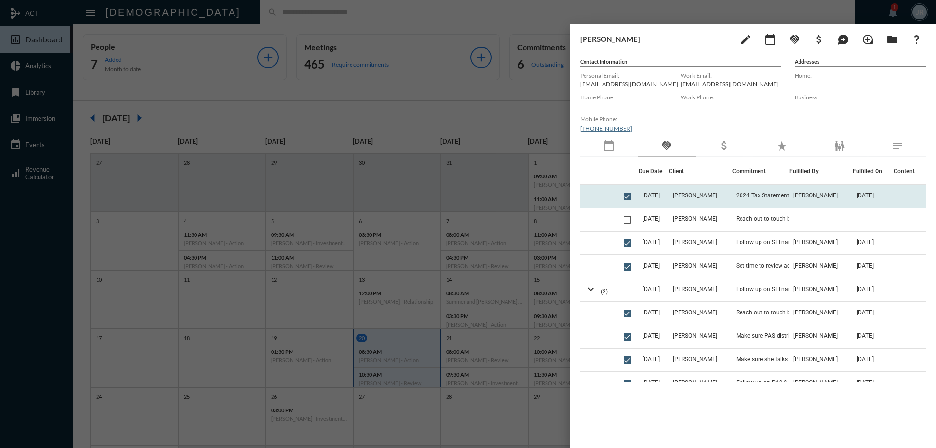
click at [716, 200] on td "[PERSON_NAME]" at bounding box center [700, 196] width 63 height 23
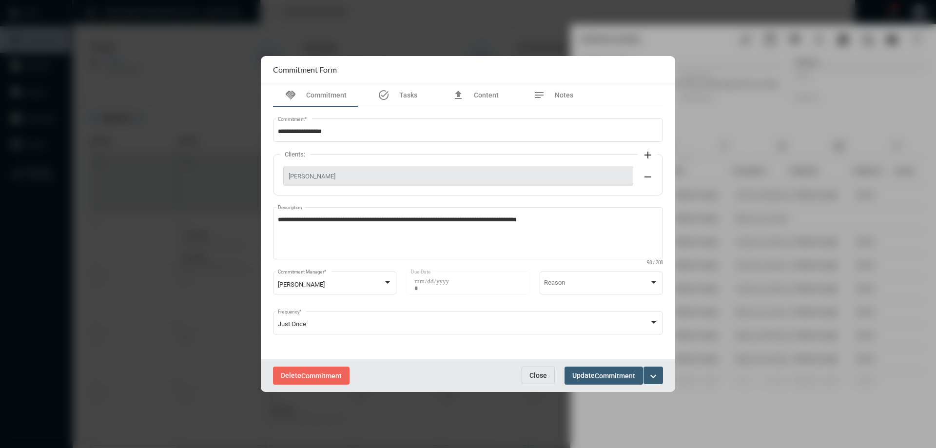
click at [535, 373] on span "Close" at bounding box center [538, 375] width 18 height 8
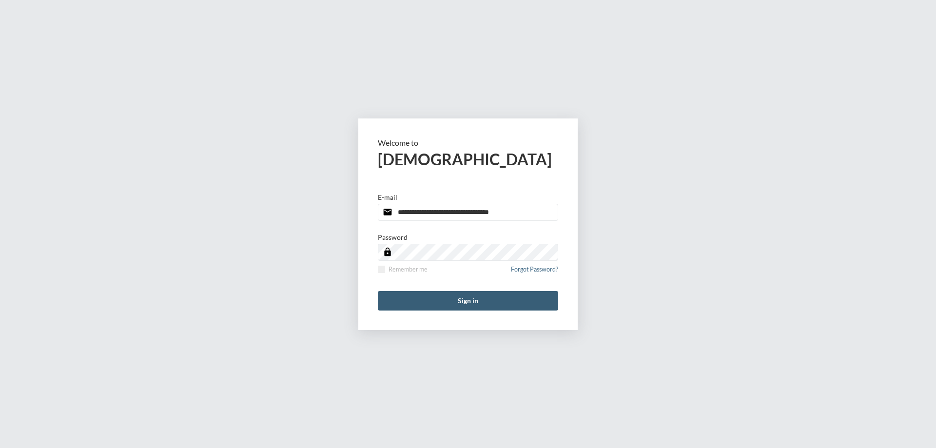
click at [511, 213] on input "**********" at bounding box center [468, 212] width 180 height 17
type input "**********"
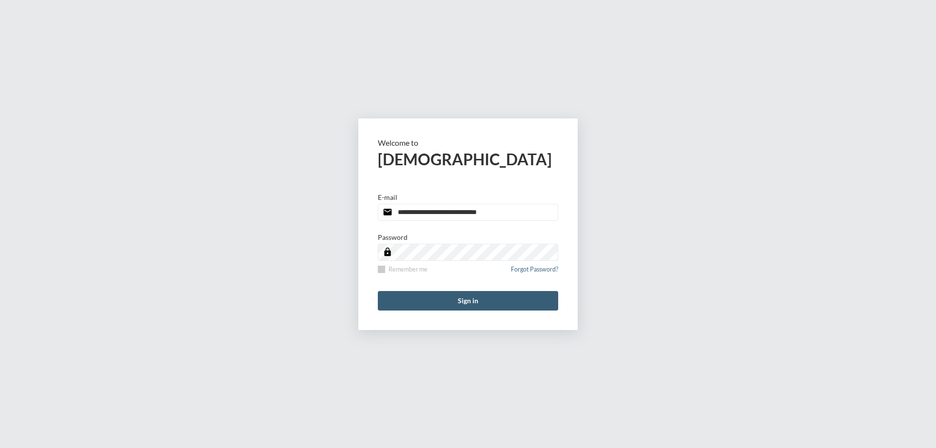
click at [382, 269] on span at bounding box center [381, 269] width 7 height 7
click at [401, 301] on button "Sign in" at bounding box center [468, 300] width 180 height 19
